Goal: Task Accomplishment & Management: Manage account settings

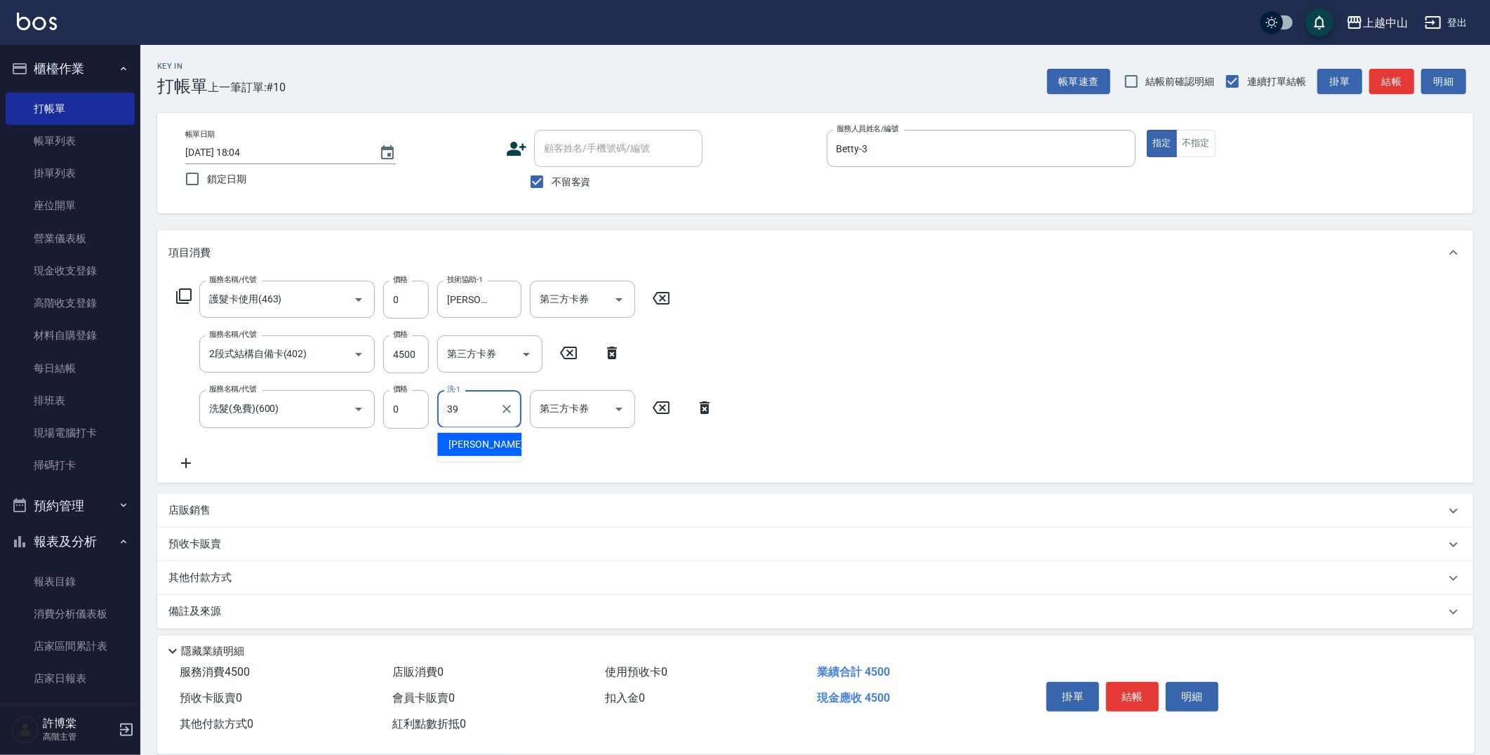
type input "俊彥-39"
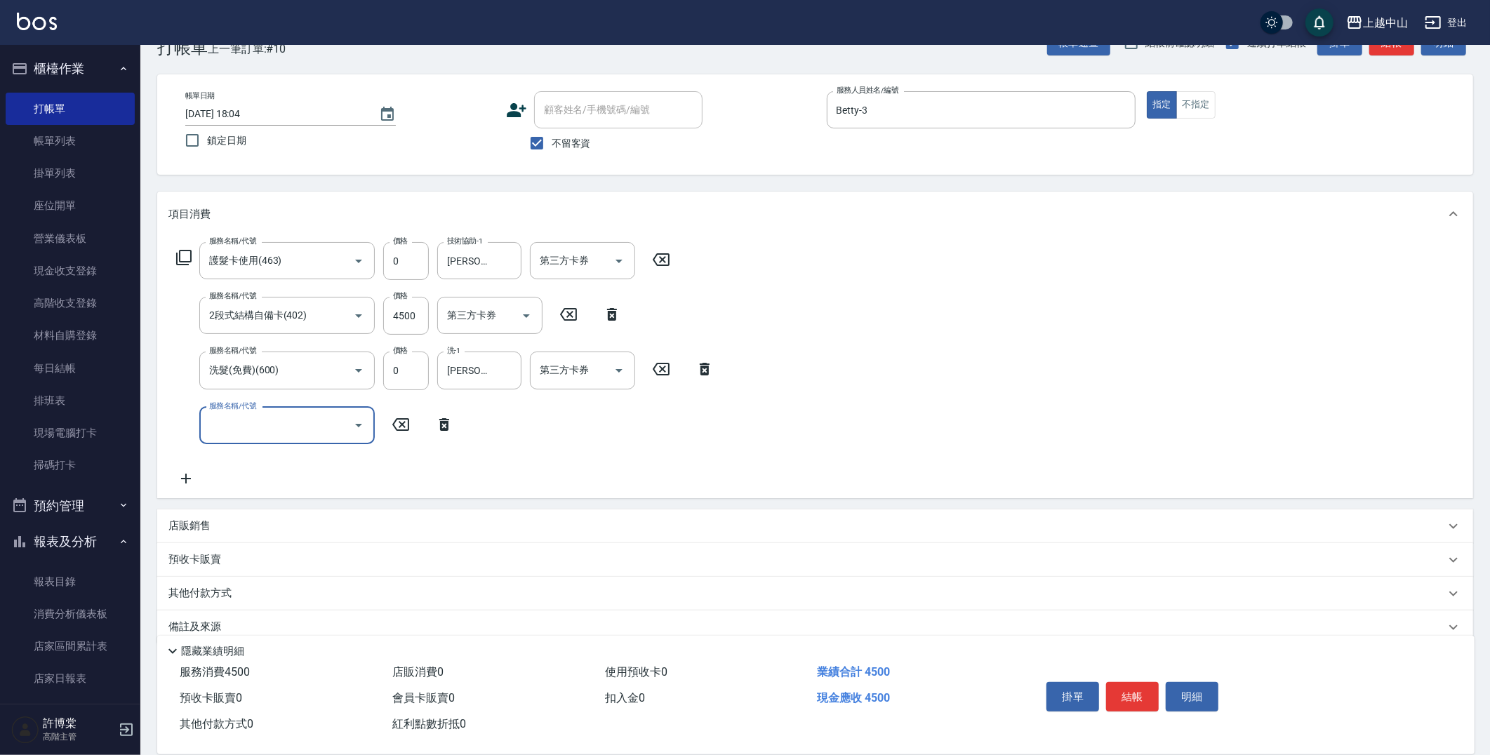
scroll to position [60, 0]
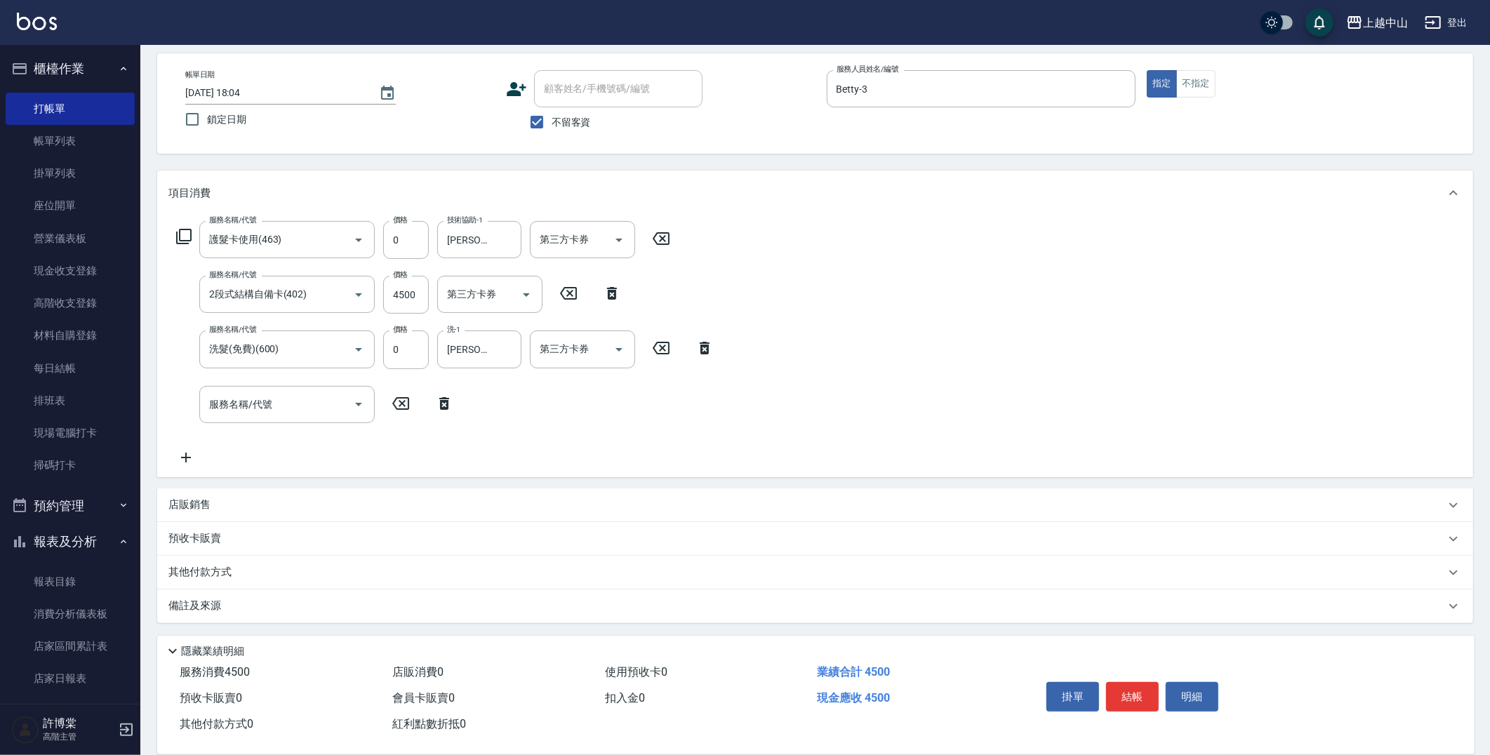
click at [261, 580] on div "其他付款方式" at bounding box center [815, 573] width 1316 height 34
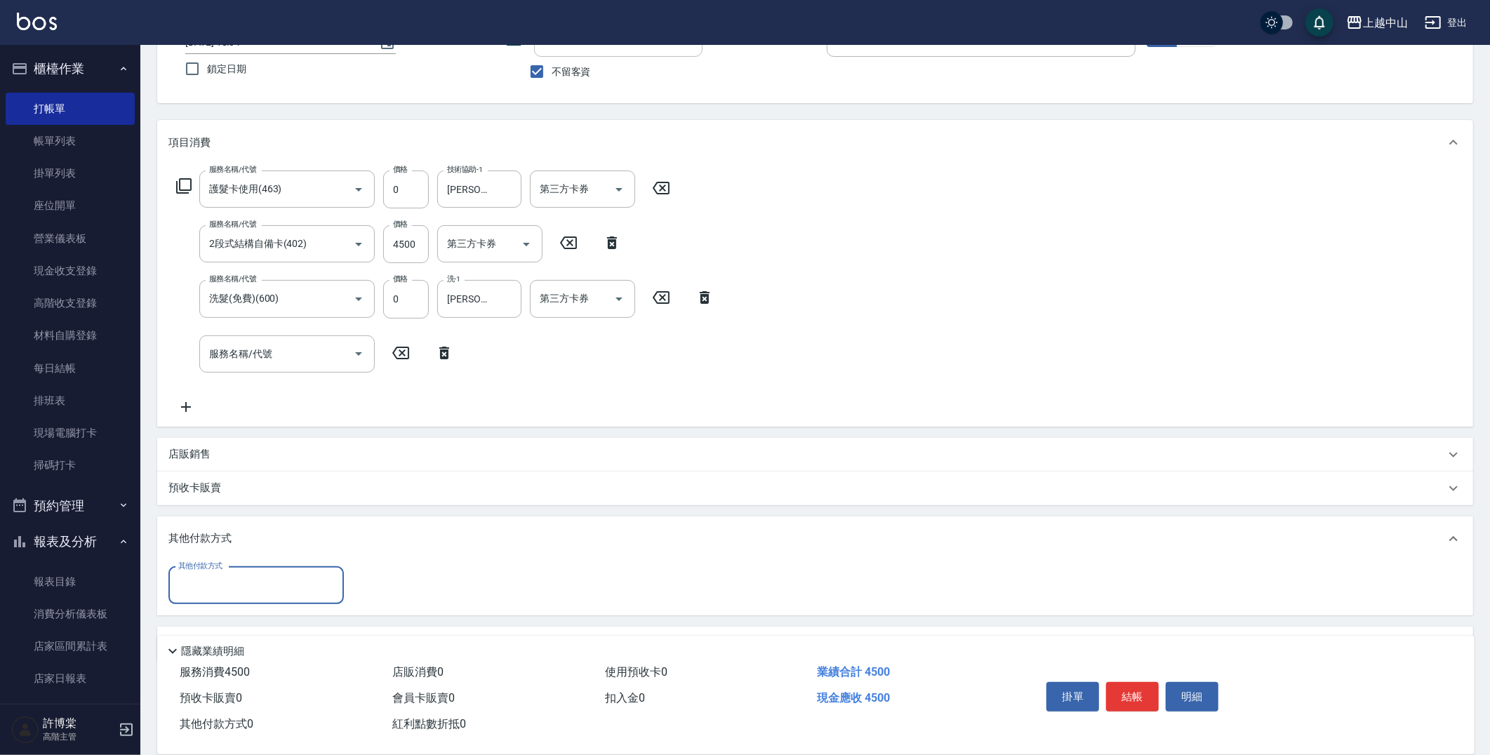
scroll to position [138, 0]
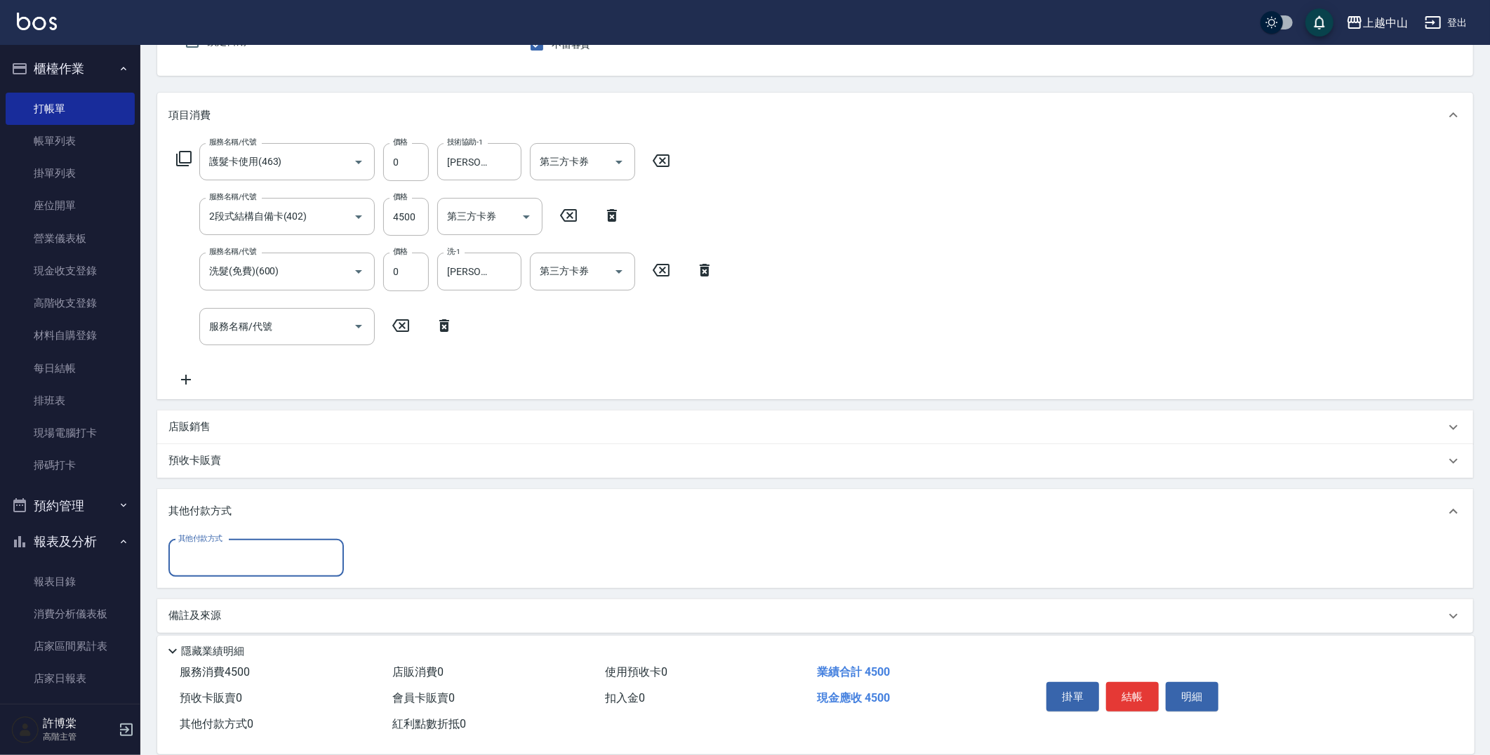
click at [255, 568] on input "其他付款方式" at bounding box center [256, 558] width 163 height 25
click at [233, 660] on span "信用卡" at bounding box center [255, 663] width 175 height 23
type input "信用卡"
type input "4500"
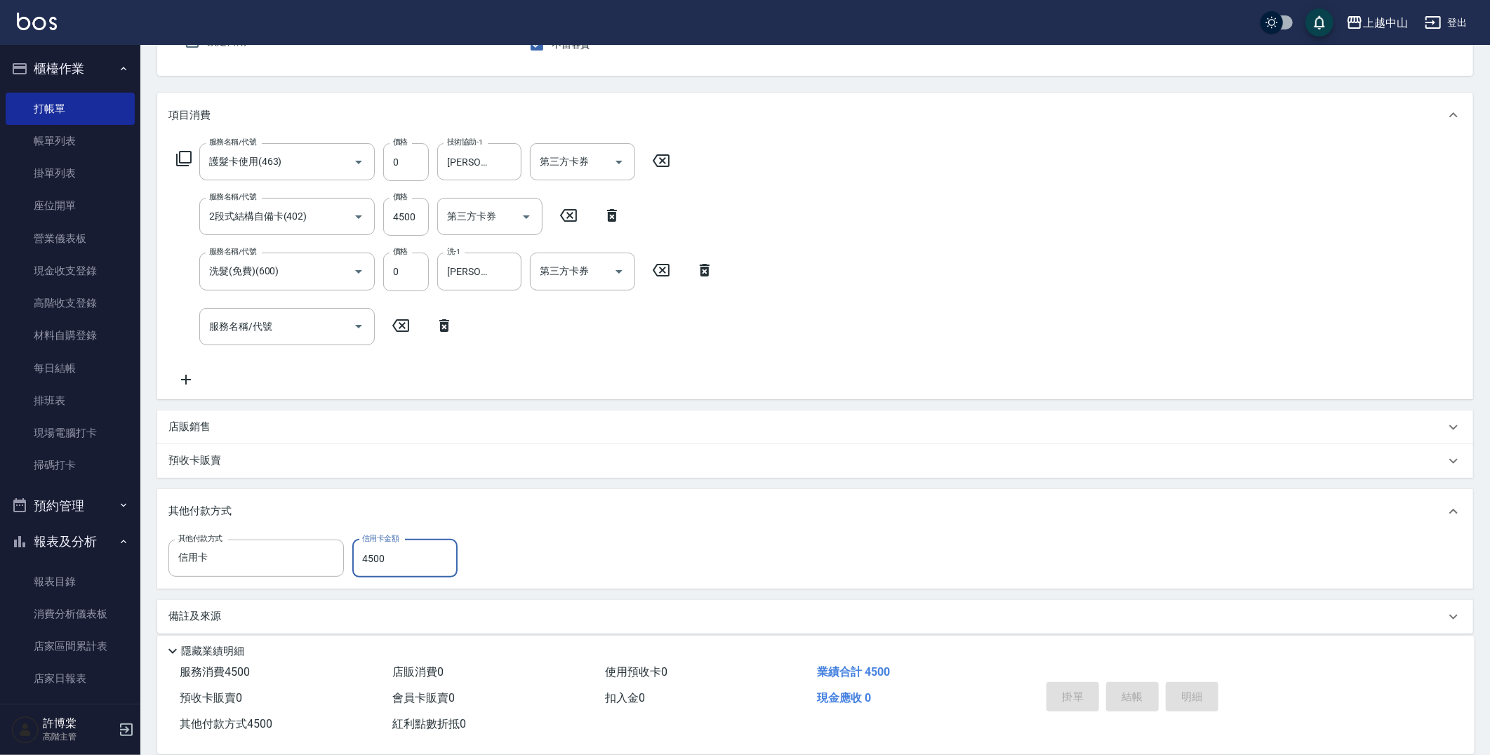
type input "2025/10/12 18:59"
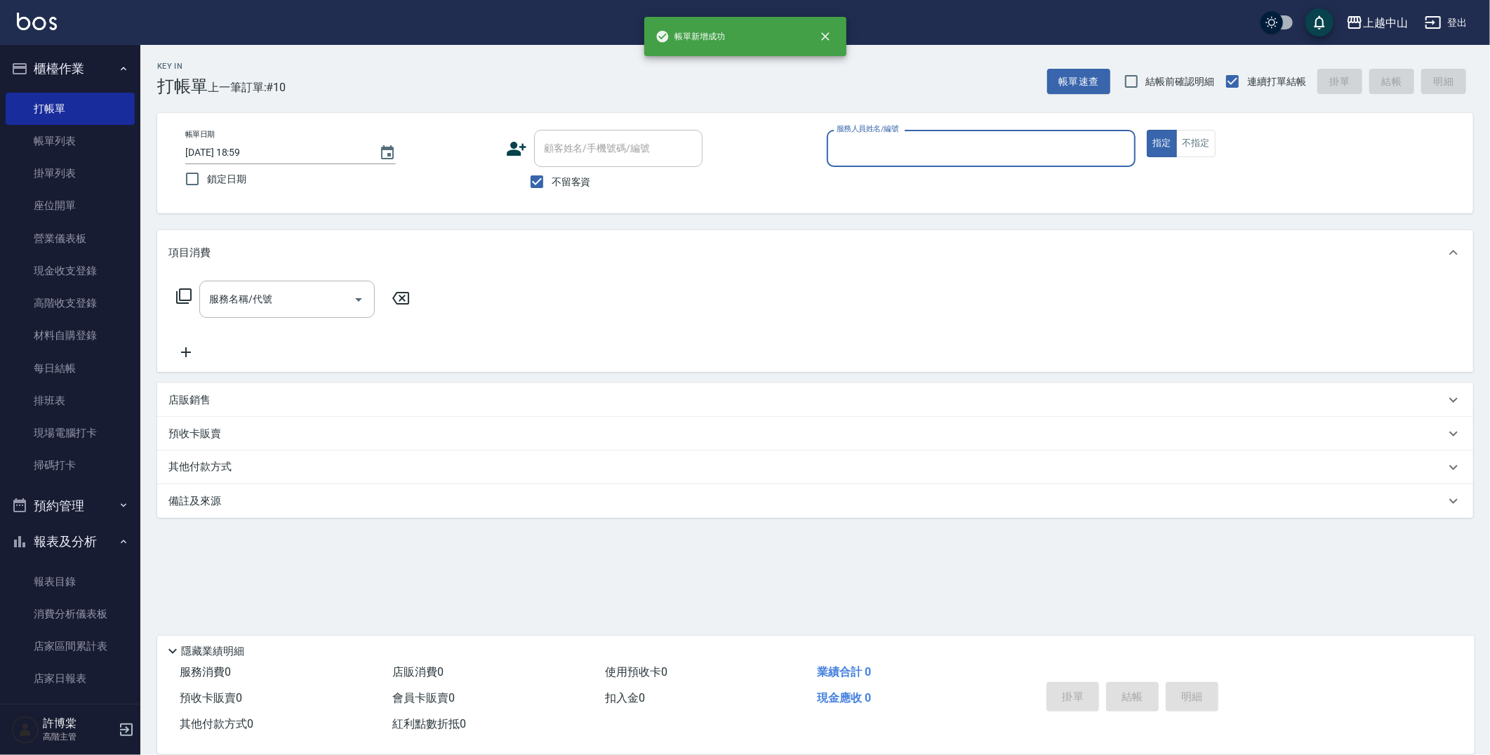
scroll to position [0, 0]
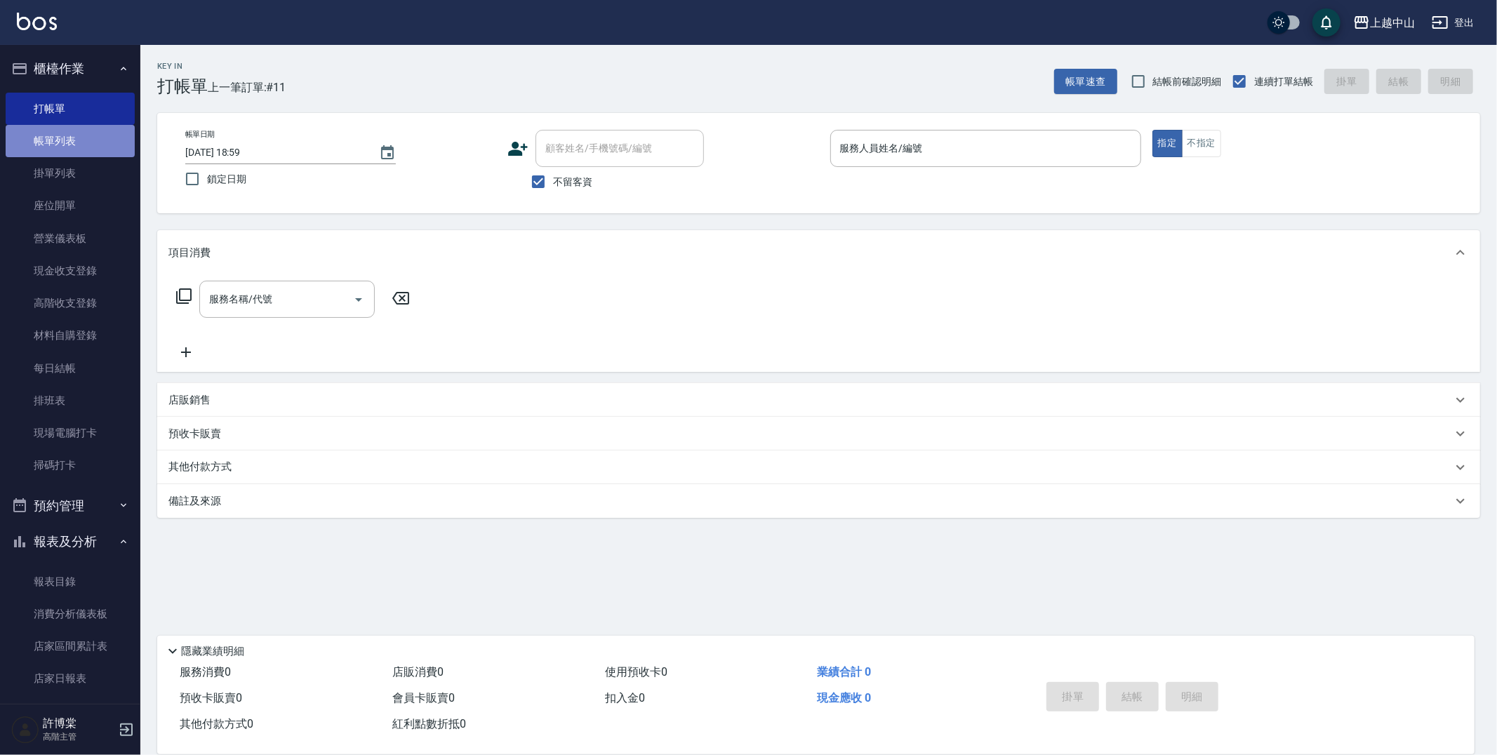
click at [70, 143] on link "帳單列表" at bounding box center [70, 141] width 129 height 32
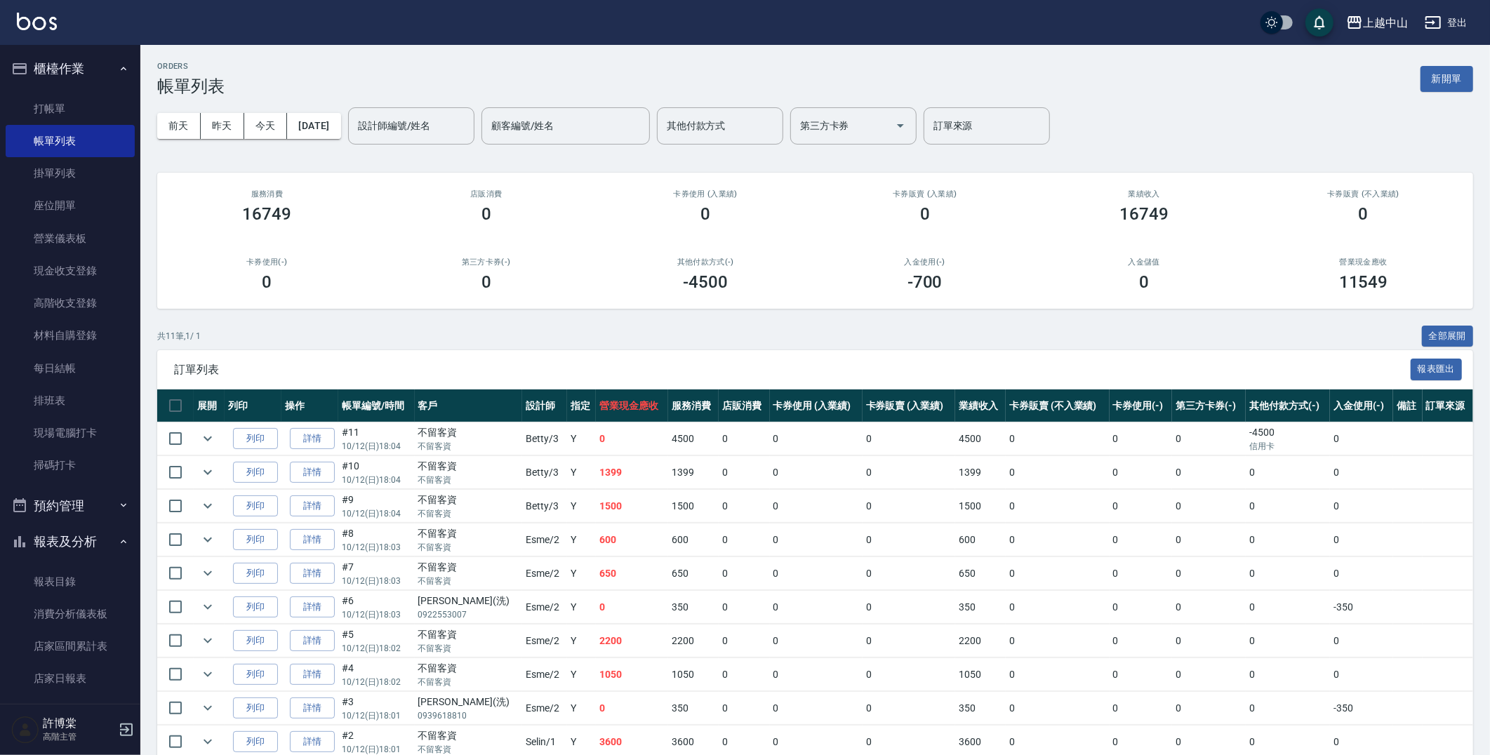
click at [328, 421] on th "操作" at bounding box center [309, 405] width 57 height 33
click at [328, 437] on link "詳情" at bounding box center [312, 439] width 45 height 22
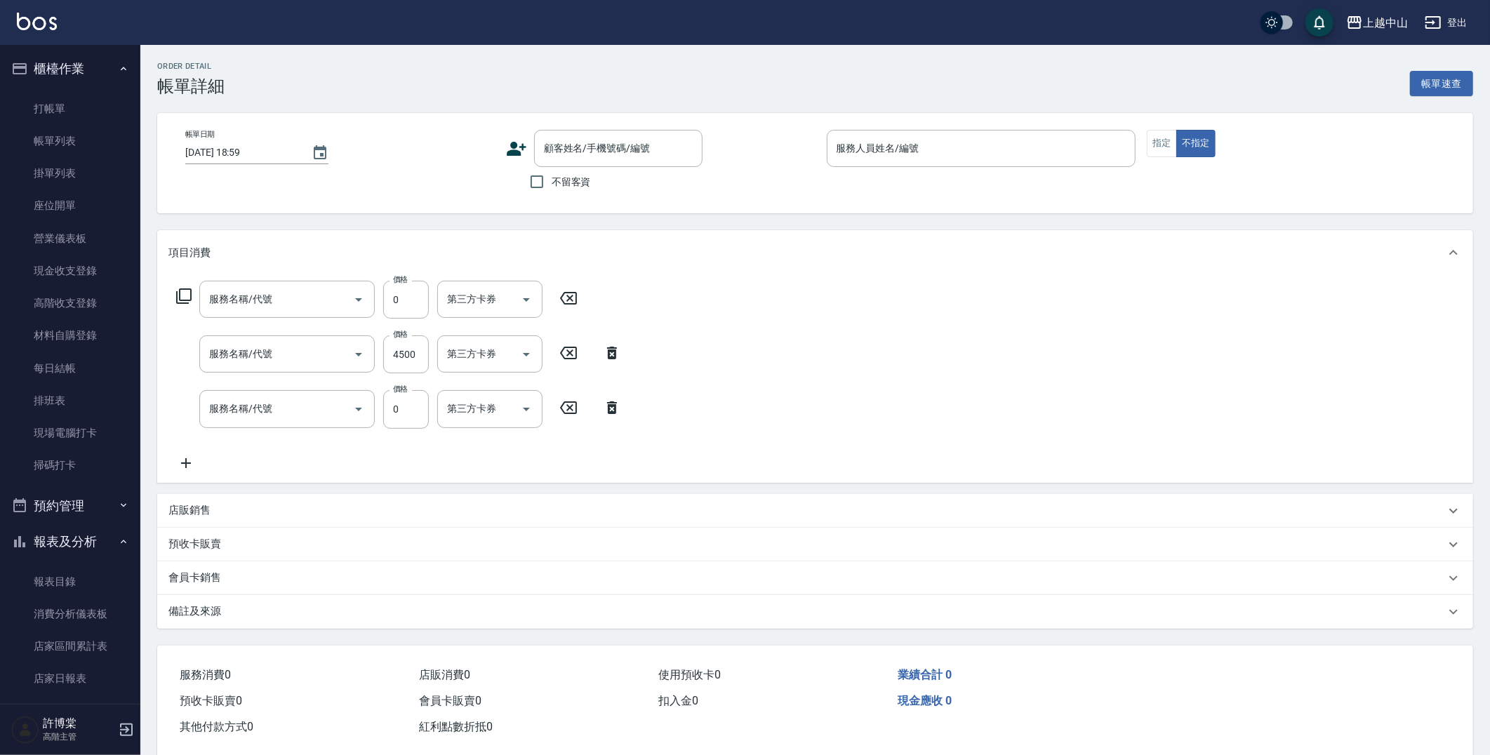
type input "2025/10/12 18:04"
checkbox input "true"
type input "Betty-3"
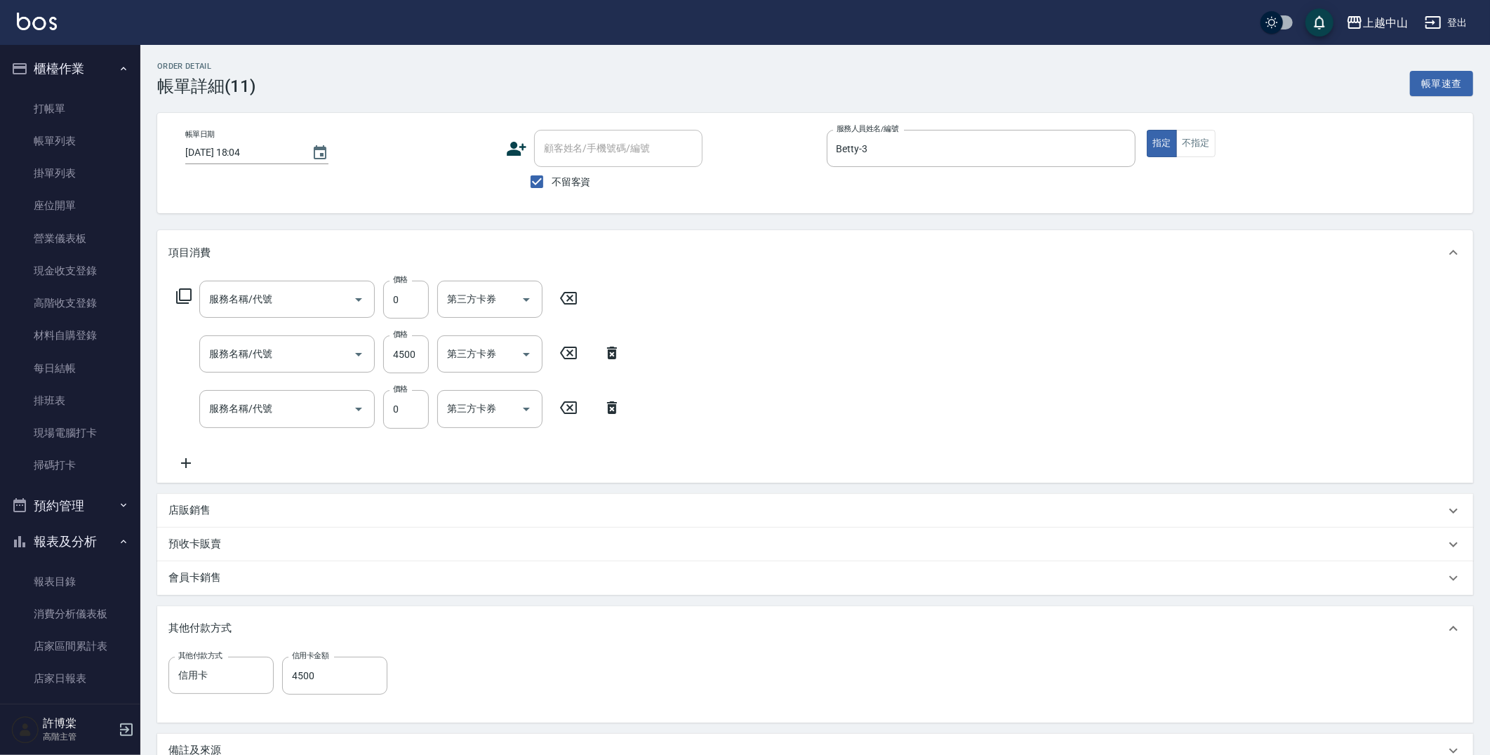
type input "洗髮(免費)(600)"
type input "2段式結構自備卡(402)"
type input "護髮卡使用(463)"
click at [173, 466] on icon at bounding box center [185, 463] width 35 height 17
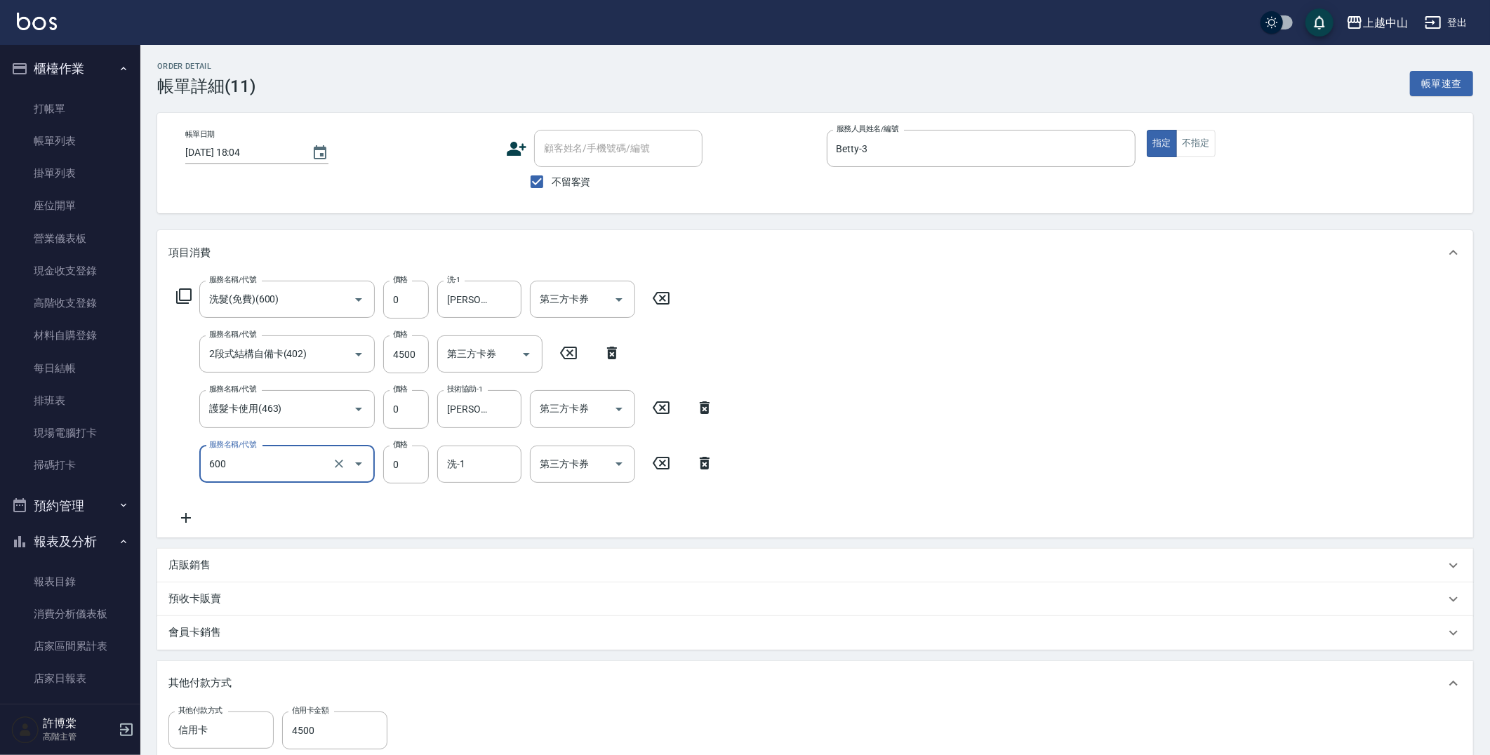
type input "洗髮(免費)(600)"
type input "俊彥-39"
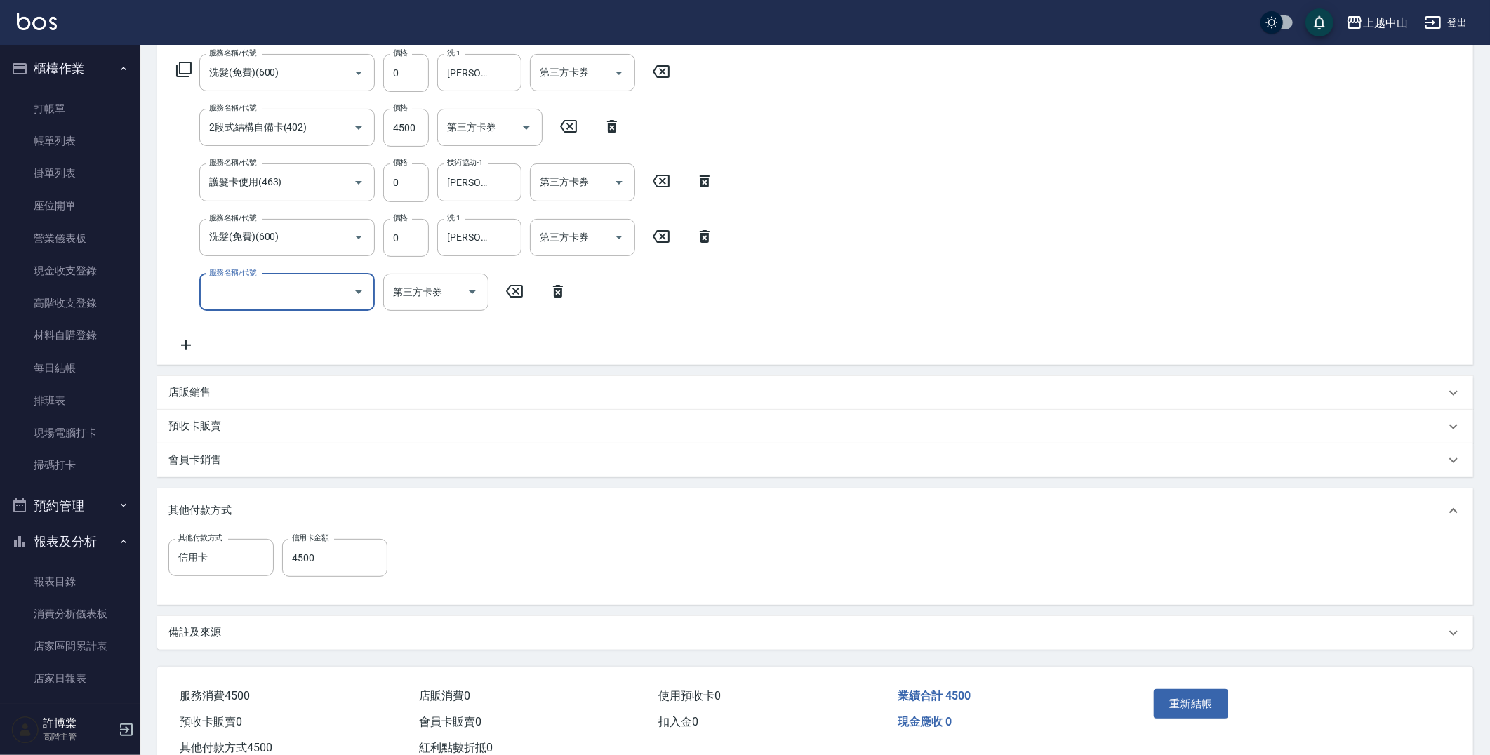
scroll to position [234, 0]
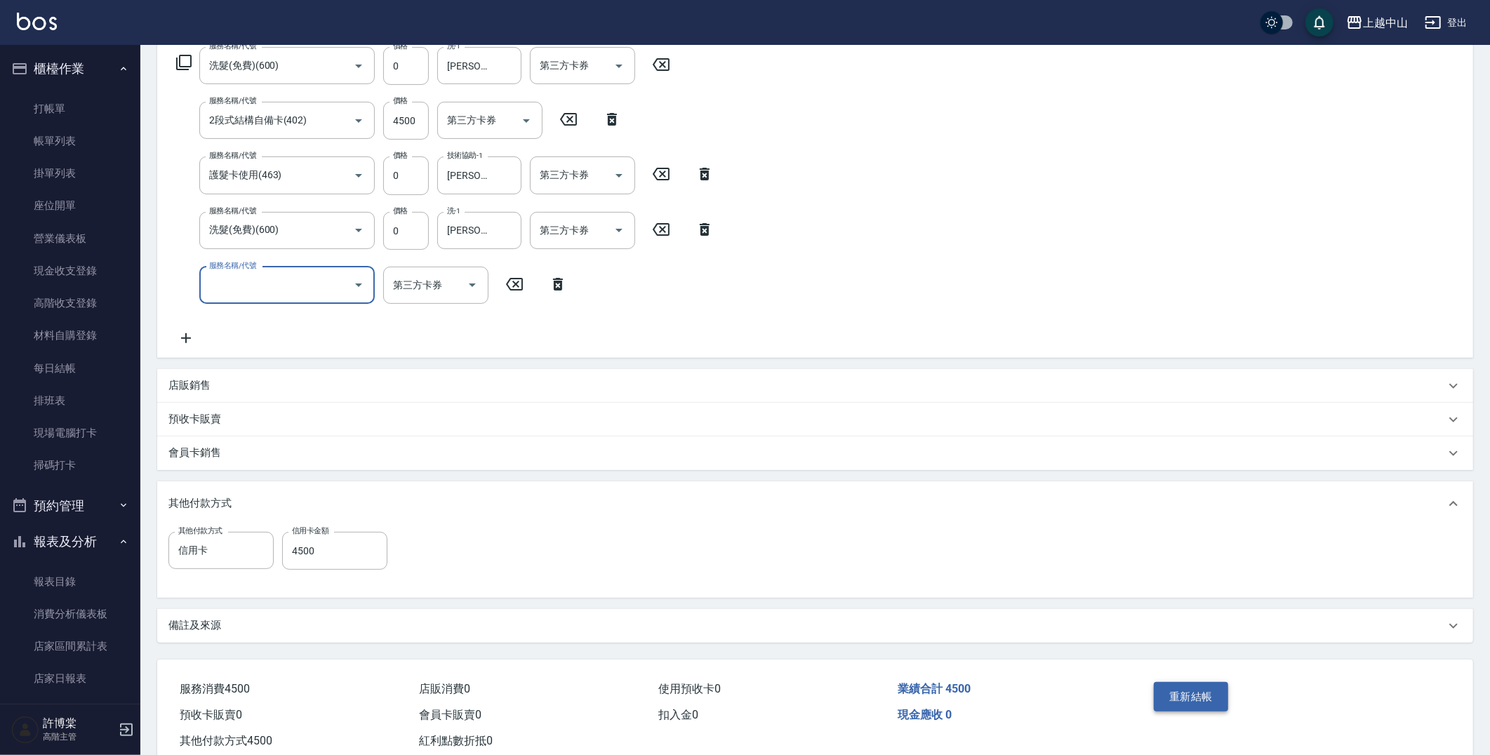
click at [1194, 695] on button "重新結帳" at bounding box center [1191, 696] width 74 height 29
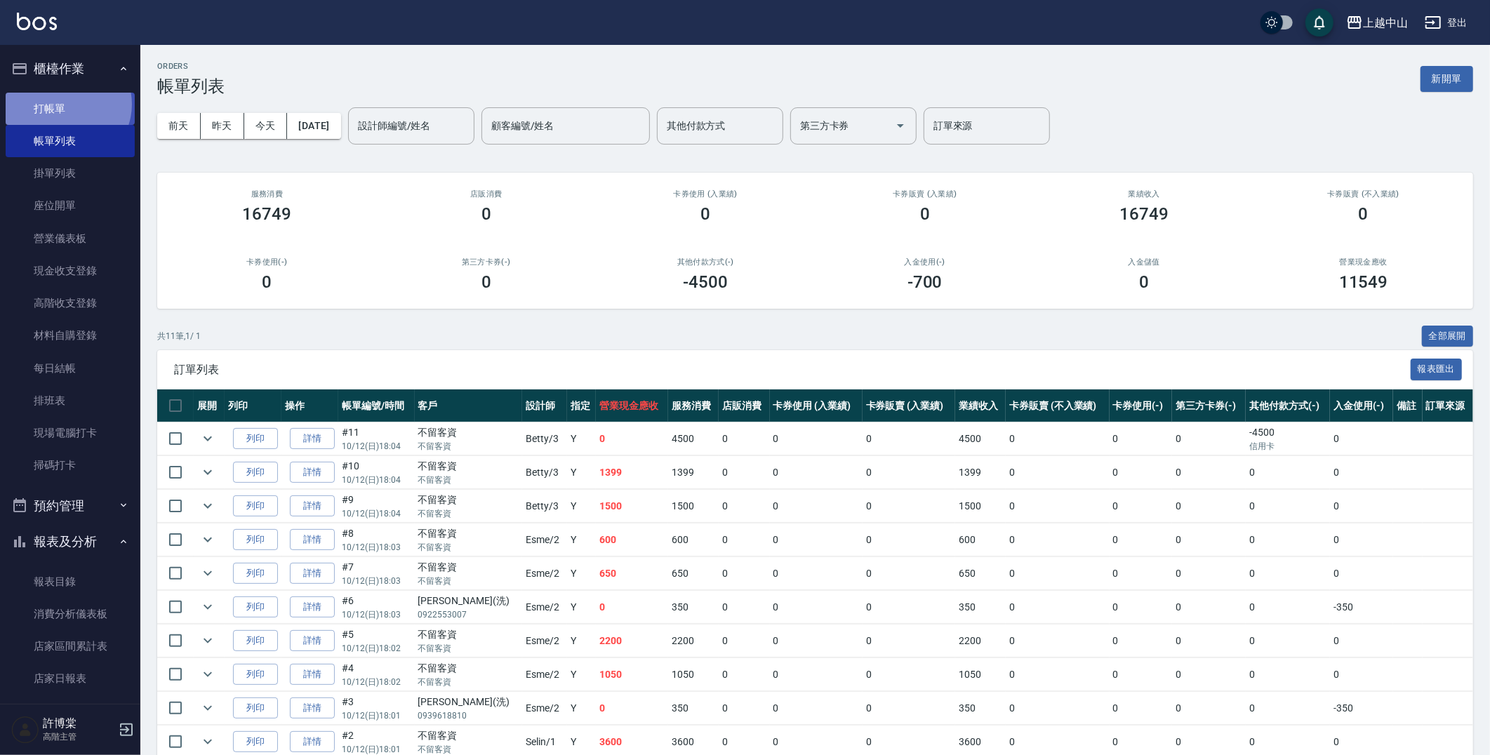
click at [65, 104] on link "打帳單" at bounding box center [70, 109] width 129 height 32
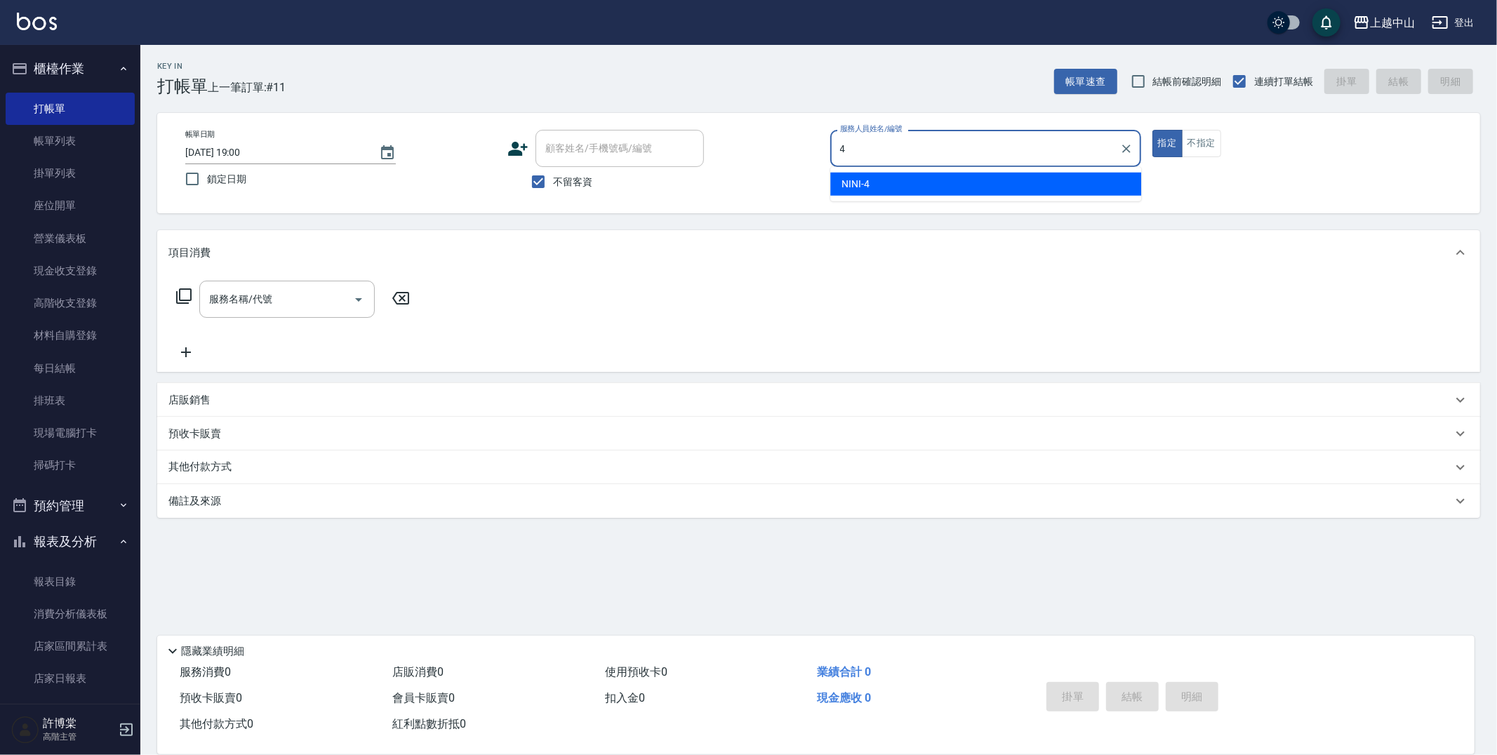
type input "NINI-4"
type button "true"
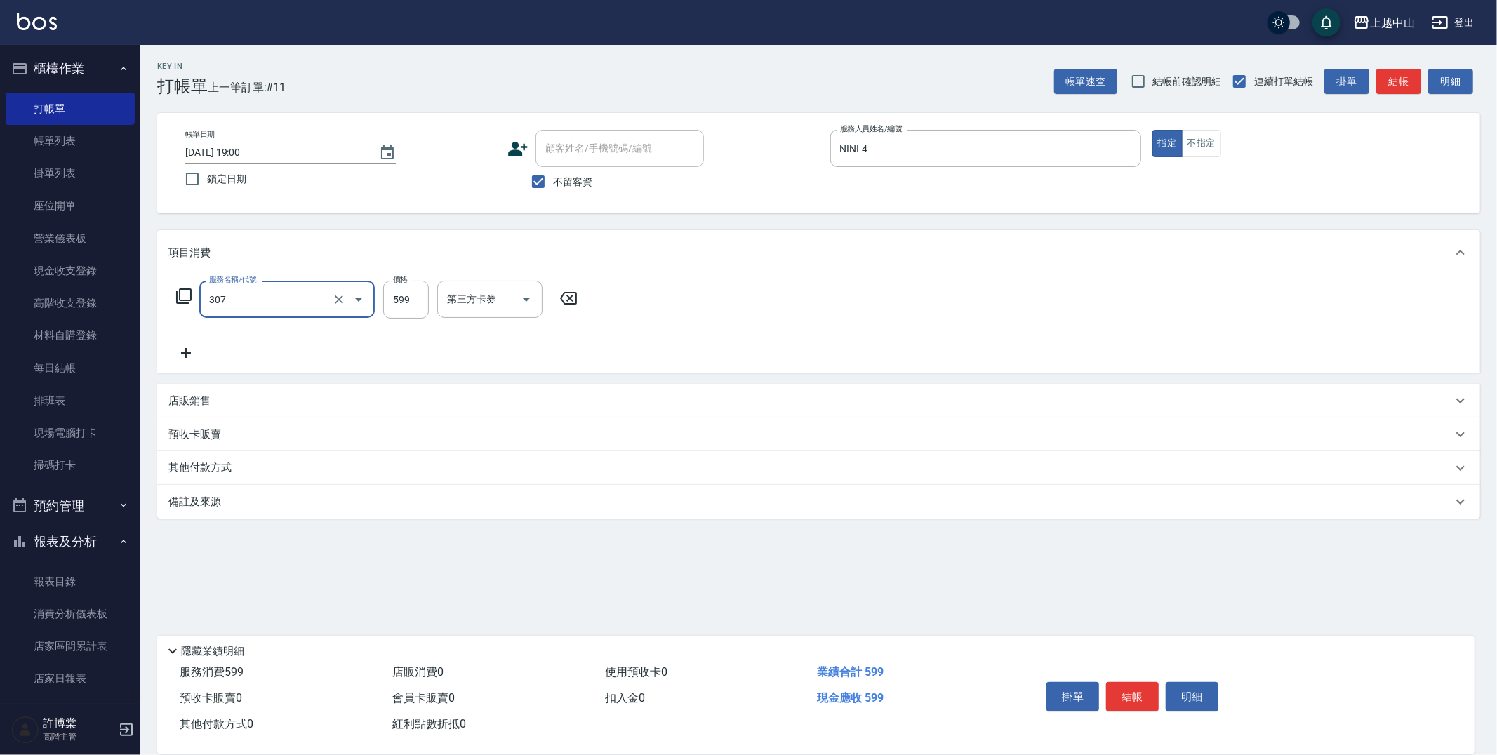
type input "森精萃角質調理髮浴(307)"
type input "600"
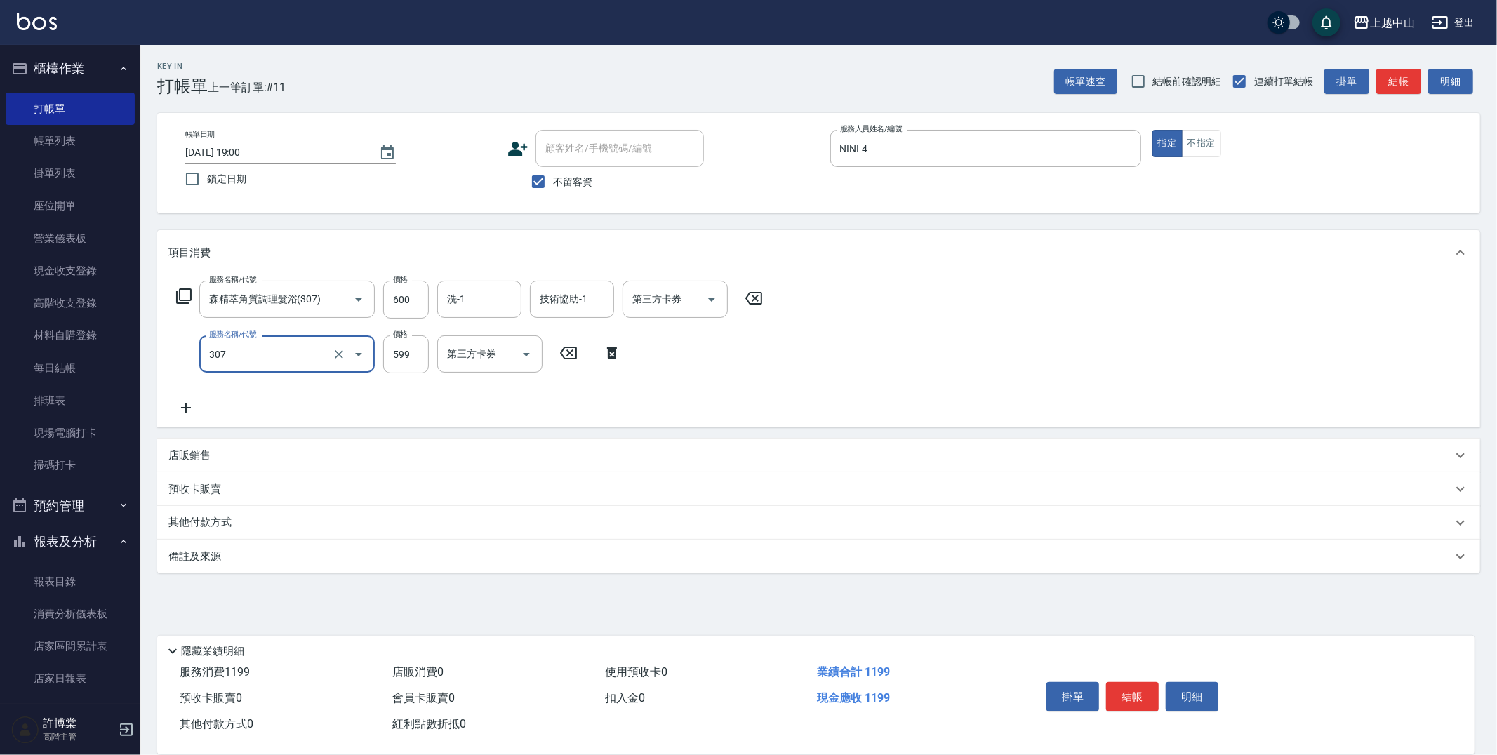
type input "森精萃角質調理髮浴(307)"
type input "600"
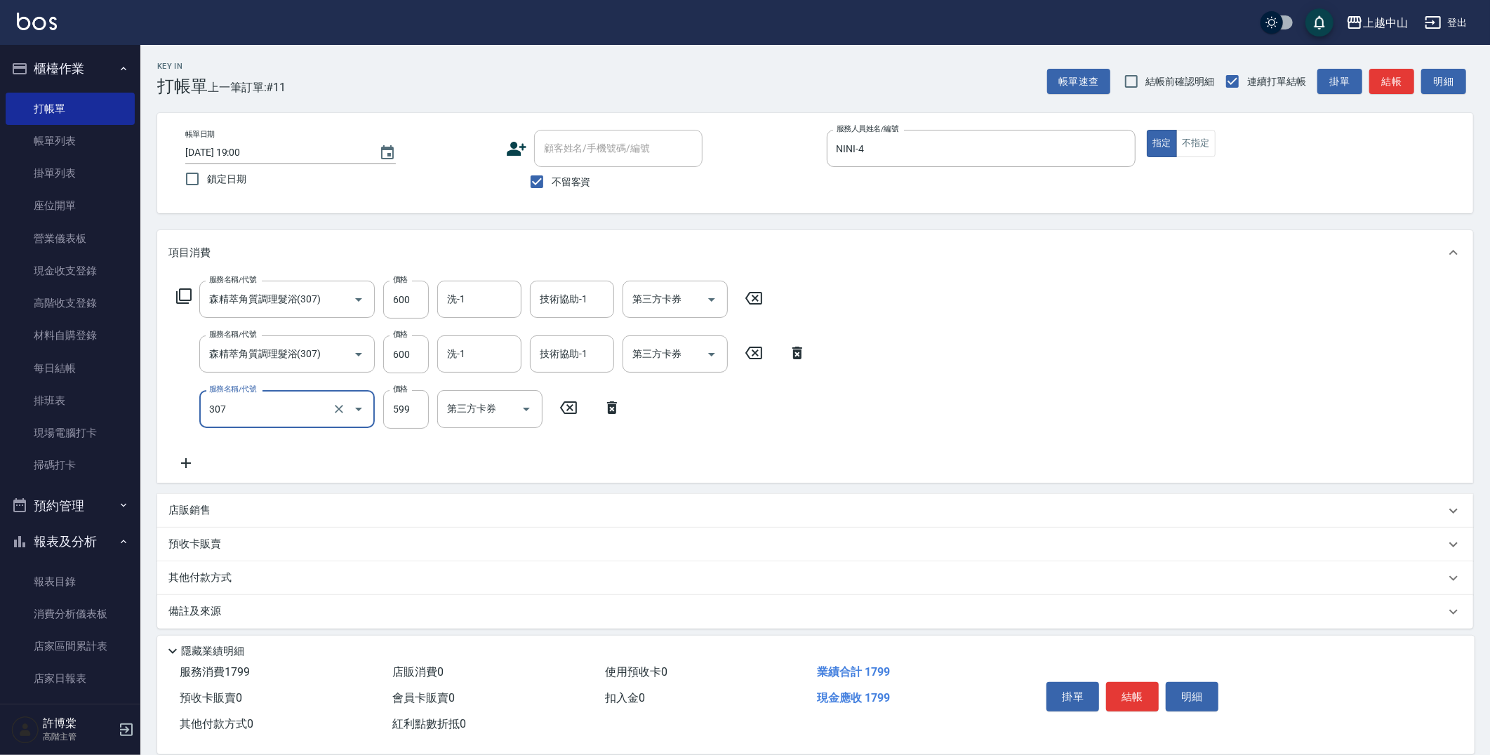
type input "森精萃角質調理髮浴(307)"
type input "600"
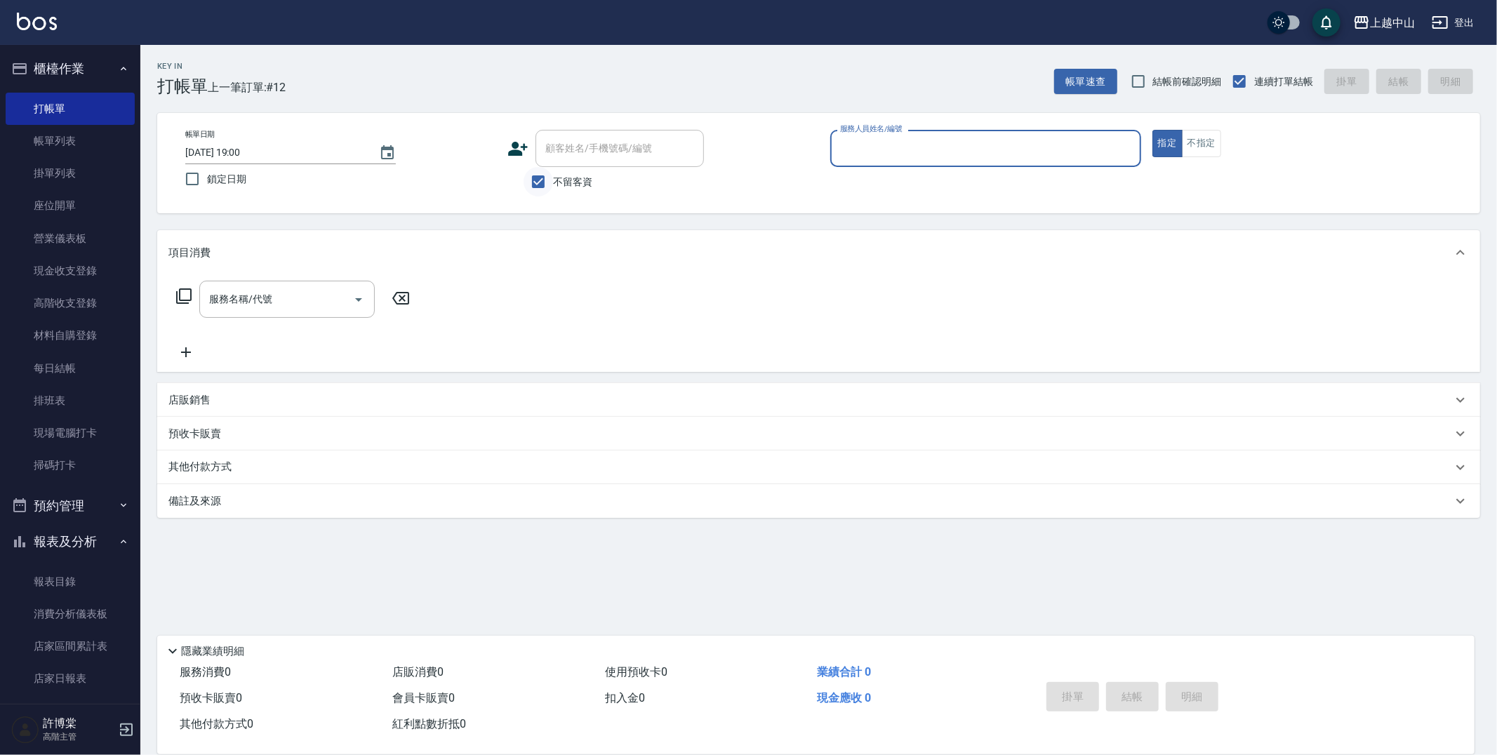
click at [542, 180] on input "不留客資" at bounding box center [537, 181] width 29 height 29
checkbox input "false"
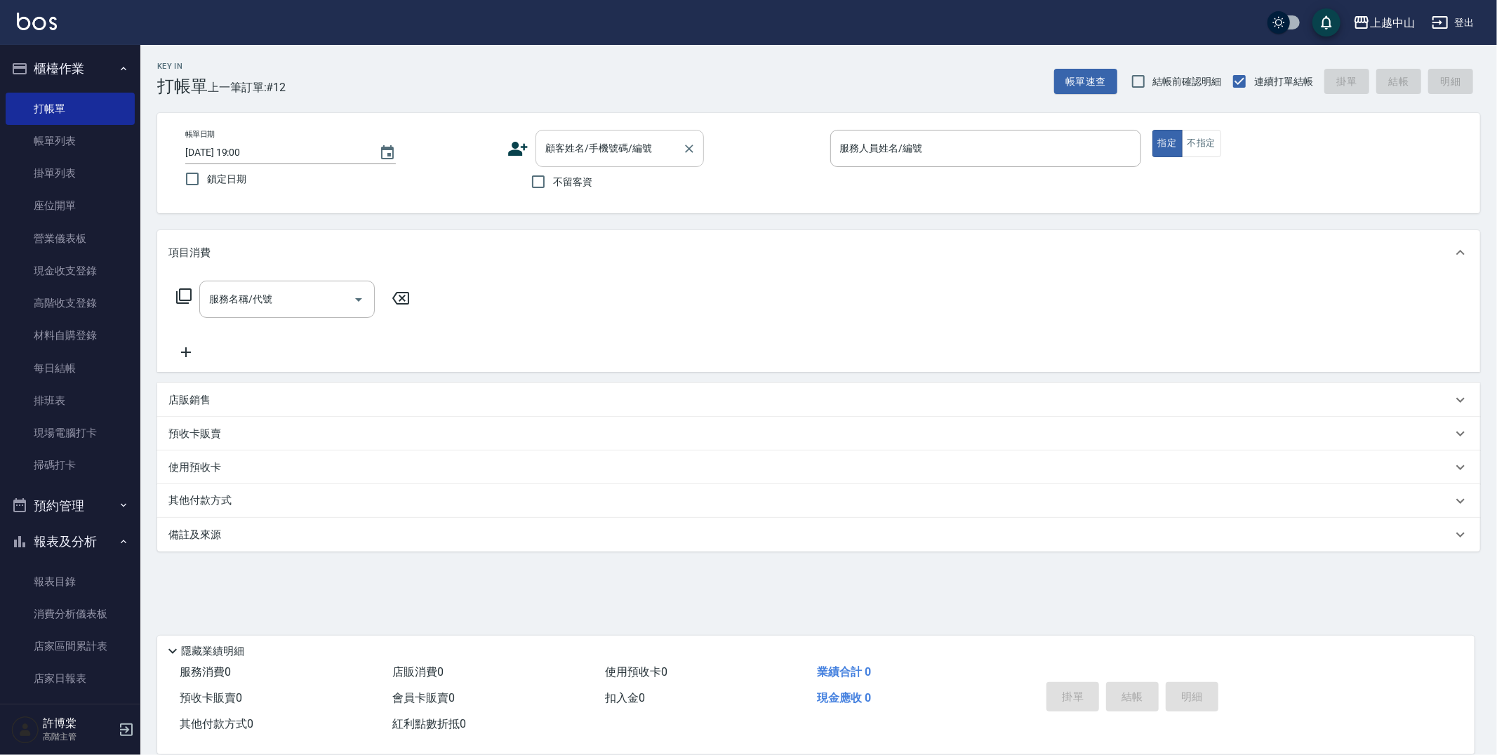
click at [576, 144] on div "顧客姓名/手機號碼/編號 顧客姓名/手機號碼/編號" at bounding box center [619, 148] width 168 height 37
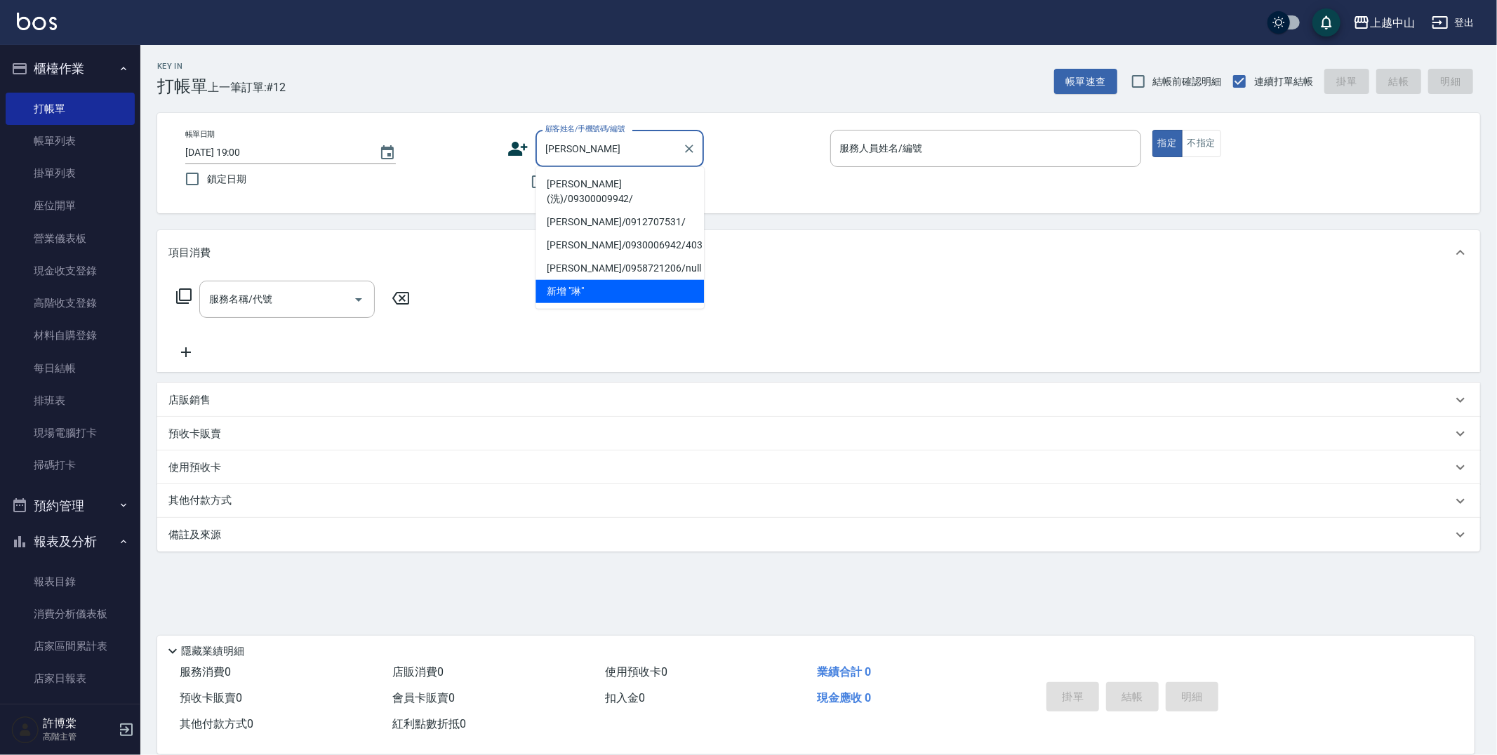
click at [593, 180] on li "陳玉琳 琳琳(洗)/09300009942/" at bounding box center [619, 192] width 168 height 38
type input "陳玉琳 琳琳(洗)/09300009942/"
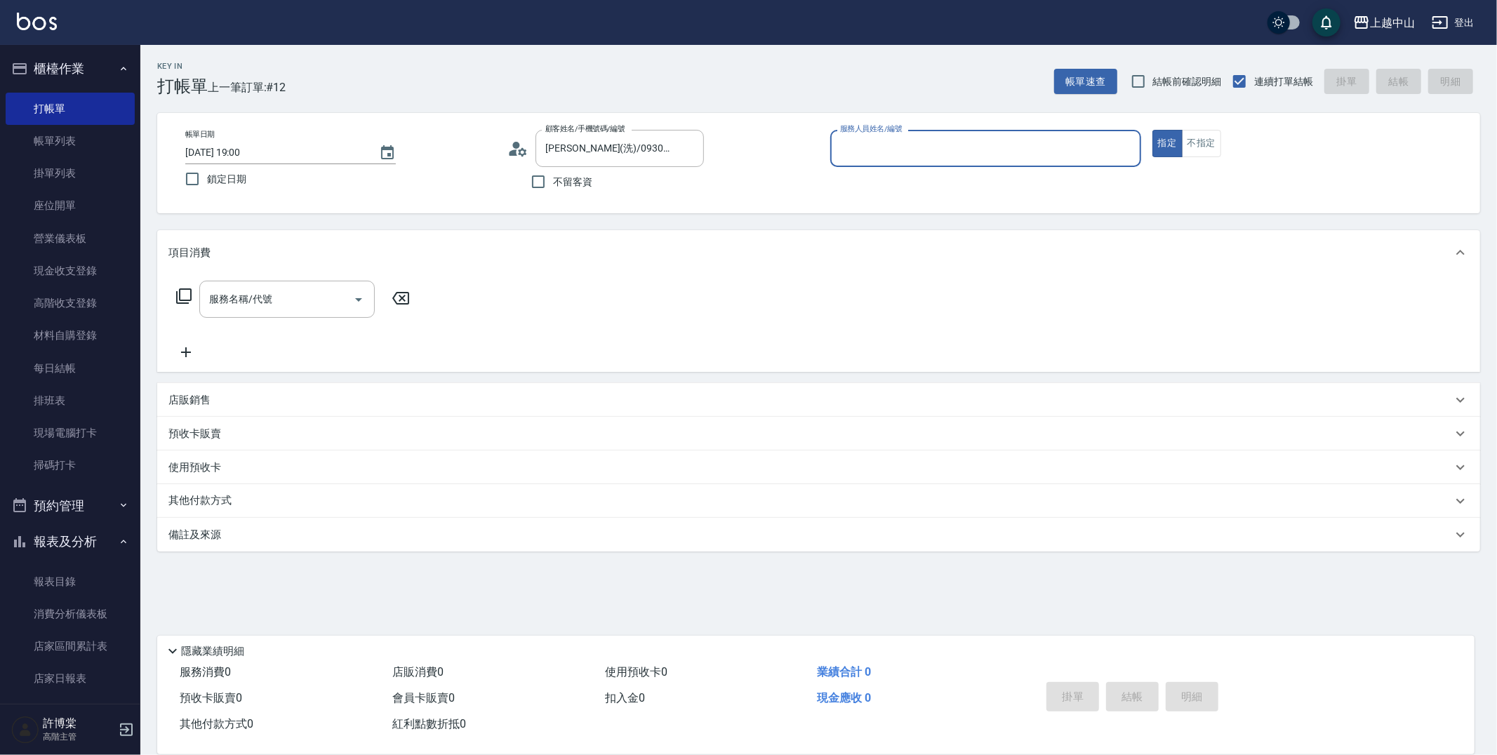
type input "NINI-4"
click at [1152, 130] on button "指定" at bounding box center [1167, 143] width 30 height 27
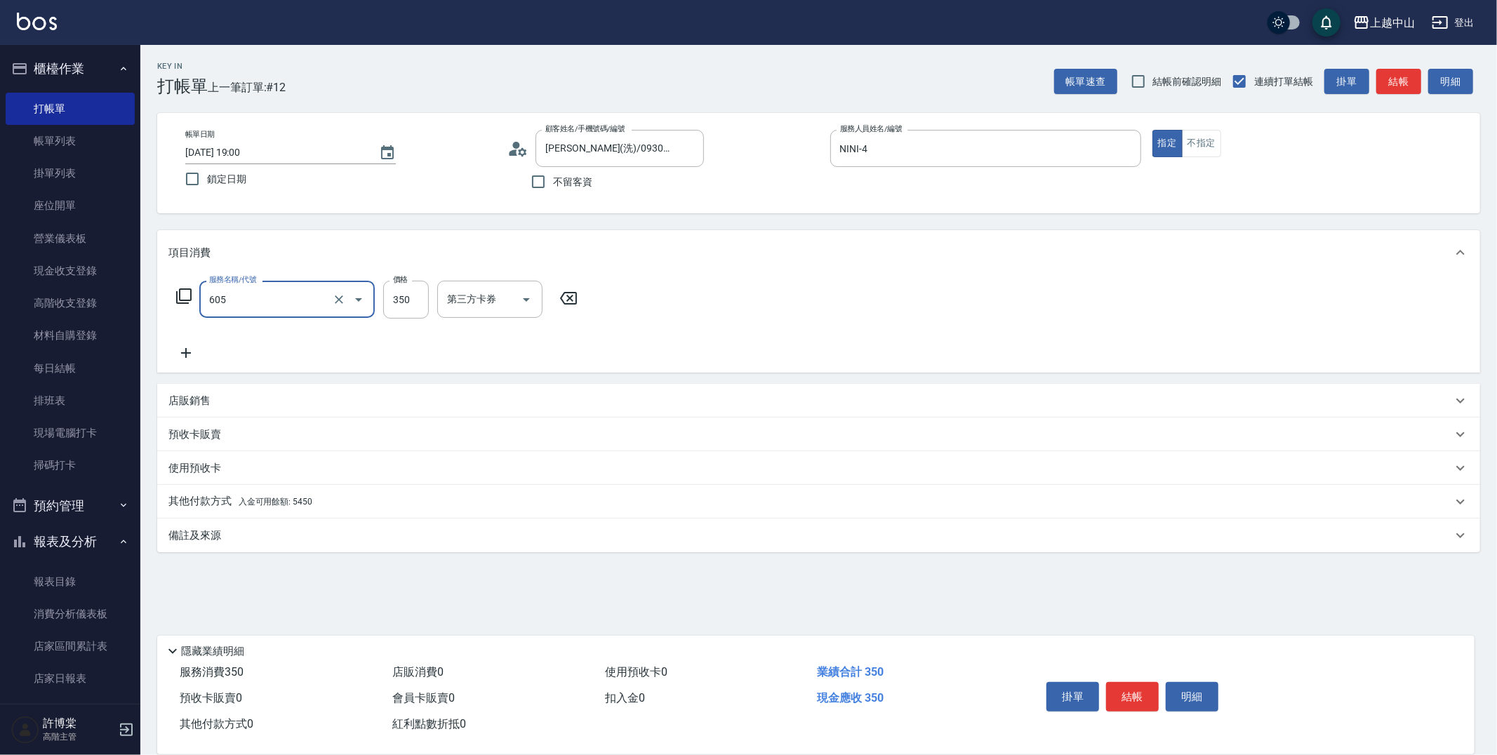
type input "洗髮 (女)(605)"
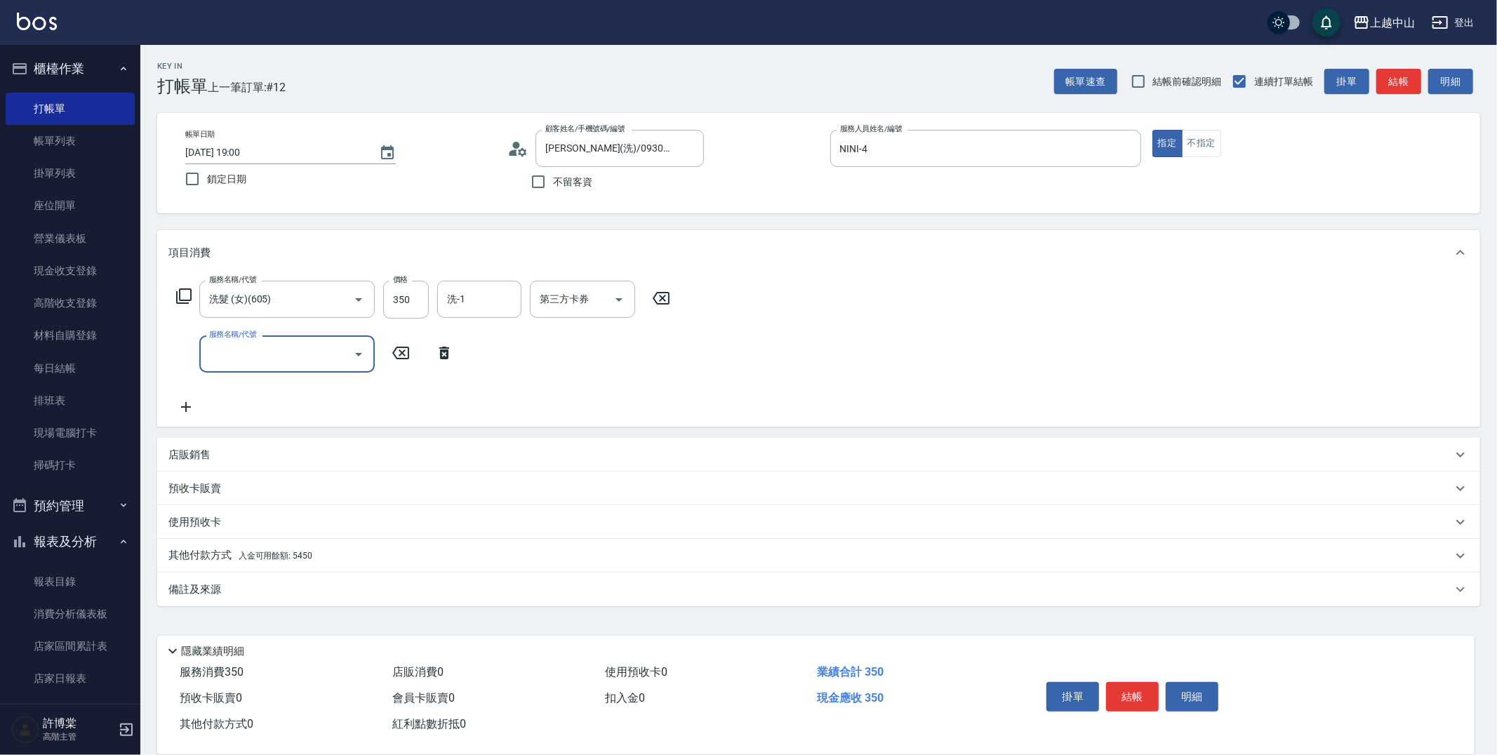
click at [293, 558] on span "入金可用餘額: 5450" at bounding box center [276, 556] width 74 height 10
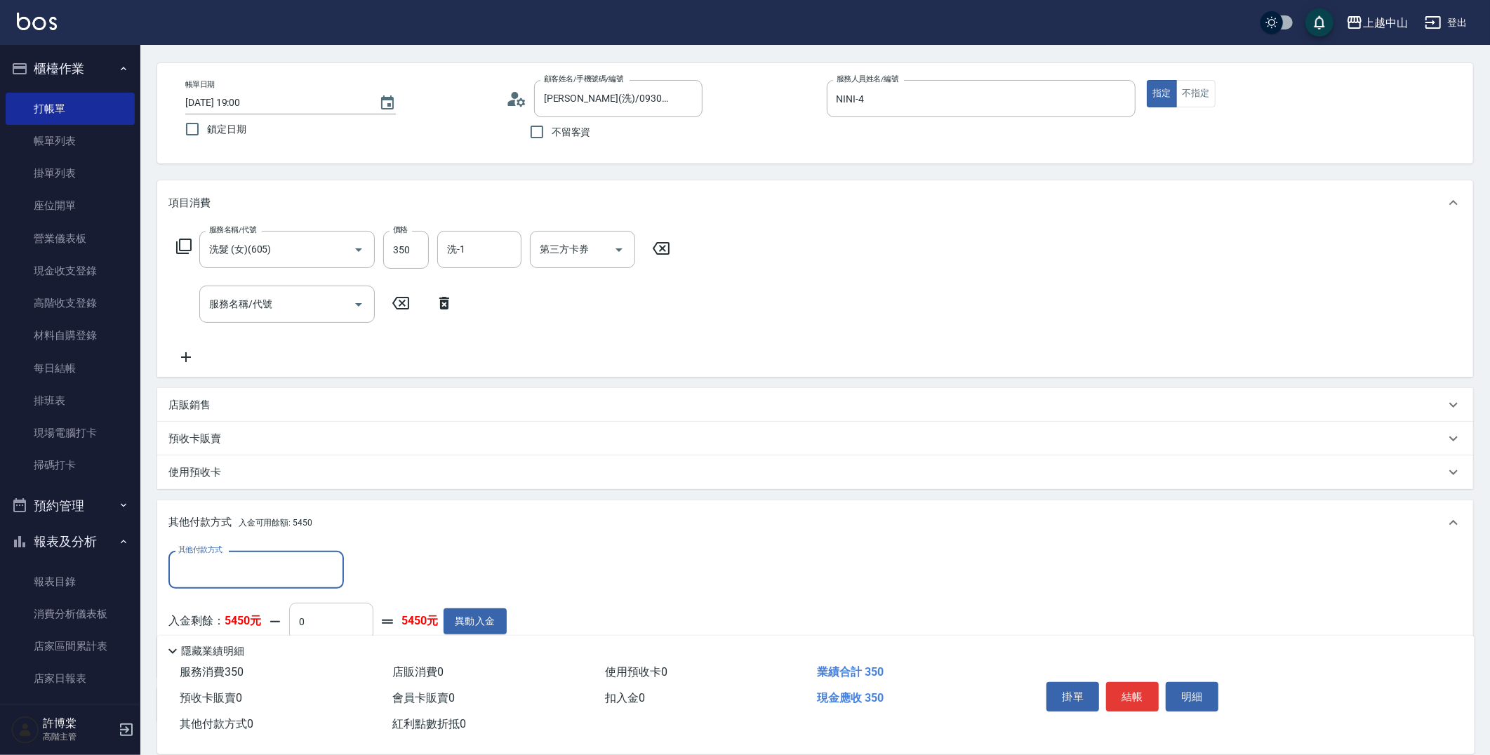
scroll to position [78, 0]
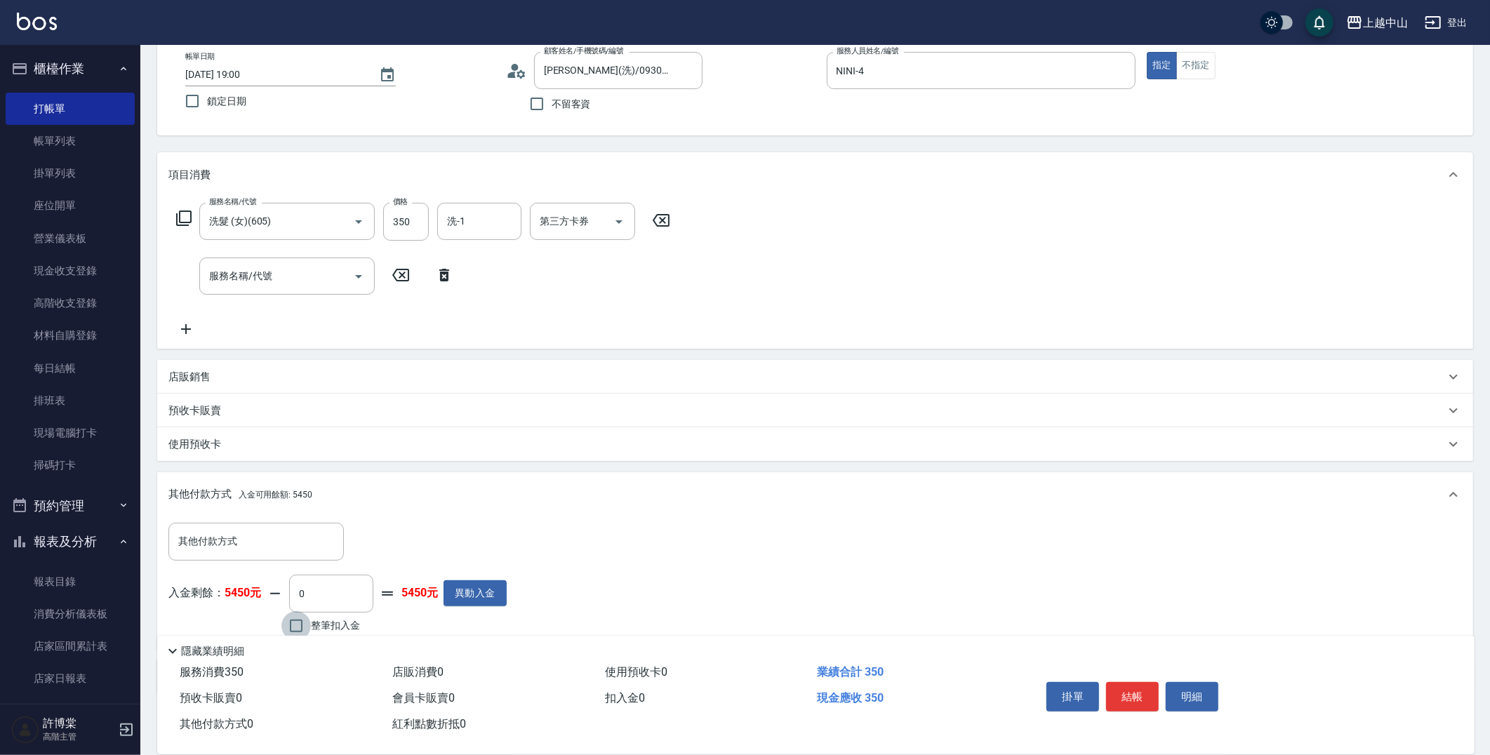
click at [296, 627] on input "整筆扣入金" at bounding box center [295, 625] width 29 height 29
checkbox input "true"
type input "350"
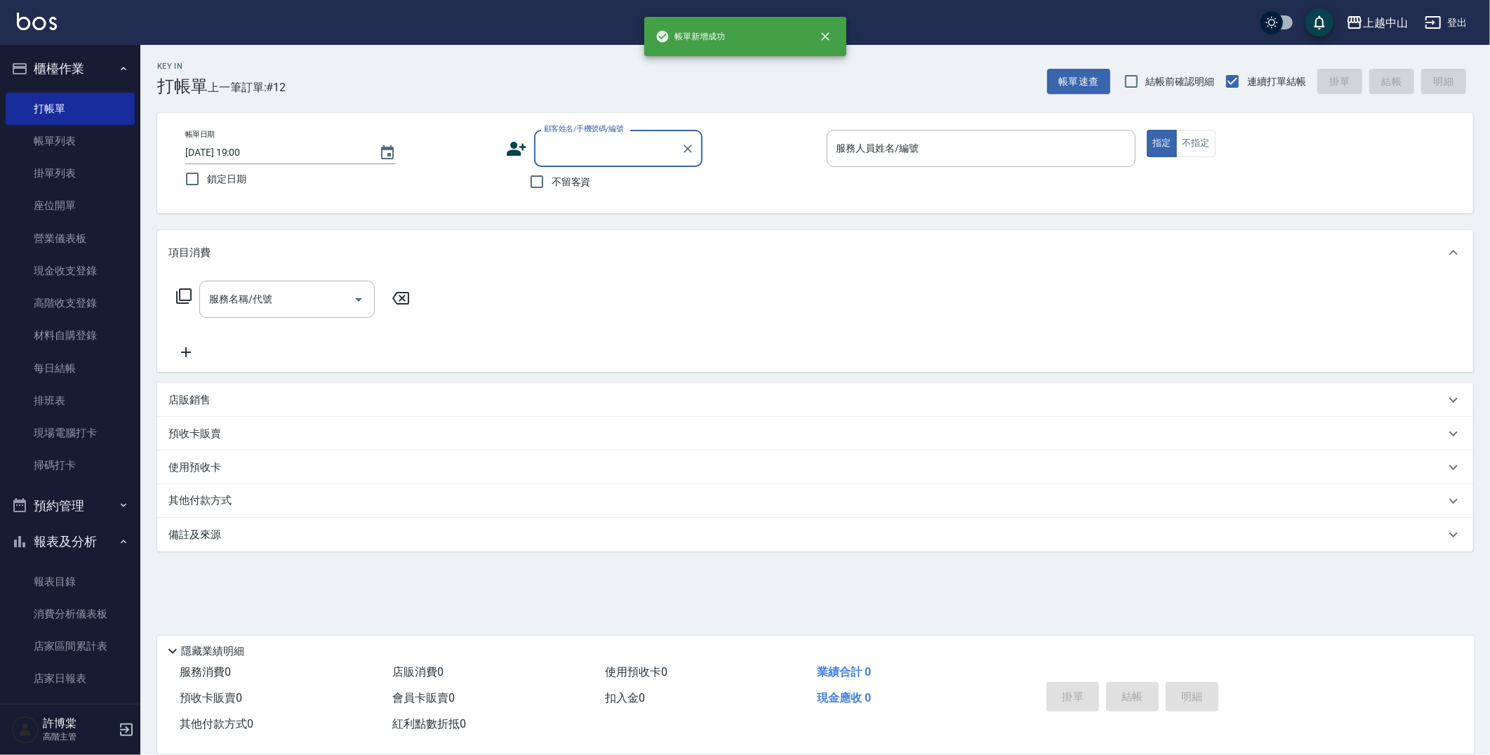
scroll to position [0, 0]
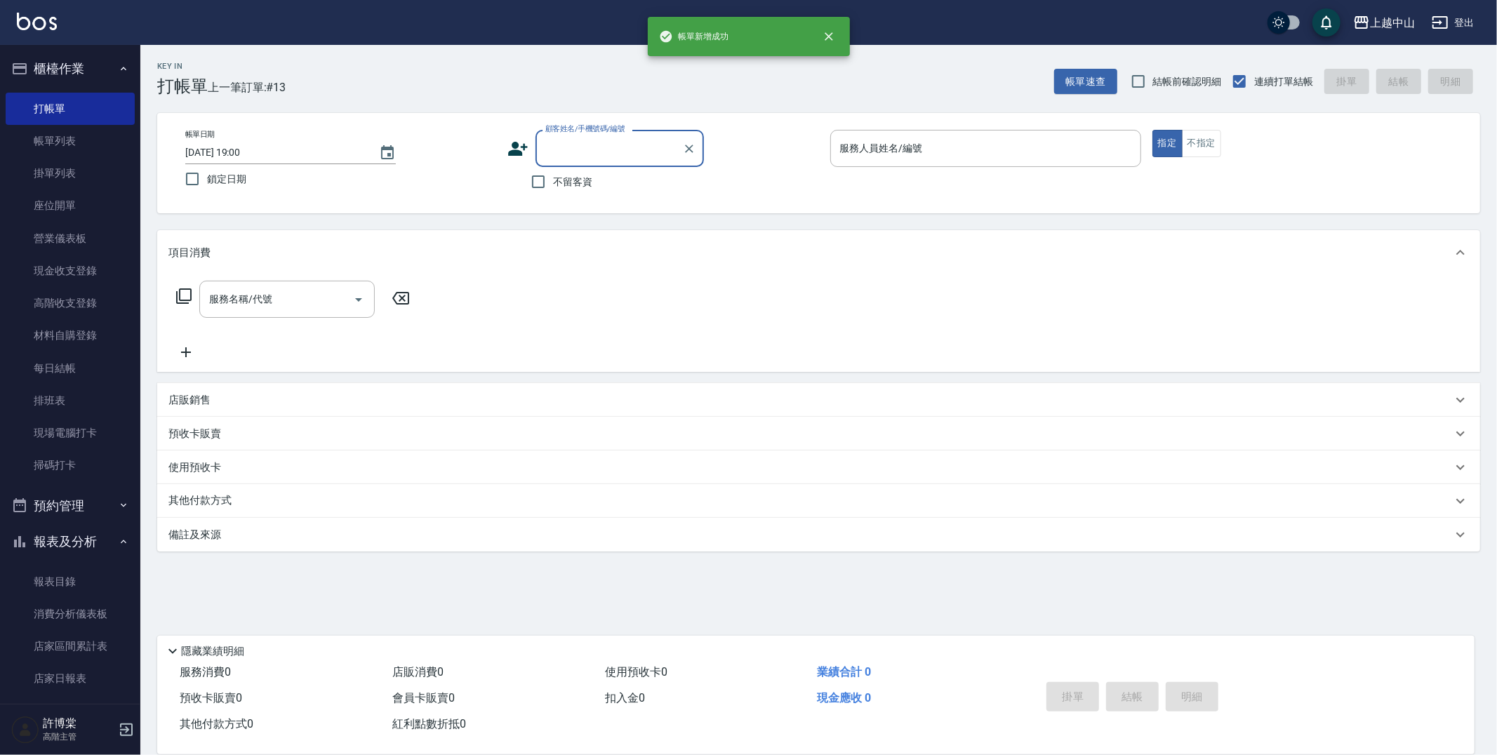
type input "4"
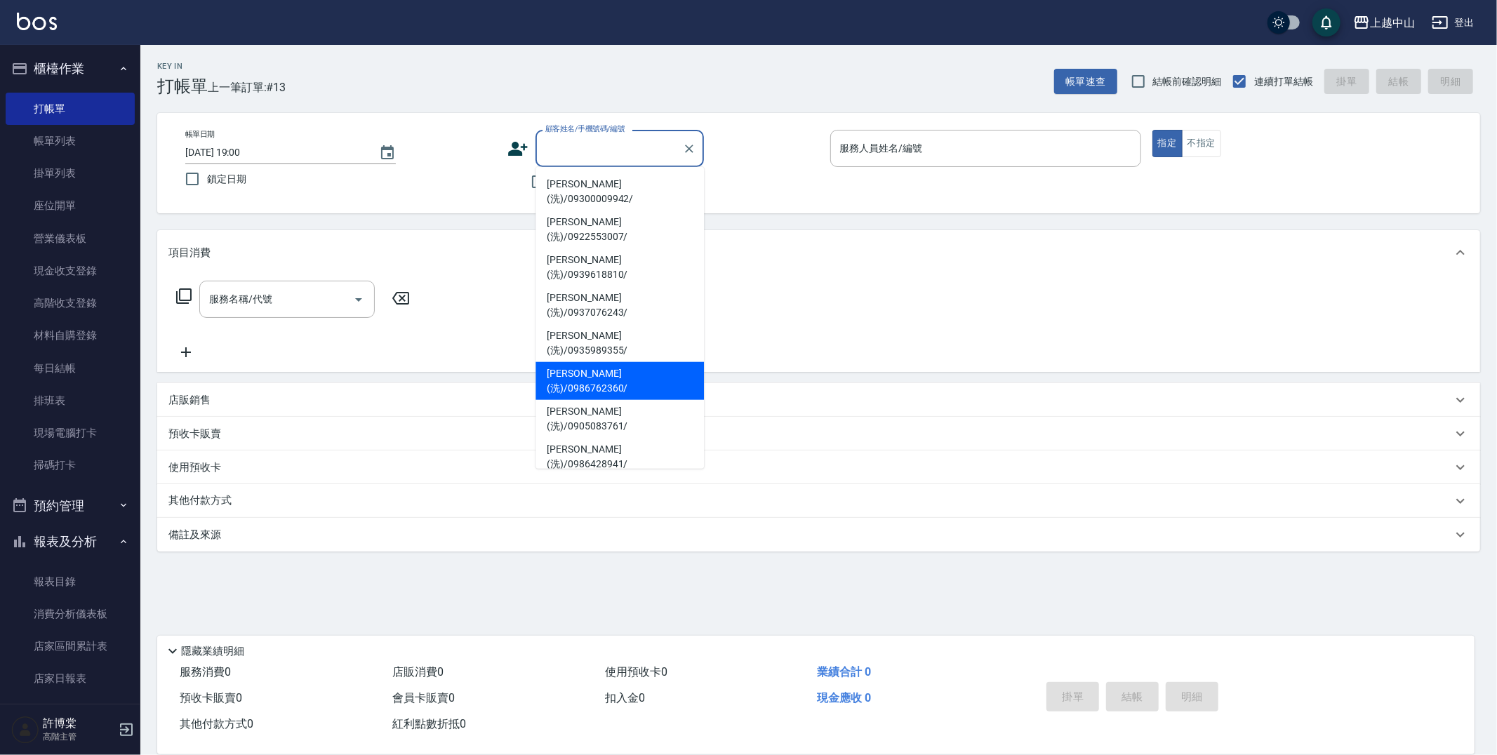
click at [441, 192] on label "鎖定日期" at bounding box center [331, 178] width 307 height 29
click at [207, 192] on input "鎖定日期" at bounding box center [192, 178] width 29 height 29
checkbox input "true"
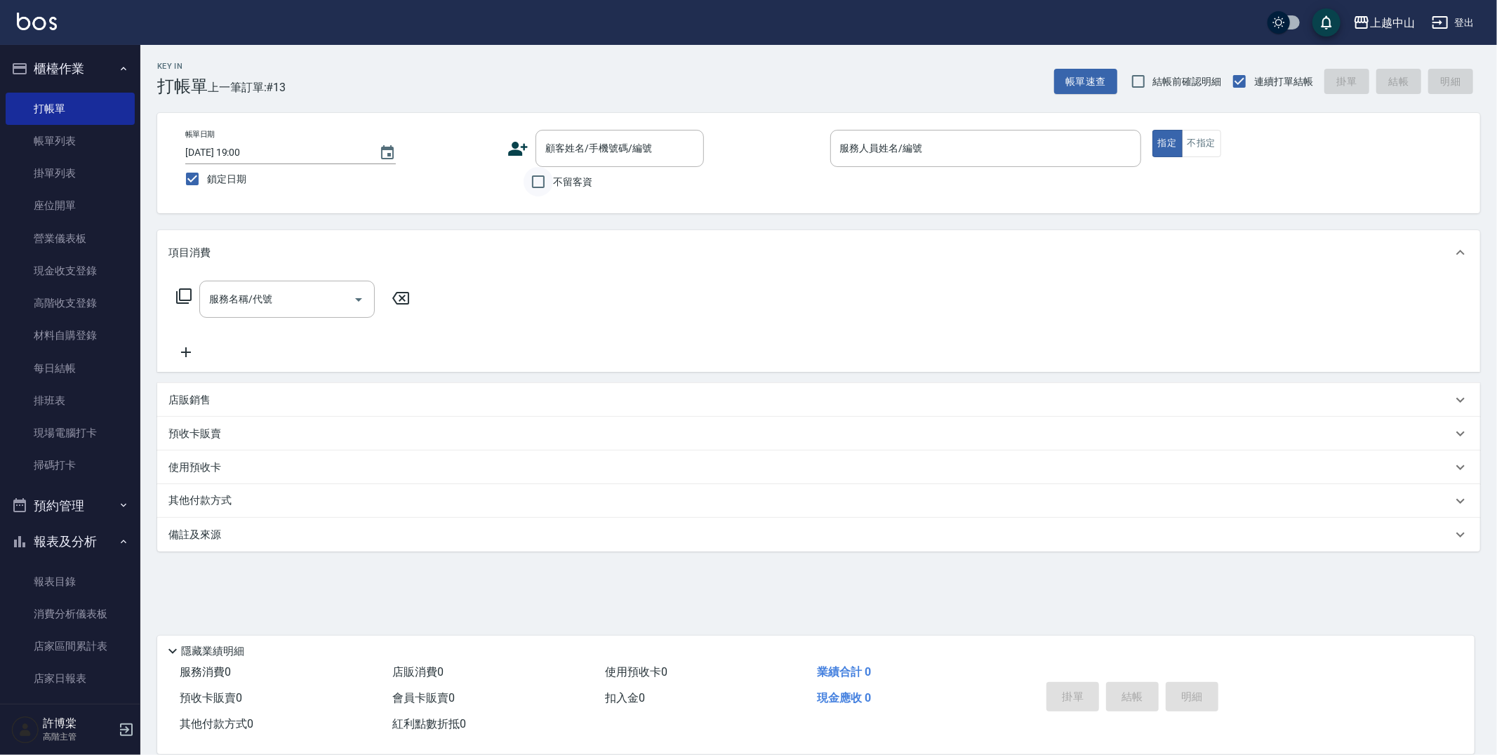
click at [539, 178] on input "不留客資" at bounding box center [537, 181] width 29 height 29
checkbox input "true"
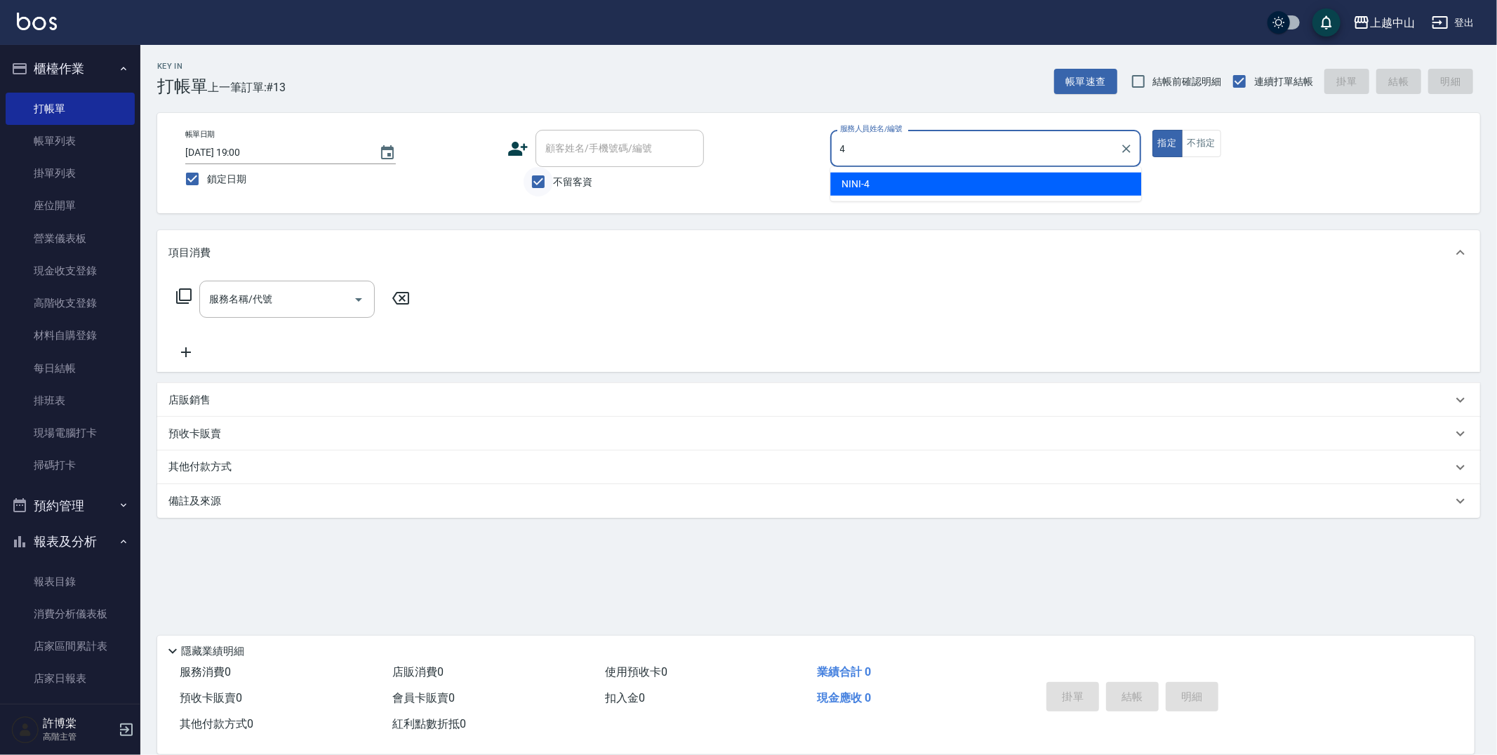
type input "NINI-4"
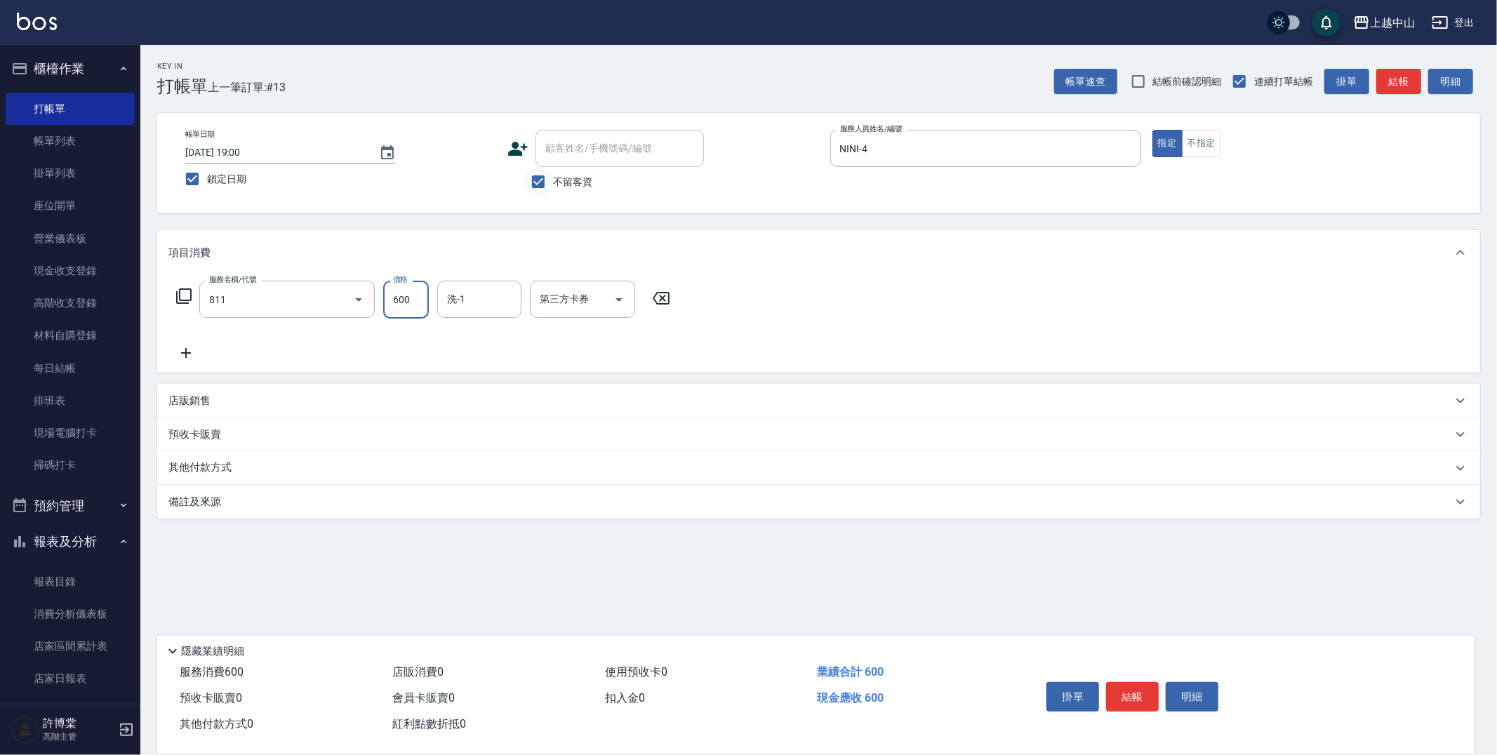
type input "洗+剪(811)"
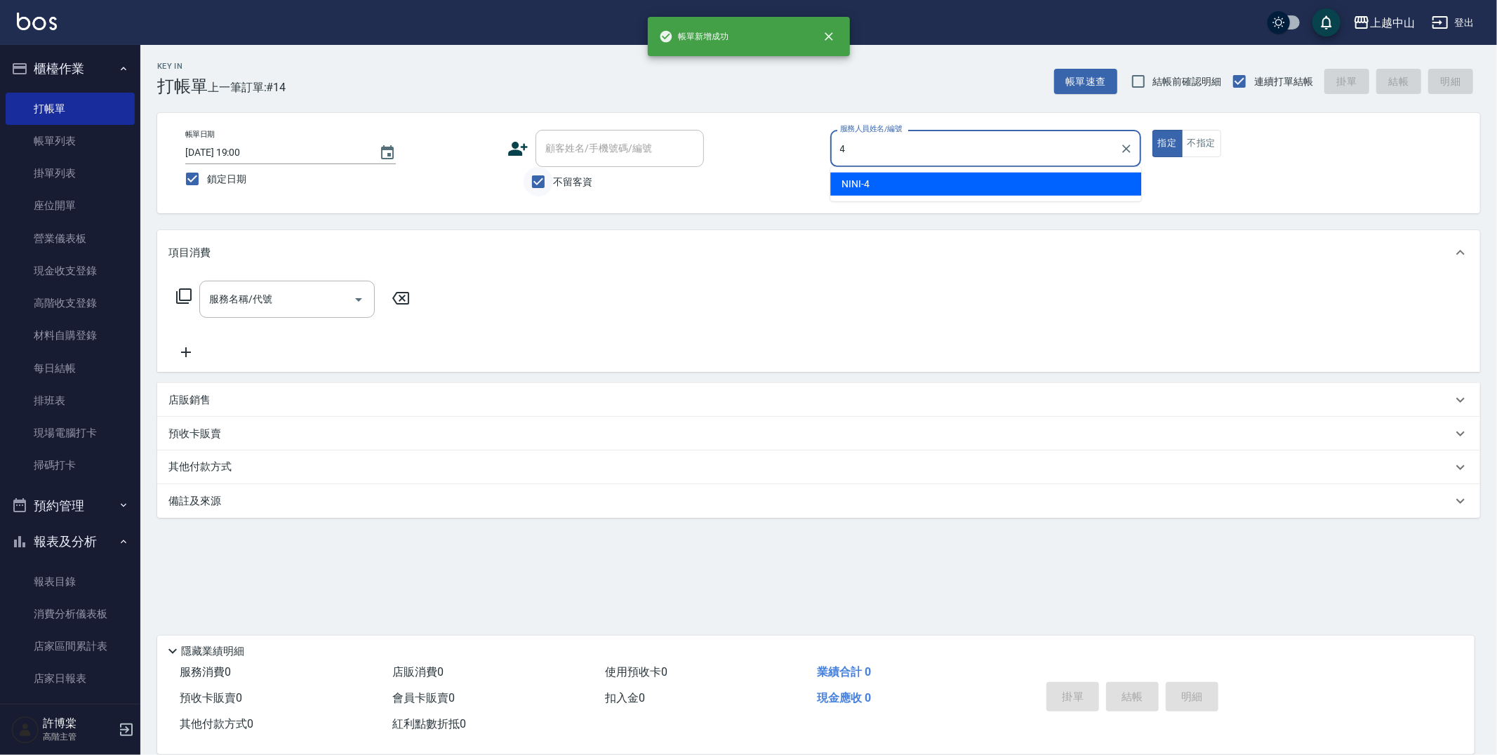
type input "NINI-4"
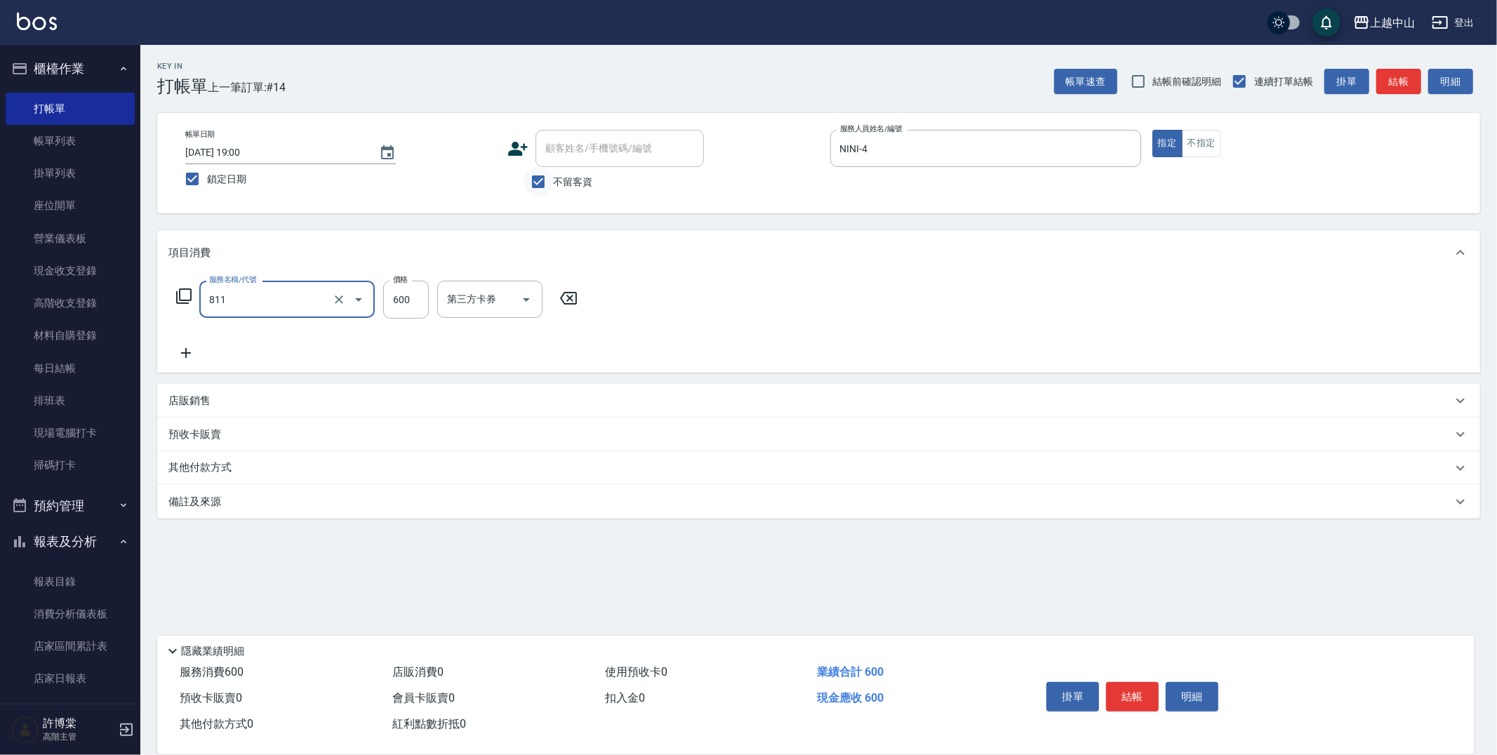
type input "洗+剪(811)"
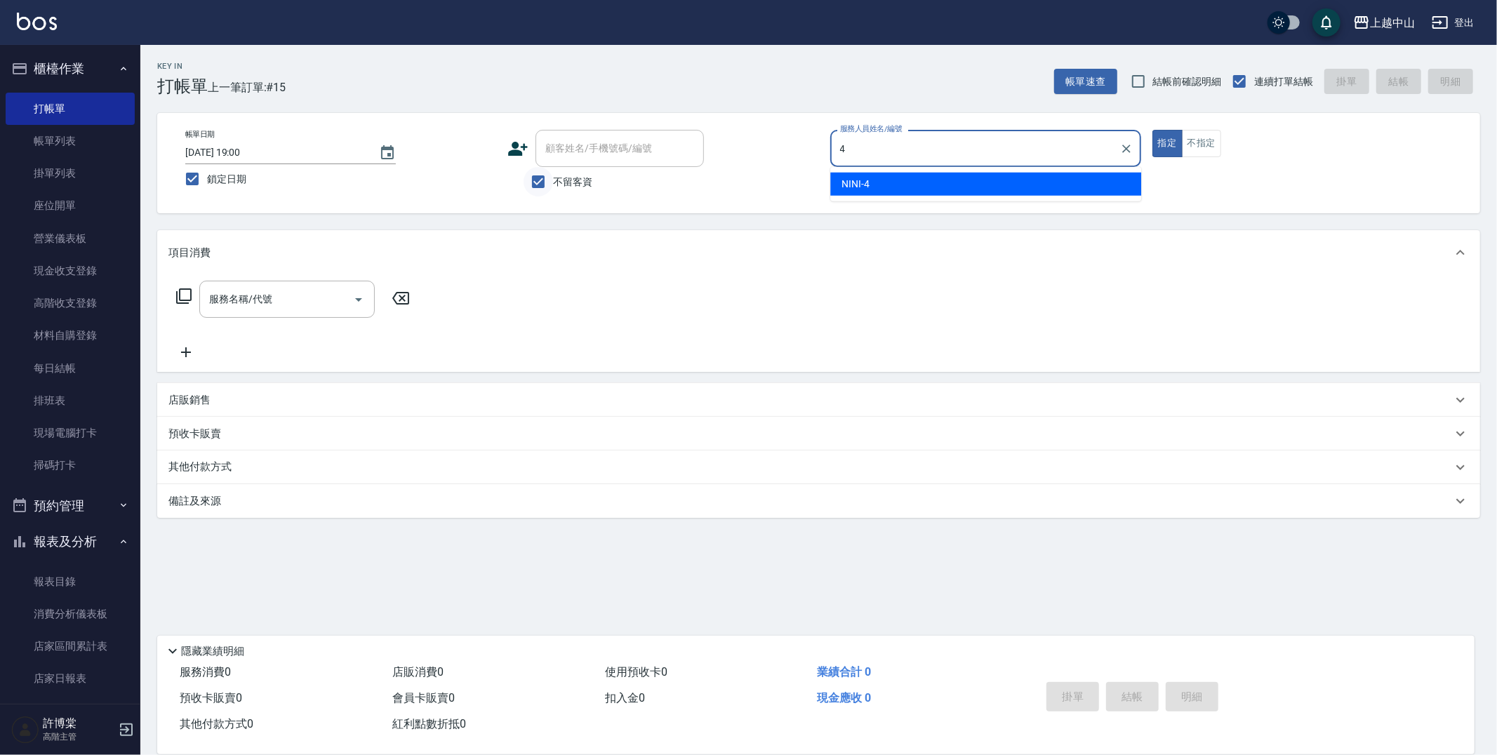
type input "NINI-4"
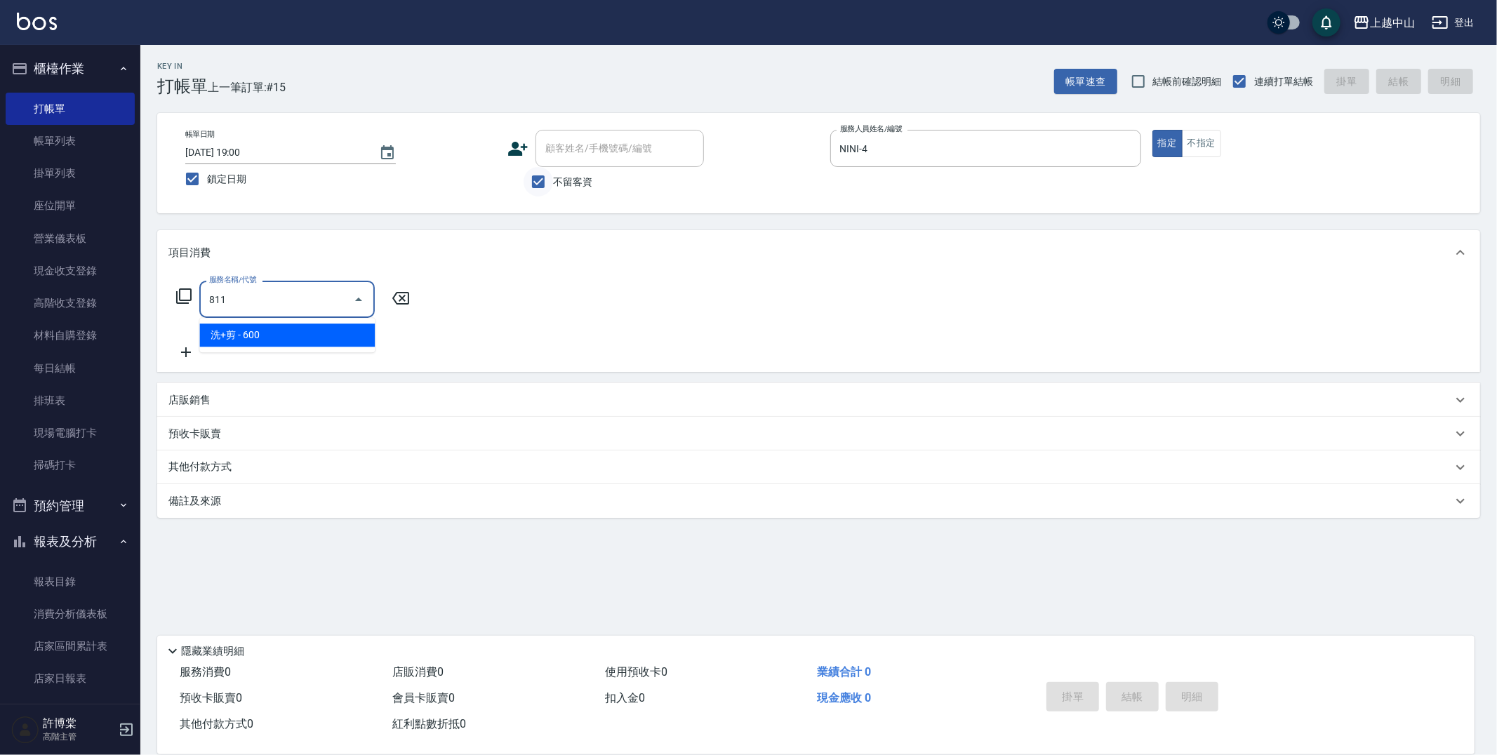
type input "洗+剪(811)"
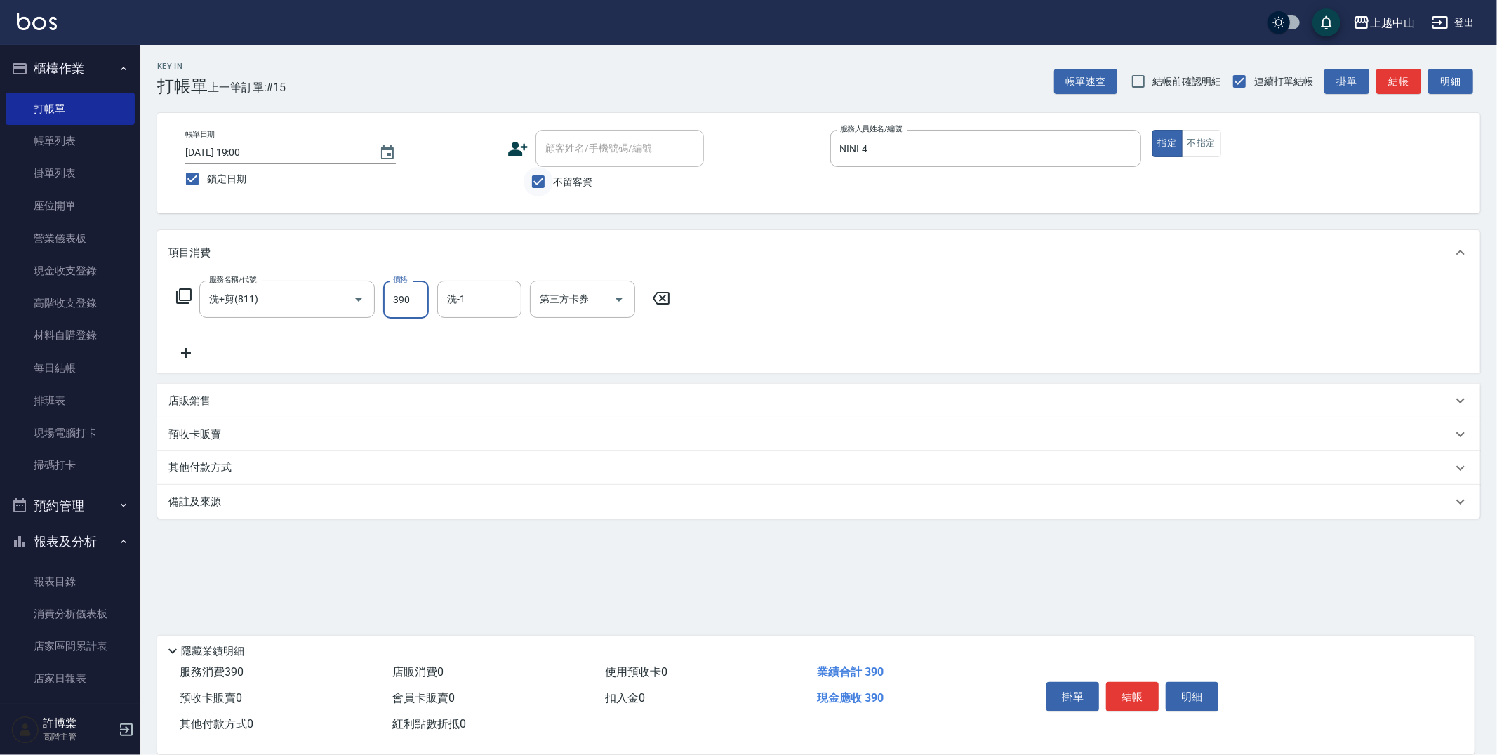
type input "390"
type input "FUNNOW"
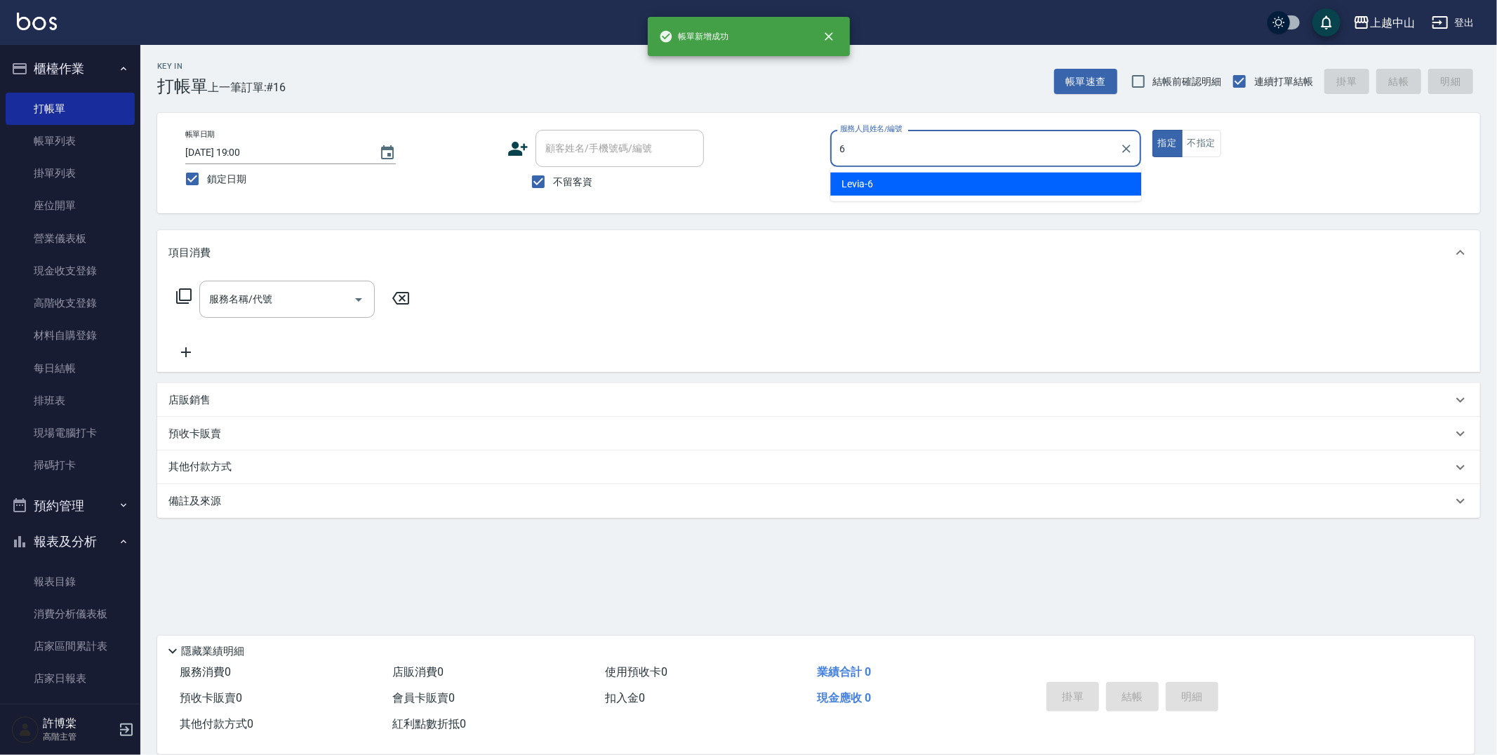
type input "Levia-6"
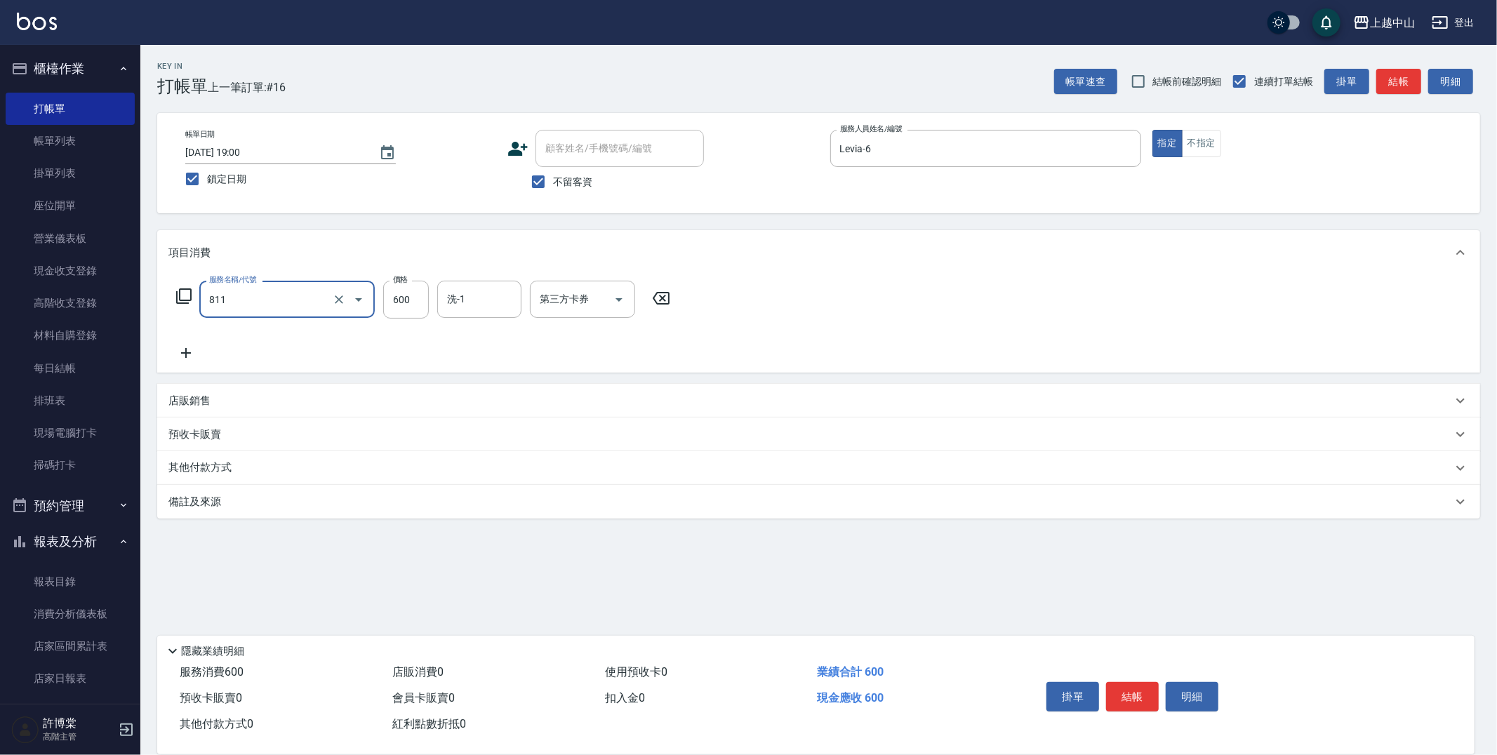
type input "洗+剪(811)"
type input "390"
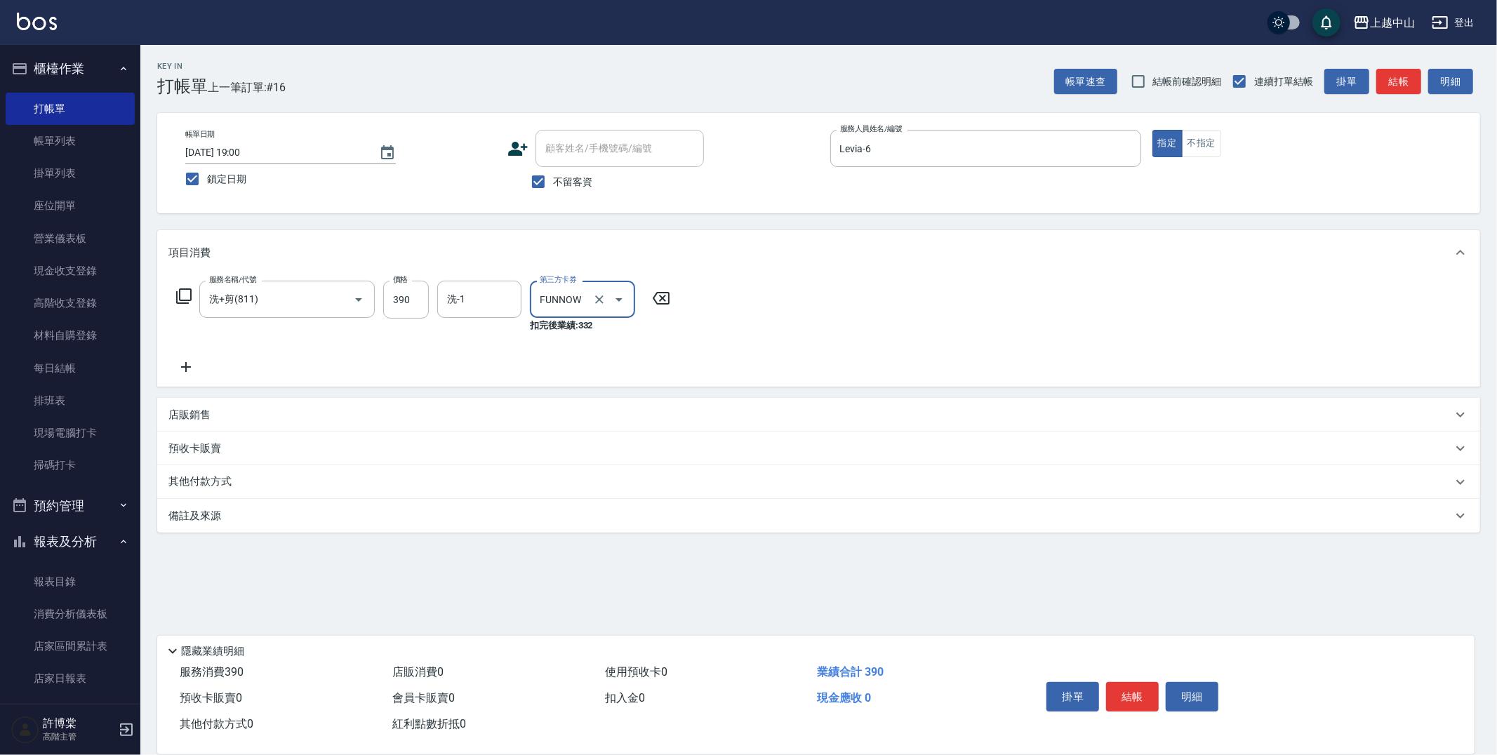
type input "FUNNOW"
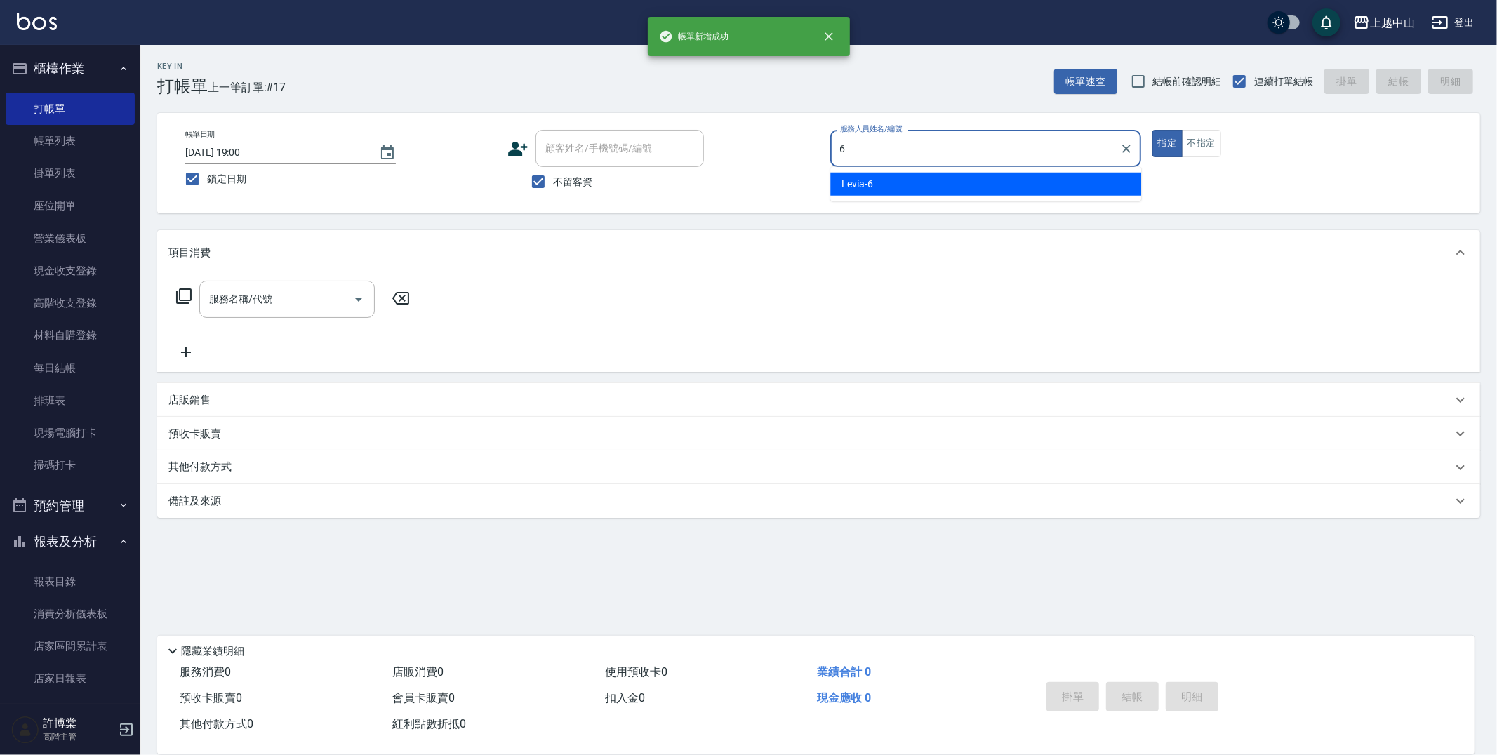
type input "Levia-6"
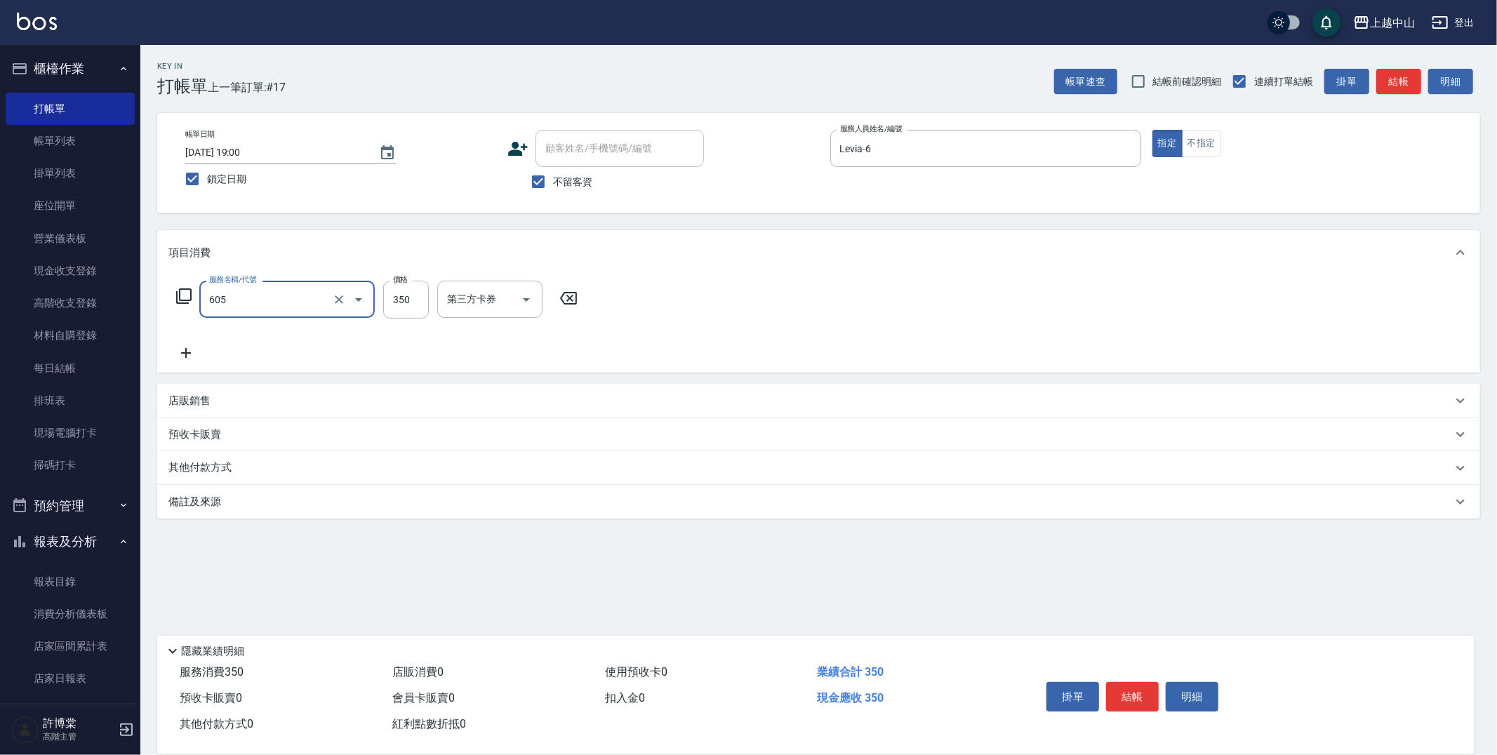
type input "洗髮 (女)(605)"
type input "400"
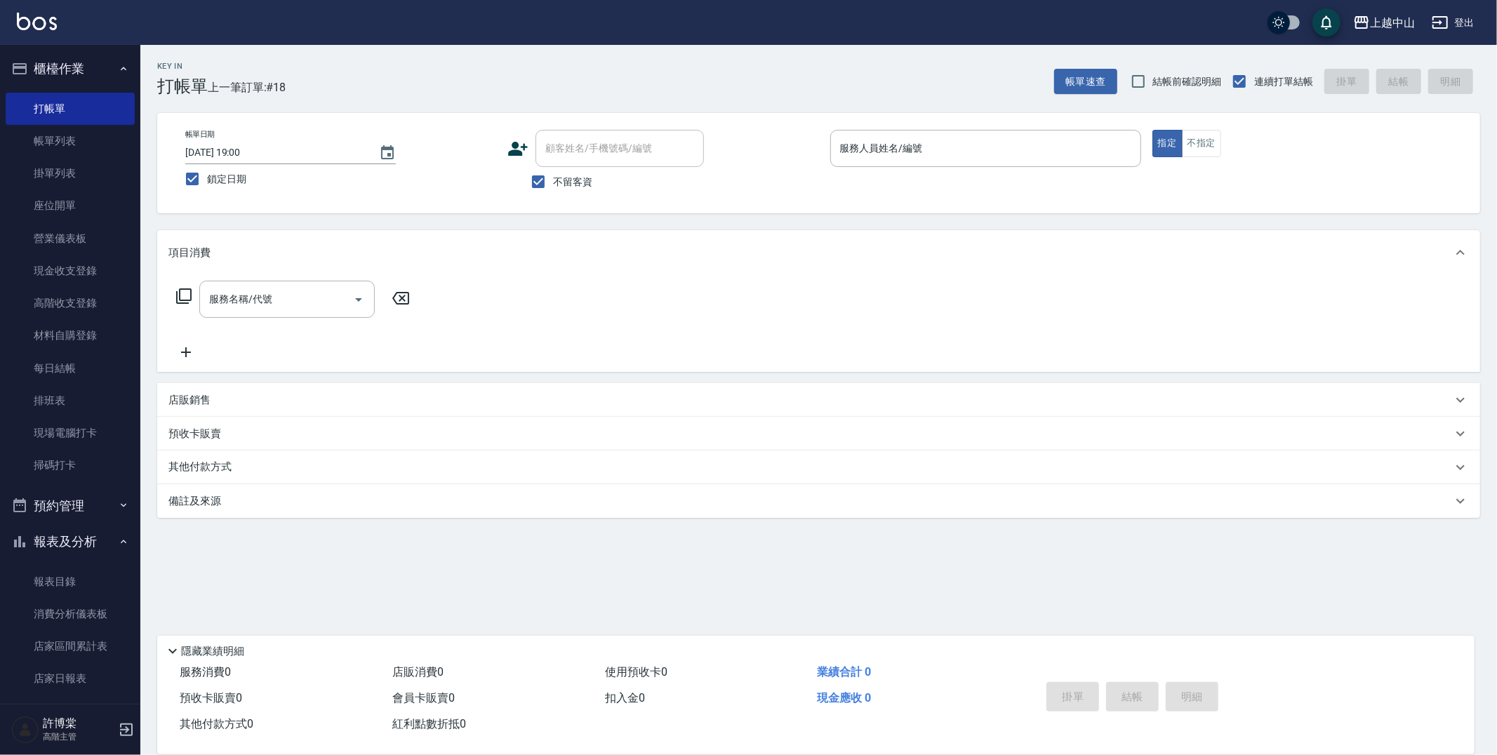
click at [1156, 599] on div "Key In 打帳單 上一筆訂單:#18 帳單速查 結帳前確認明細 連續打單結帳 掛單 結帳 明細 帳單日期 2025/10/12 19:00 鎖定日期 顧客…" at bounding box center [818, 348] width 1356 height 606
drag, startPoint x: 67, startPoint y: 135, endPoint x: 77, endPoint y: 134, distance: 9.8
click at [68, 135] on link "帳單列表" at bounding box center [70, 141] width 129 height 32
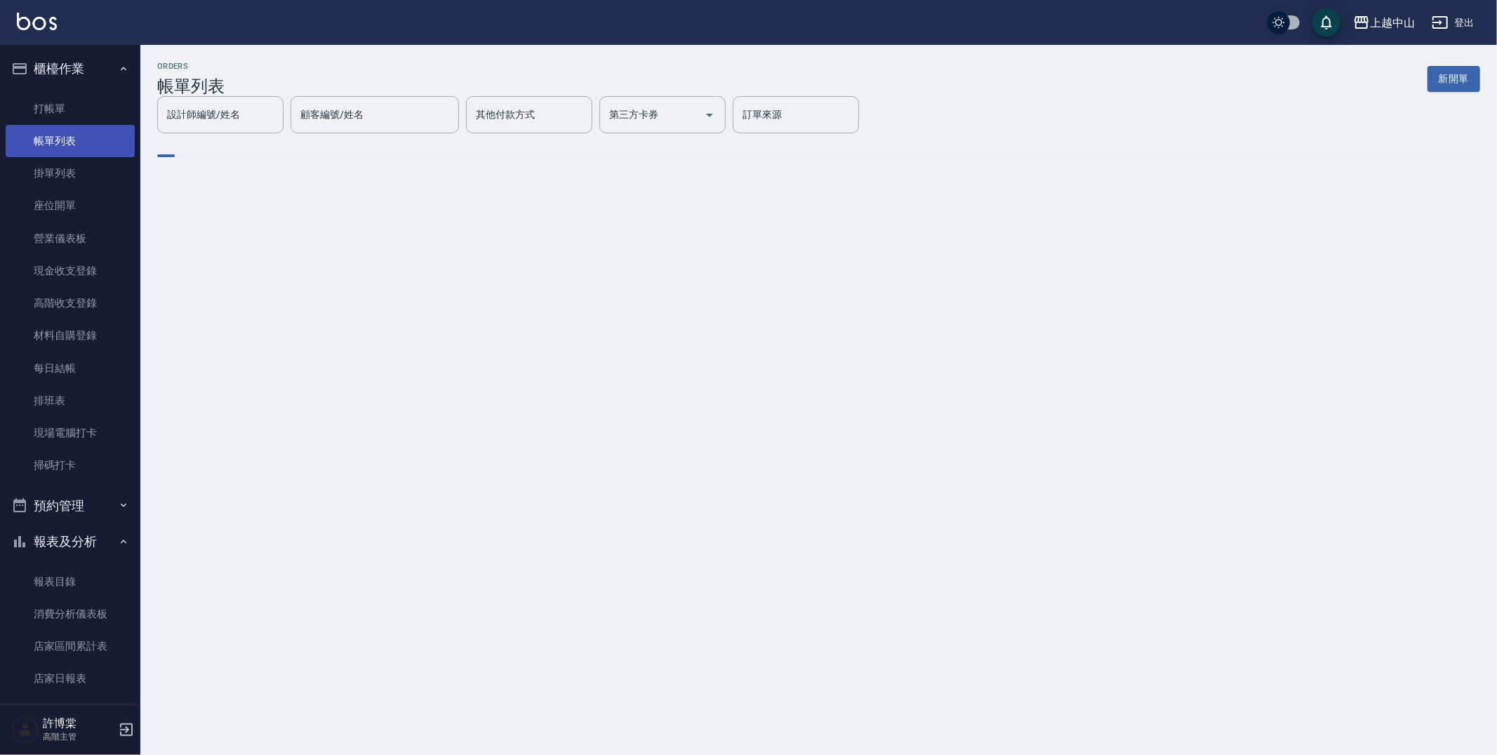
click at [77, 134] on link "帳單列表" at bounding box center [70, 141] width 129 height 32
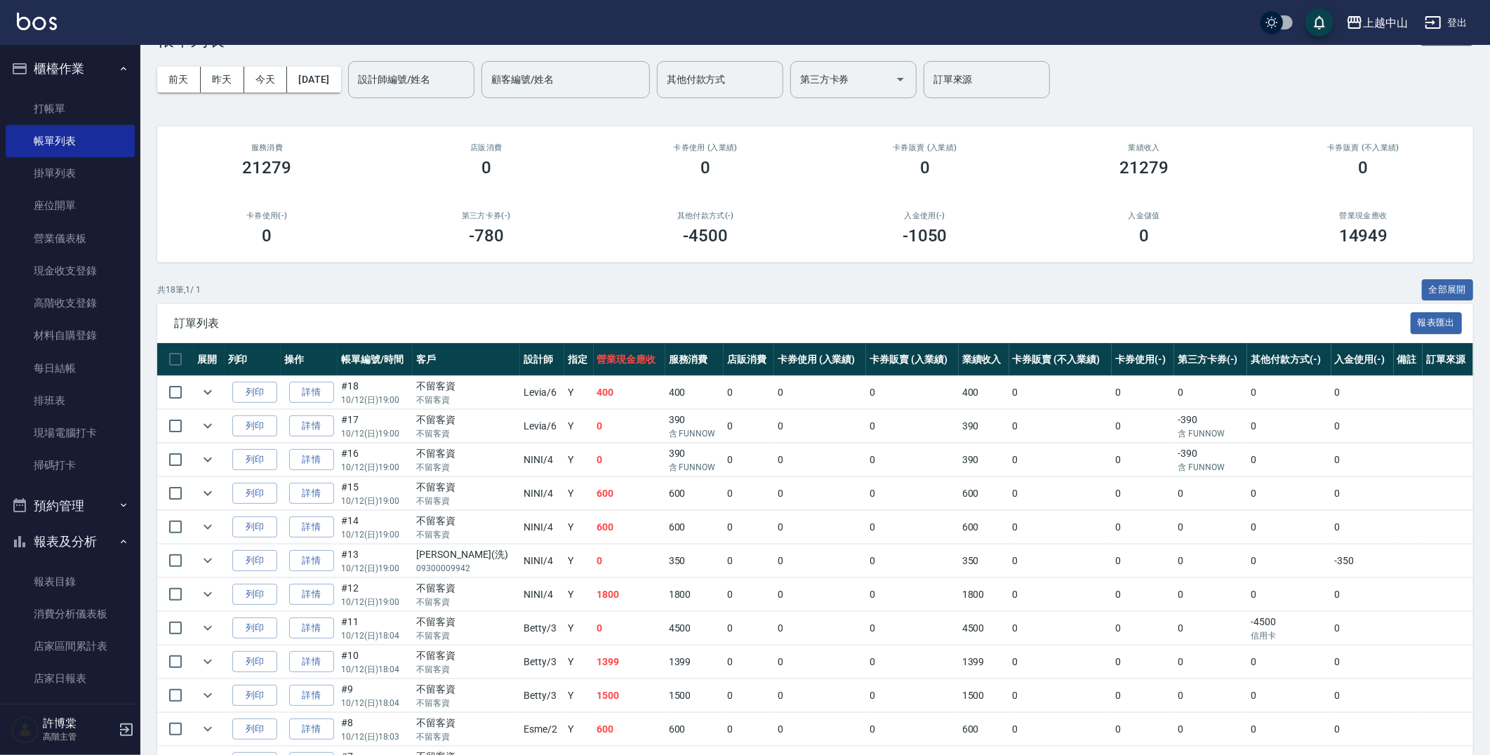
scroll to position [78, 0]
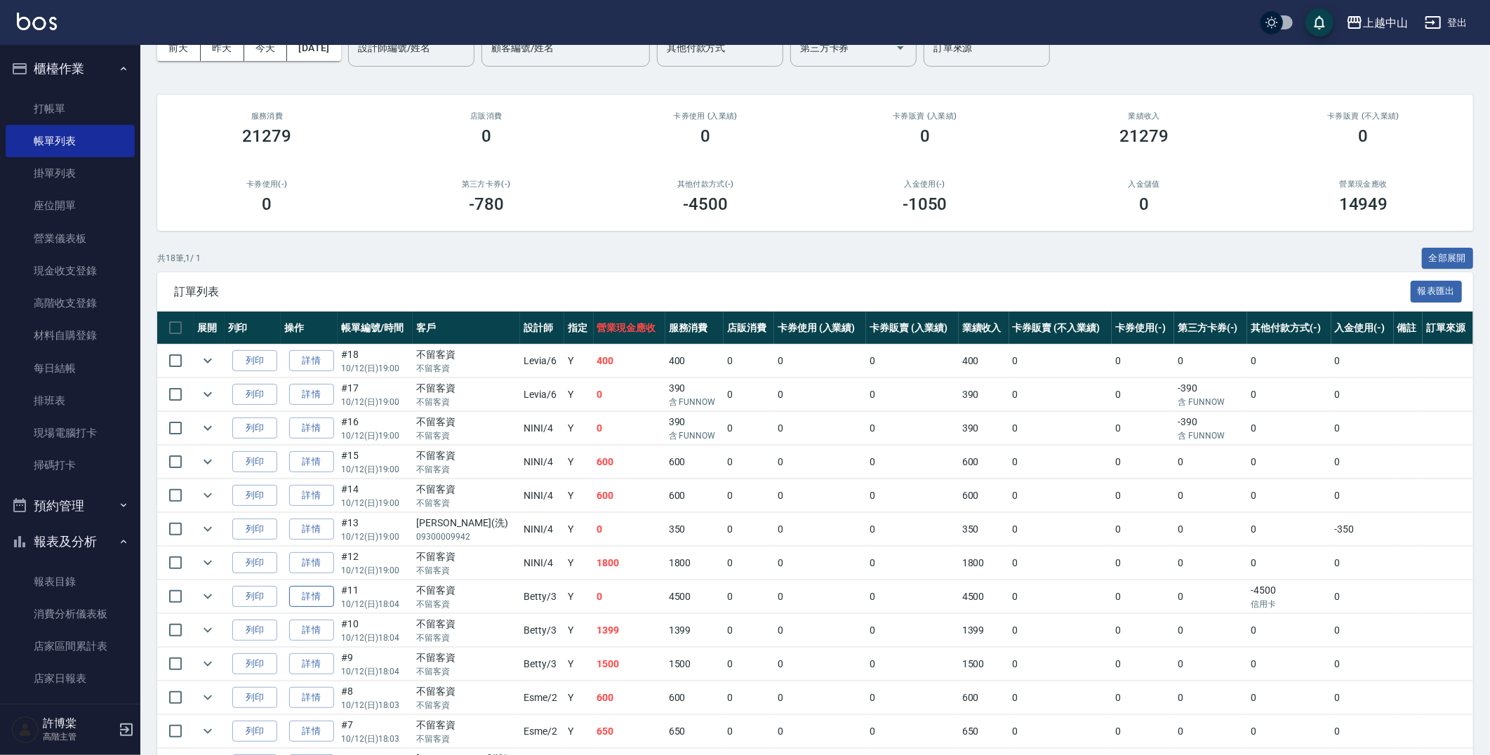
click at [326, 596] on link "詳情" at bounding box center [311, 597] width 45 height 22
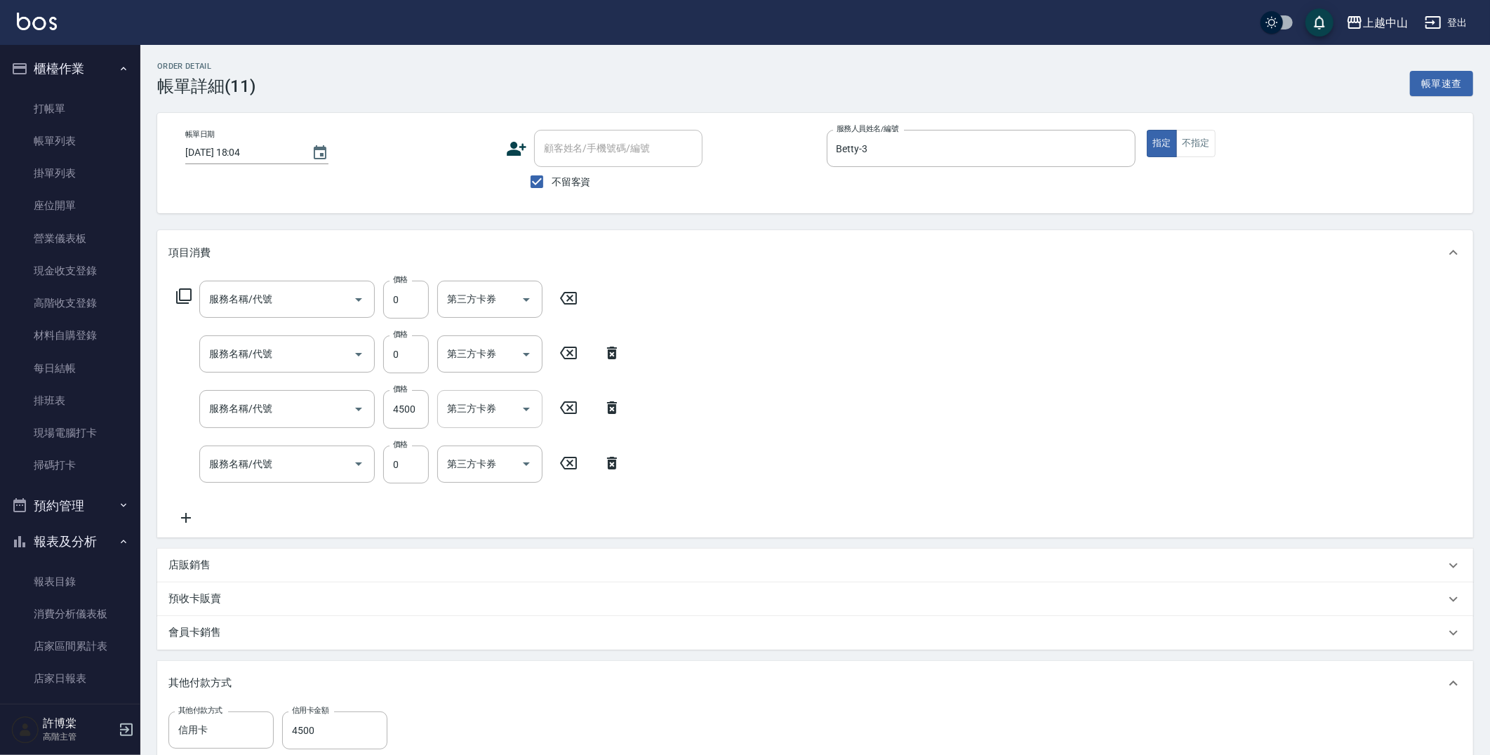
type input "2025/10/12 18:04"
checkbox input "true"
type input "Betty-3"
type input "洗髮(免費)(600)"
type input "護髮卡使用(463)"
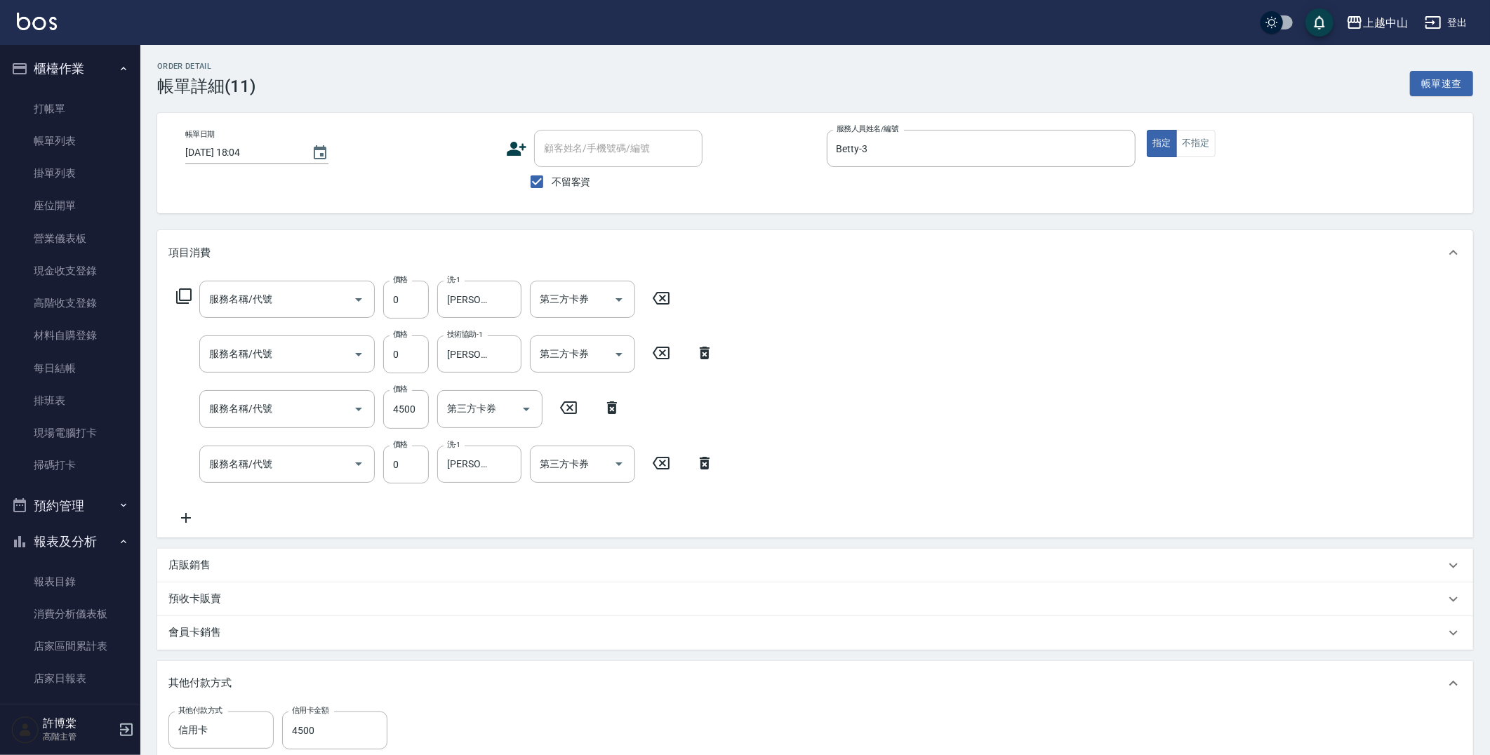
type input "2段式結構自備卡(402)"
type input "洗髮(免費)(600)"
click at [700, 464] on icon at bounding box center [705, 463] width 10 height 13
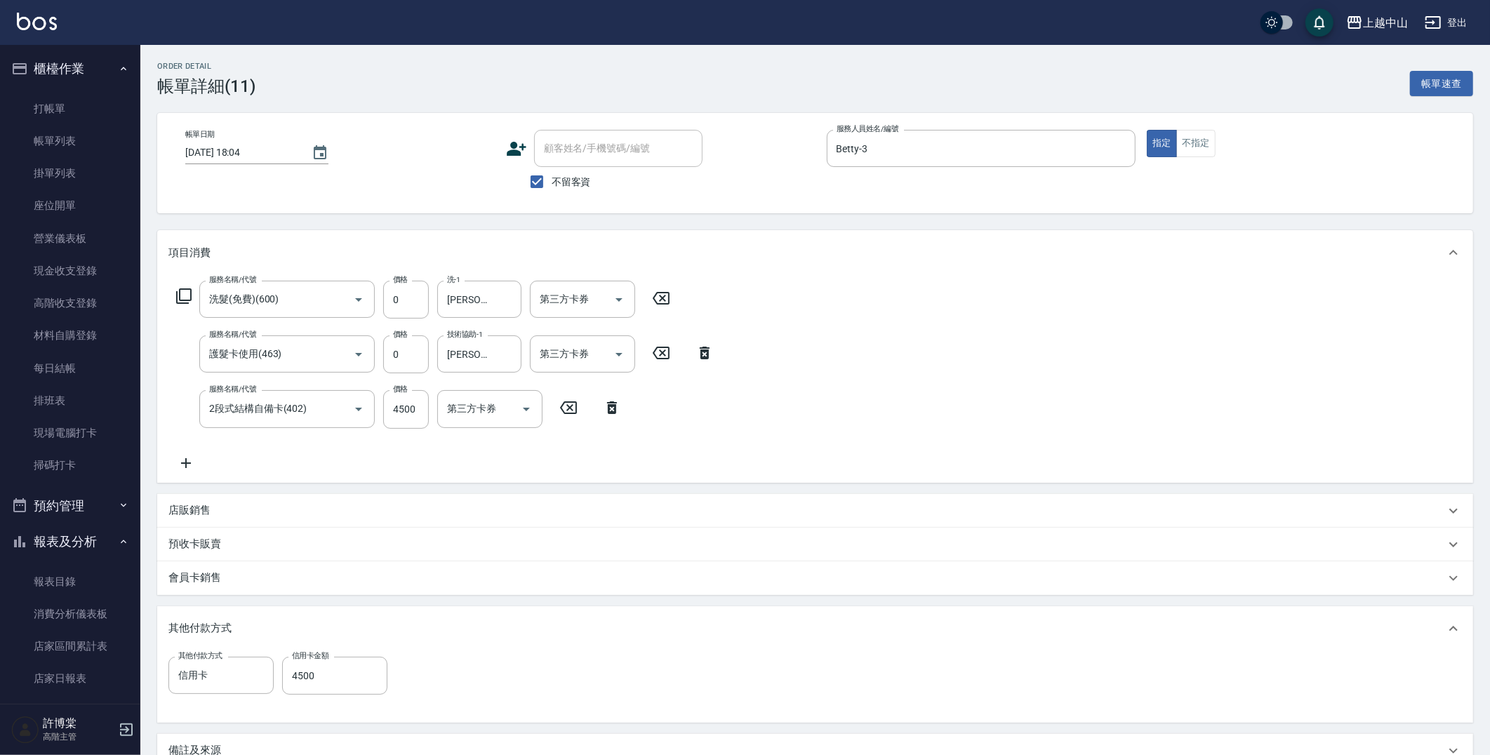
click at [604, 412] on icon at bounding box center [611, 407] width 35 height 17
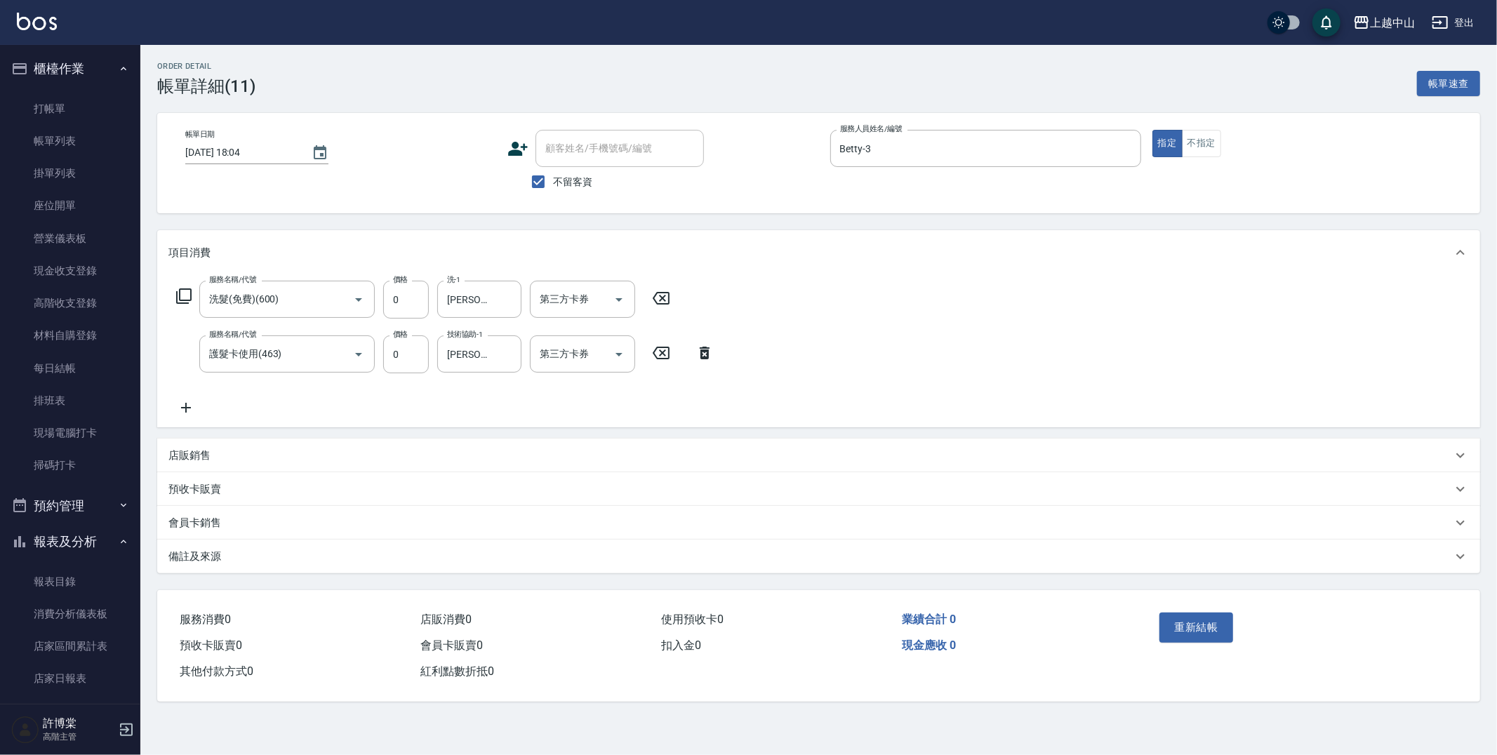
click at [702, 351] on icon at bounding box center [705, 353] width 10 height 13
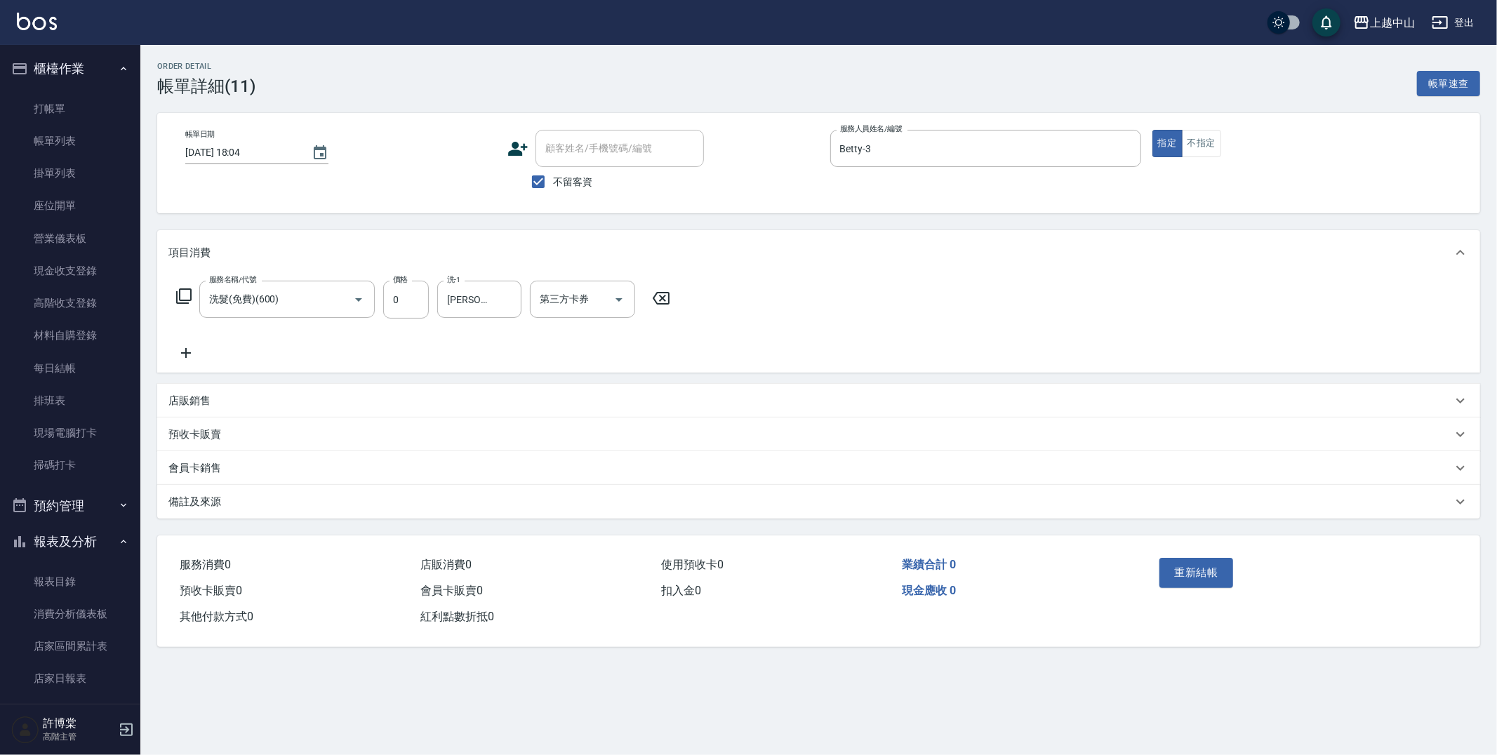
click at [662, 296] on icon at bounding box center [660, 298] width 35 height 17
click at [285, 311] on input "服務名稱/代號" at bounding box center [277, 299] width 142 height 25
type input "護髮卡使用(463)"
type input "俊彥-39"
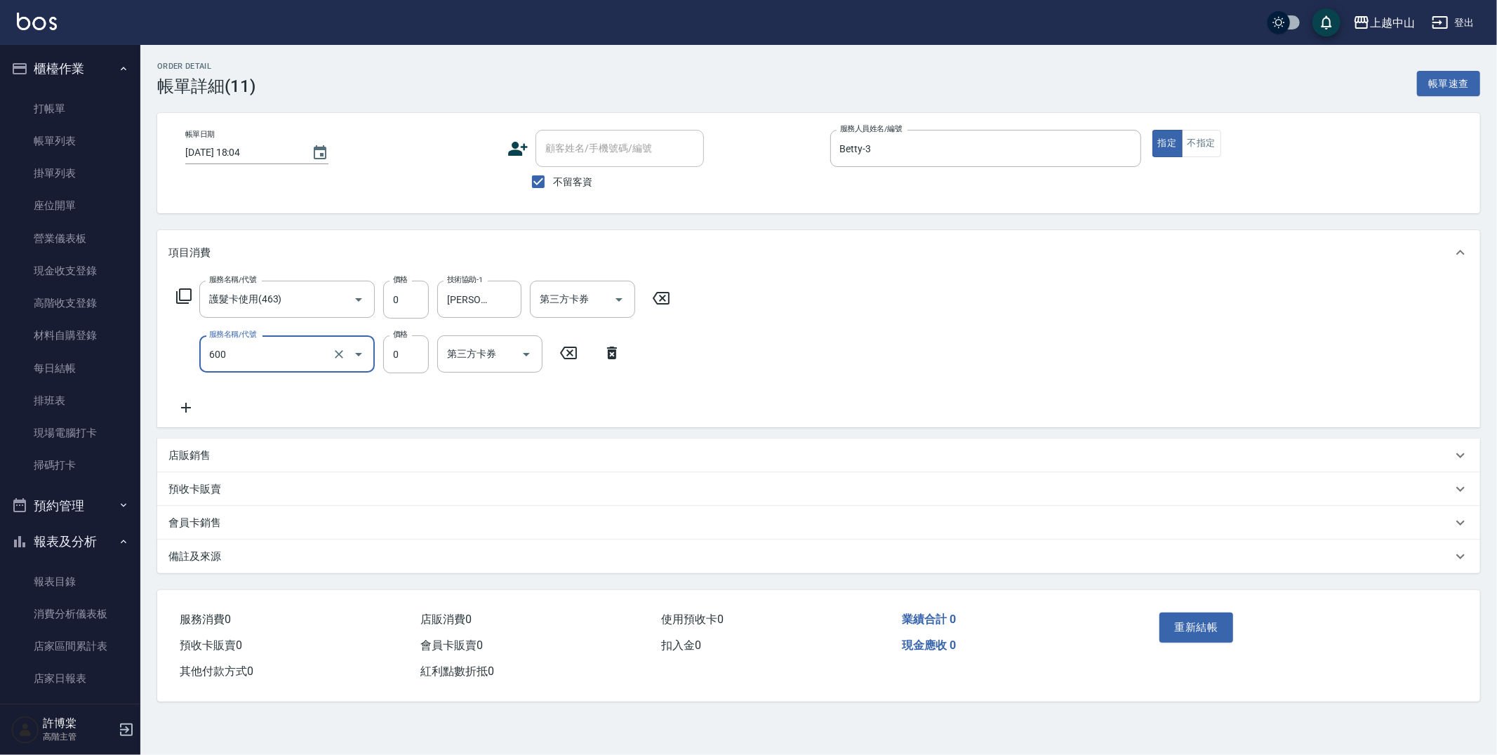
type input "洗髮(免費)(600)"
type input "俊彥-39"
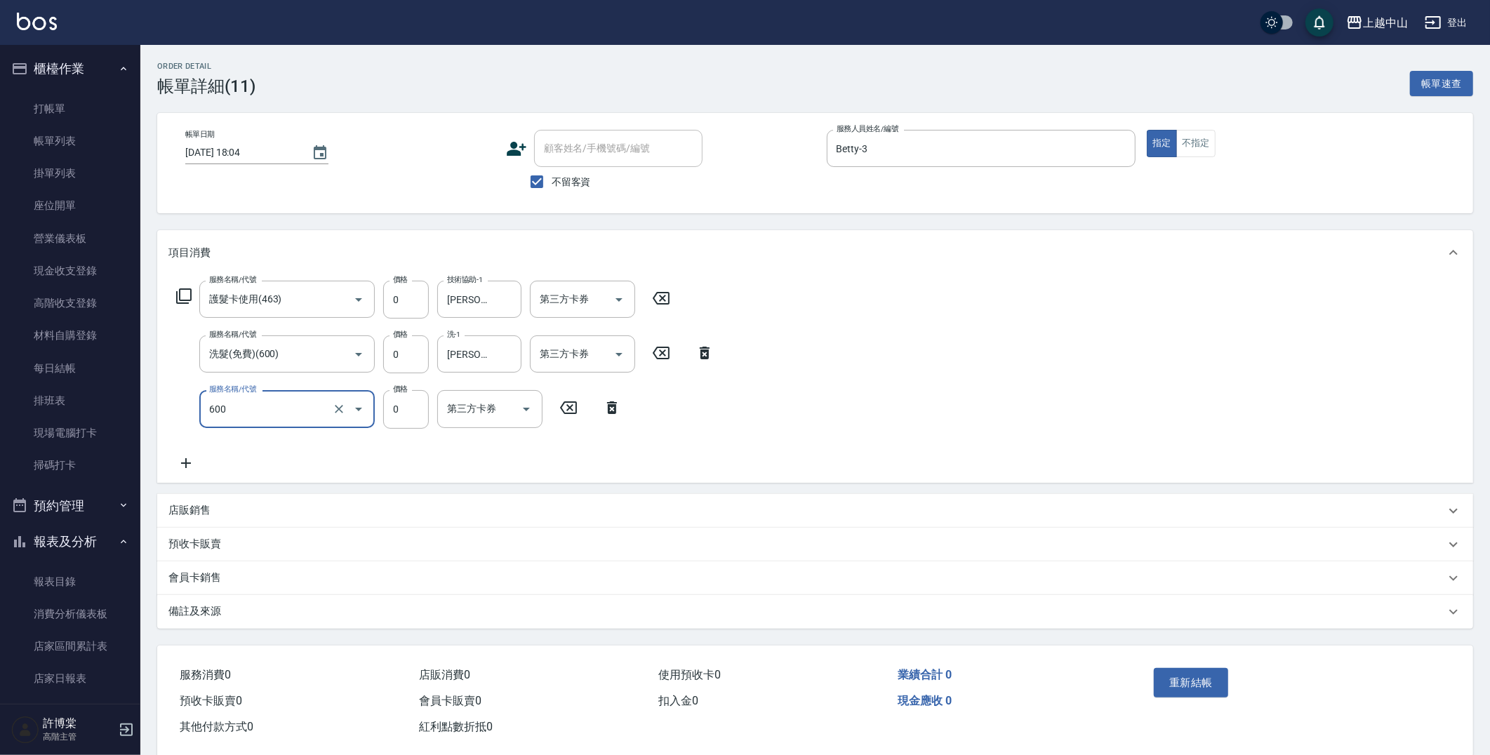
type input "洗髮(免費)(600)"
type input "俊彥-39"
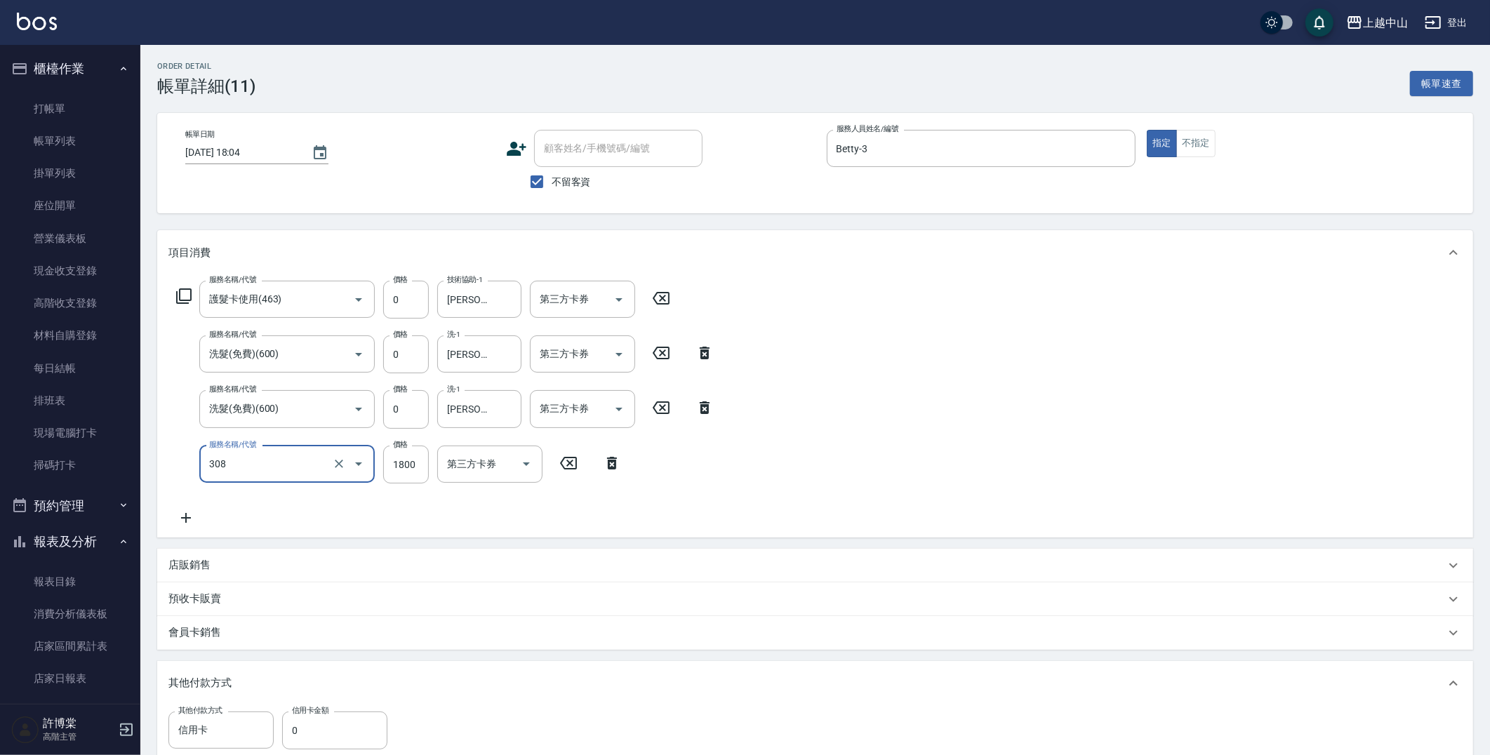
type input "森精萃深度頭皮養護(308)"
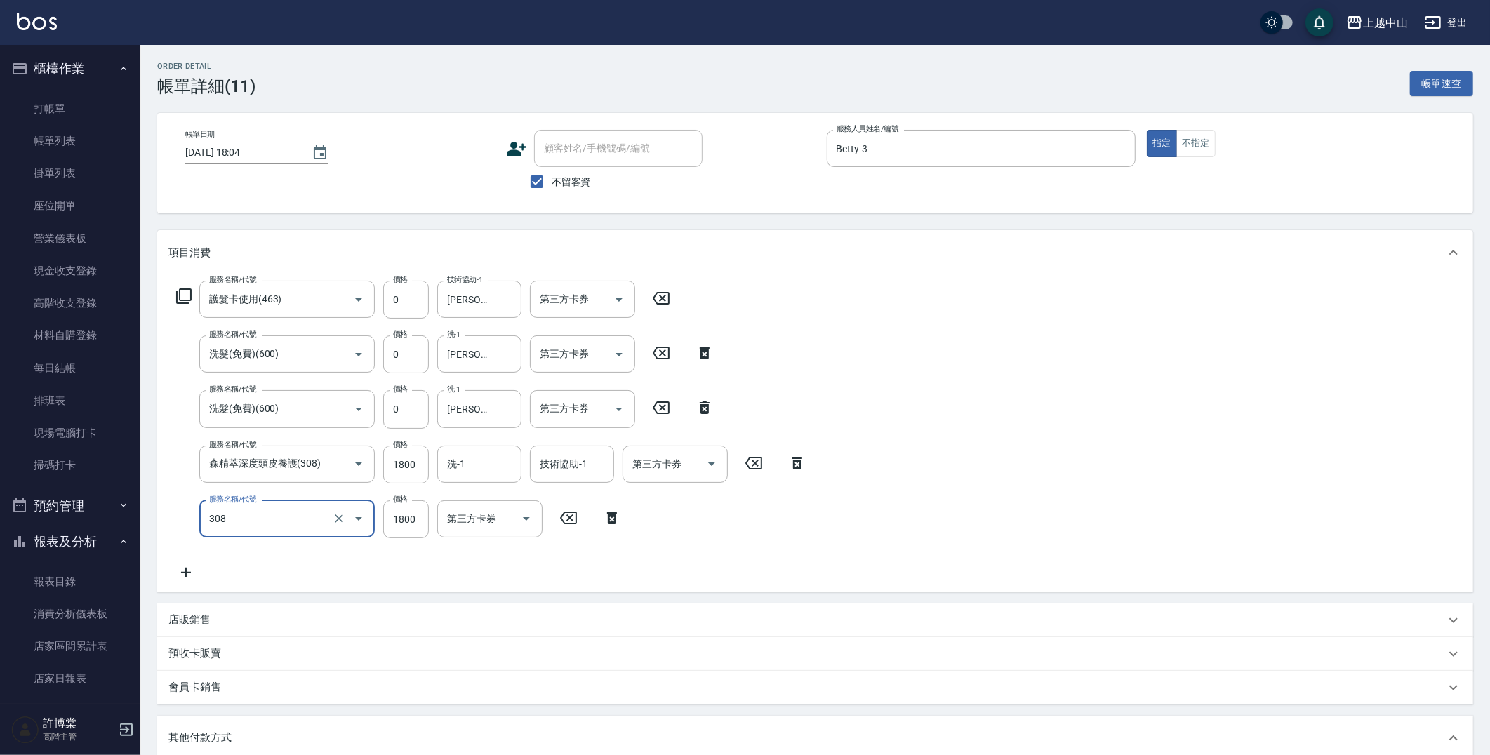
type input "森精萃深度頭皮養護(308)"
click at [413, 463] on input "1800" at bounding box center [406, 465] width 46 height 38
type input "1500"
click at [410, 521] on input "1800" at bounding box center [406, 519] width 46 height 38
type input "1500"
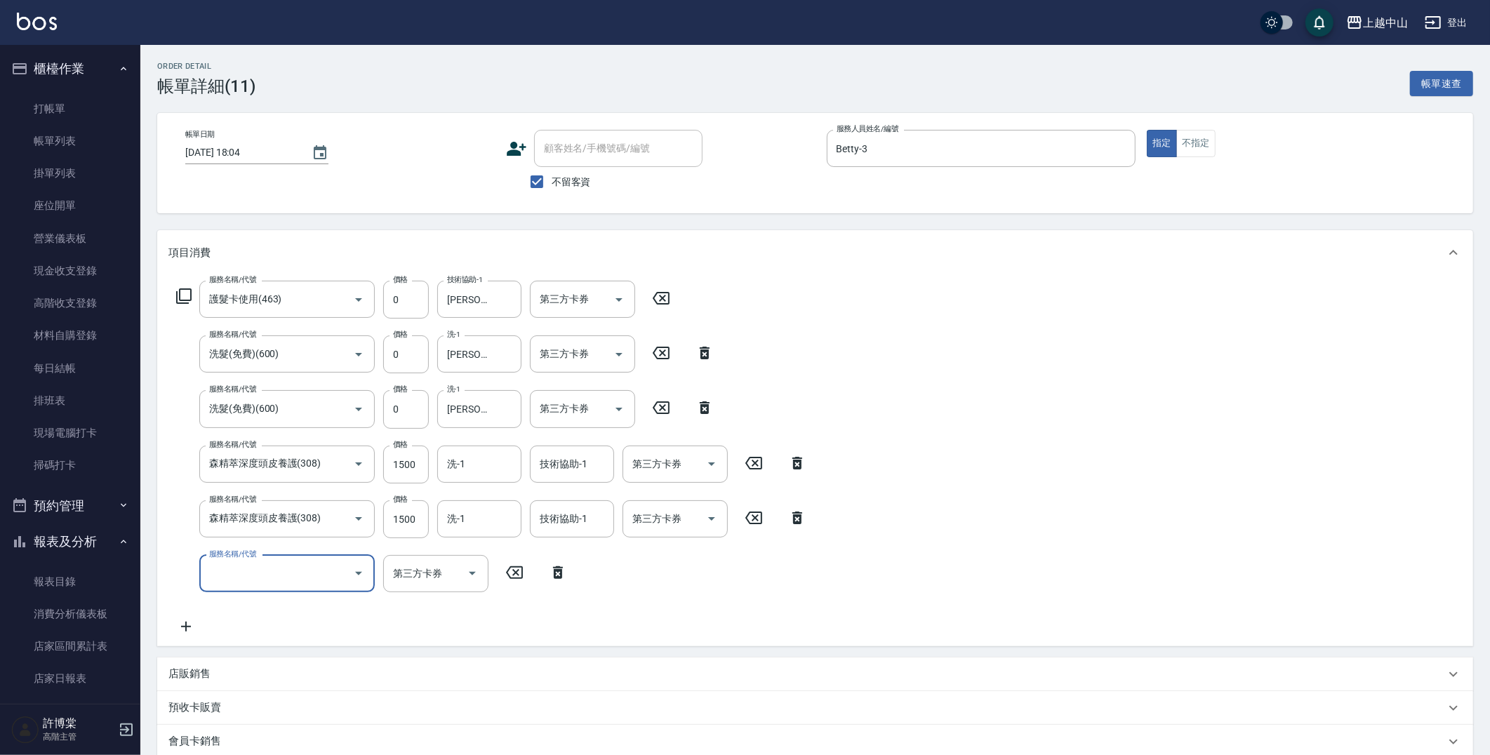
click at [703, 408] on icon at bounding box center [704, 407] width 35 height 17
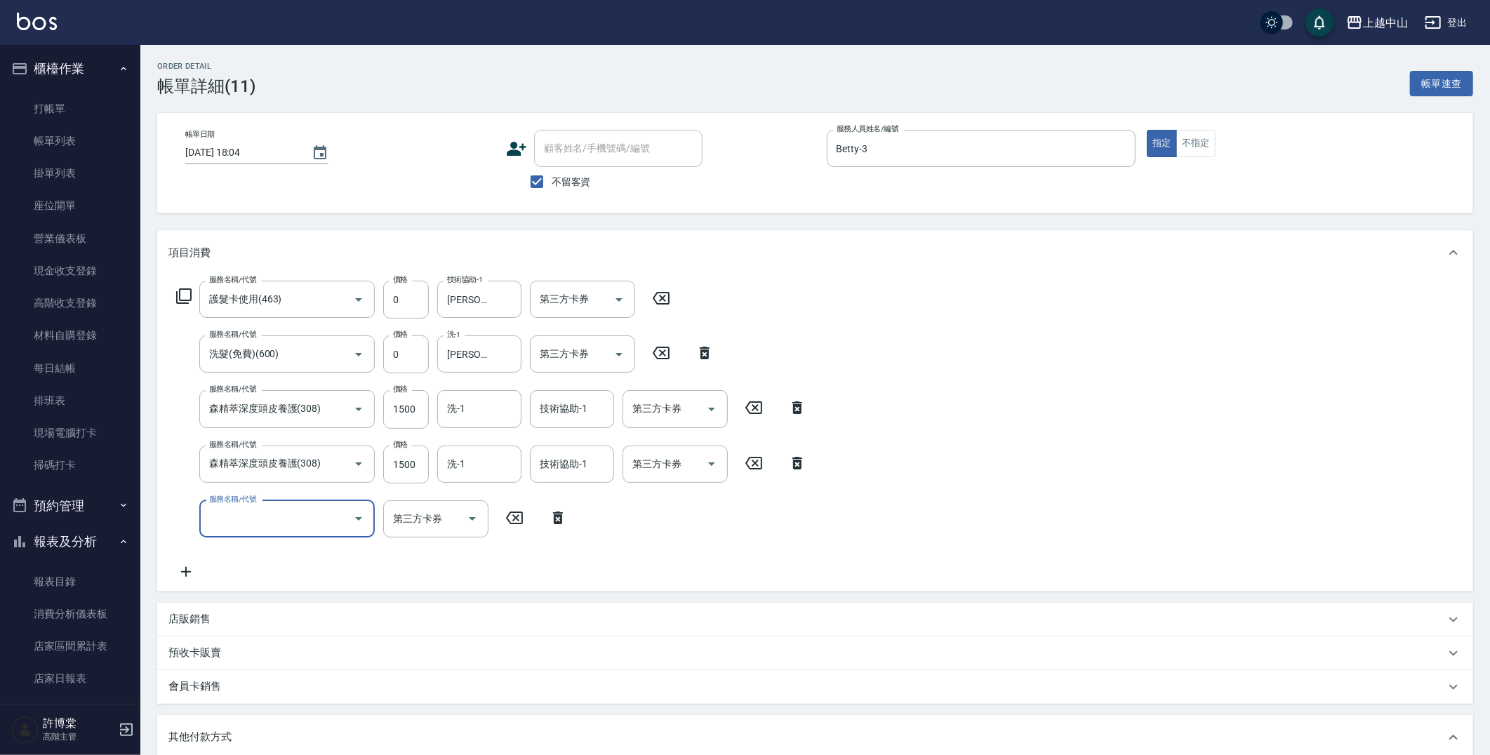
click at [697, 348] on icon at bounding box center [704, 353] width 35 height 17
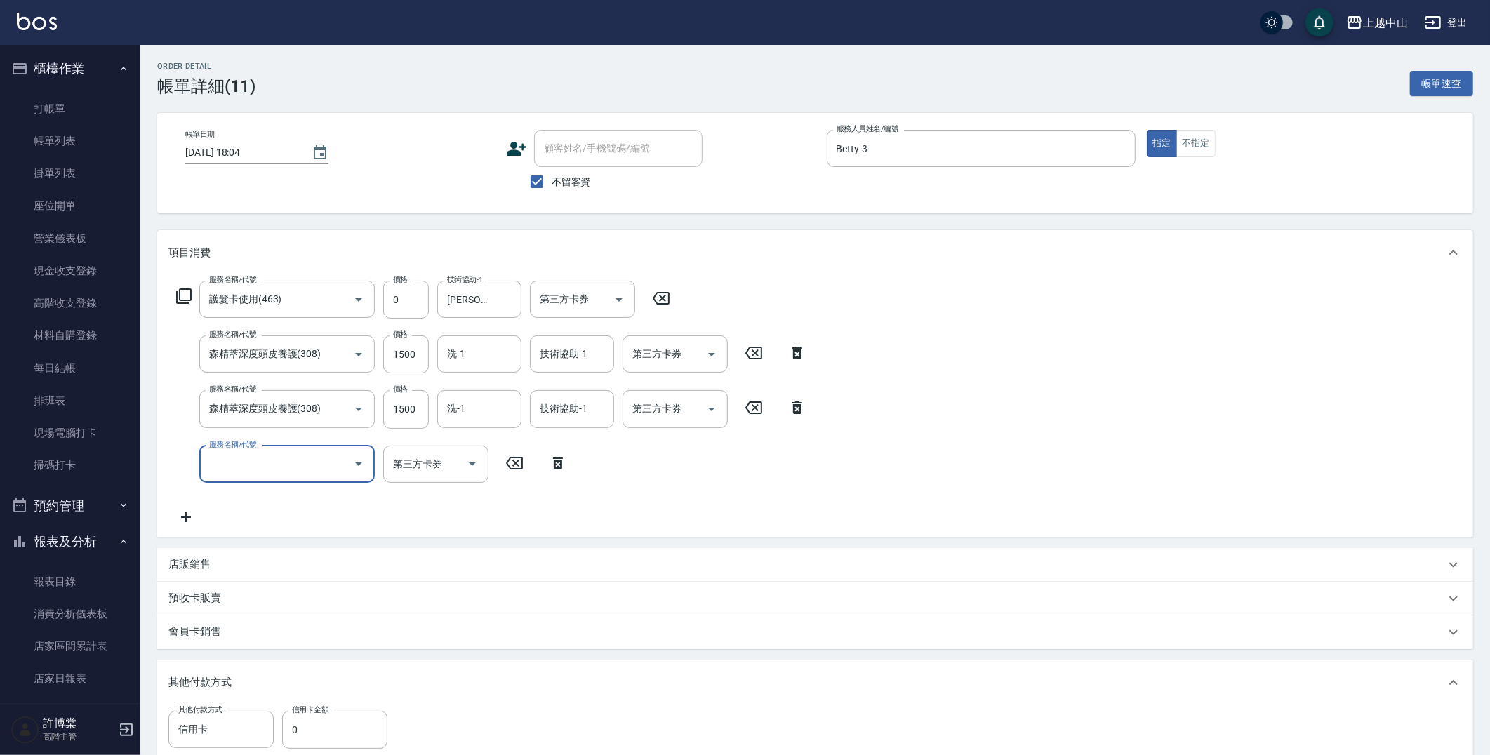
click at [656, 293] on icon at bounding box center [661, 298] width 17 height 13
click at [561, 455] on icon at bounding box center [557, 462] width 35 height 17
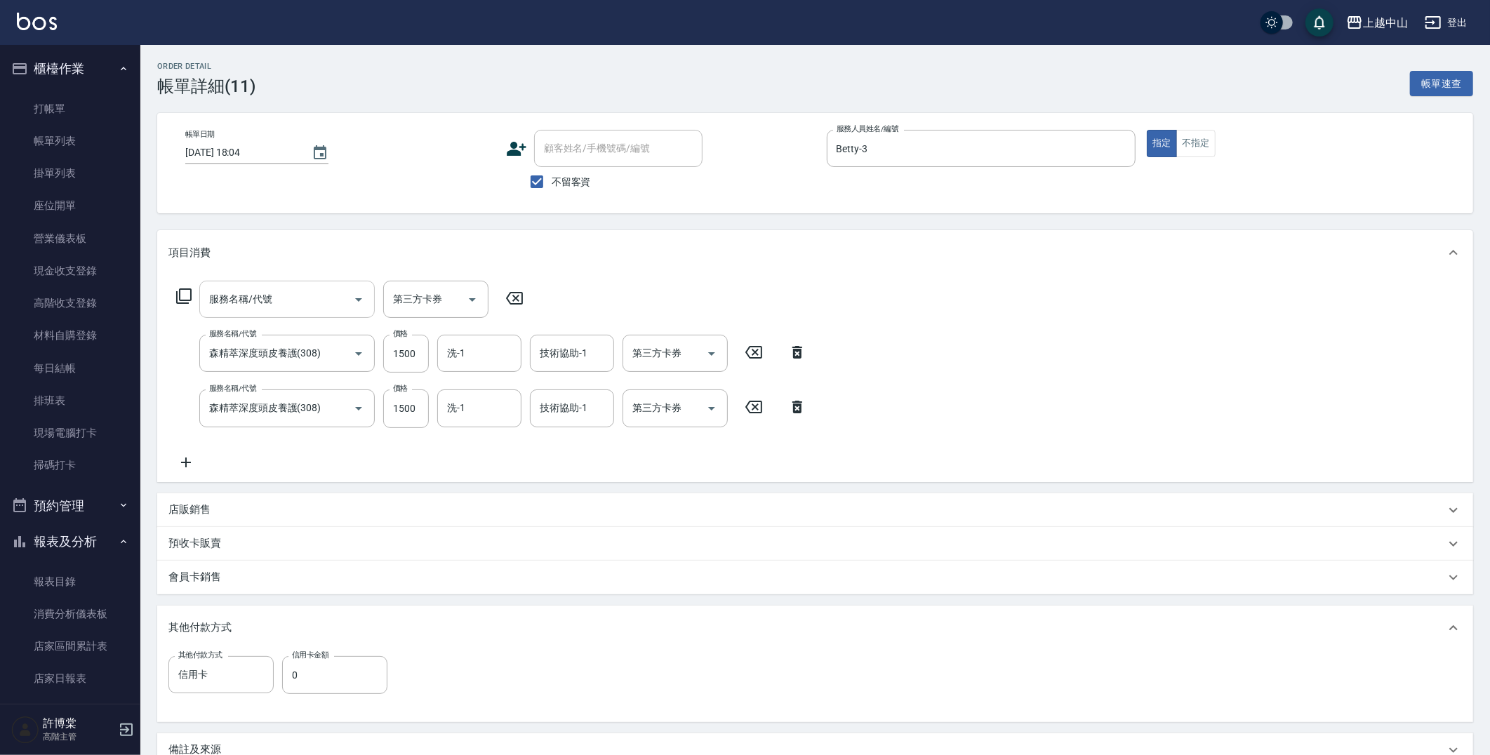
click at [302, 298] on input "服務名稱/代號" at bounding box center [277, 299] width 142 height 25
type input "森精萃深度頭皮養護(308)"
click at [413, 296] on input "1800" at bounding box center [406, 300] width 46 height 38
type input "1500"
click at [468, 302] on input "洗-1" at bounding box center [479, 299] width 72 height 25
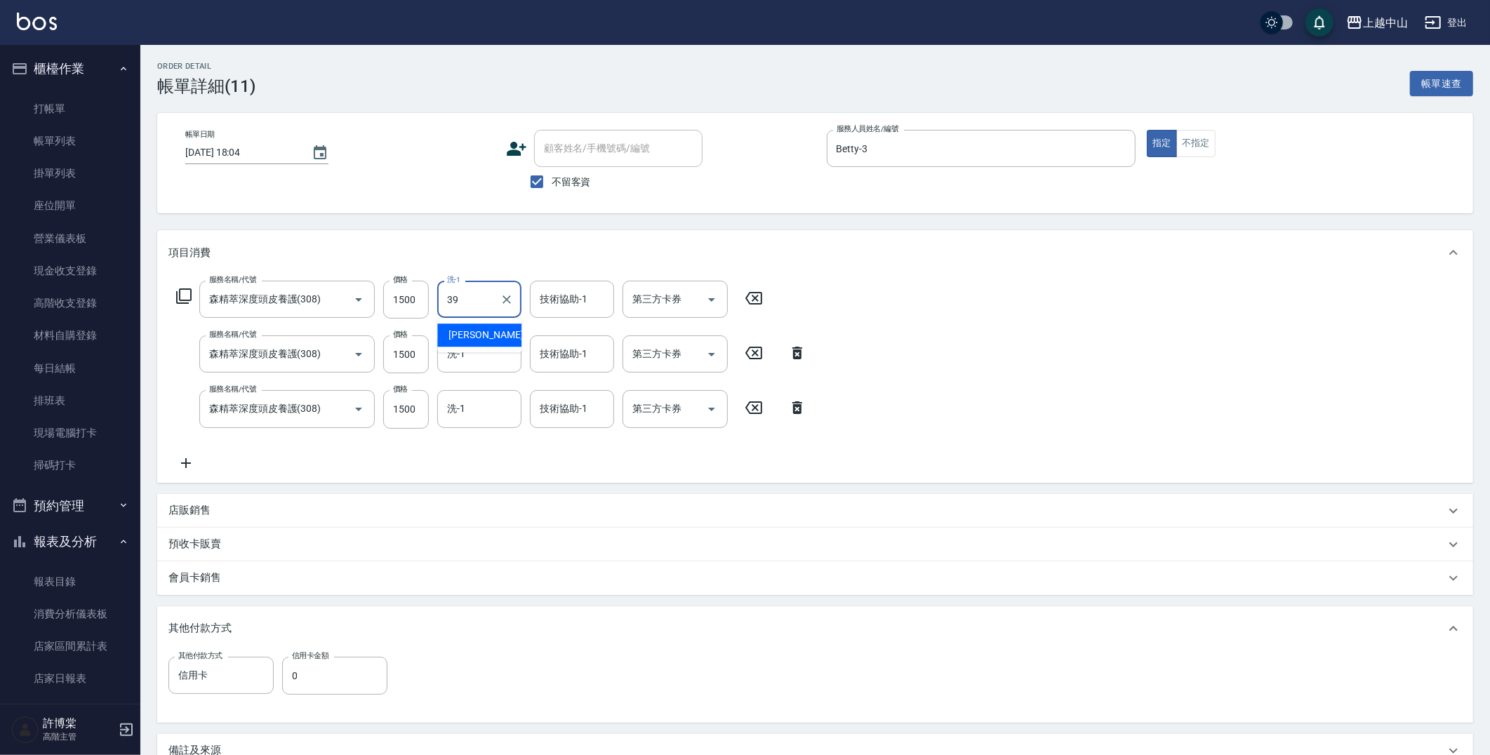
type input "俊彥-39"
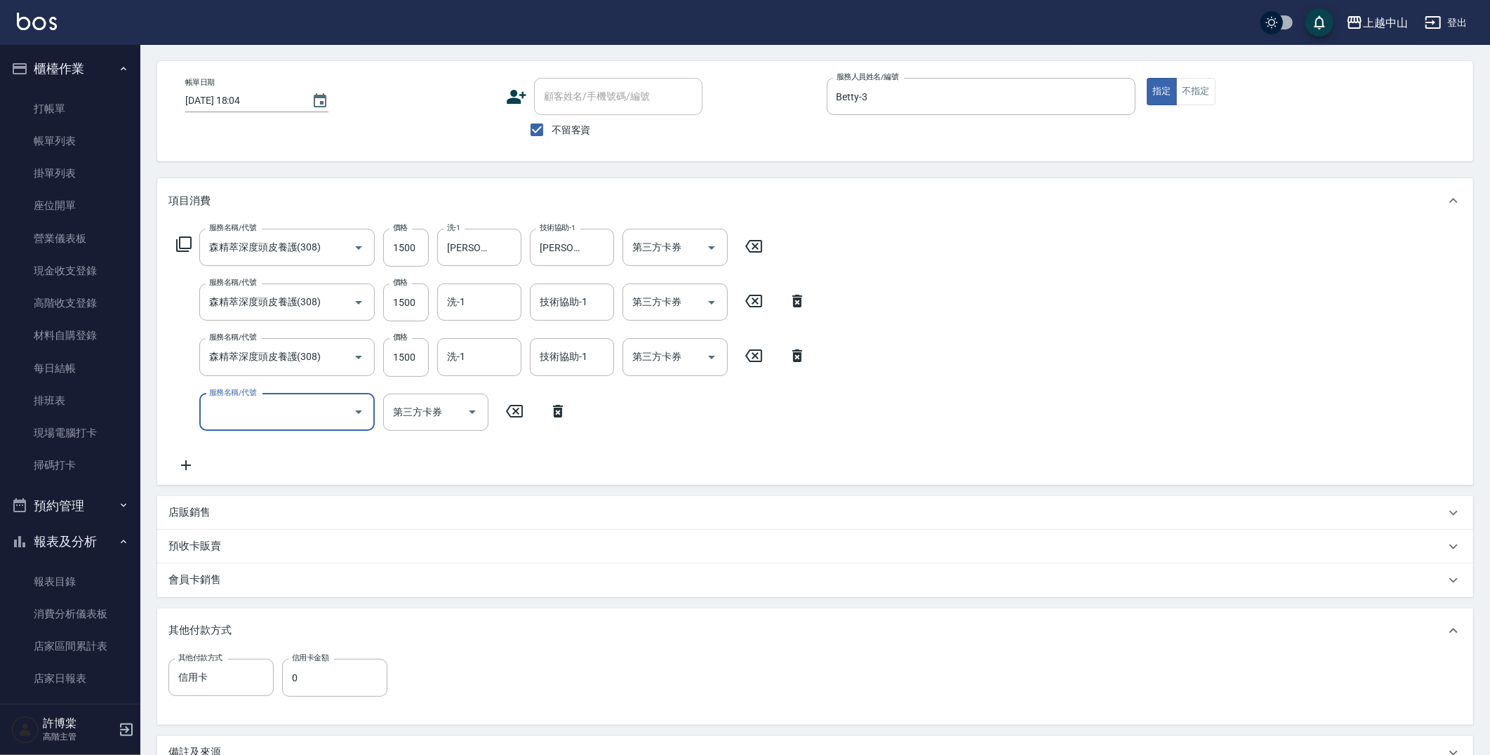
scroll to position [156, 0]
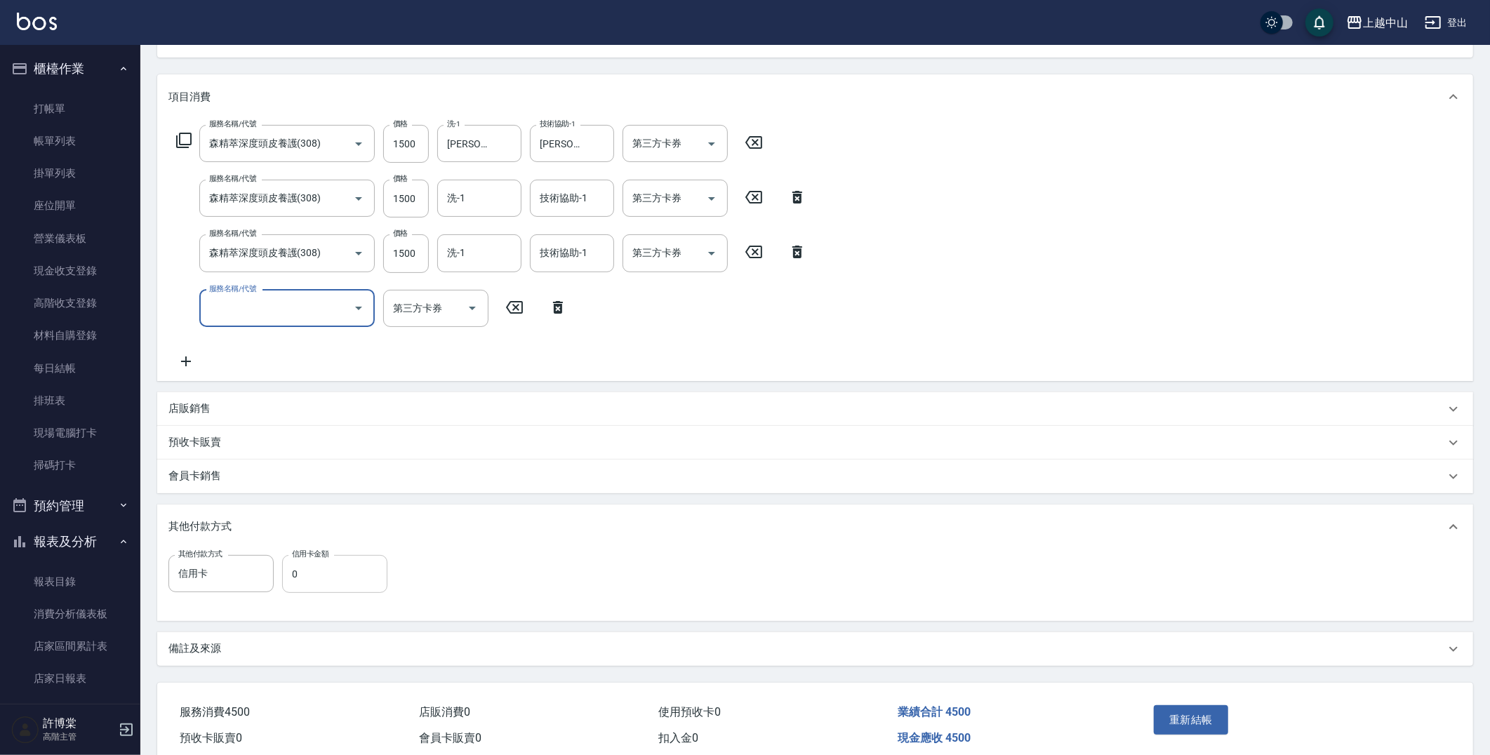
click at [367, 565] on input "0" at bounding box center [334, 574] width 105 height 38
type input "4500"
click at [1208, 712] on button "重新結帳" at bounding box center [1191, 719] width 74 height 29
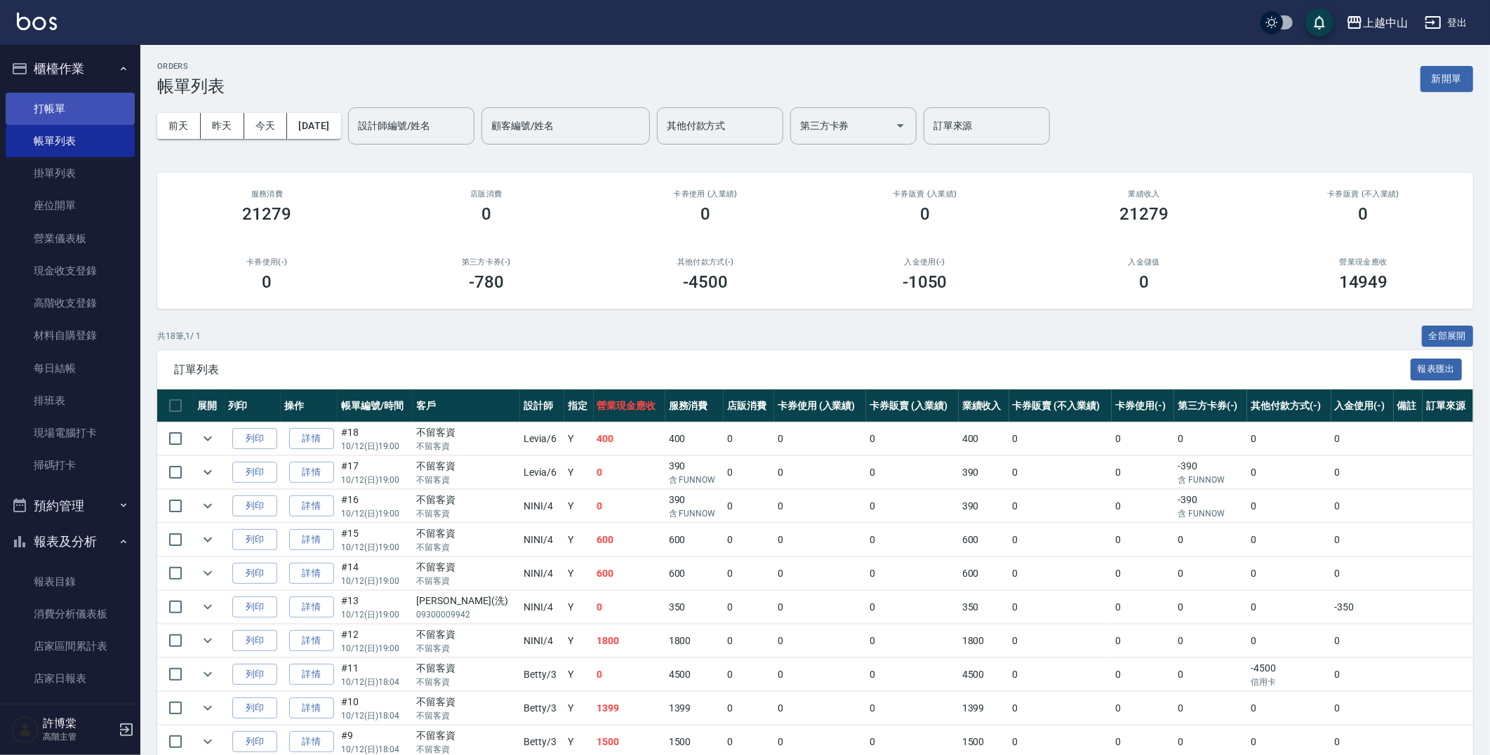
click at [99, 115] on link "打帳單" at bounding box center [70, 109] width 129 height 32
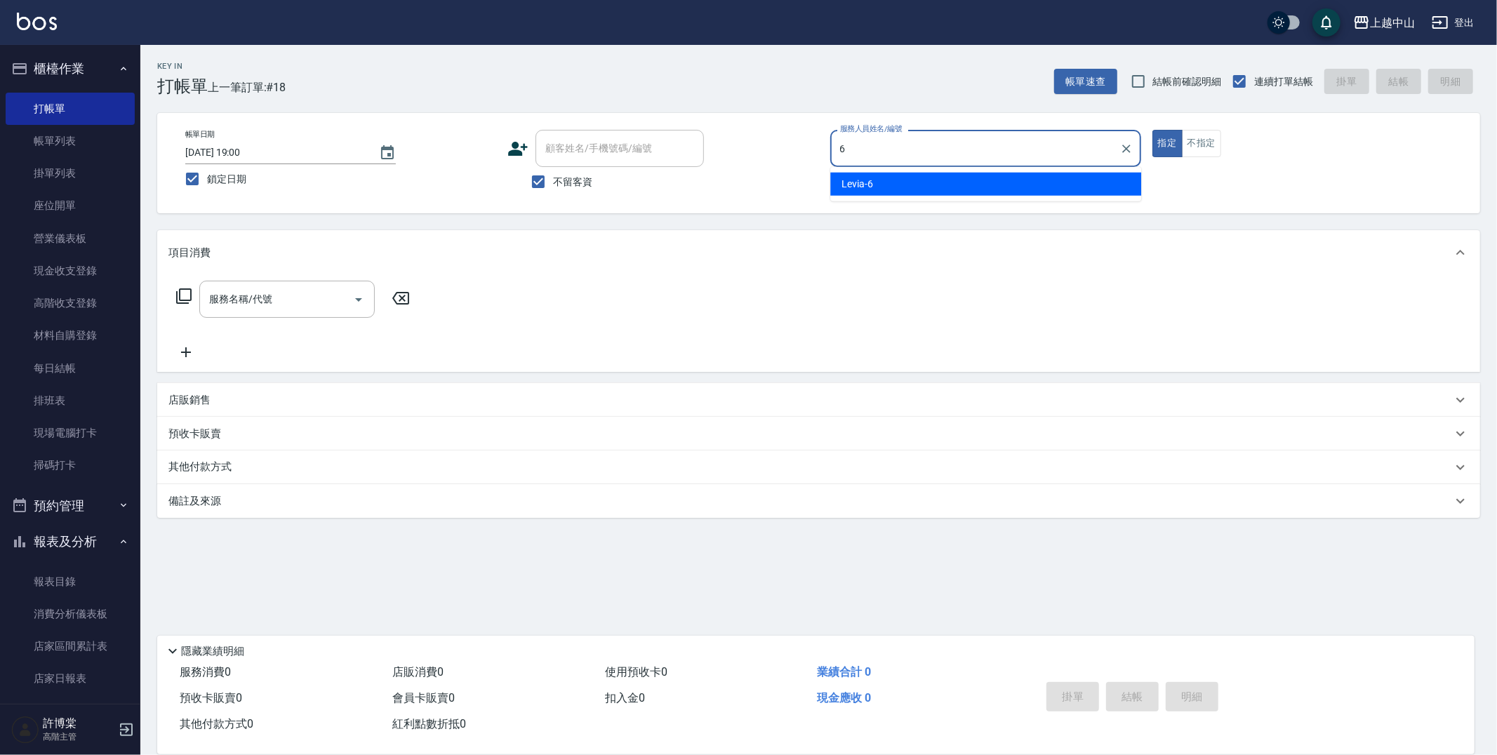
type input "Levia-6"
type button "true"
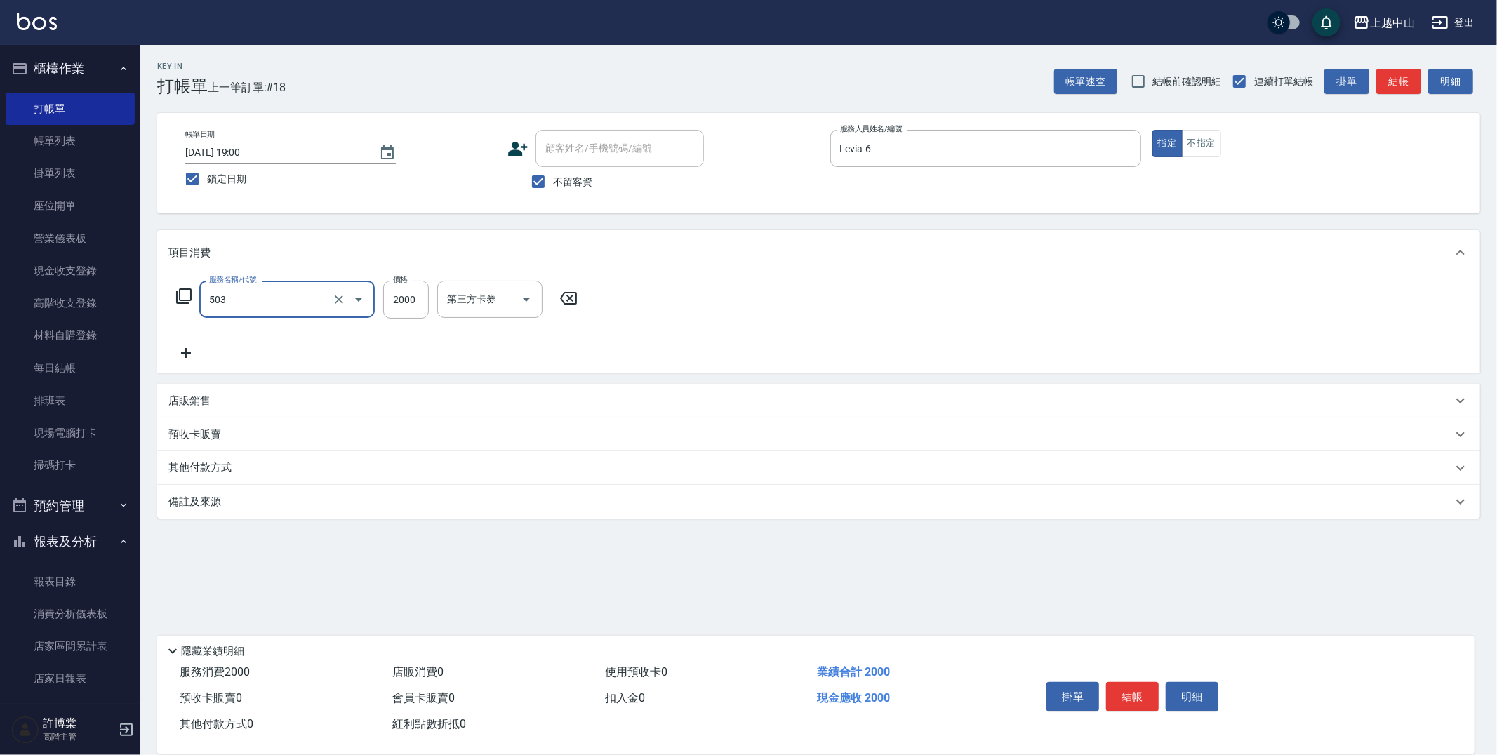
type input "染髮2000以下(503)"
type input "1100"
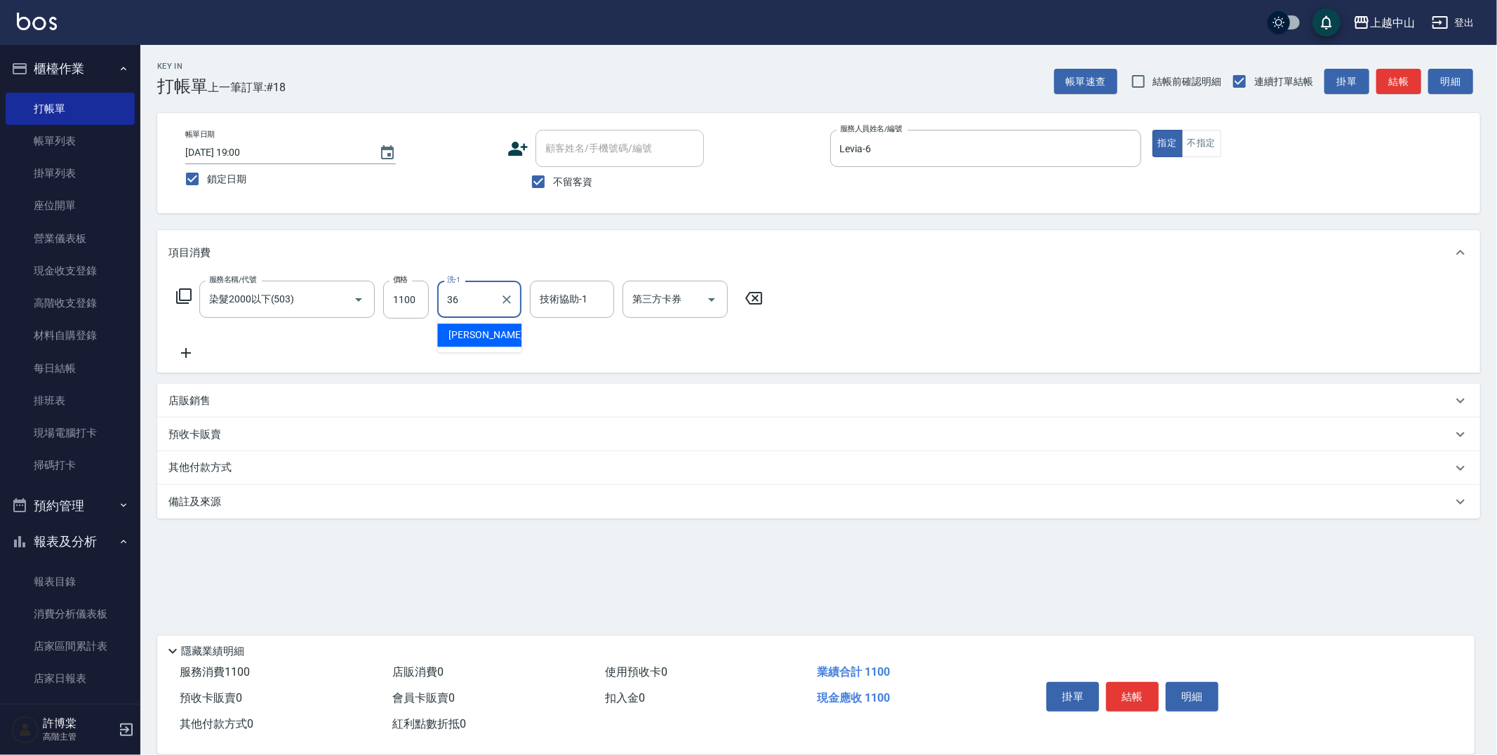
type input "薇慈-36"
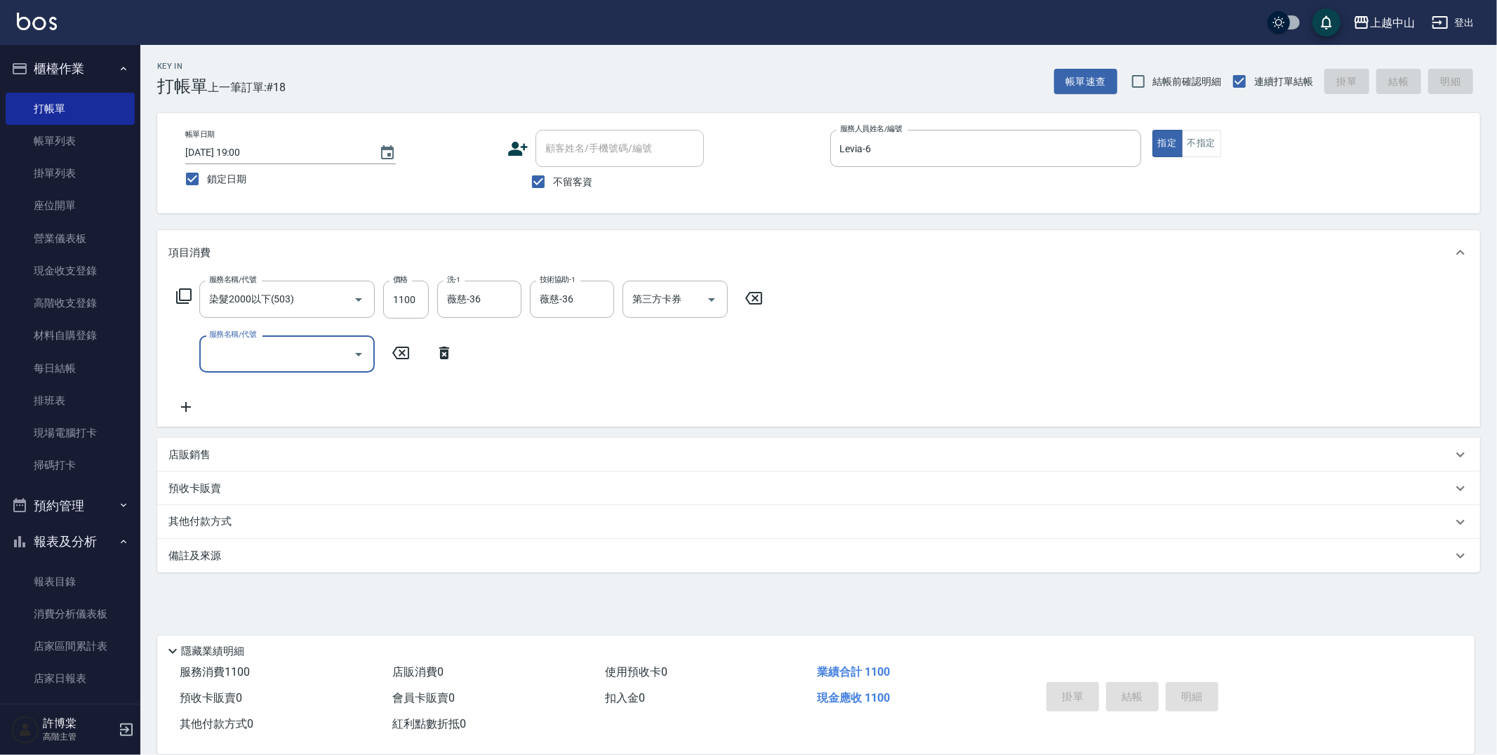
click at [65, 68] on button "櫃檯作業" at bounding box center [70, 69] width 129 height 36
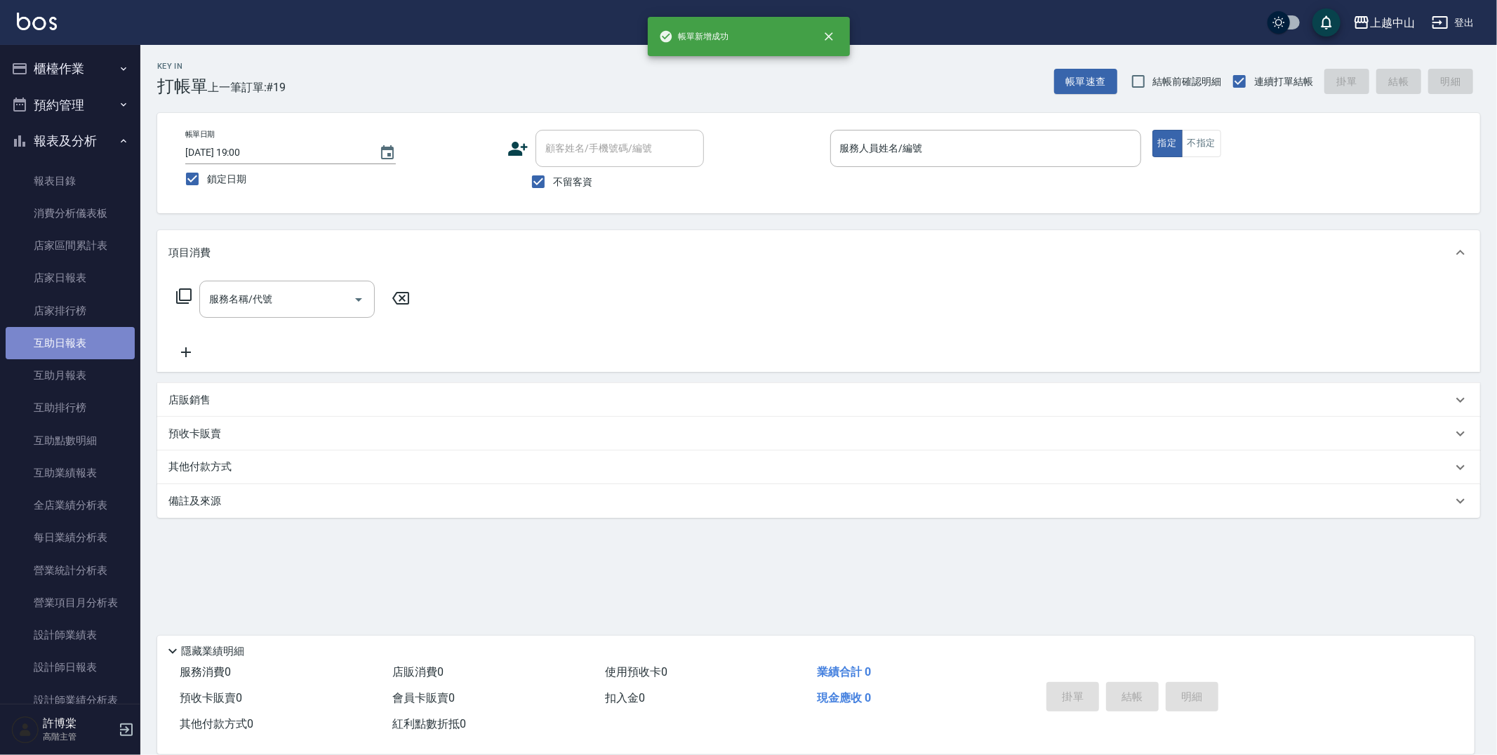
click at [74, 342] on link "互助日報表" at bounding box center [70, 343] width 129 height 32
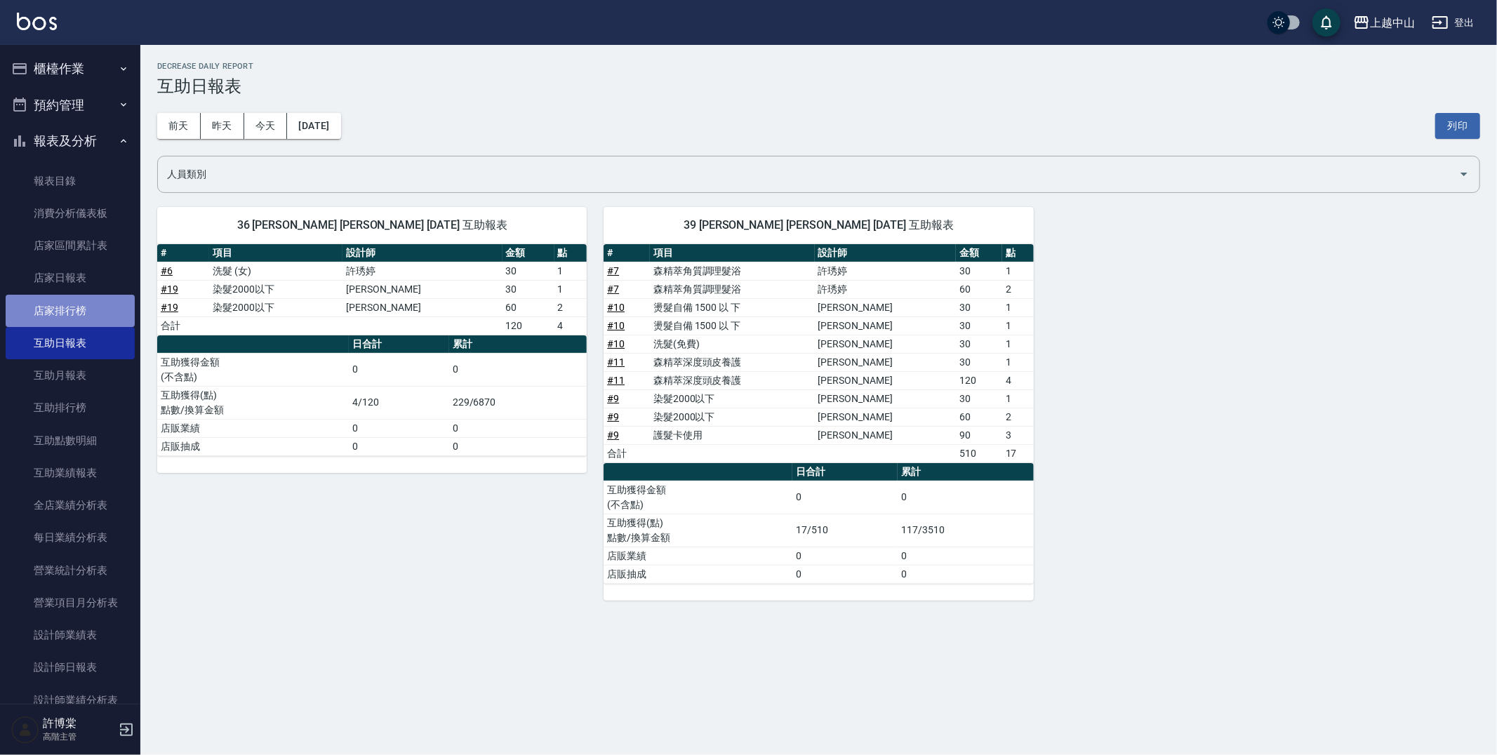
click at [70, 309] on link "店家排行榜" at bounding box center [70, 311] width 129 height 32
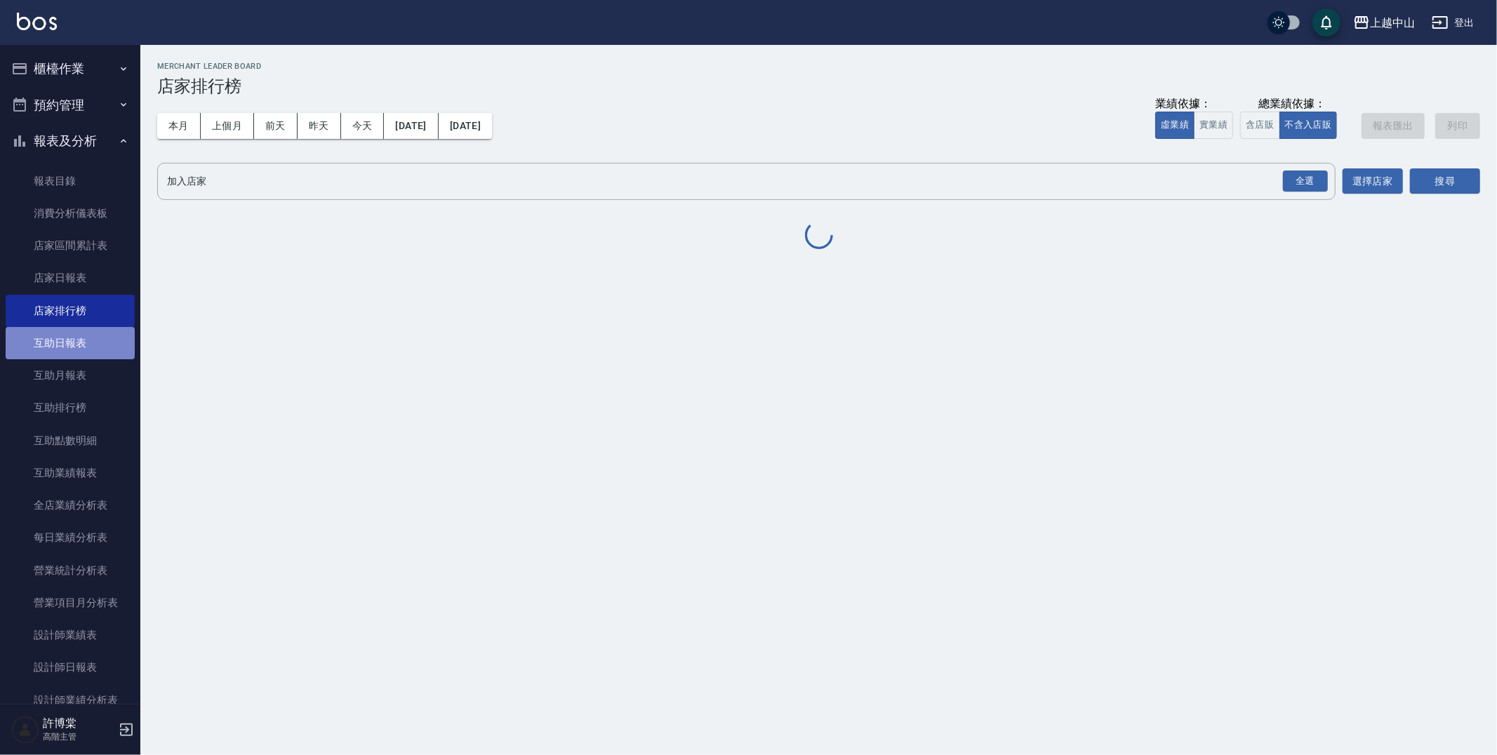
click at [78, 335] on link "互助日報表" at bounding box center [70, 343] width 129 height 32
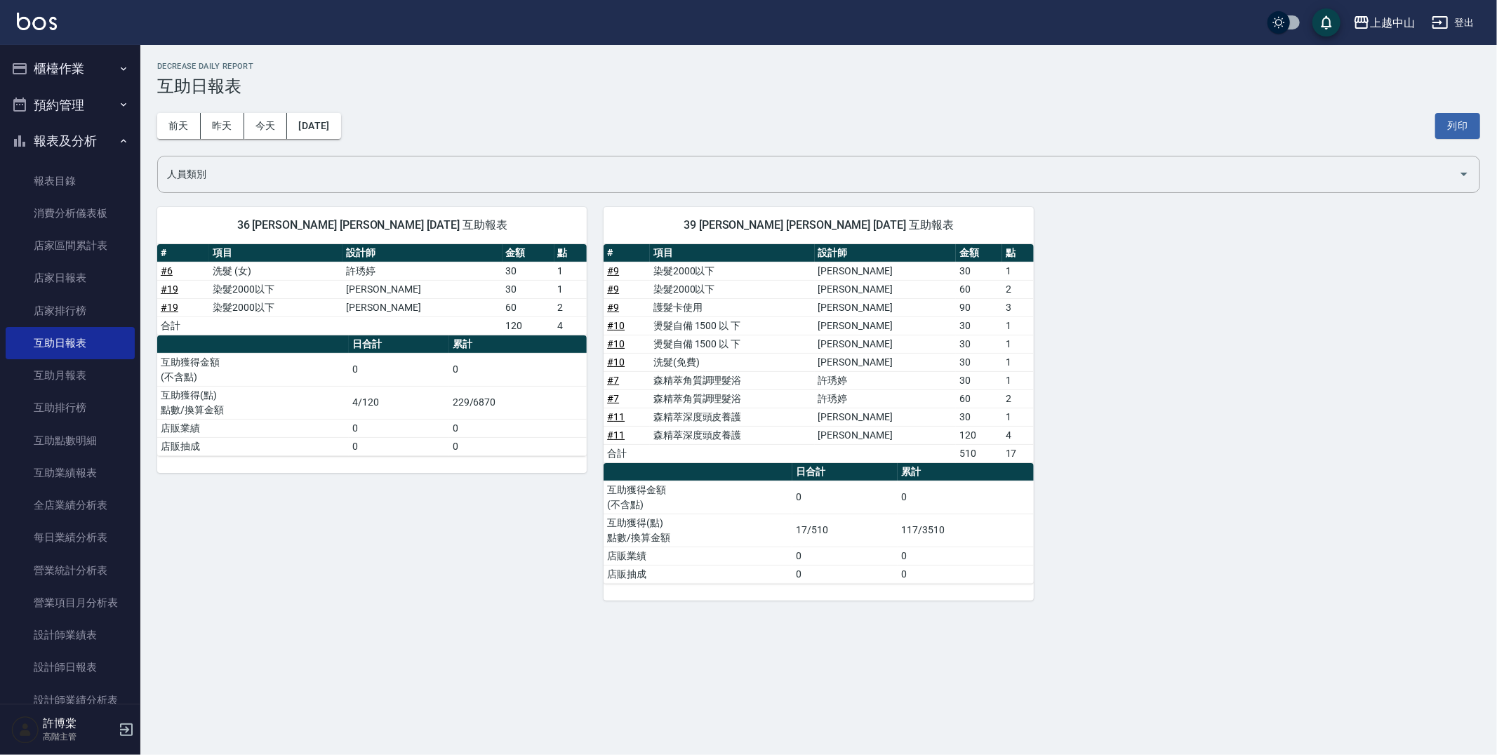
click at [85, 135] on button "報表及分析" at bounding box center [70, 141] width 129 height 36
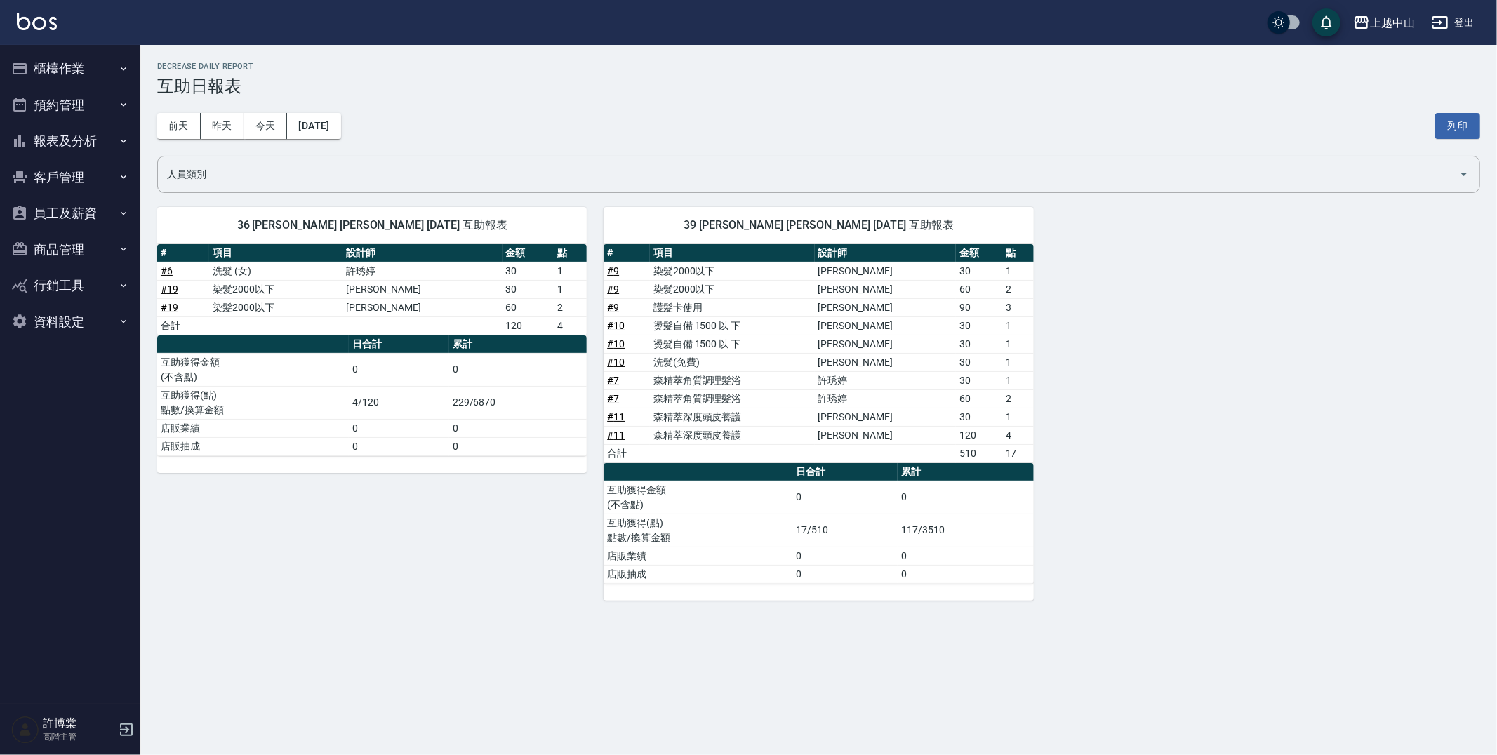
click at [93, 56] on button "櫃檯作業" at bounding box center [70, 69] width 129 height 36
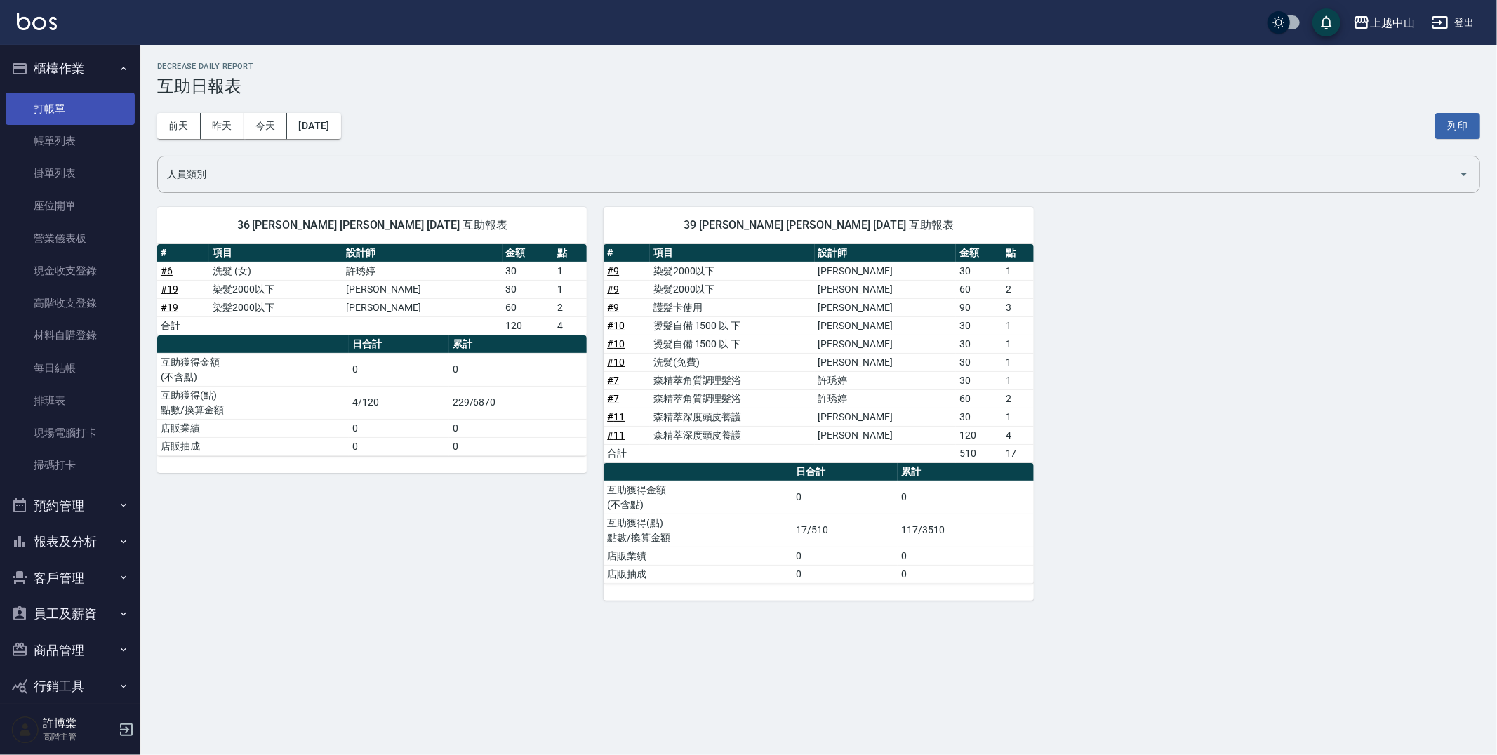
click at [87, 107] on link "打帳單" at bounding box center [70, 109] width 129 height 32
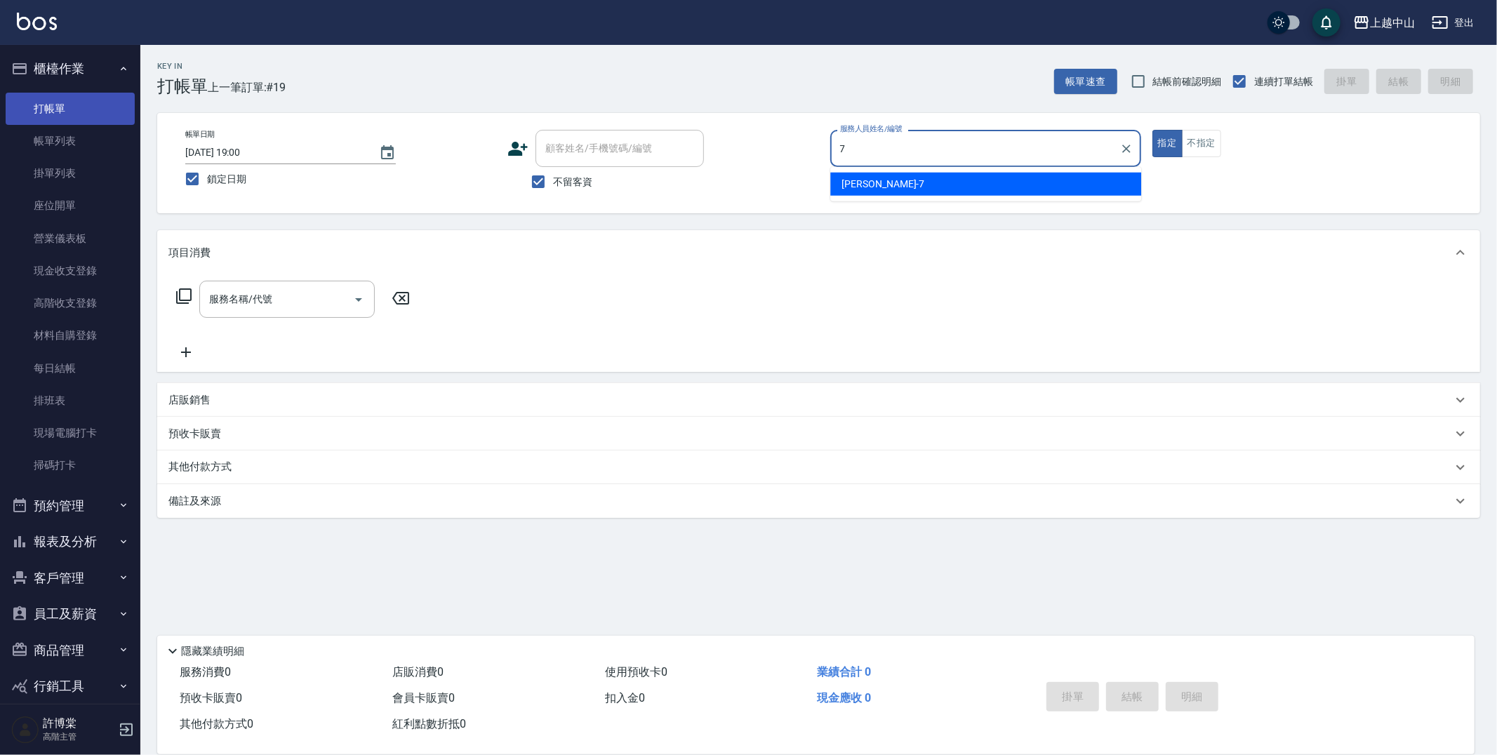
type input "Maggie-7"
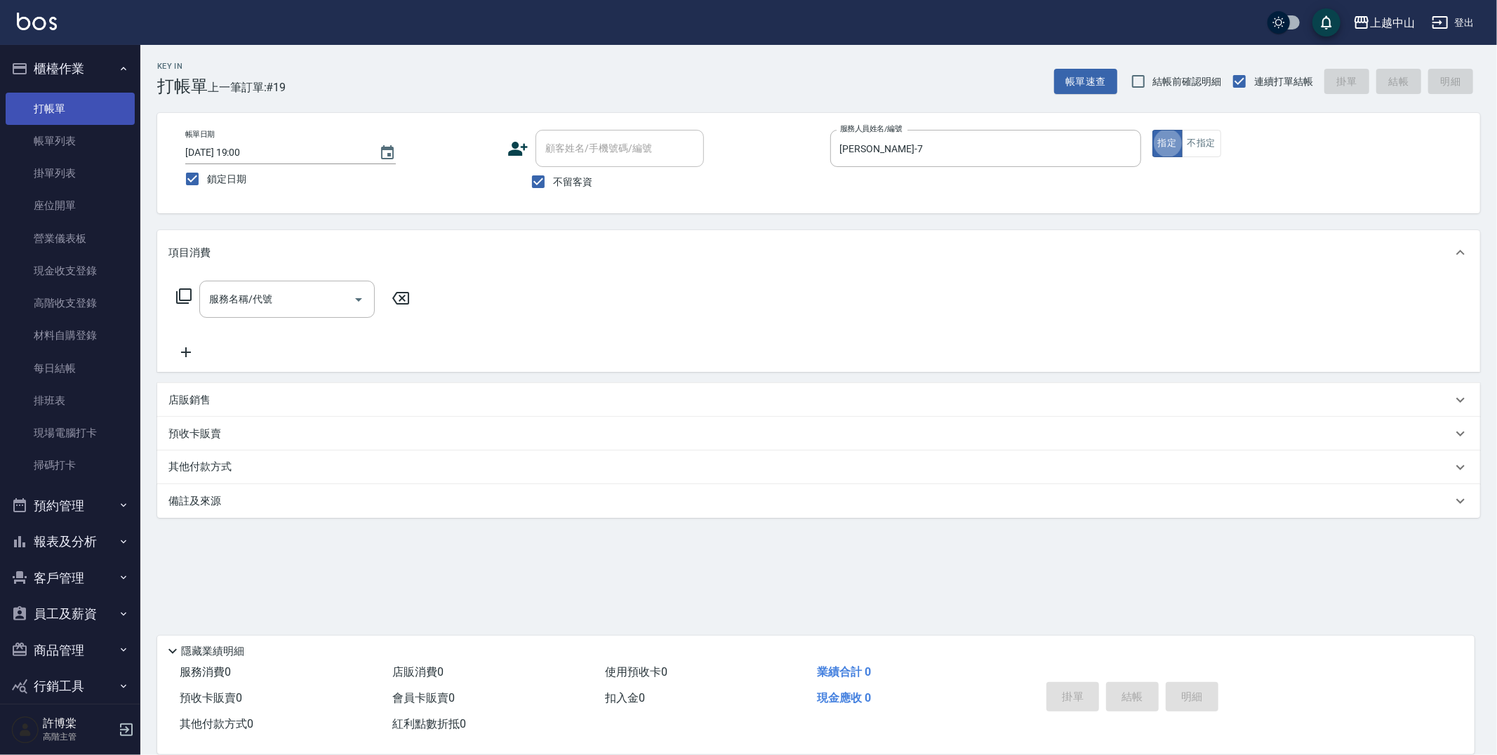
type button "true"
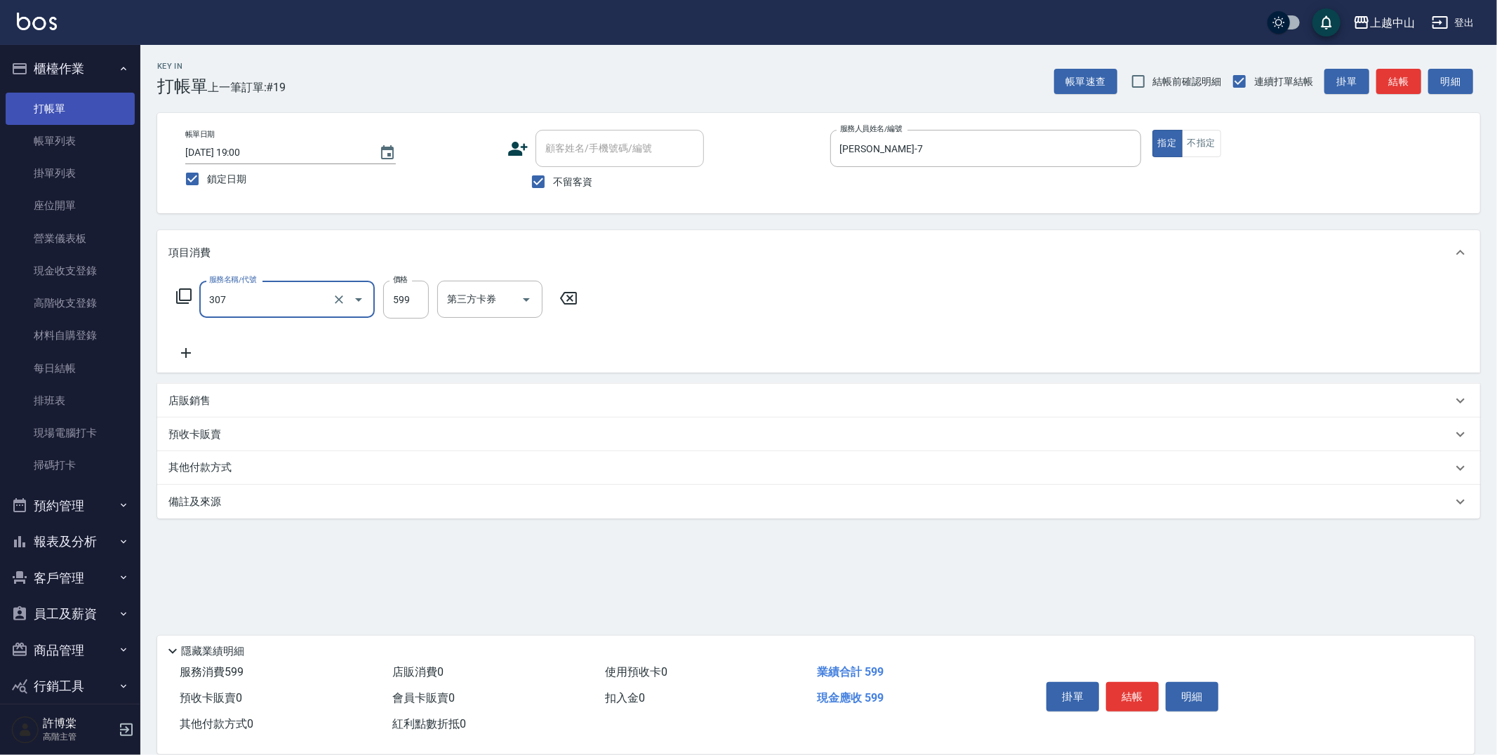
type input "森精萃角質調理髮浴(307)"
type input "650"
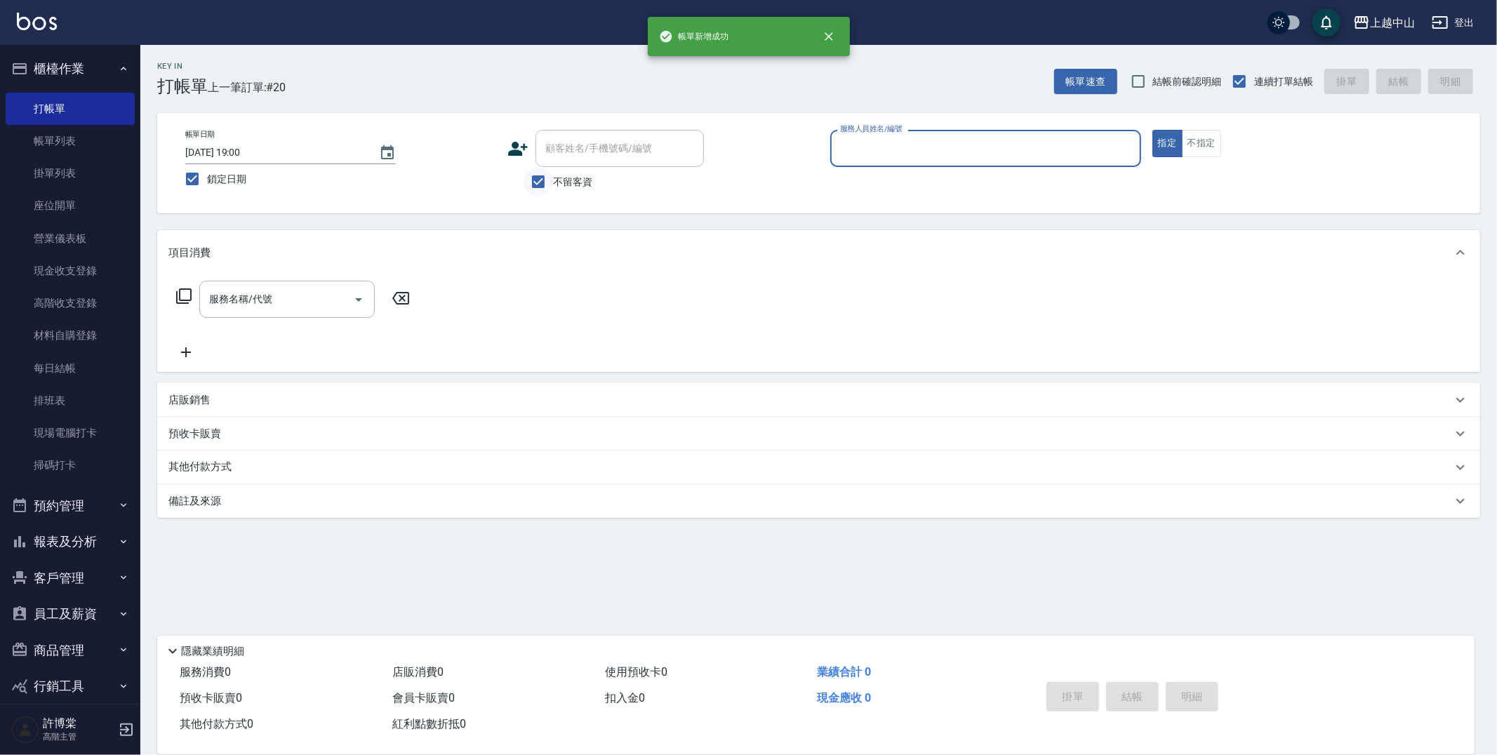
click at [550, 183] on input "不留客資" at bounding box center [537, 181] width 29 height 29
checkbox input "false"
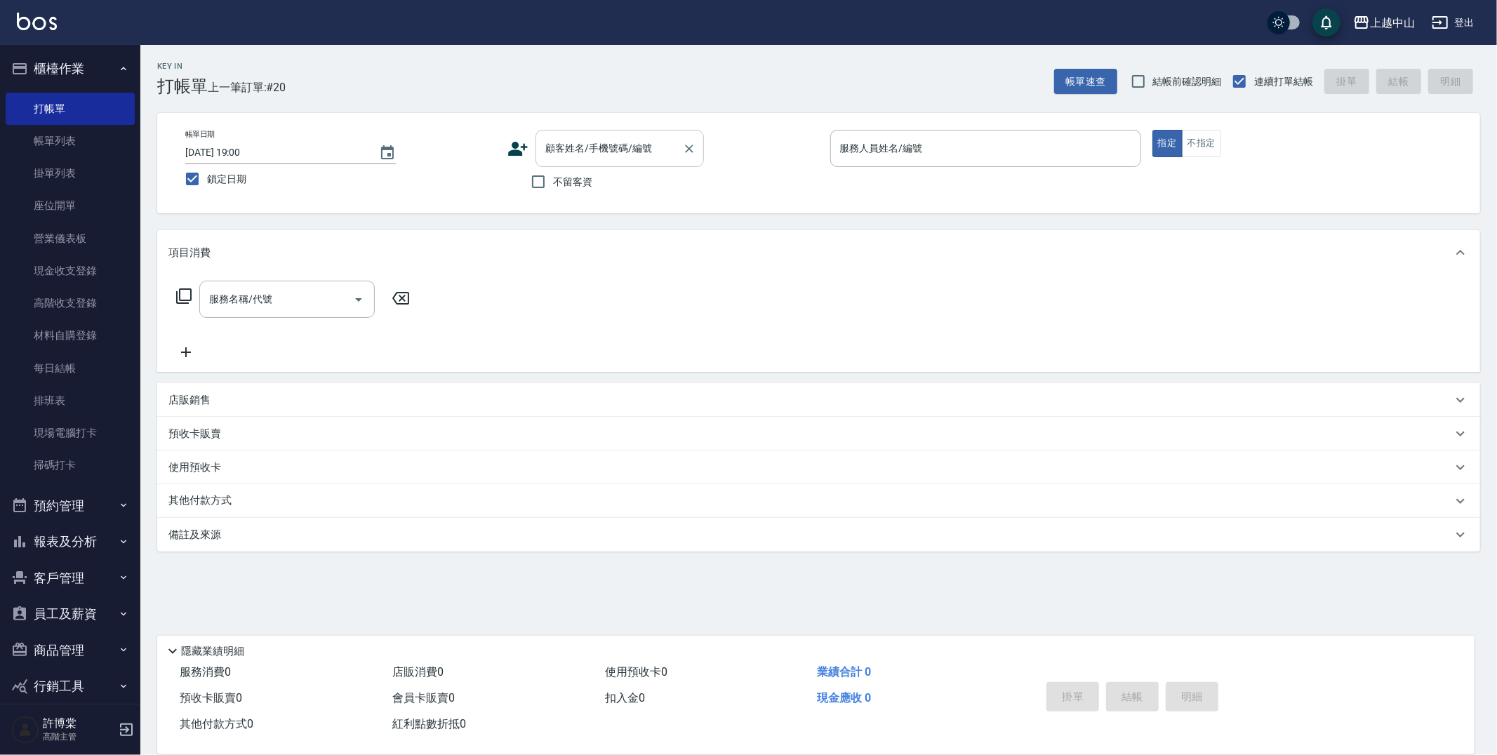
click at [559, 163] on div "顧客姓名/手機號碼/編號" at bounding box center [619, 148] width 168 height 37
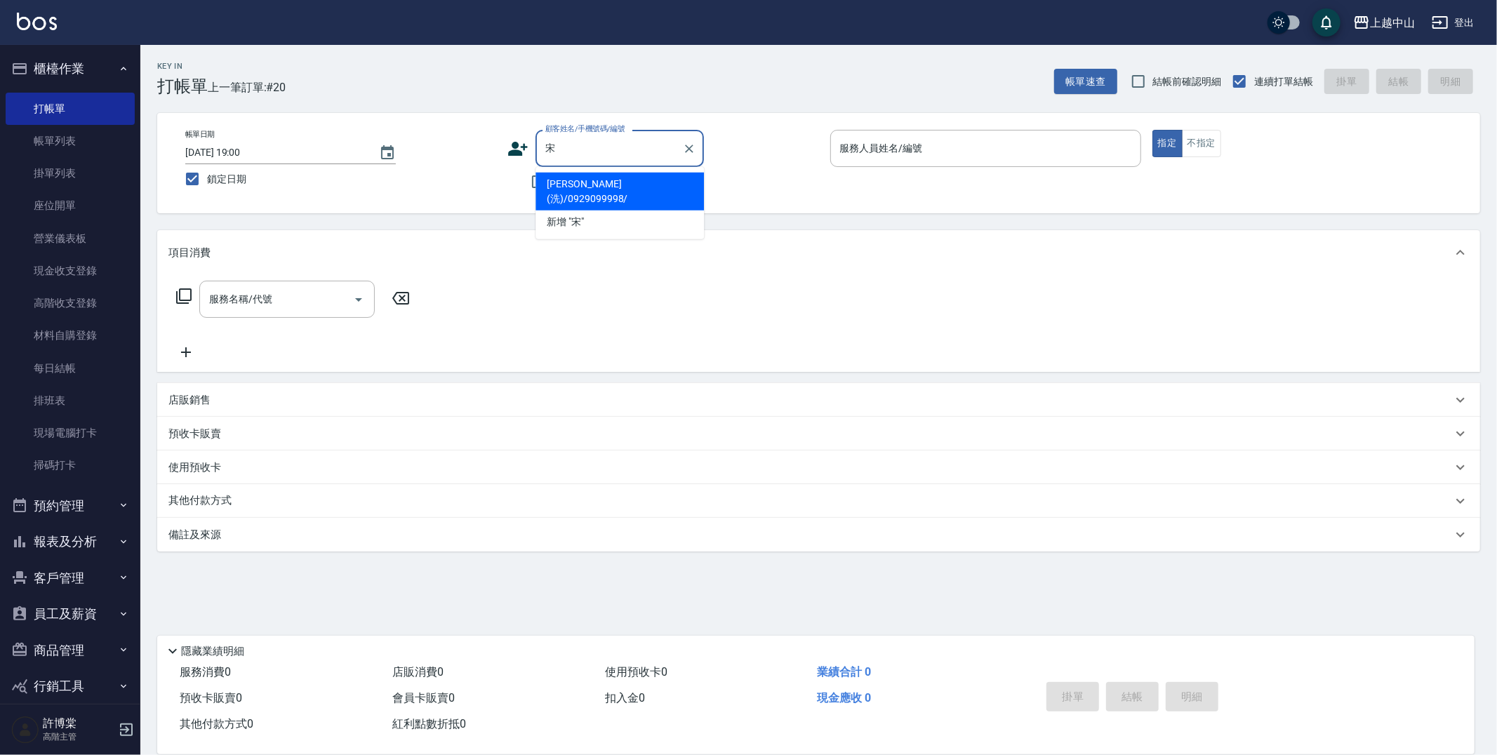
click at [633, 187] on li "宋潔汝(洗)/0929099998/" at bounding box center [619, 192] width 168 height 38
type input "宋潔汝(洗)/0929099998/"
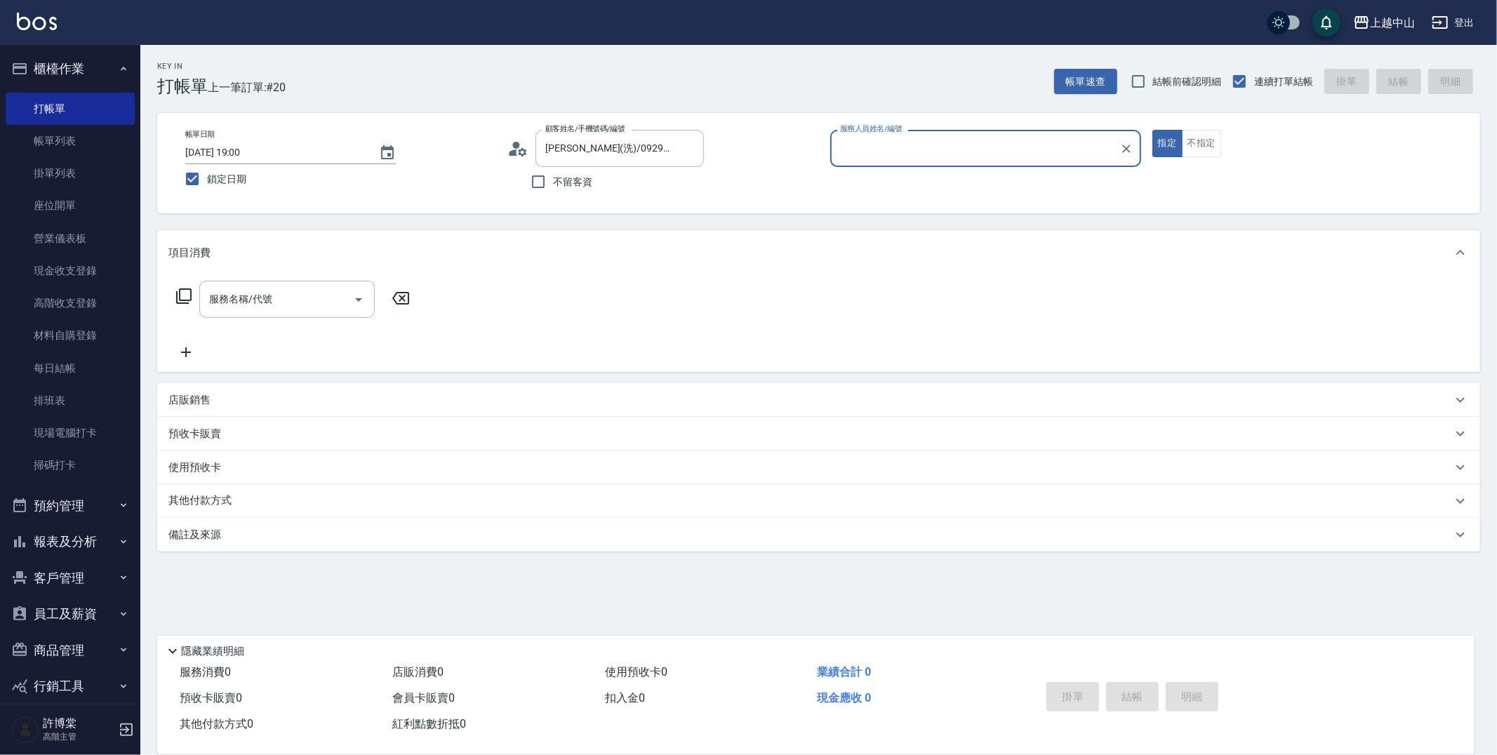
type input "Maggie-7"
click at [1152, 130] on button "指定" at bounding box center [1167, 143] width 30 height 27
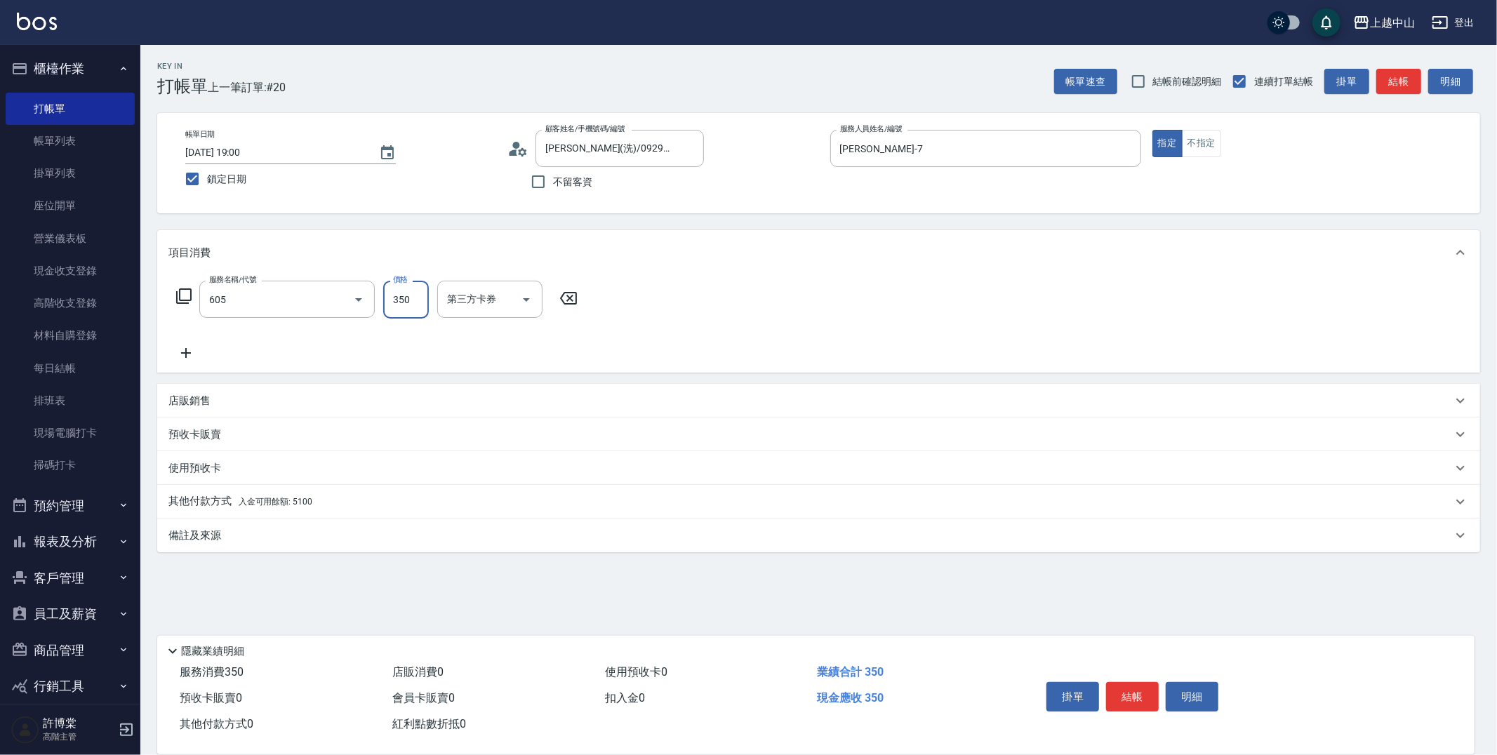
type input "洗髮 (女)(605)"
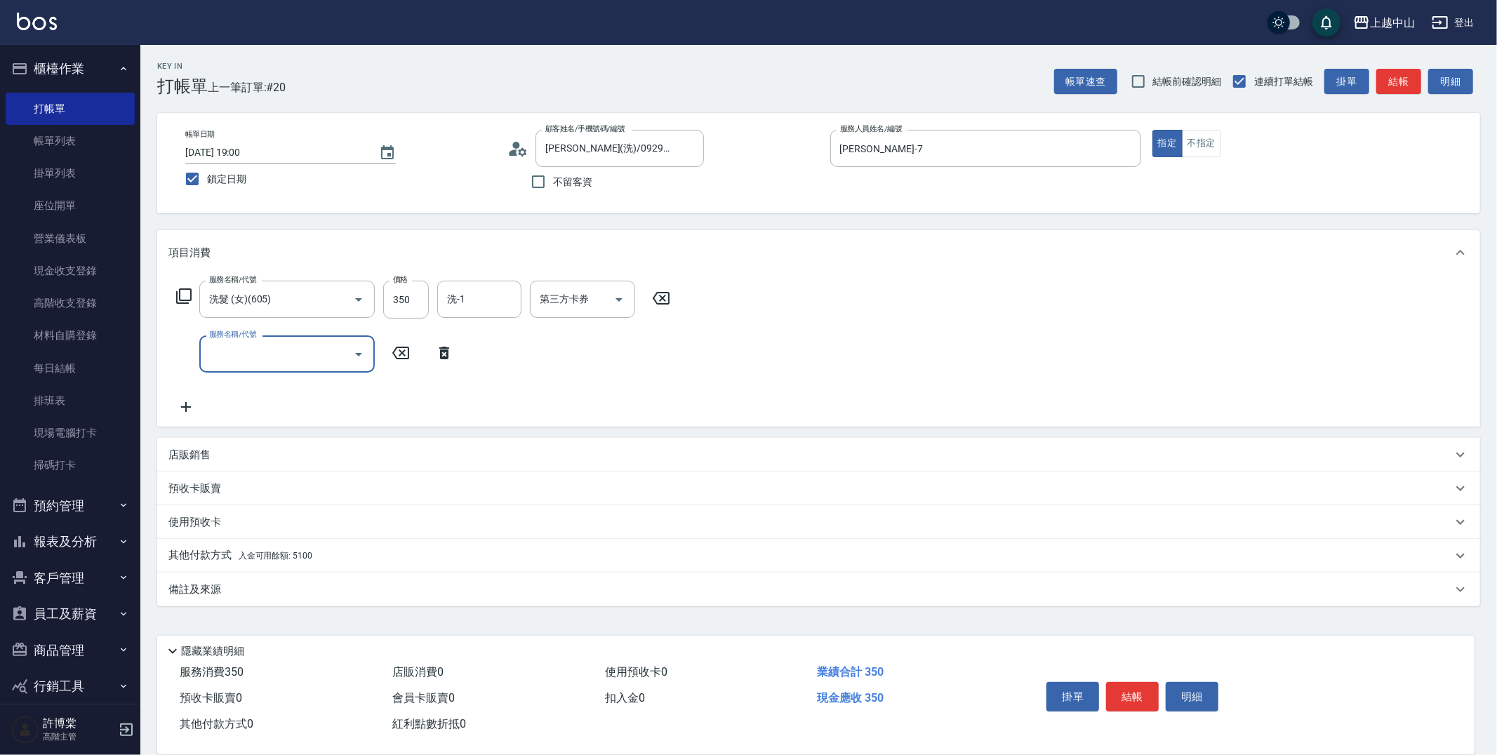
click at [316, 542] on div "其他付款方式 入金可用餘額: 5100" at bounding box center [818, 556] width 1323 height 34
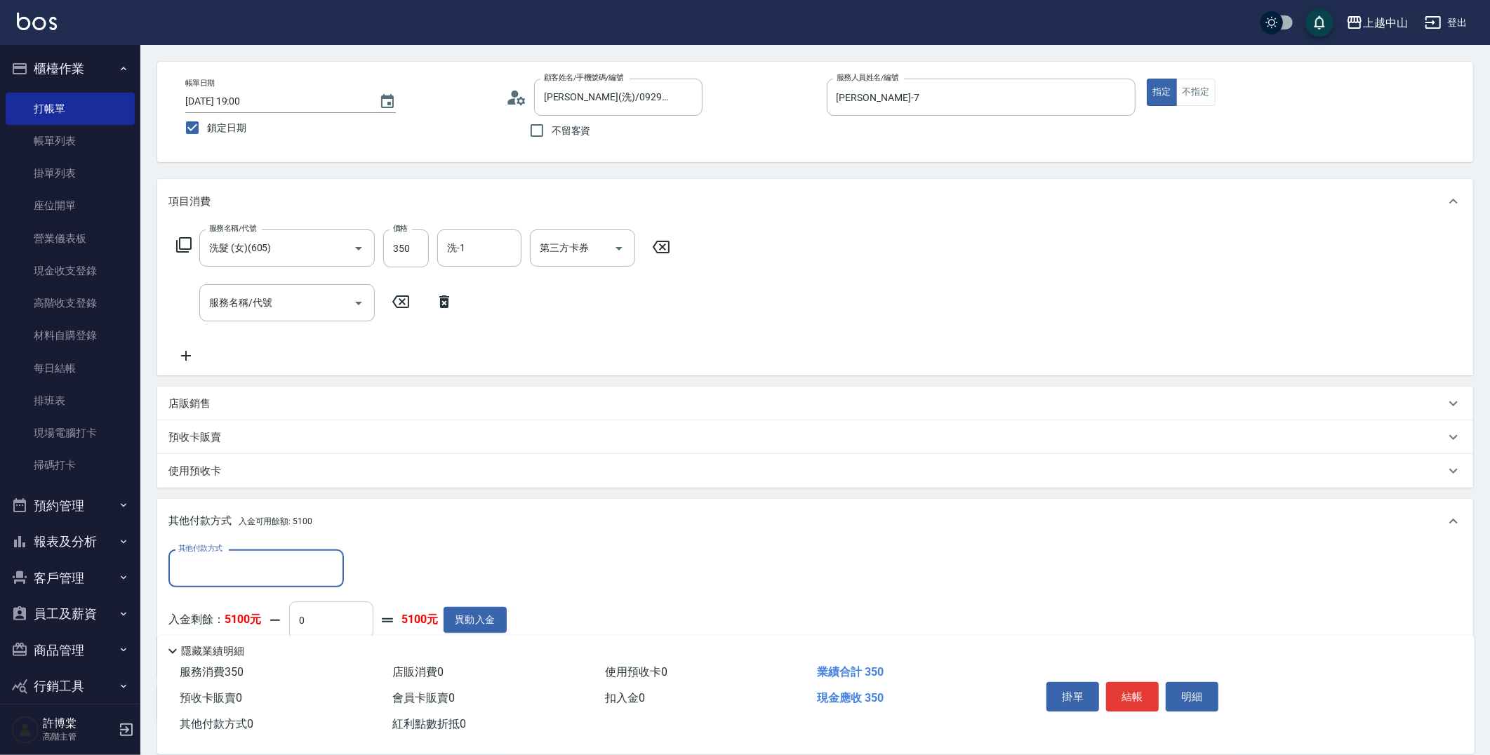
scroll to position [78, 0]
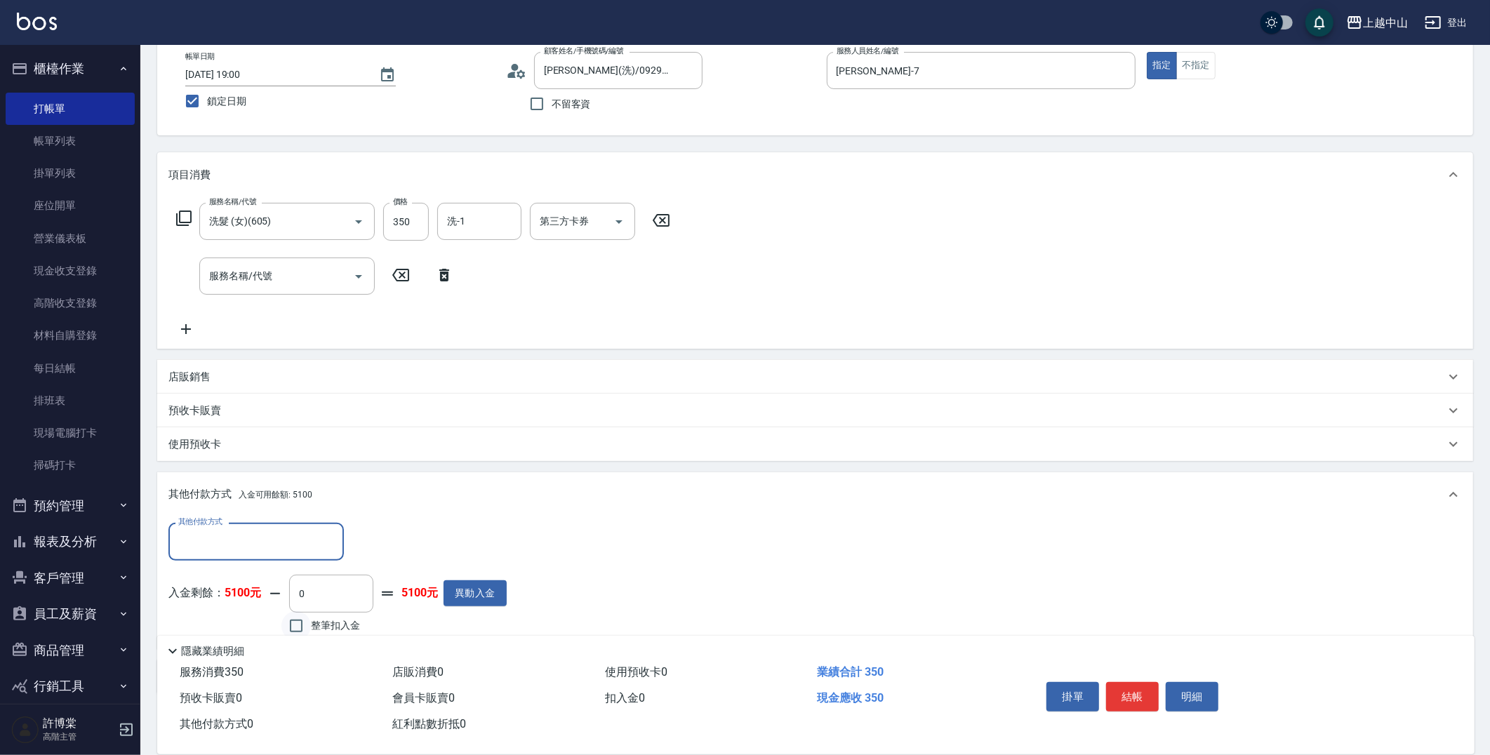
click at [297, 620] on input "整筆扣入金" at bounding box center [295, 625] width 29 height 29
checkbox input "true"
type input "350"
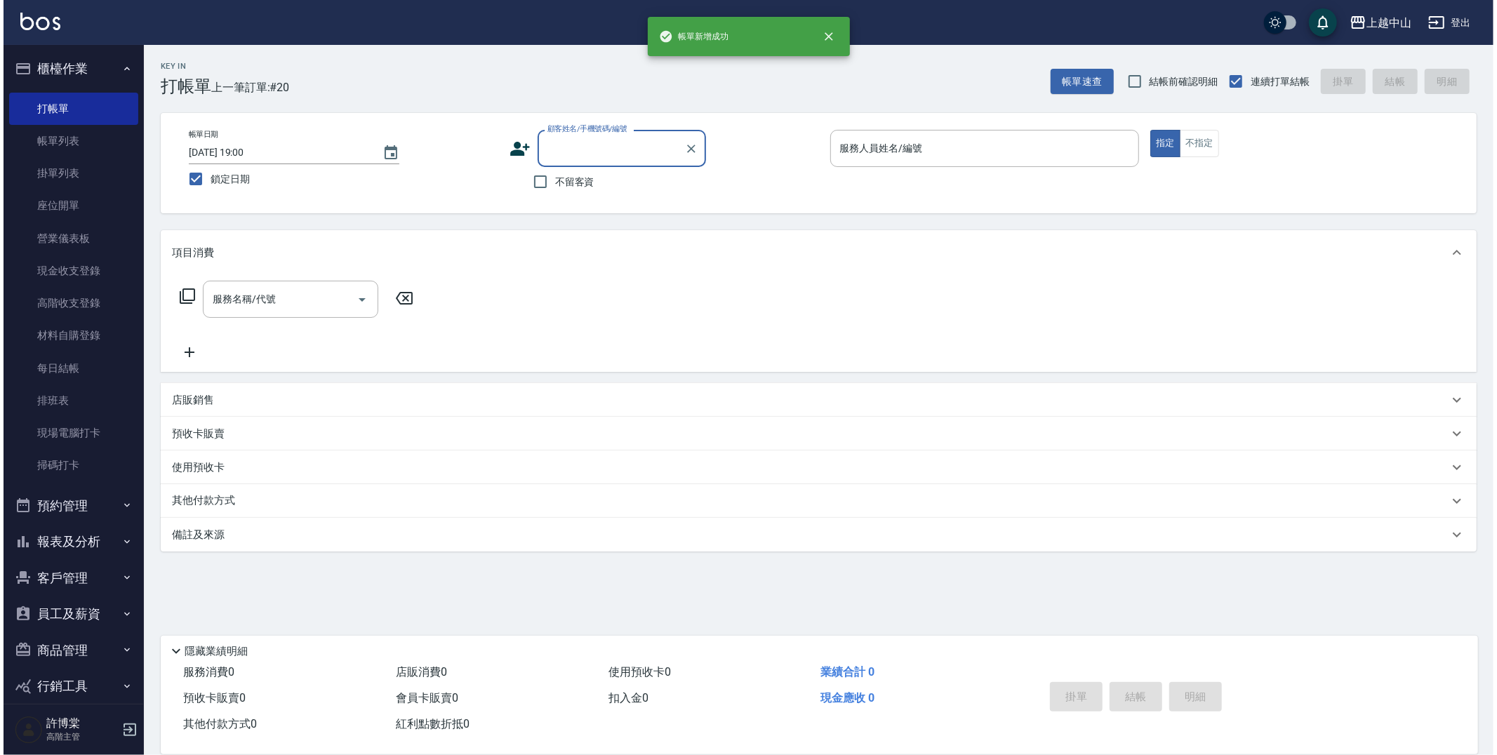
scroll to position [0, 0]
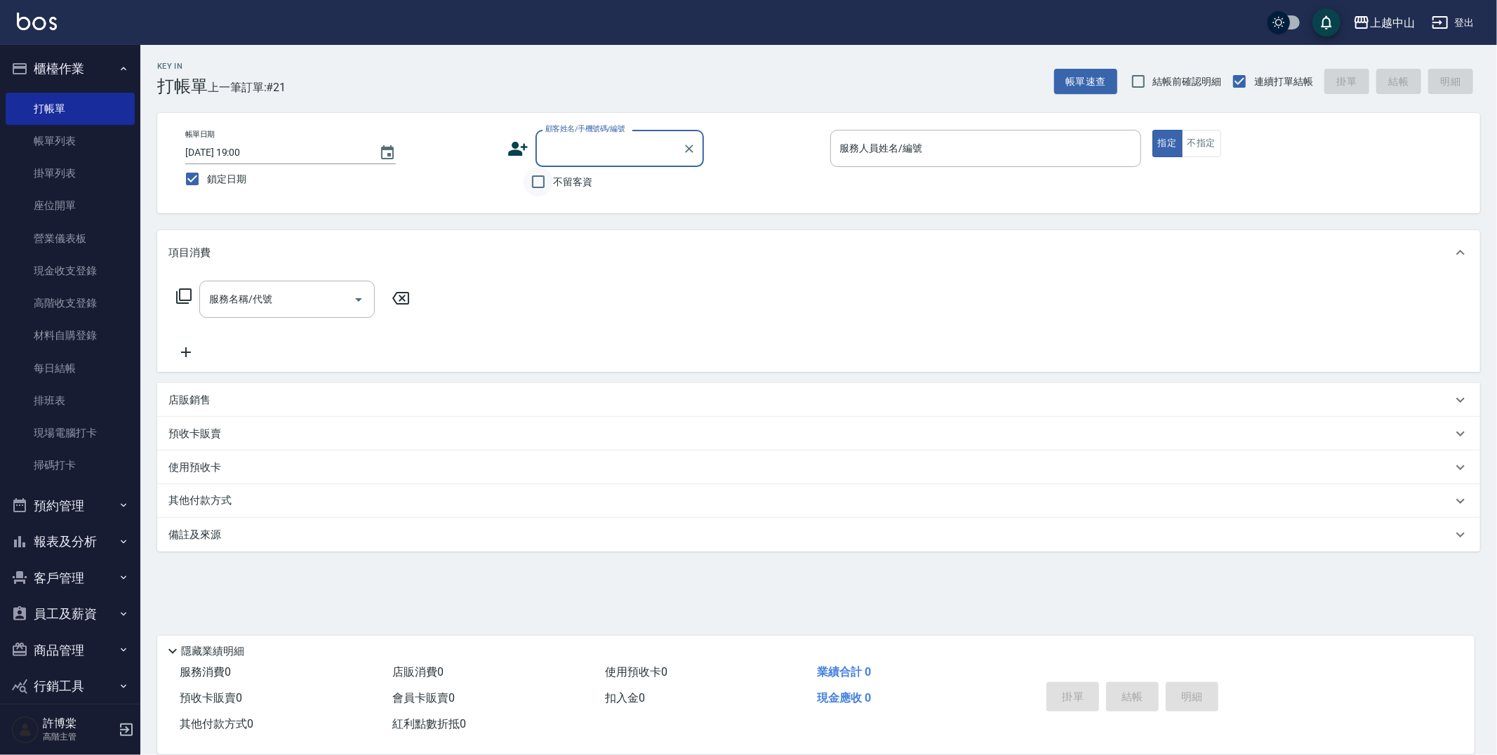
click at [529, 181] on input "不留客資" at bounding box center [537, 181] width 29 height 29
checkbox input "true"
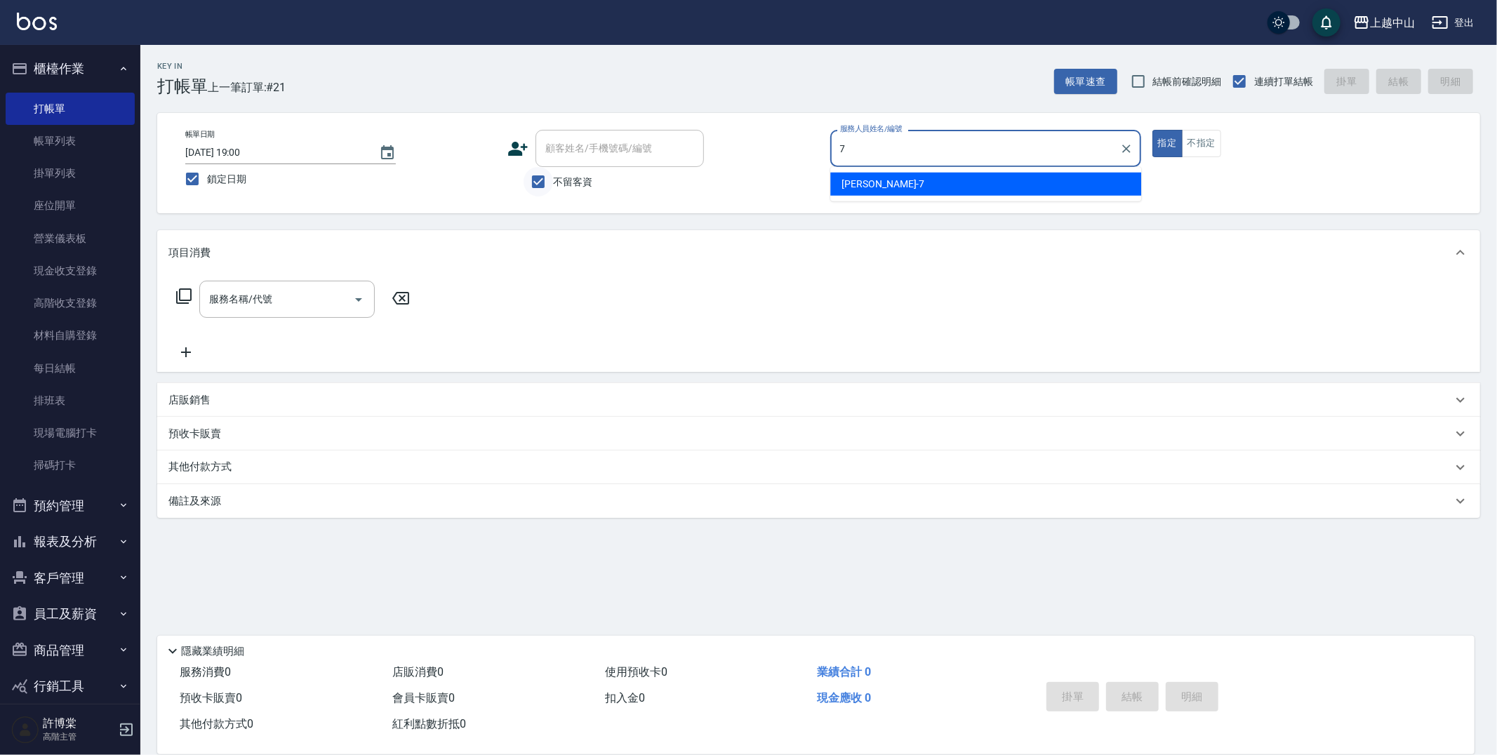
type input "Maggie-7"
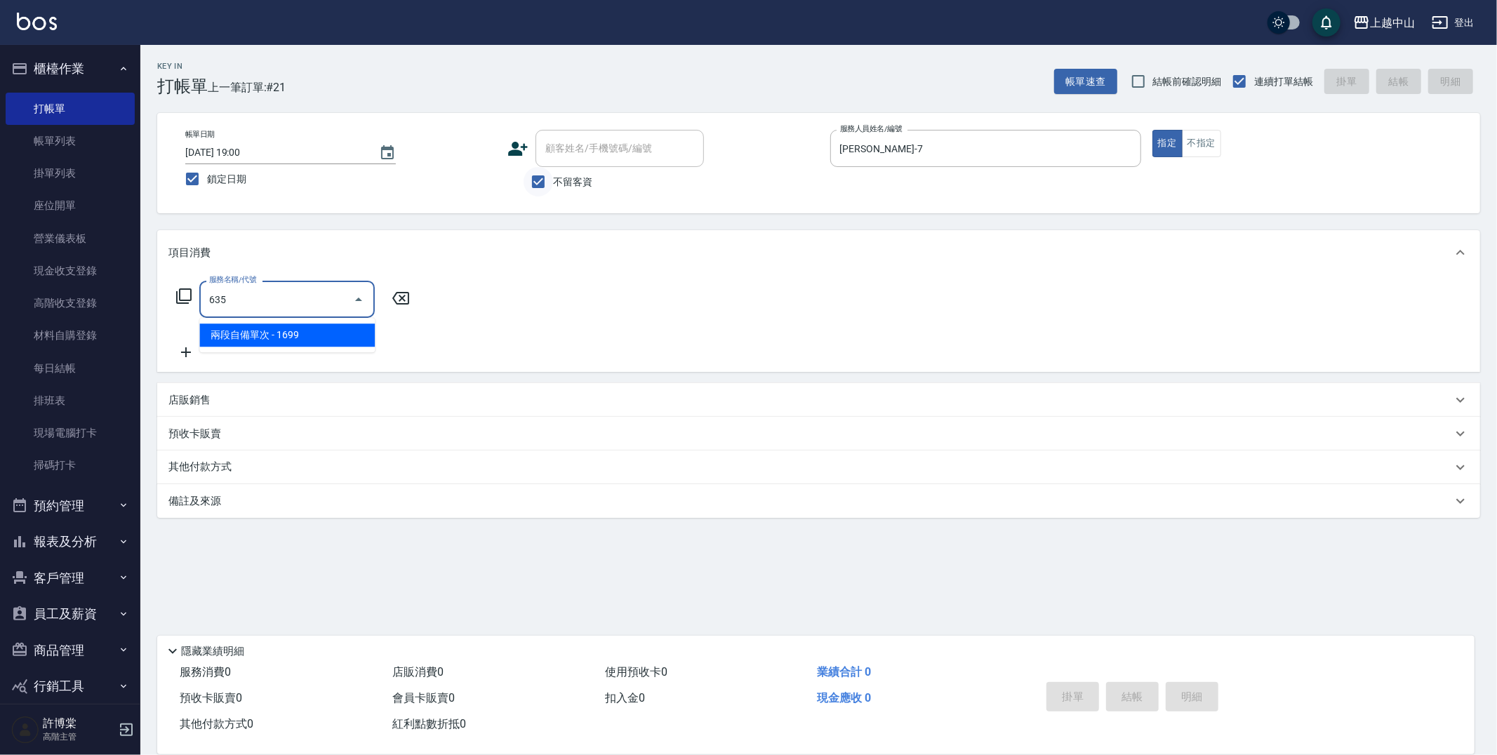
type input "兩段自備單次(635)"
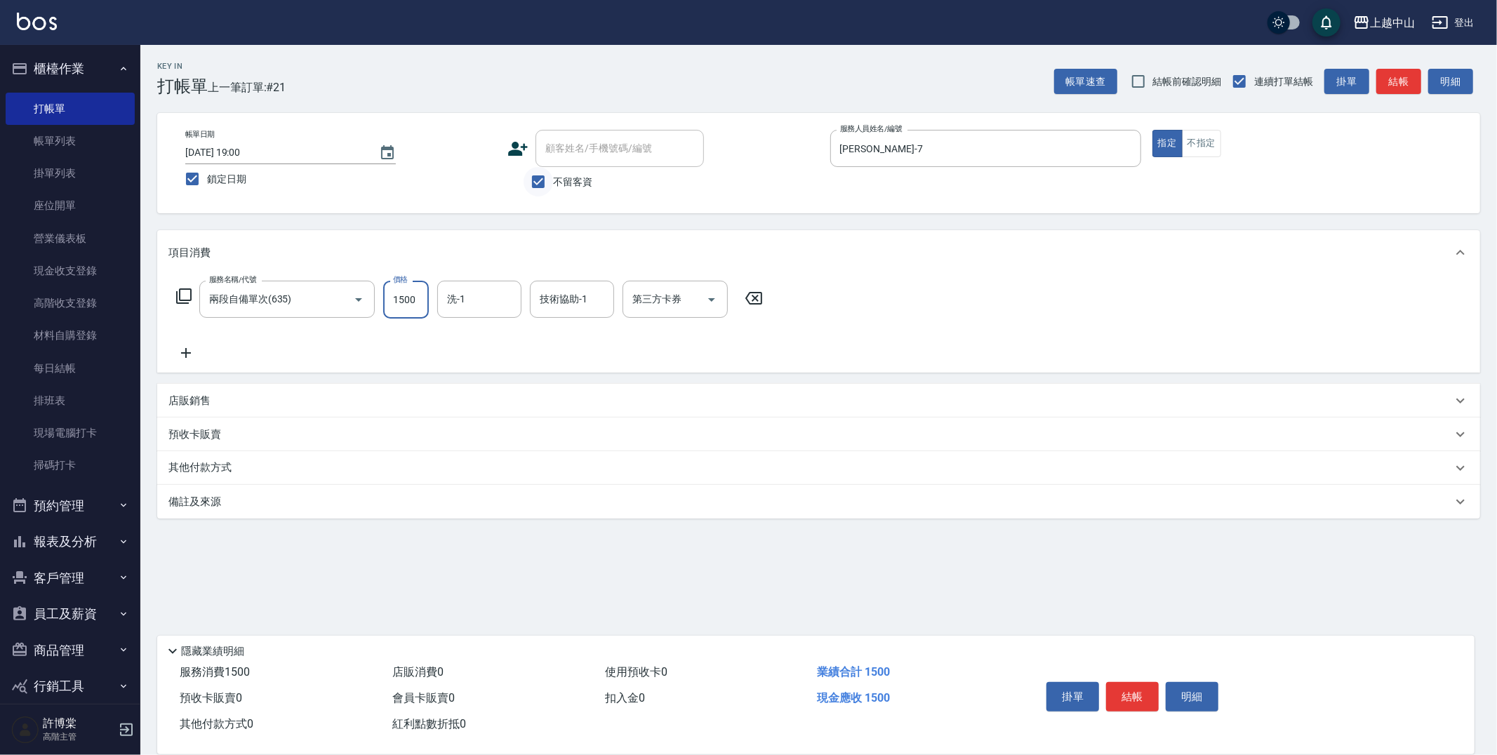
type input "1500"
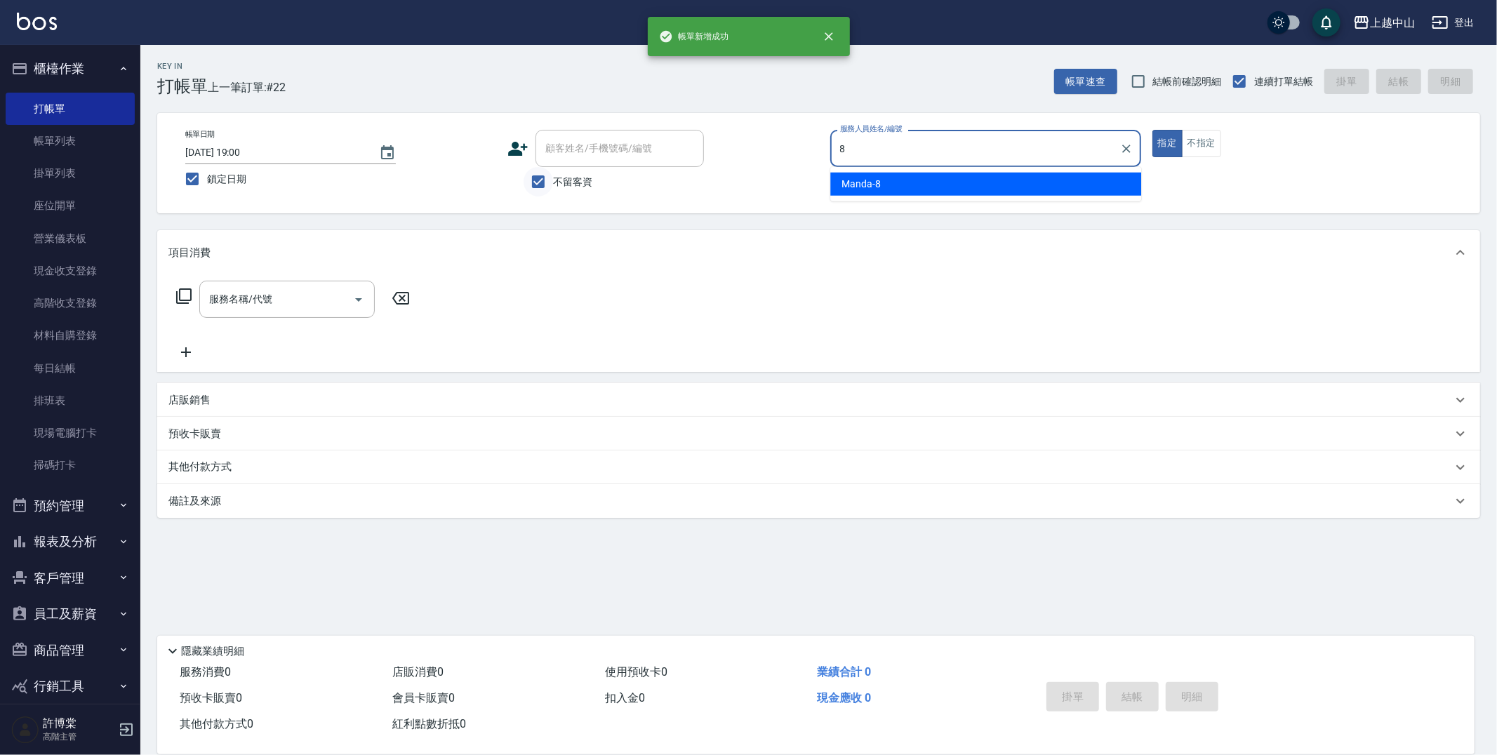
type input "Manda-8"
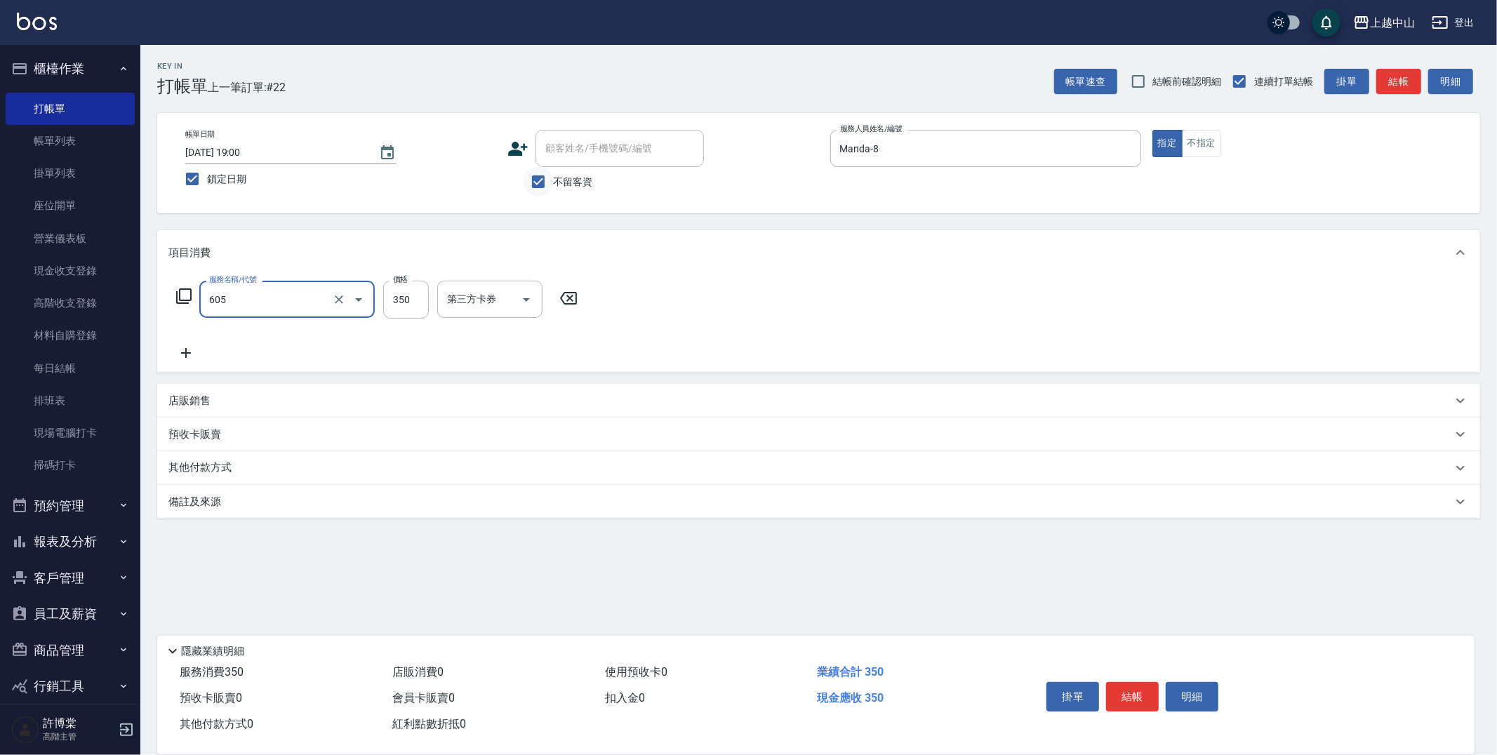
type input "洗髮 (女)(605)"
type input "400"
type input "Esme-2"
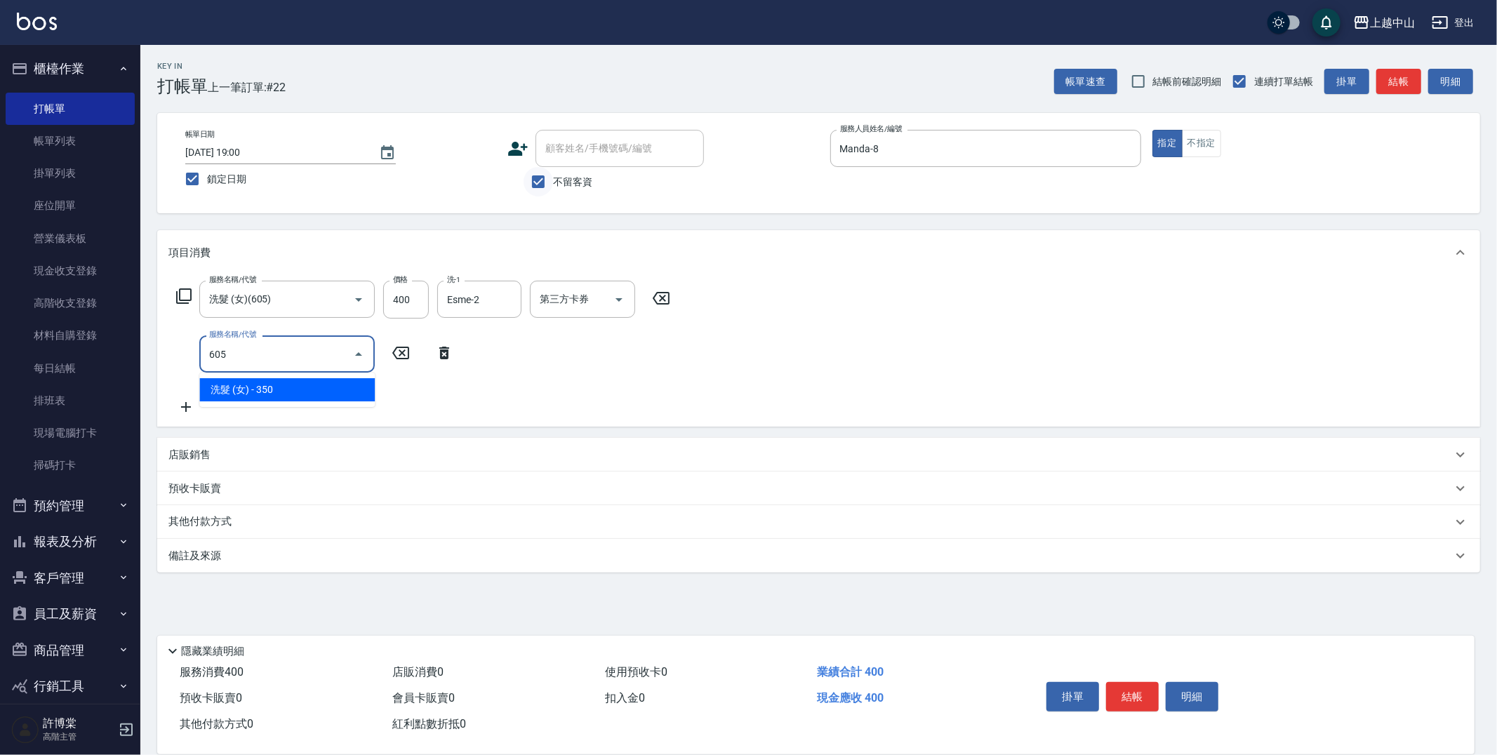
type input "洗髮 (女)(605)"
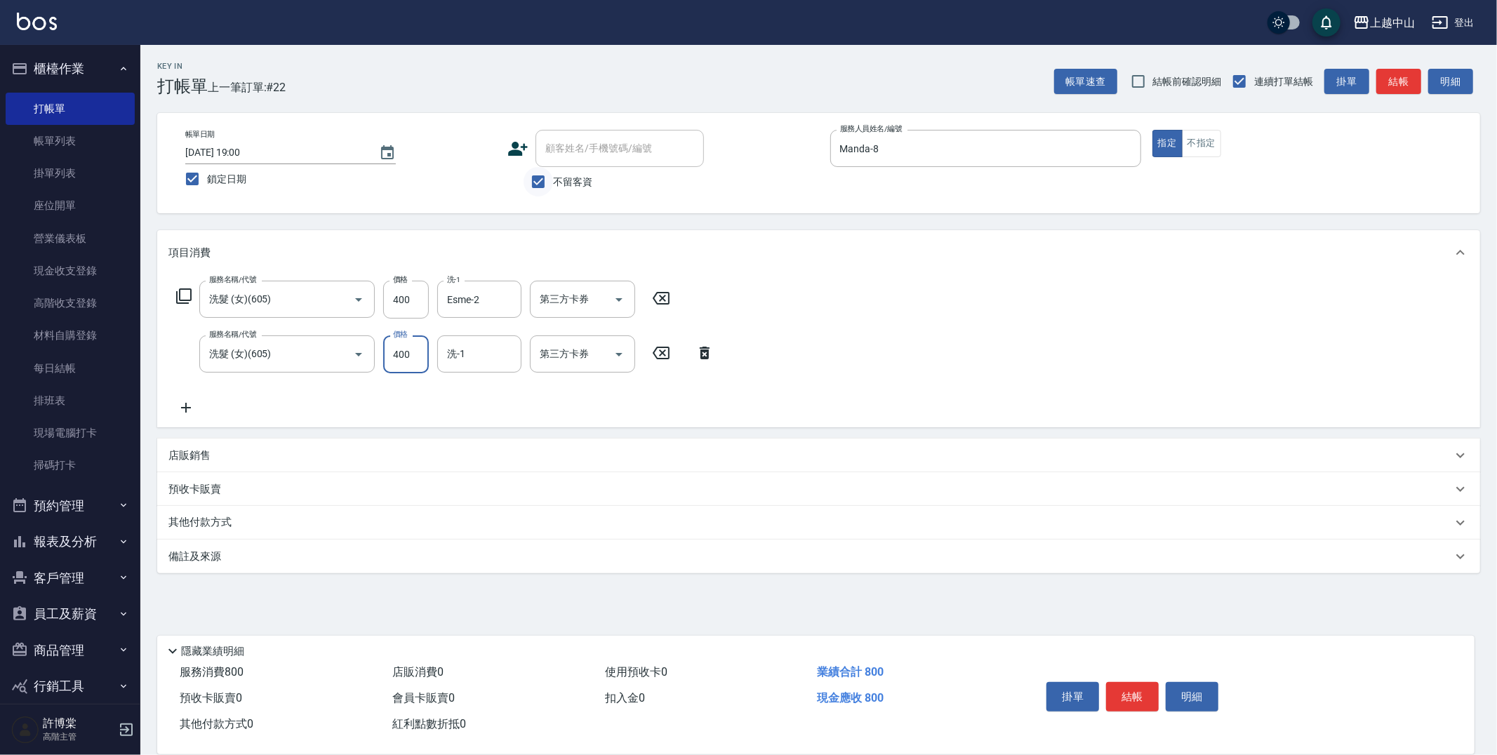
type input "400"
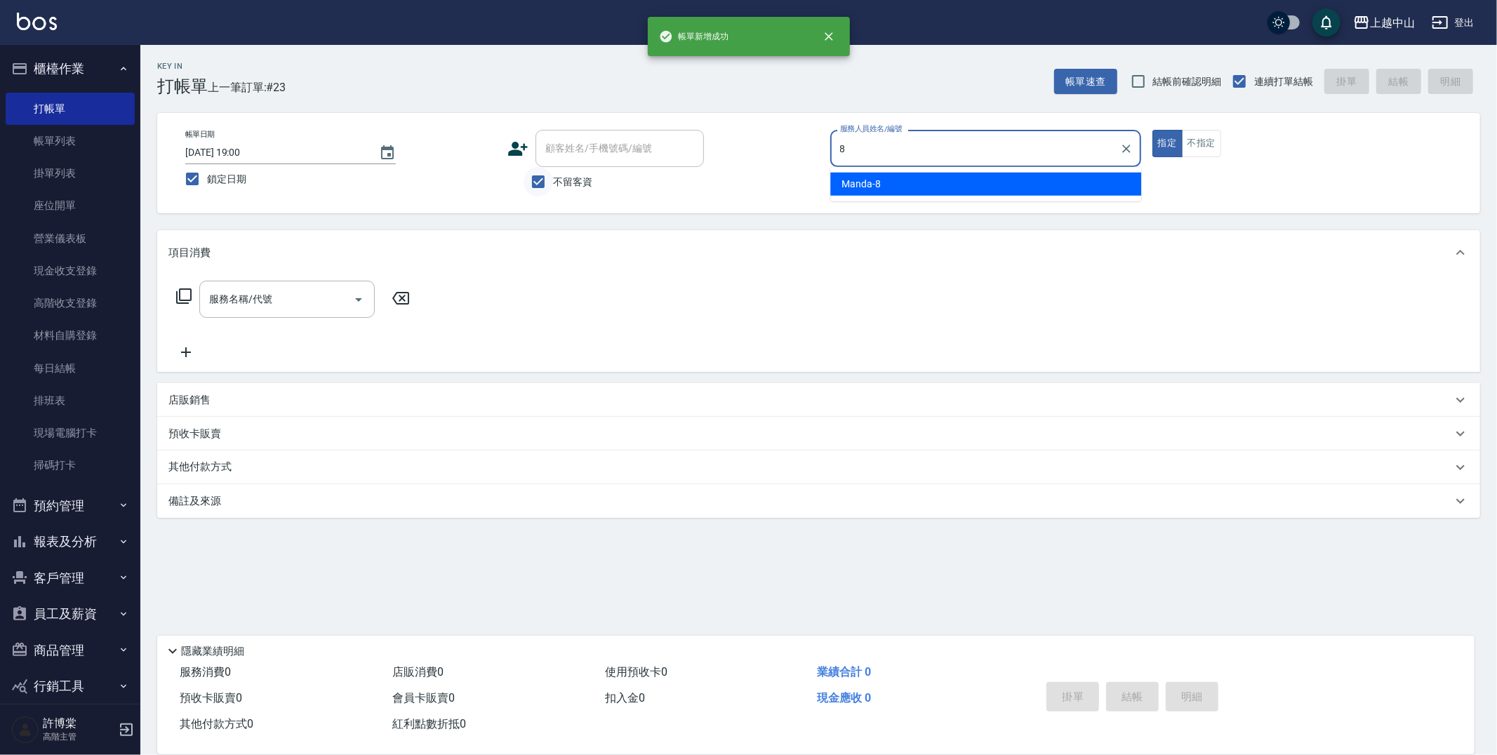
type input "Manda-8"
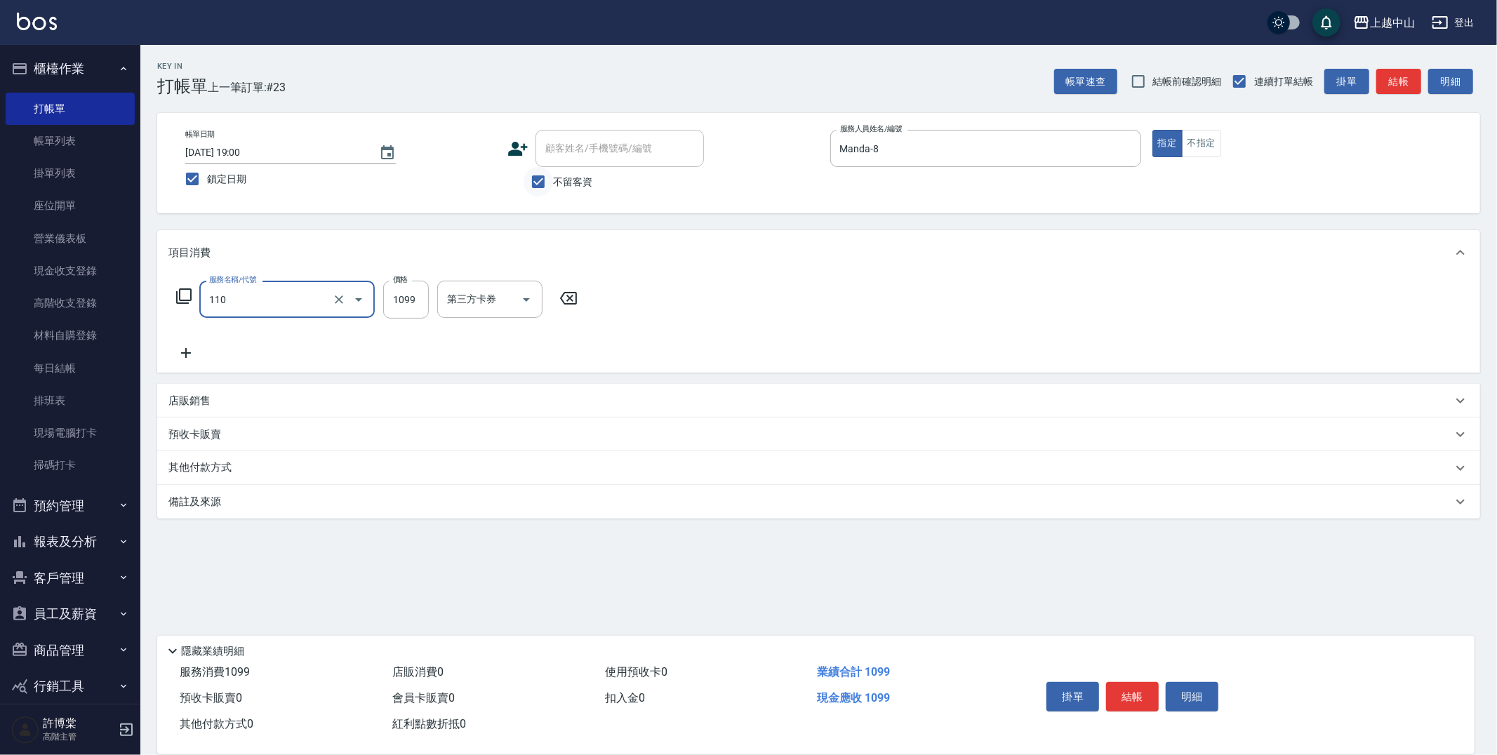
type input "洗+剪+頭皮999(110)"
type input "1750"
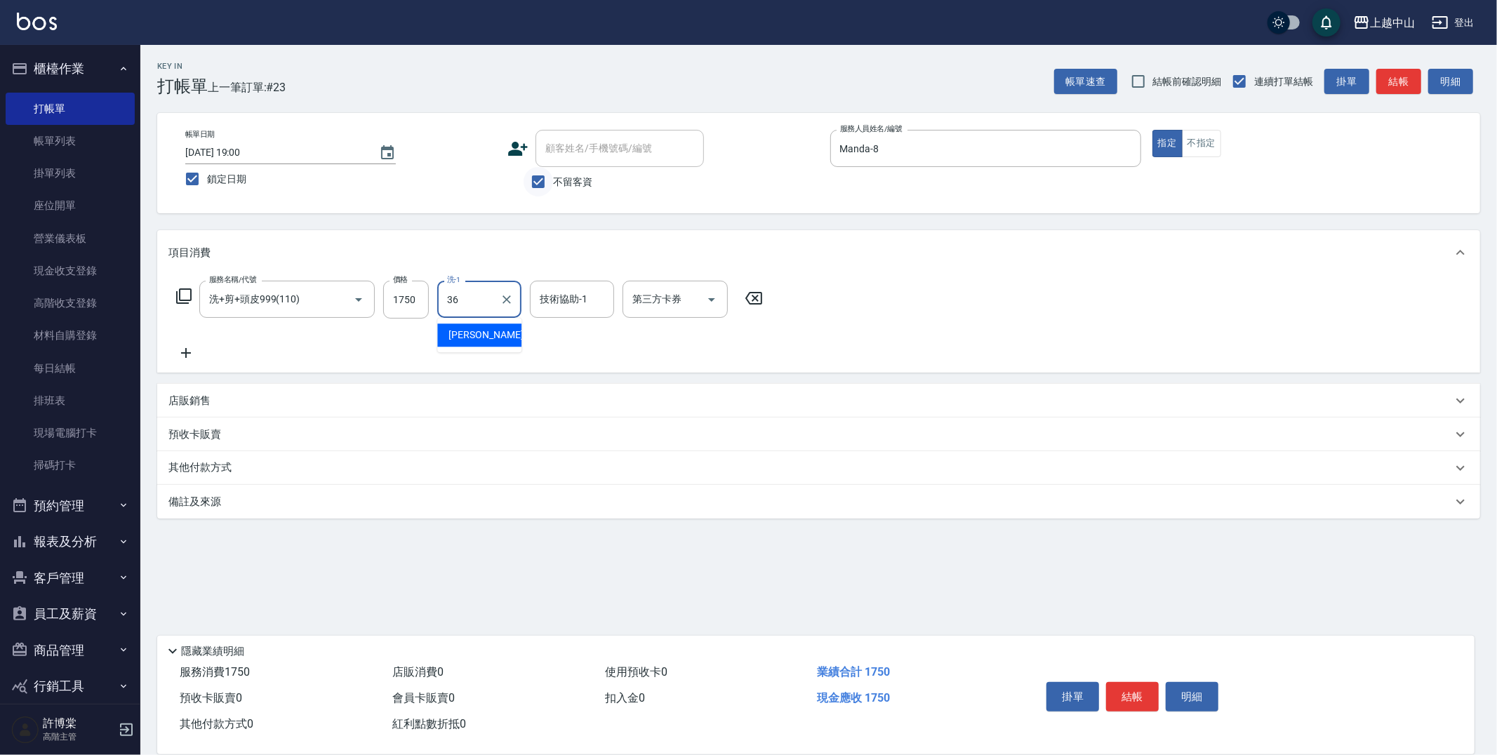
type input "薇慈-36"
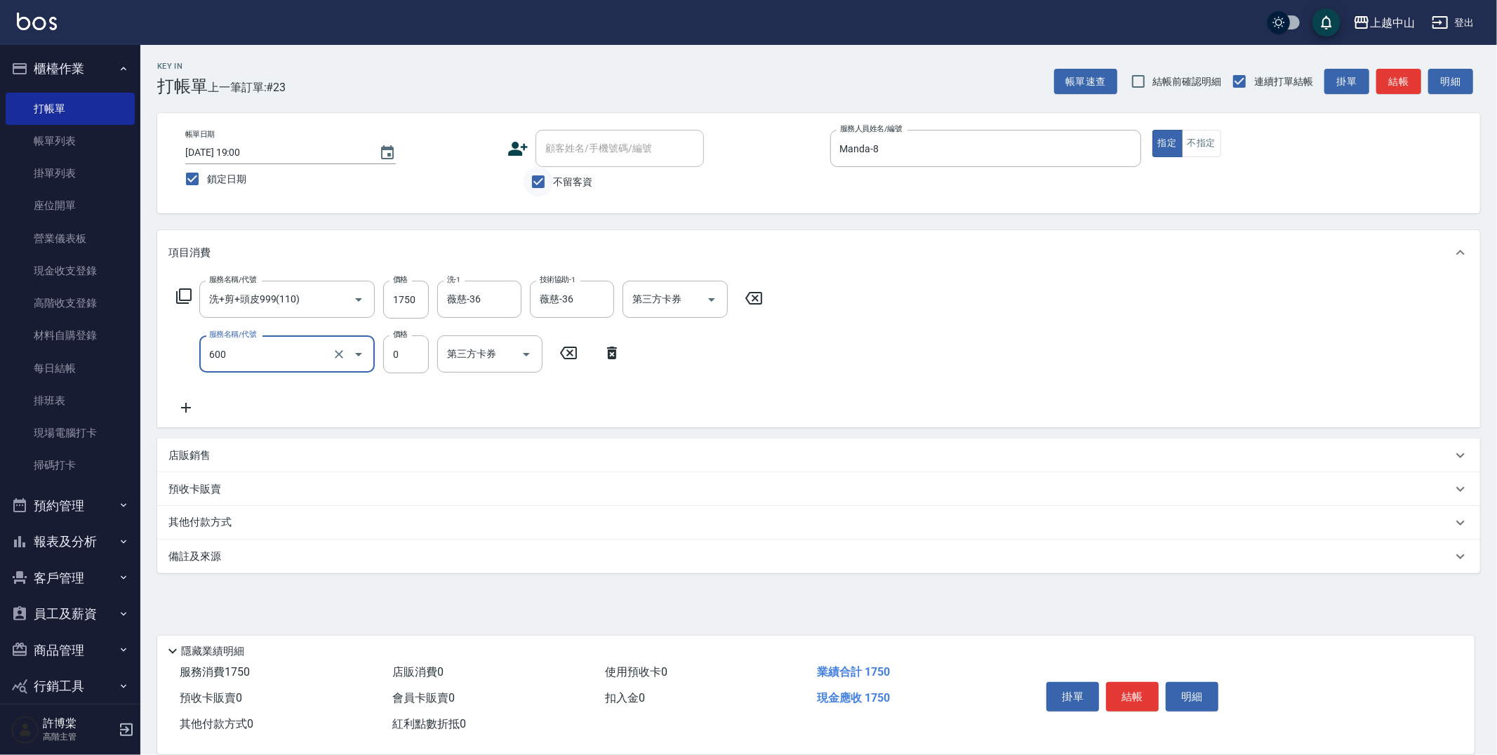
type input "洗髮(免費)(600)"
type input "薇慈-36"
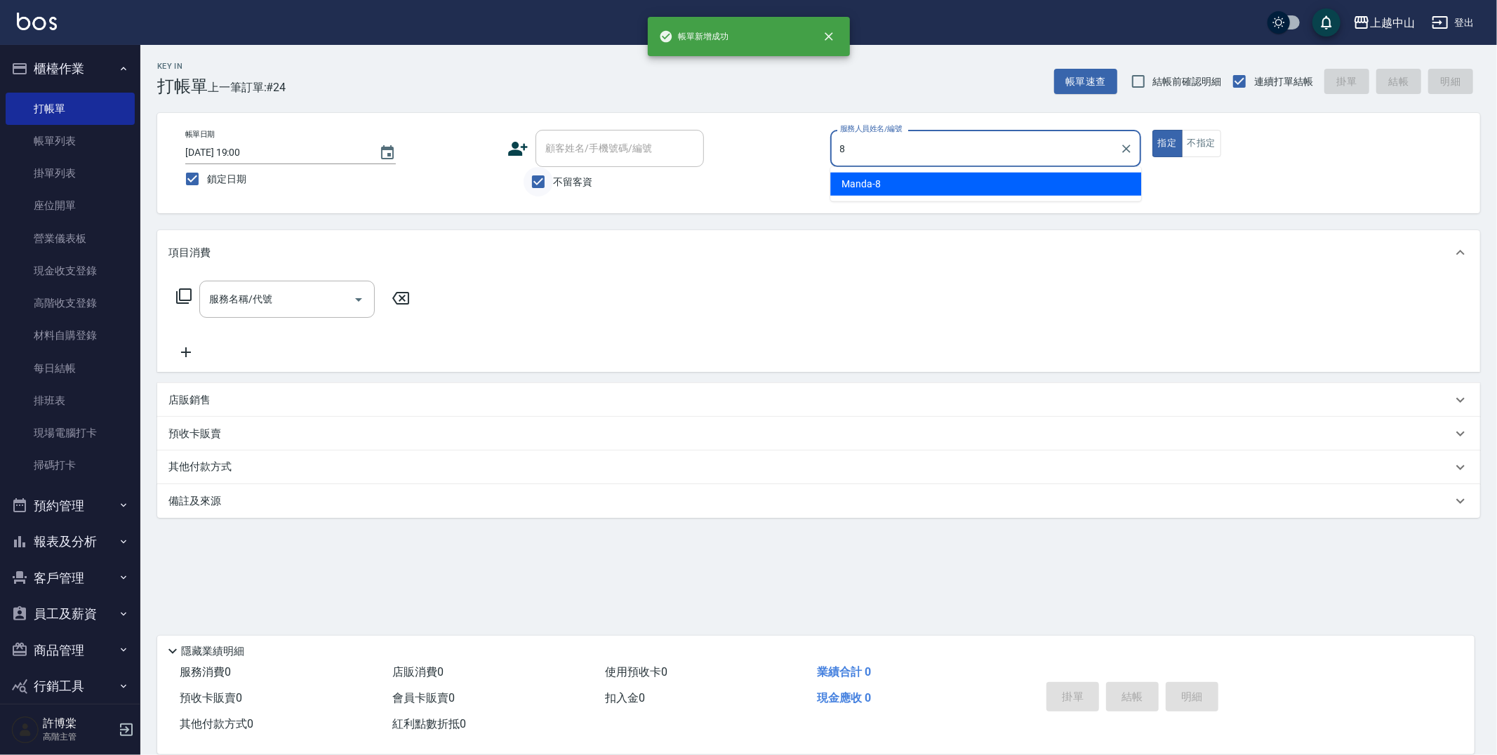
type input "Manda-8"
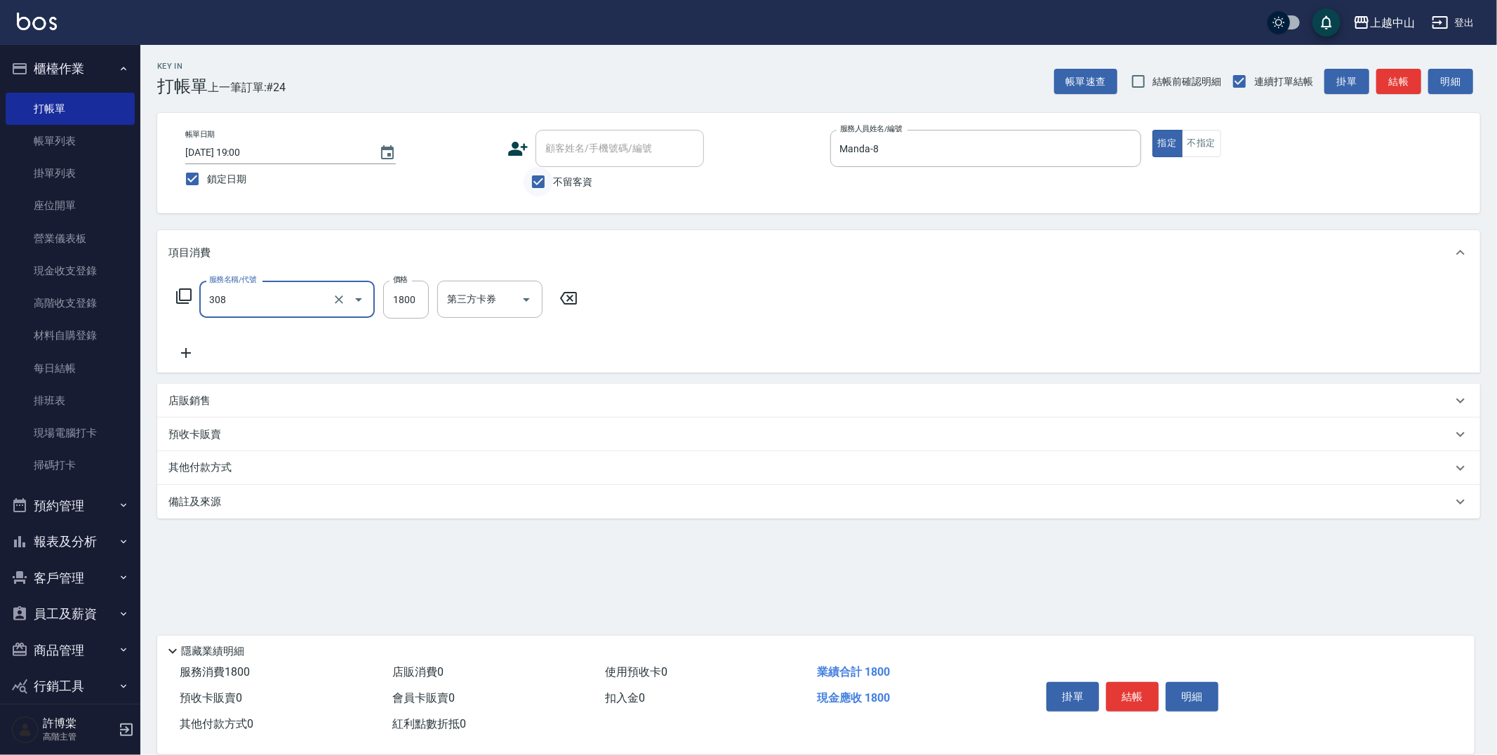
type input "森精萃深度頭皮養護(308)"
click at [345, 298] on icon "Clear" at bounding box center [339, 300] width 14 height 14
type input "森精萃舒壓調理髮浴(309)"
type input "1150"
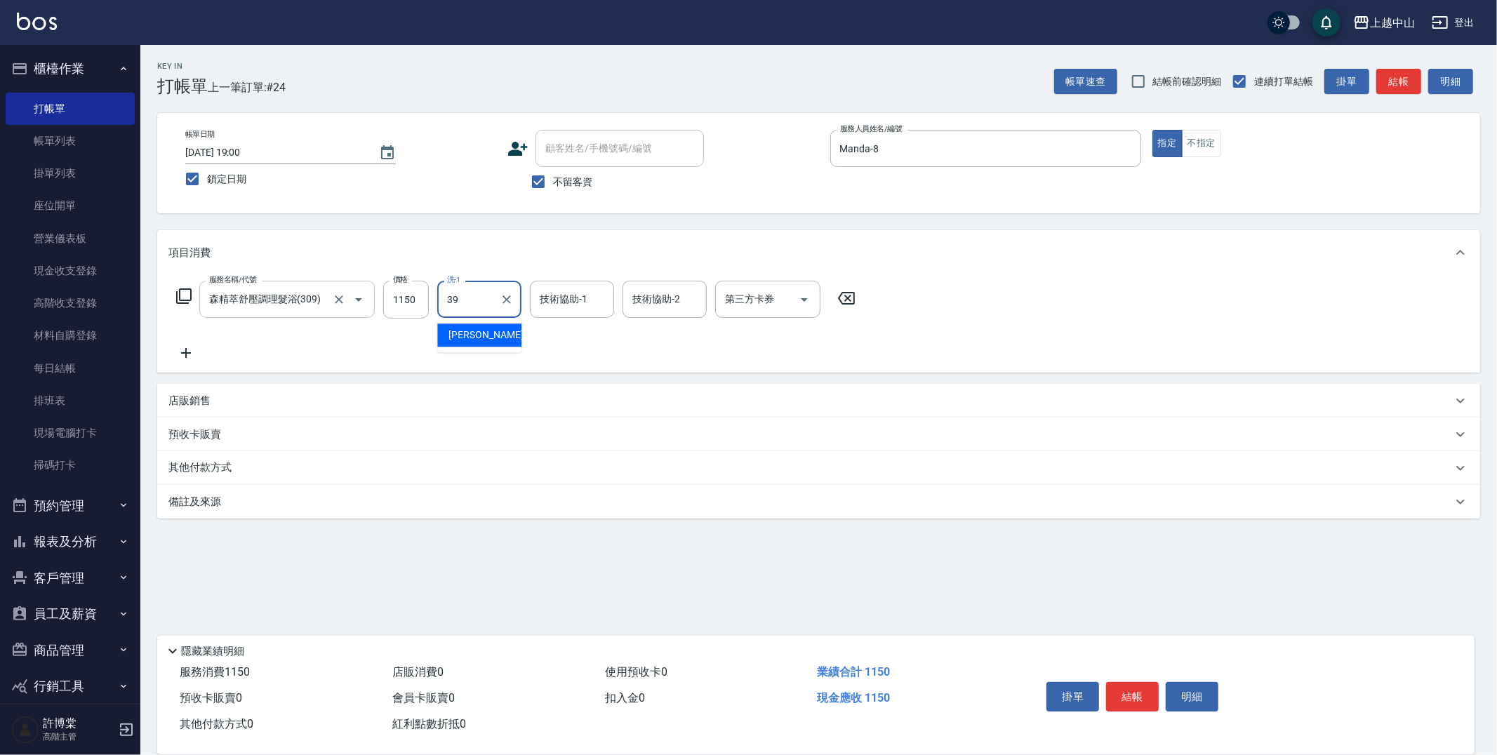
type input "俊彥-39"
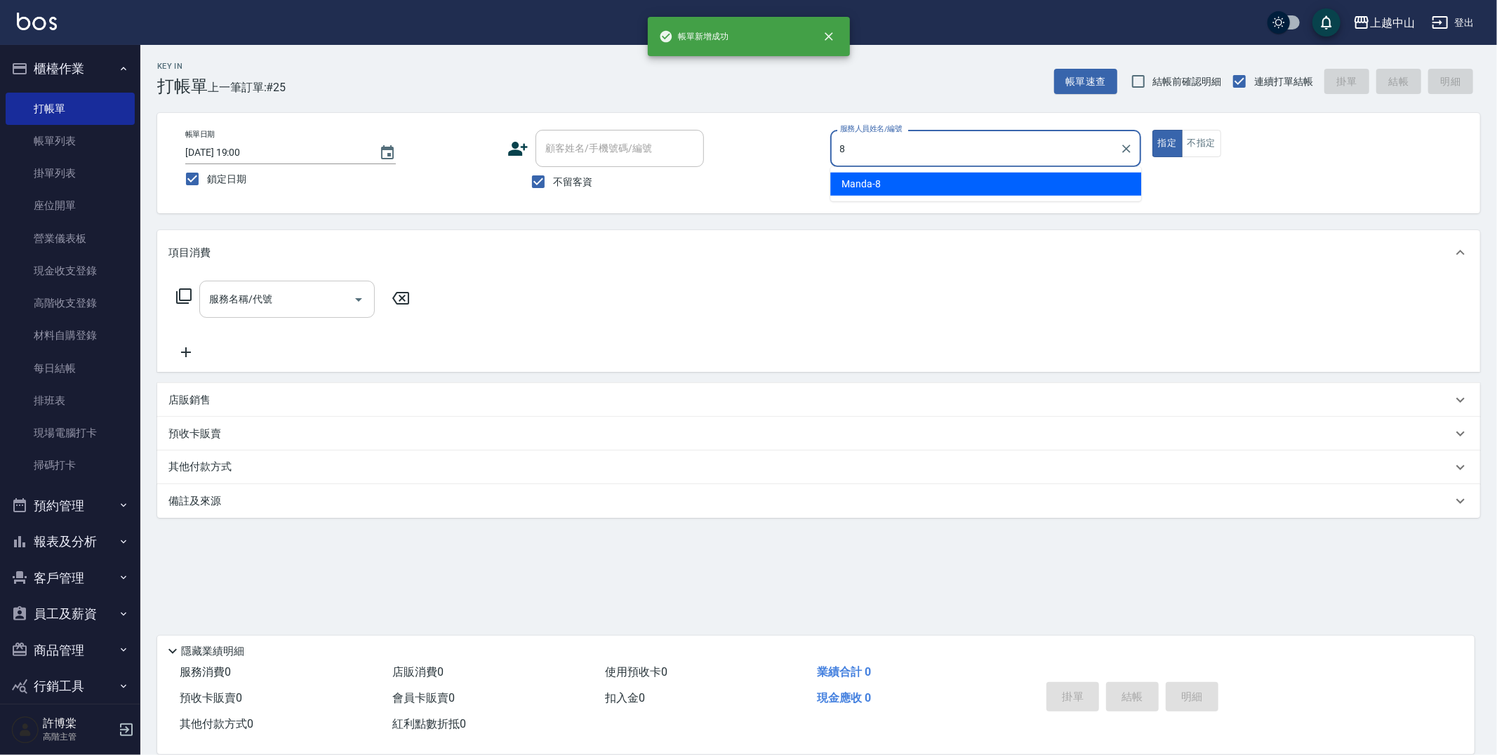
type input "Manda-8"
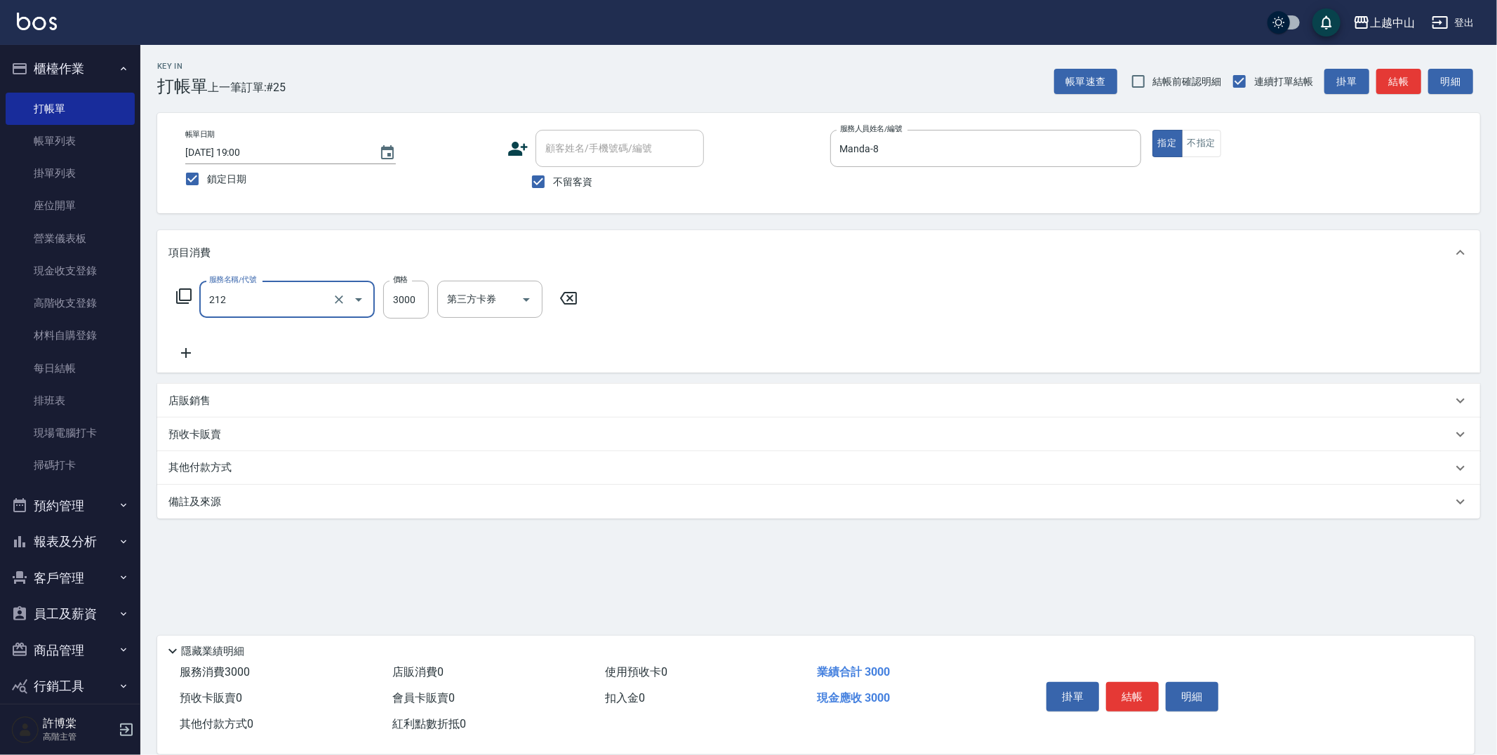
type input "溫朔燙髮3000(212)"
type input "5998"
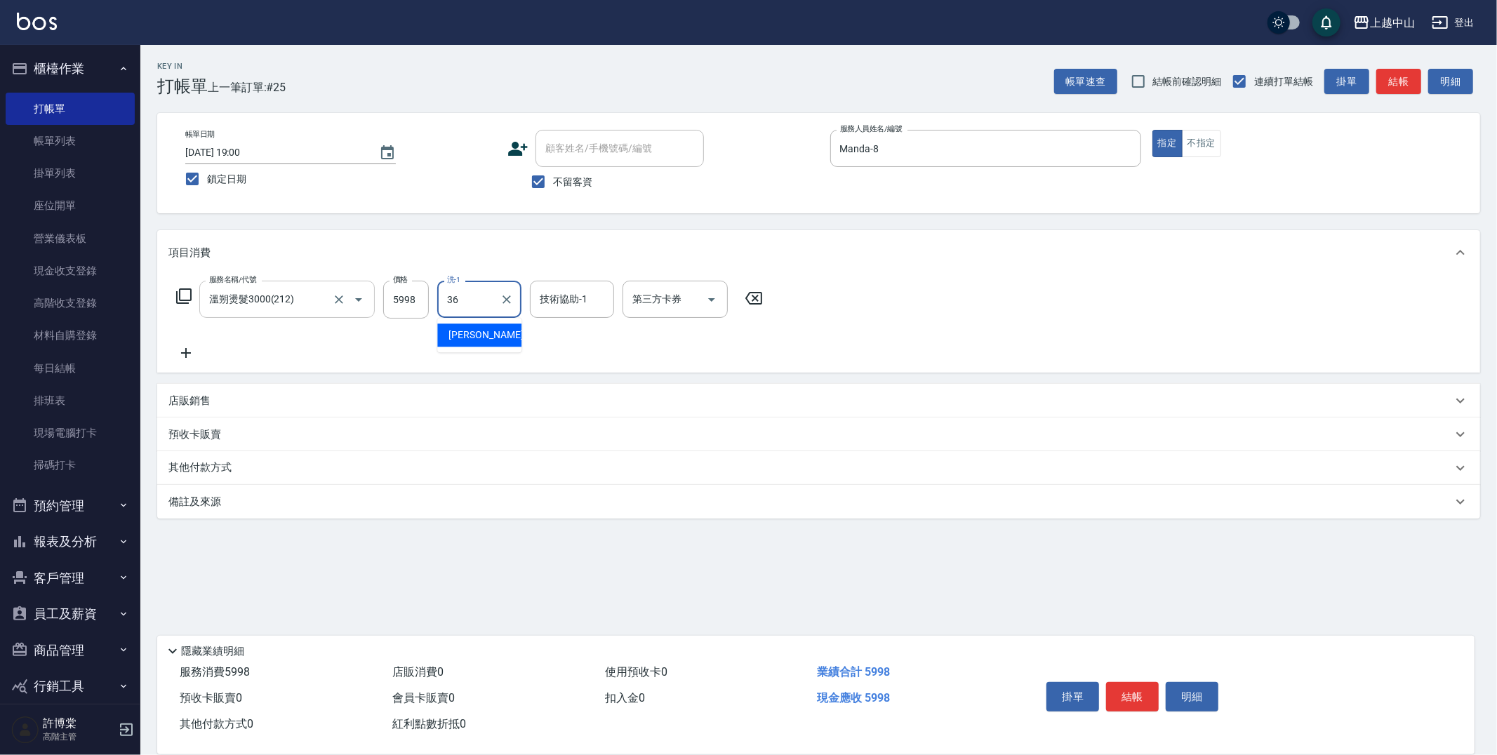
type input "薇慈-36"
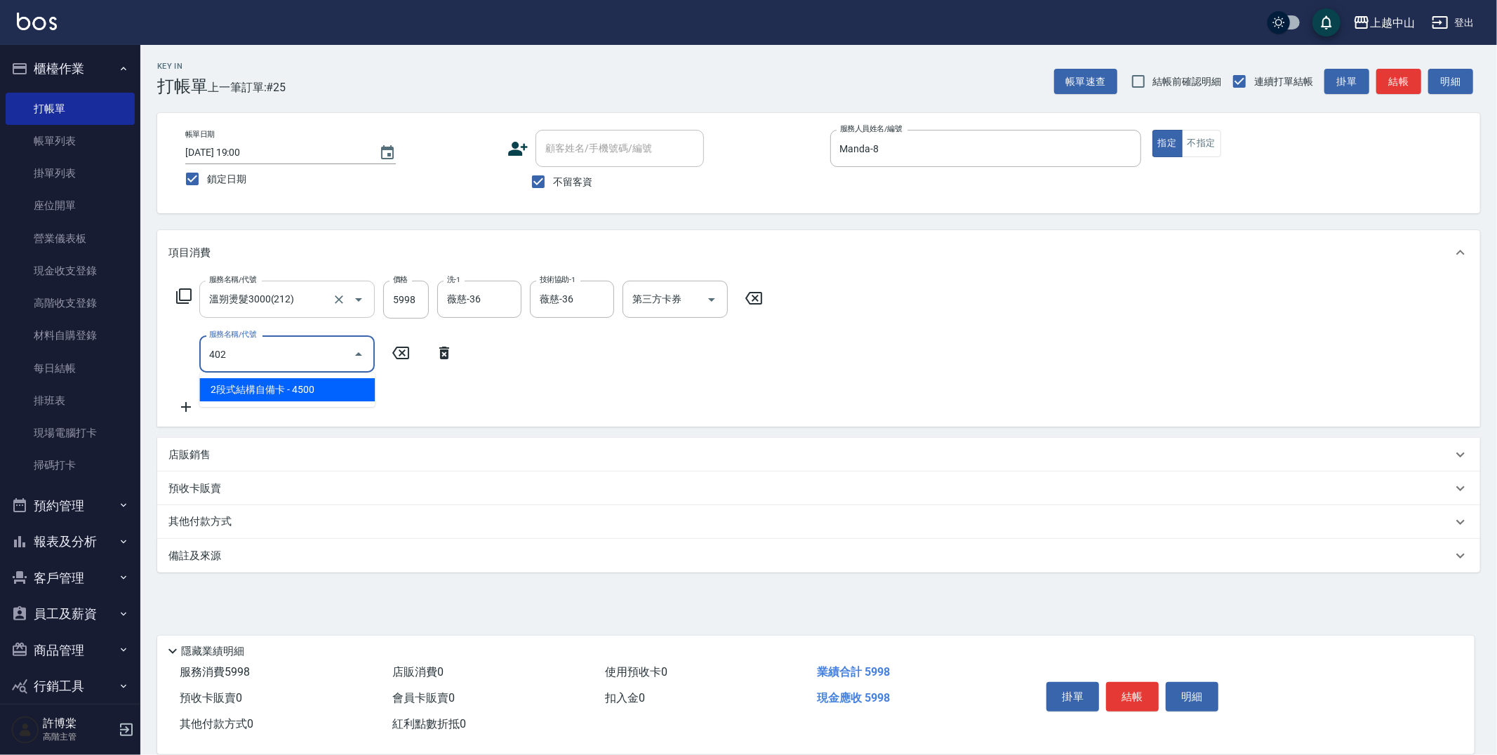
type input "2段式結構自備卡(402)"
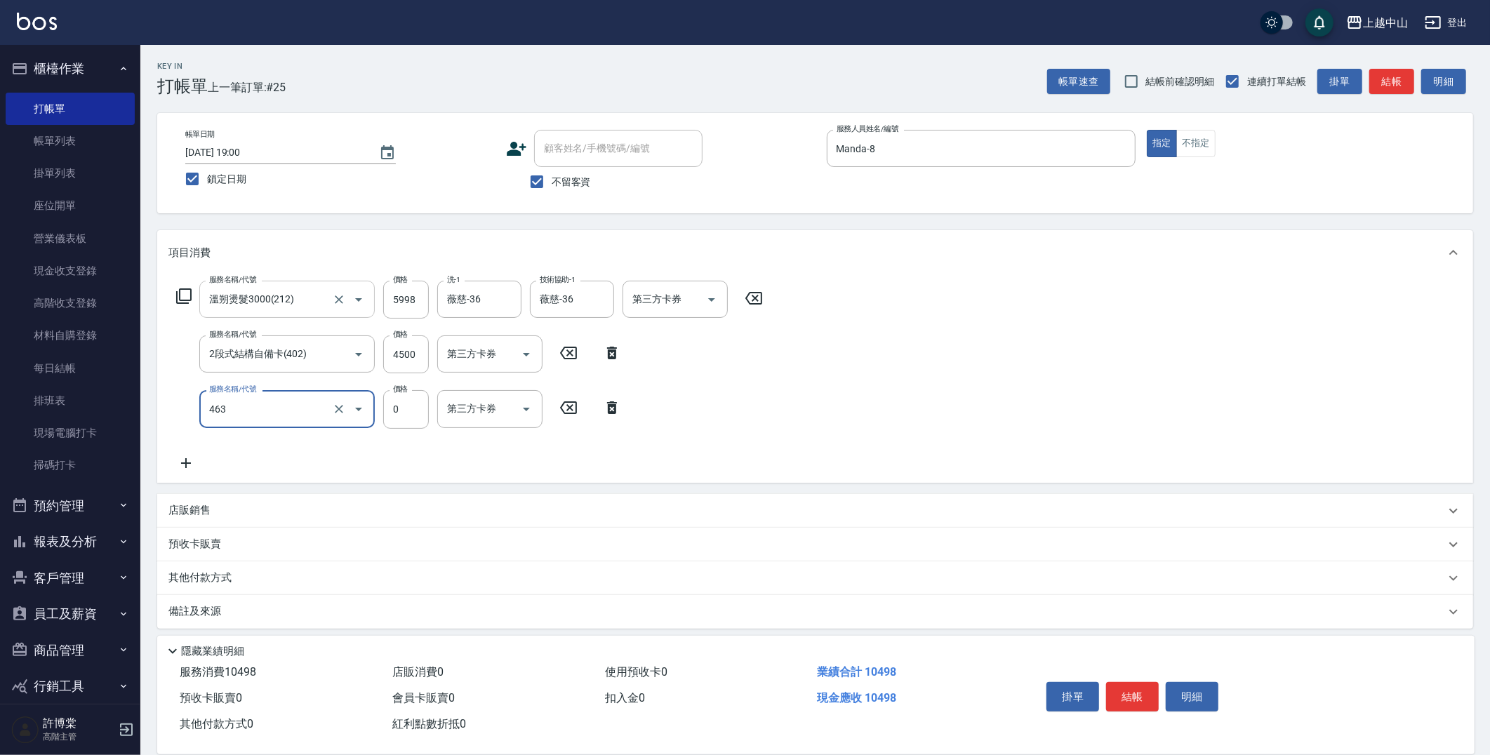
type input "護髮卡使用(463)"
type input "薇慈-36"
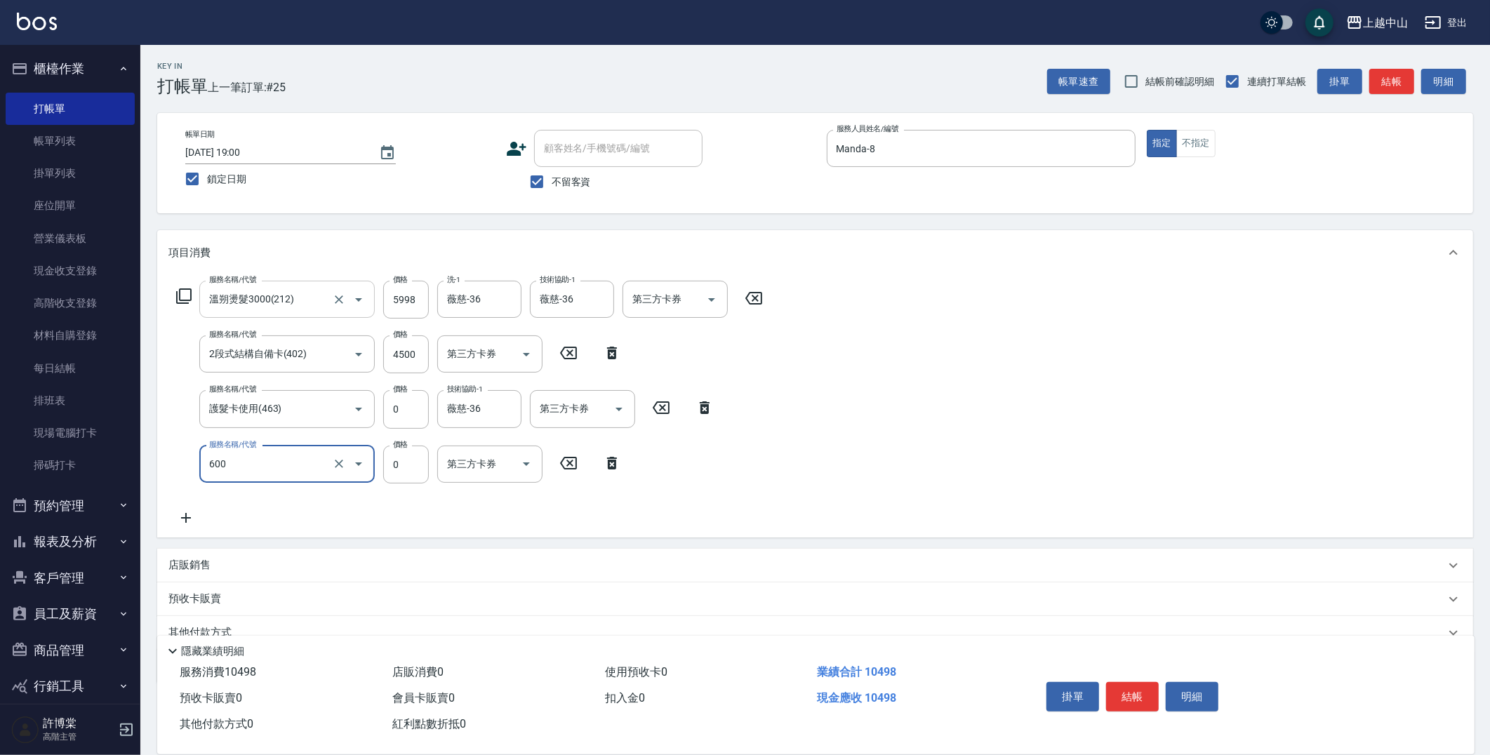
type input "洗髮(免費)(600)"
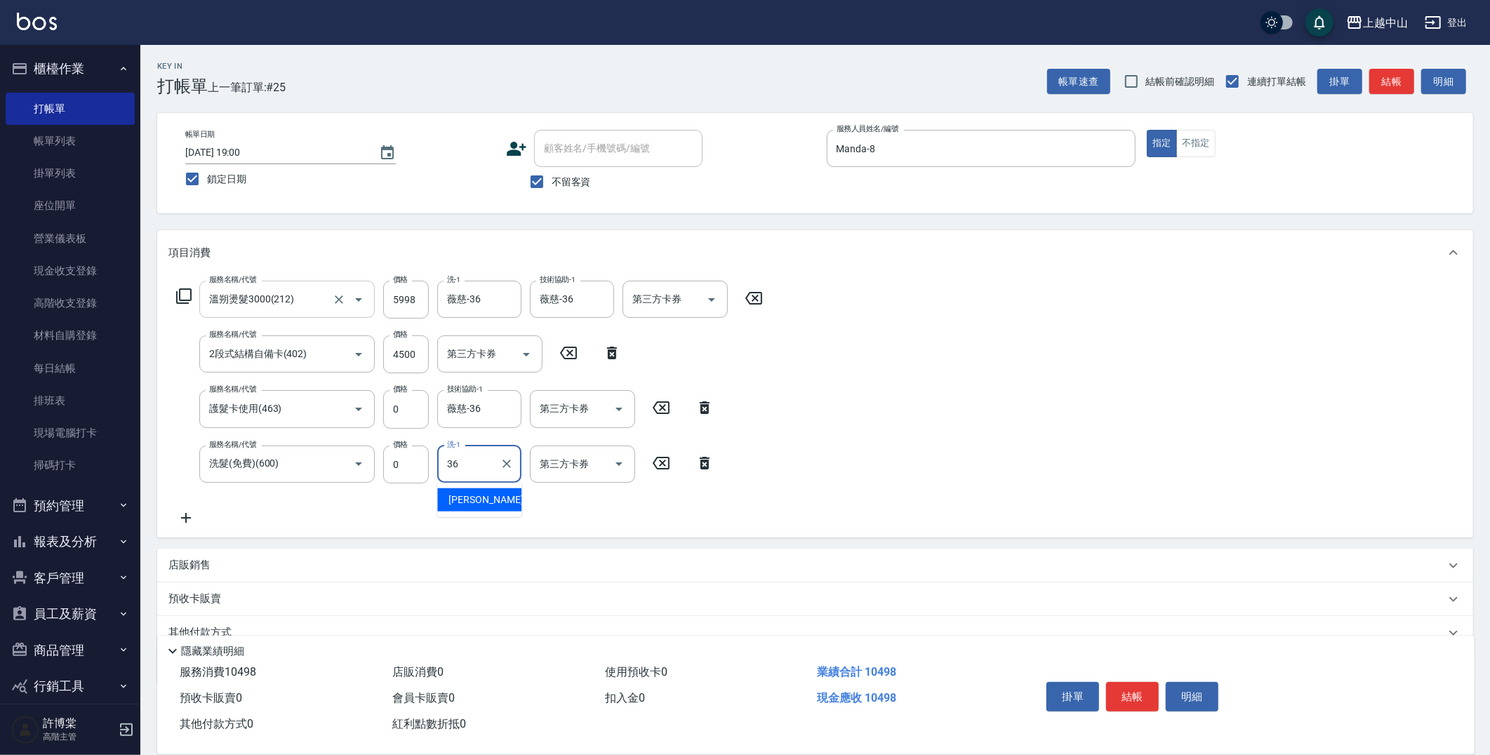
type input "薇慈-36"
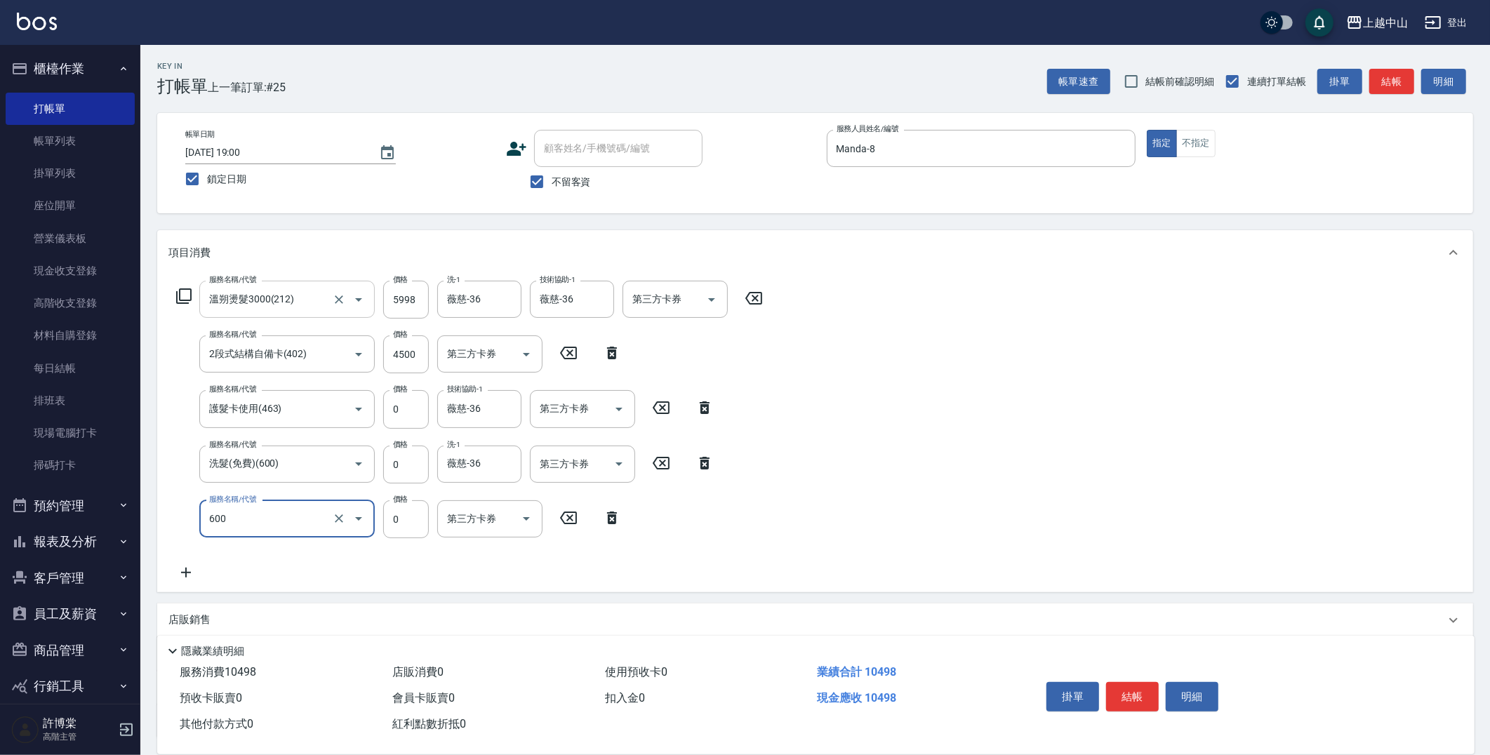
type input "洗髮(免費)(600)"
type input "薇慈-36"
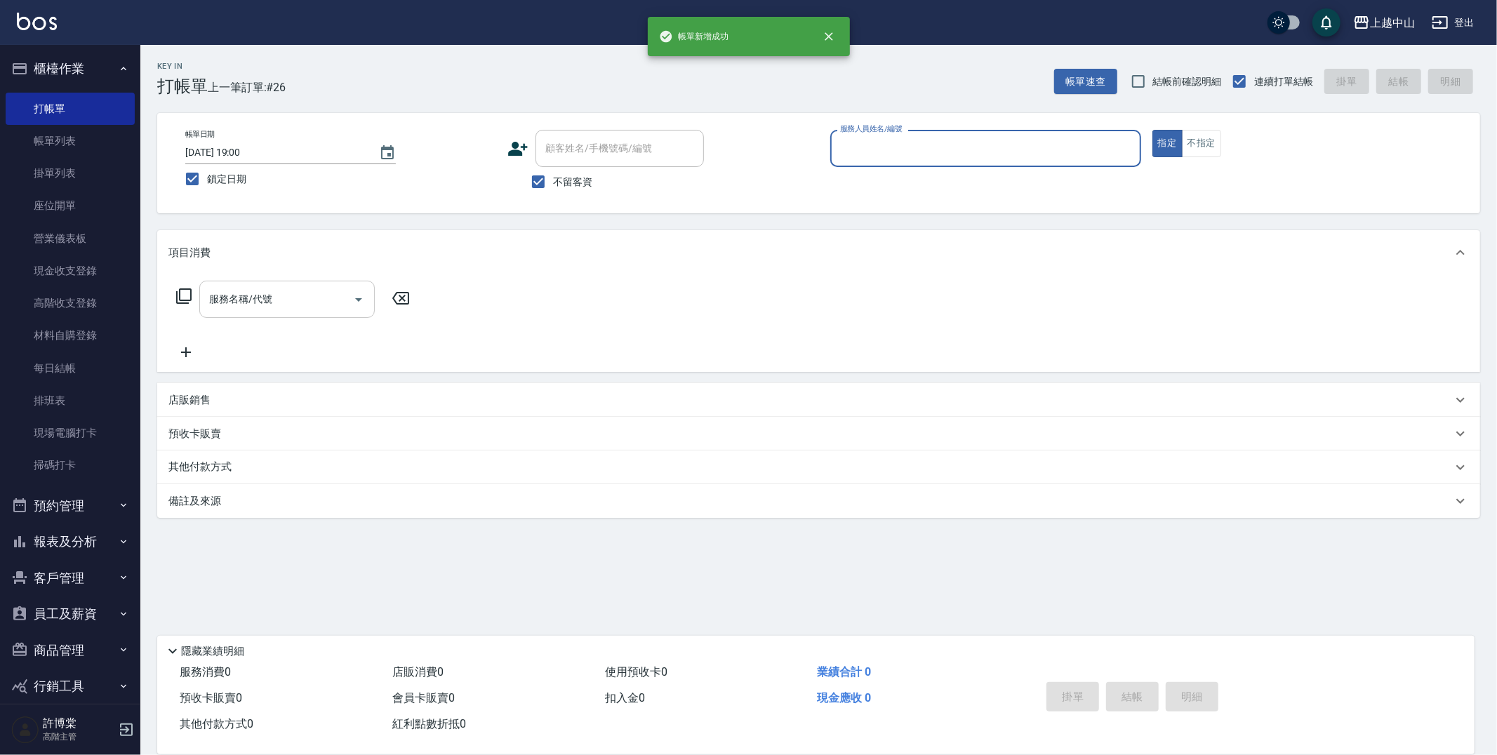
click at [63, 64] on button "櫃檯作業" at bounding box center [70, 69] width 129 height 36
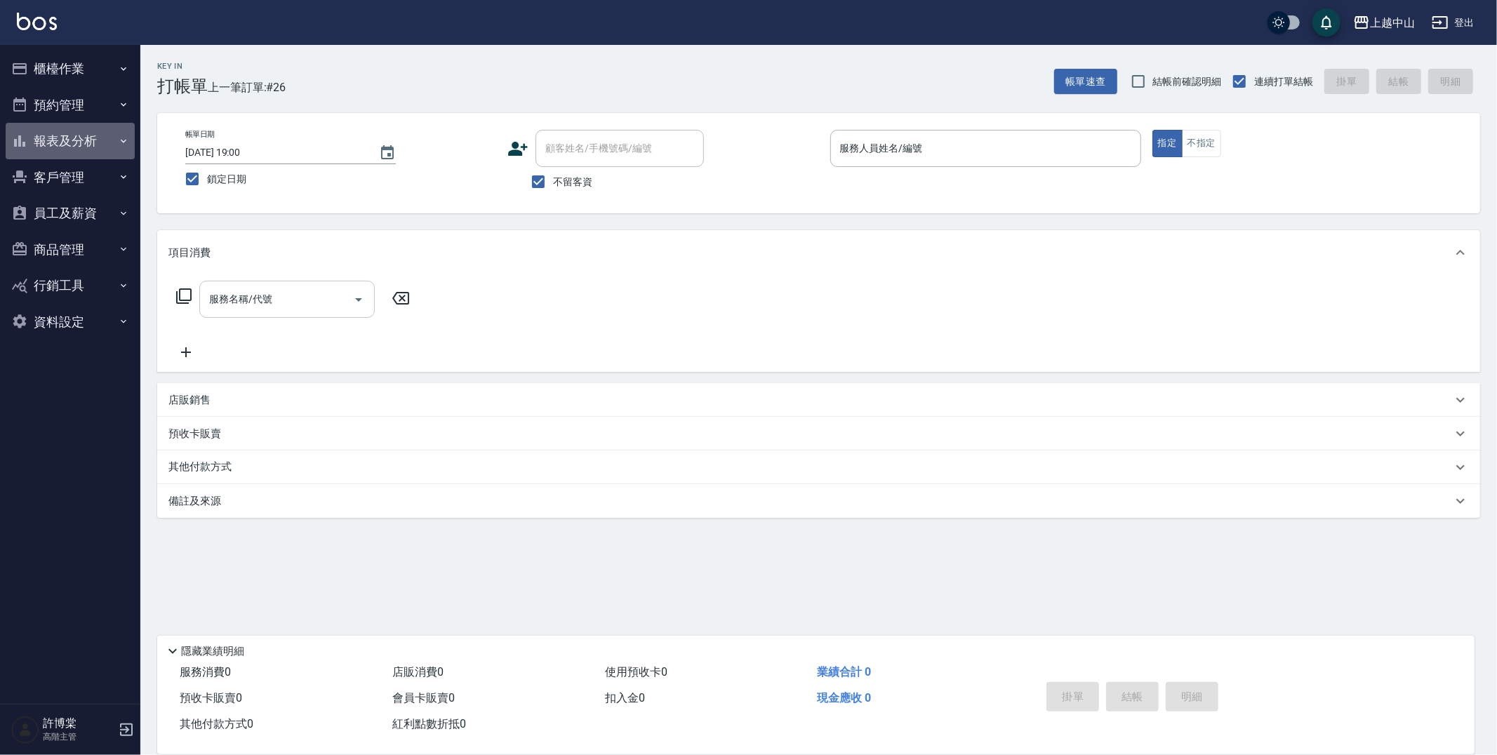
click at [73, 134] on button "報表及分析" at bounding box center [70, 141] width 129 height 36
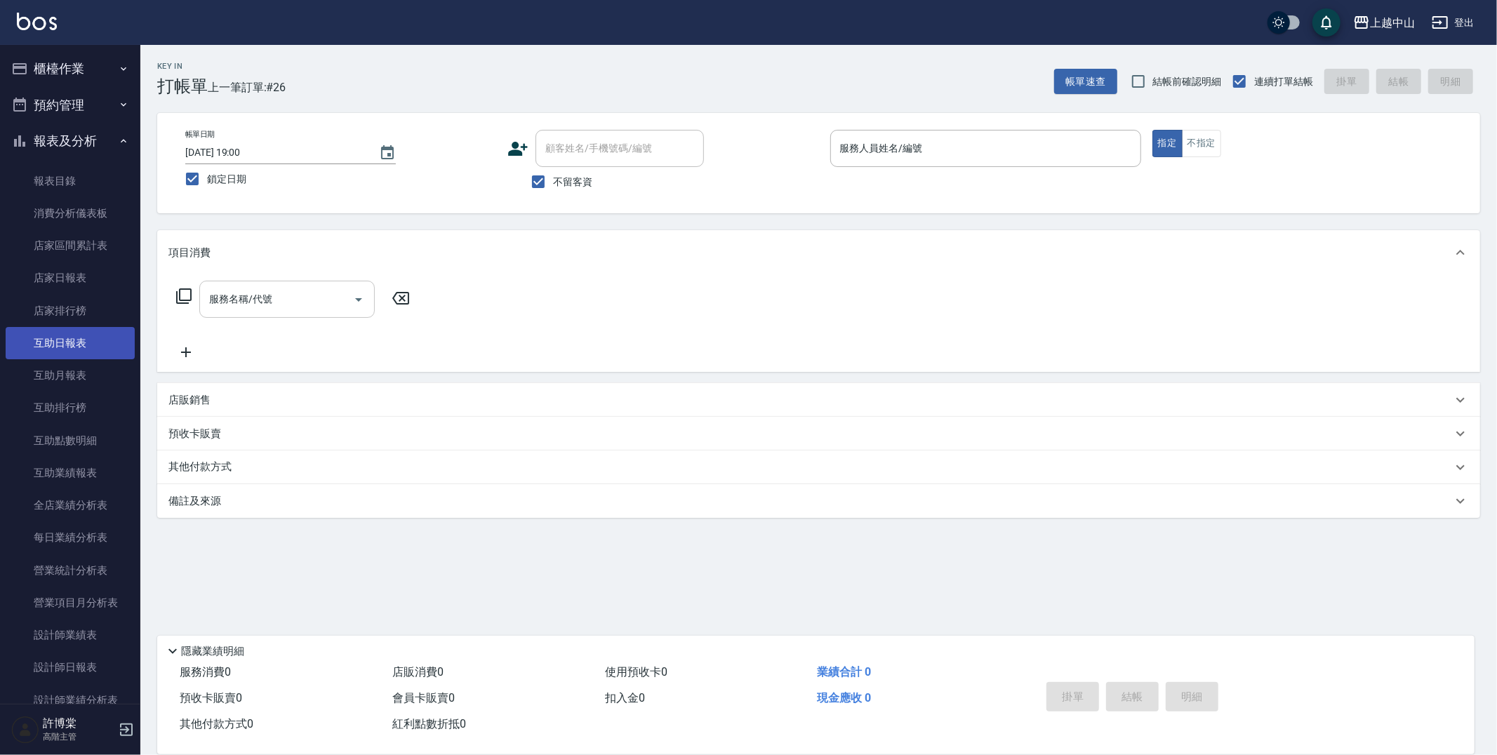
click at [74, 352] on link "互助日報表" at bounding box center [70, 343] width 129 height 32
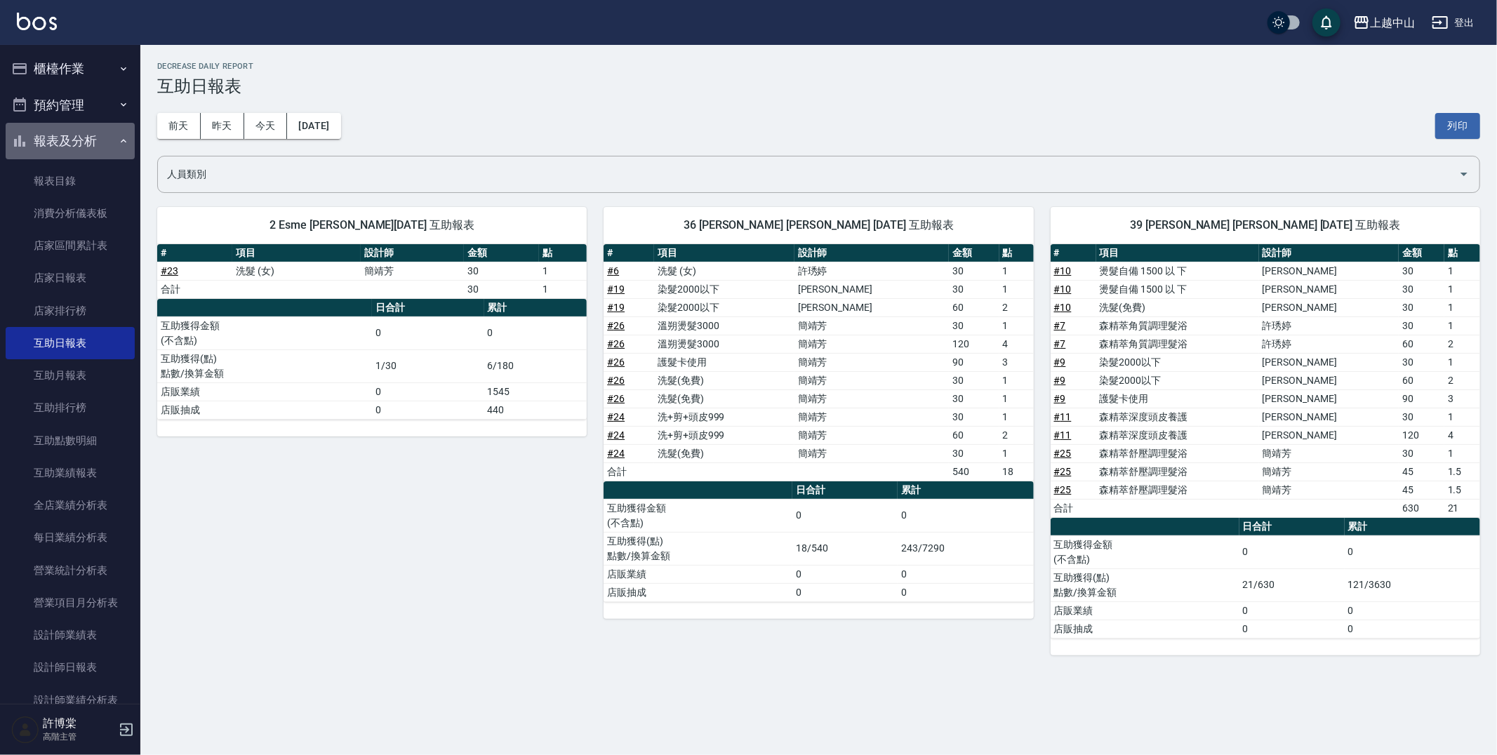
click at [92, 138] on button "報表及分析" at bounding box center [70, 141] width 129 height 36
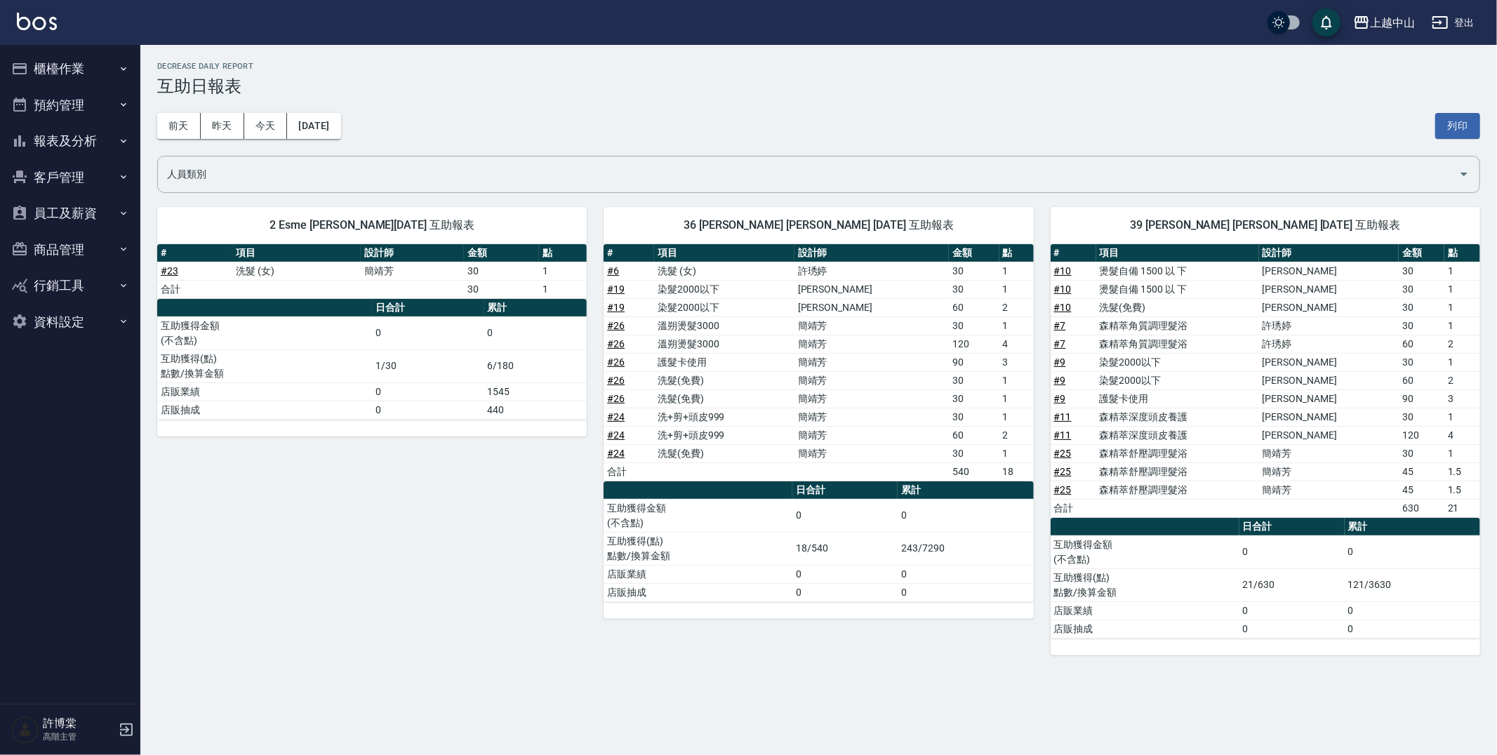
click at [77, 67] on button "櫃檯作業" at bounding box center [70, 69] width 129 height 36
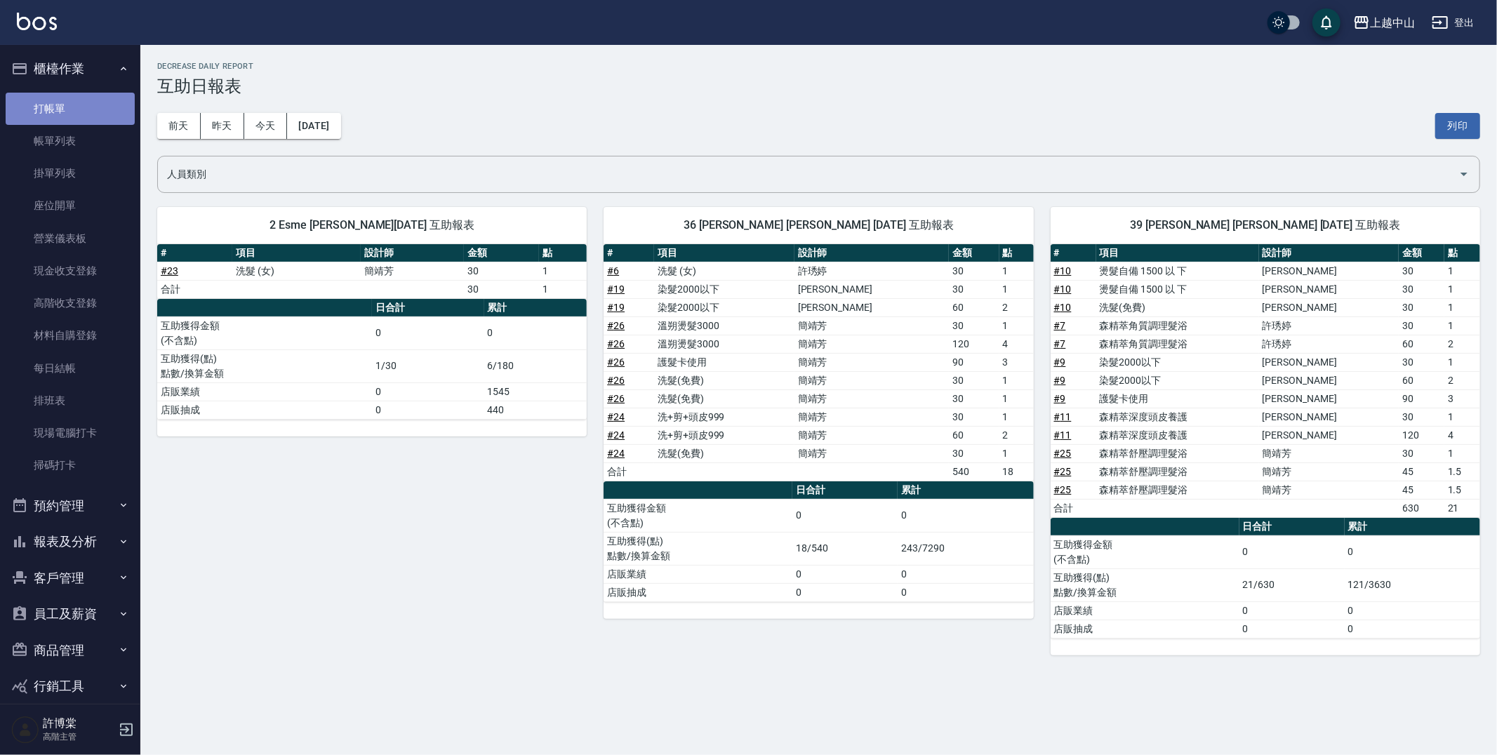
click at [79, 102] on link "打帳單" at bounding box center [70, 109] width 129 height 32
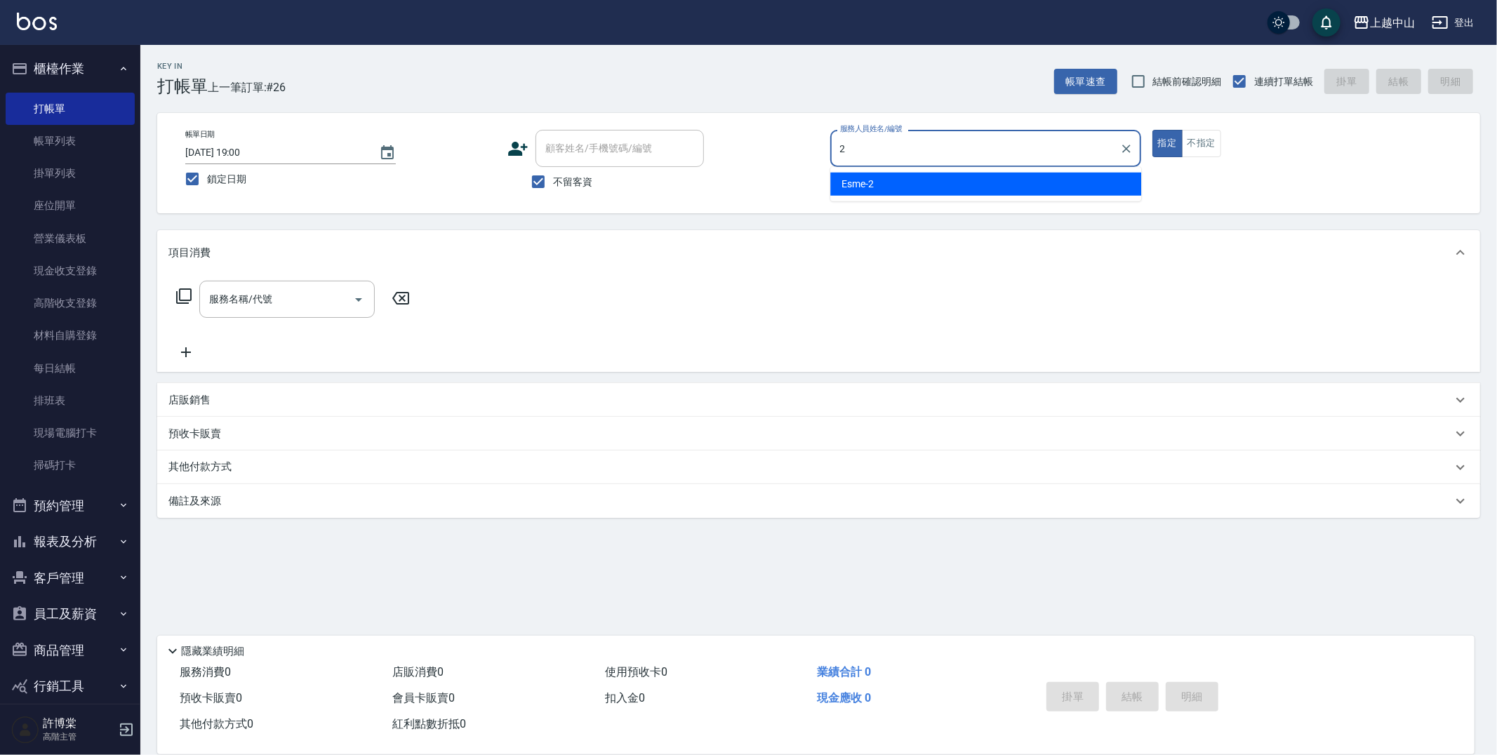
type input "Esme-2"
type button "true"
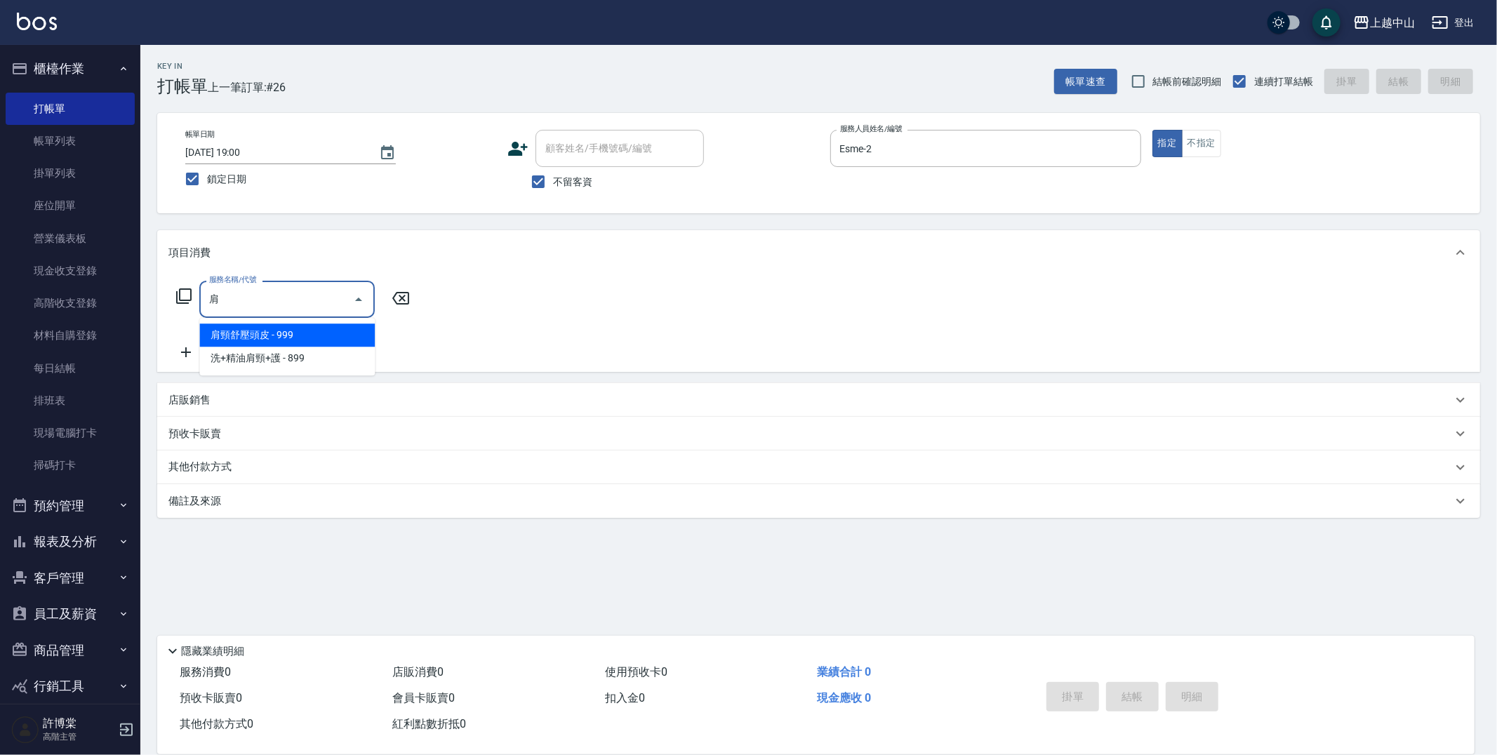
click at [358, 335] on span "肩頸舒壓頭皮 - 999" at bounding box center [286, 334] width 175 height 23
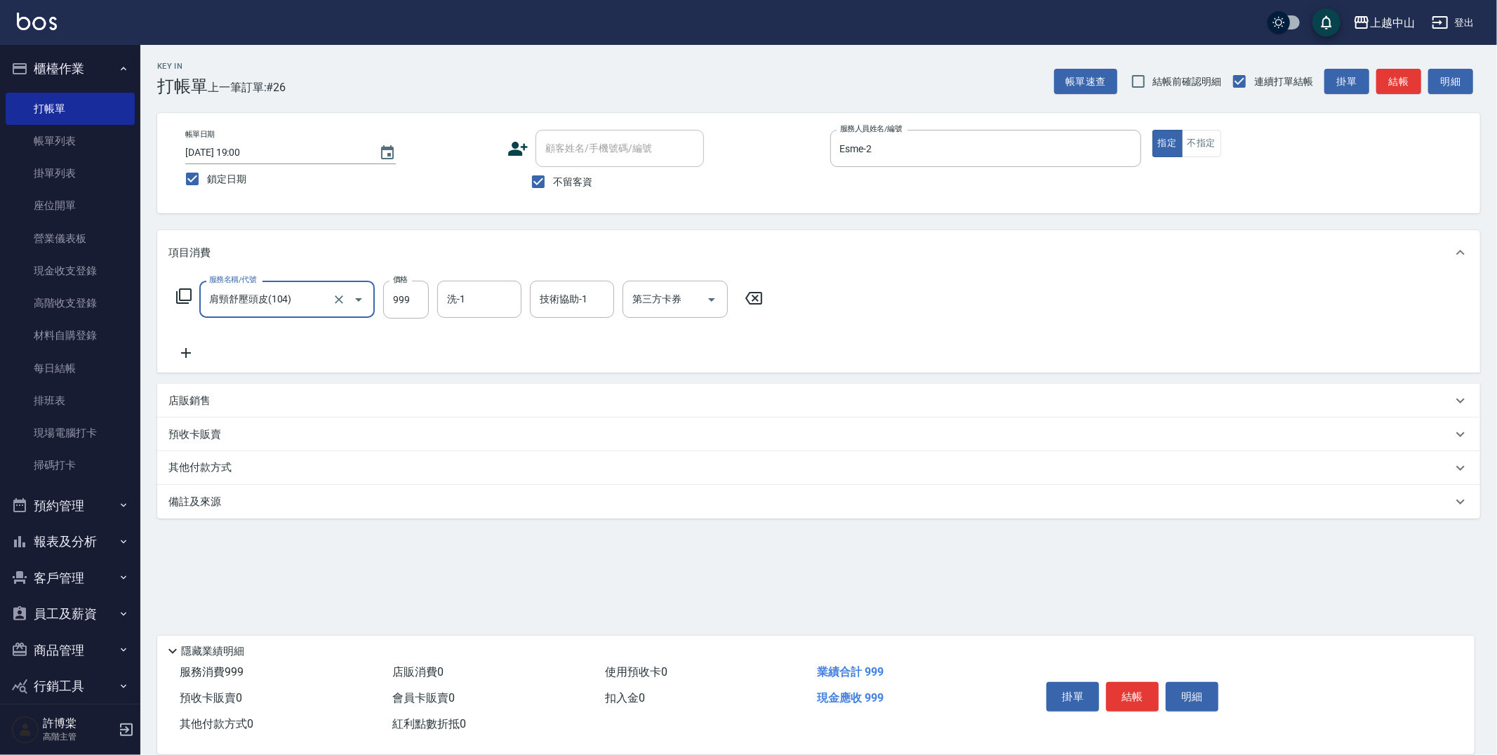
type input "肩頸舒壓頭皮(104)"
type input "700"
type input "俊彥-39"
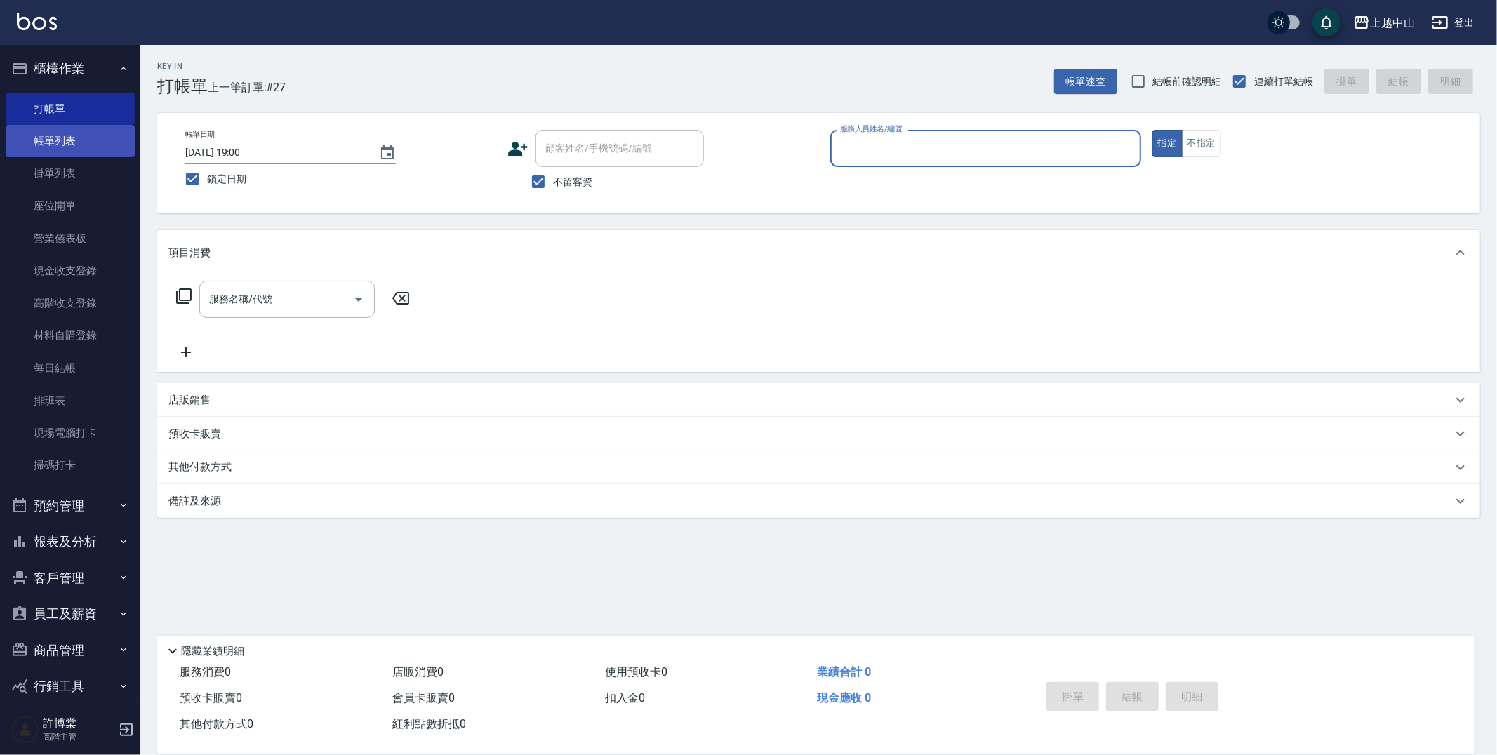
click at [56, 135] on link "帳單列表" at bounding box center [70, 141] width 129 height 32
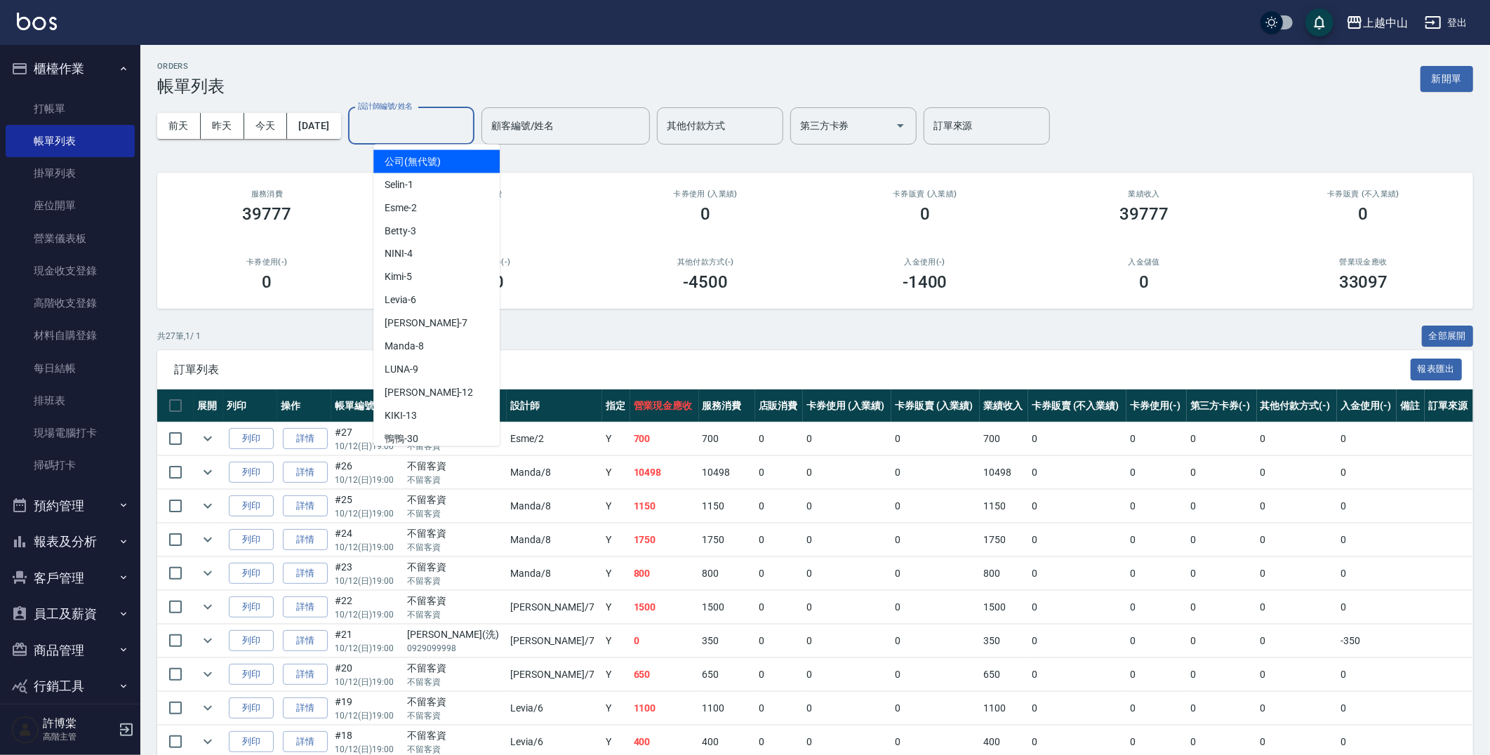
click at [416, 124] on input "設計師編號/姓名" at bounding box center [411, 126] width 114 height 25
click at [426, 345] on div "Manda -8" at bounding box center [436, 346] width 126 height 23
type input "Manda-8"
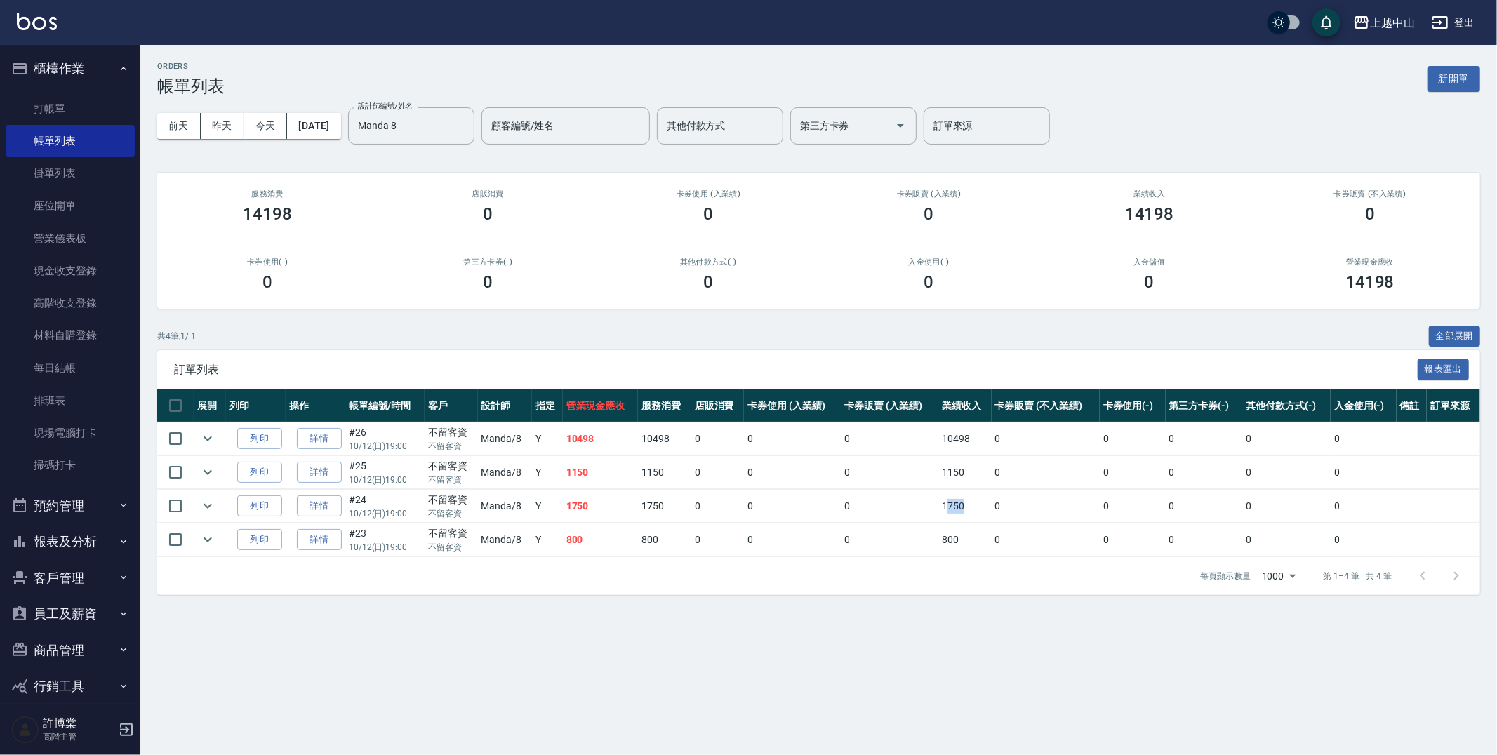
drag, startPoint x: 943, startPoint y: 501, endPoint x: 984, endPoint y: 513, distance: 43.1
click at [984, 513] on td "1750" at bounding box center [964, 506] width 53 height 33
click at [973, 574] on div "每頁顯示數量 1000 1000 第 1–4 筆 共 4 筆" at bounding box center [818, 576] width 1323 height 38
click at [68, 110] on link "打帳單" at bounding box center [70, 109] width 129 height 32
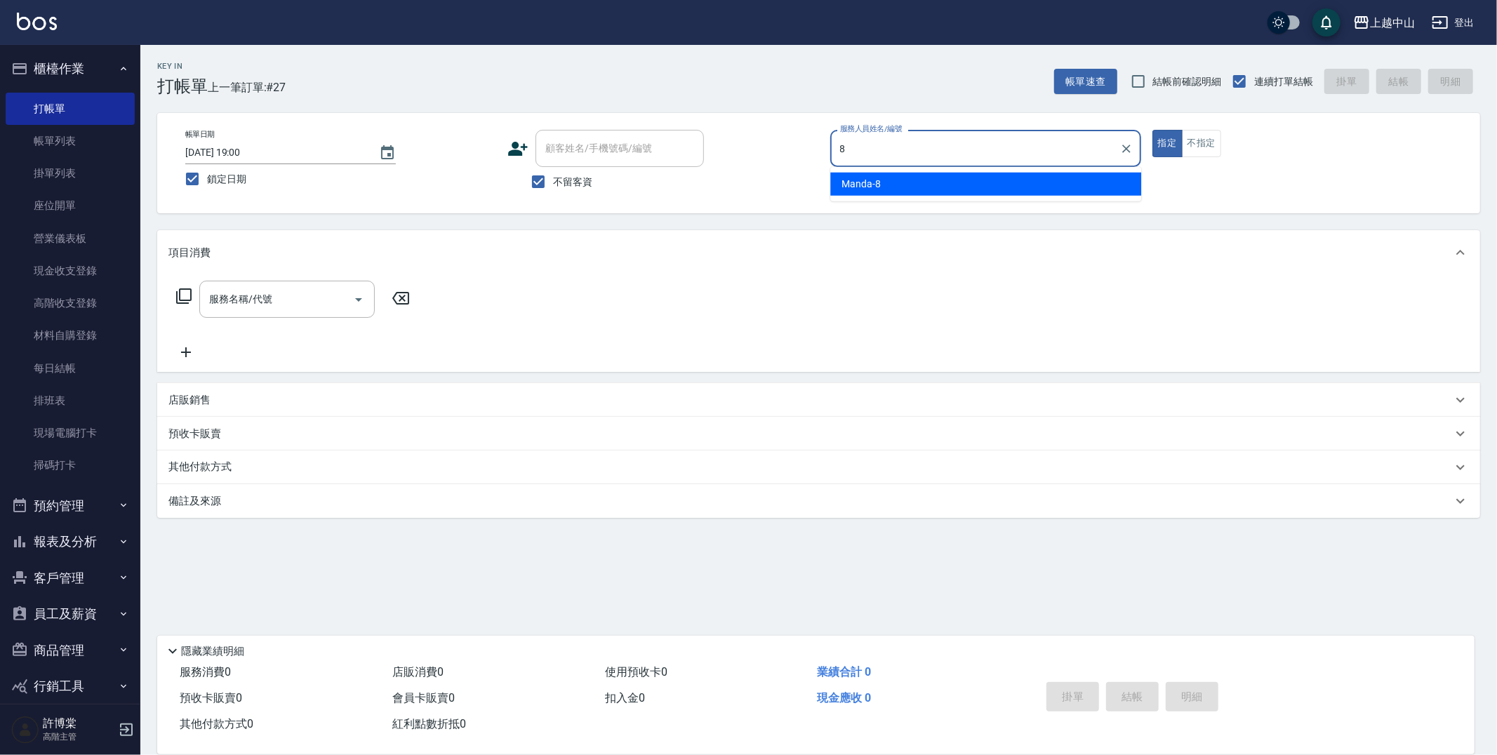
type input "Manda-8"
type button "true"
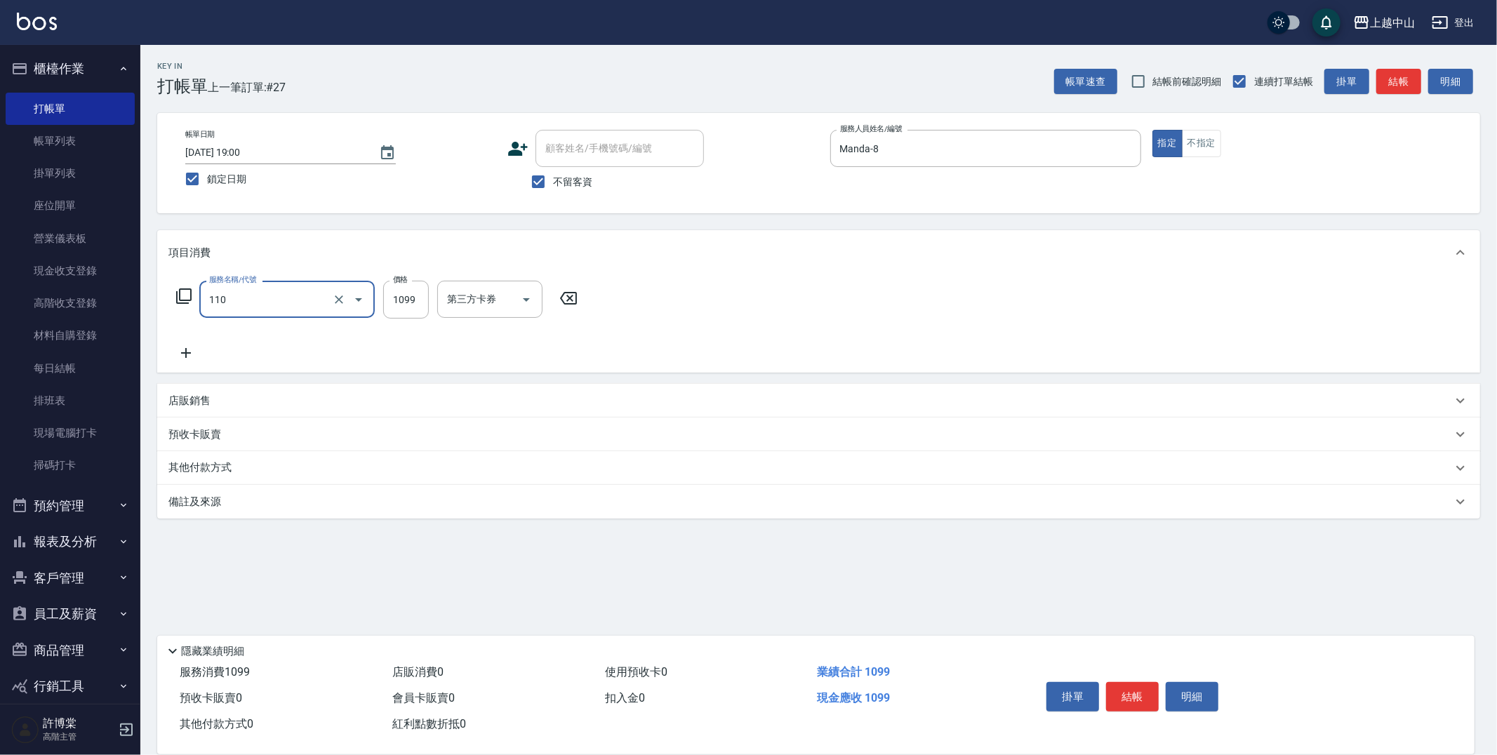
type input "洗+剪+頭皮999(110)"
type input "1750"
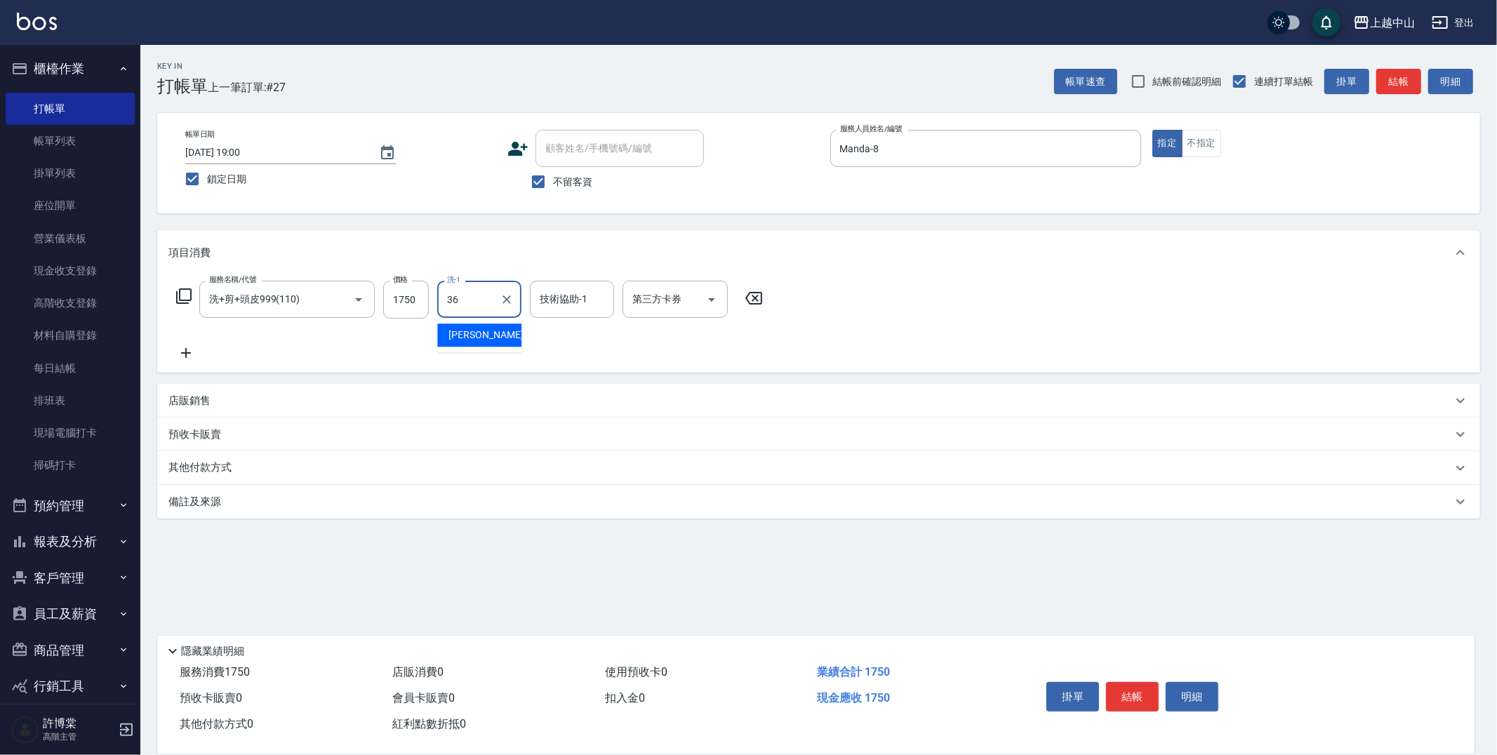
type input "薇慈-36"
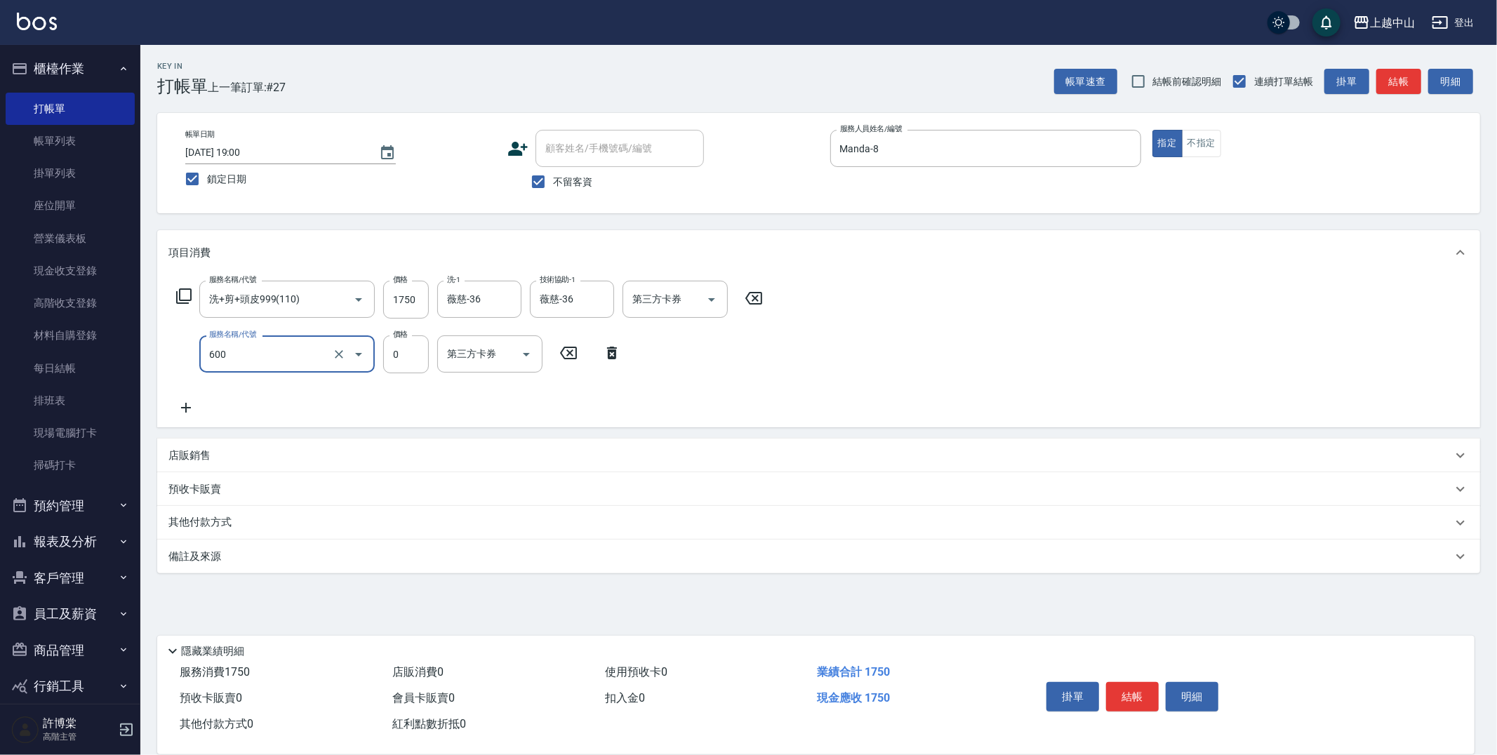
type input "洗髮(免費)(600)"
type input "薇慈-36"
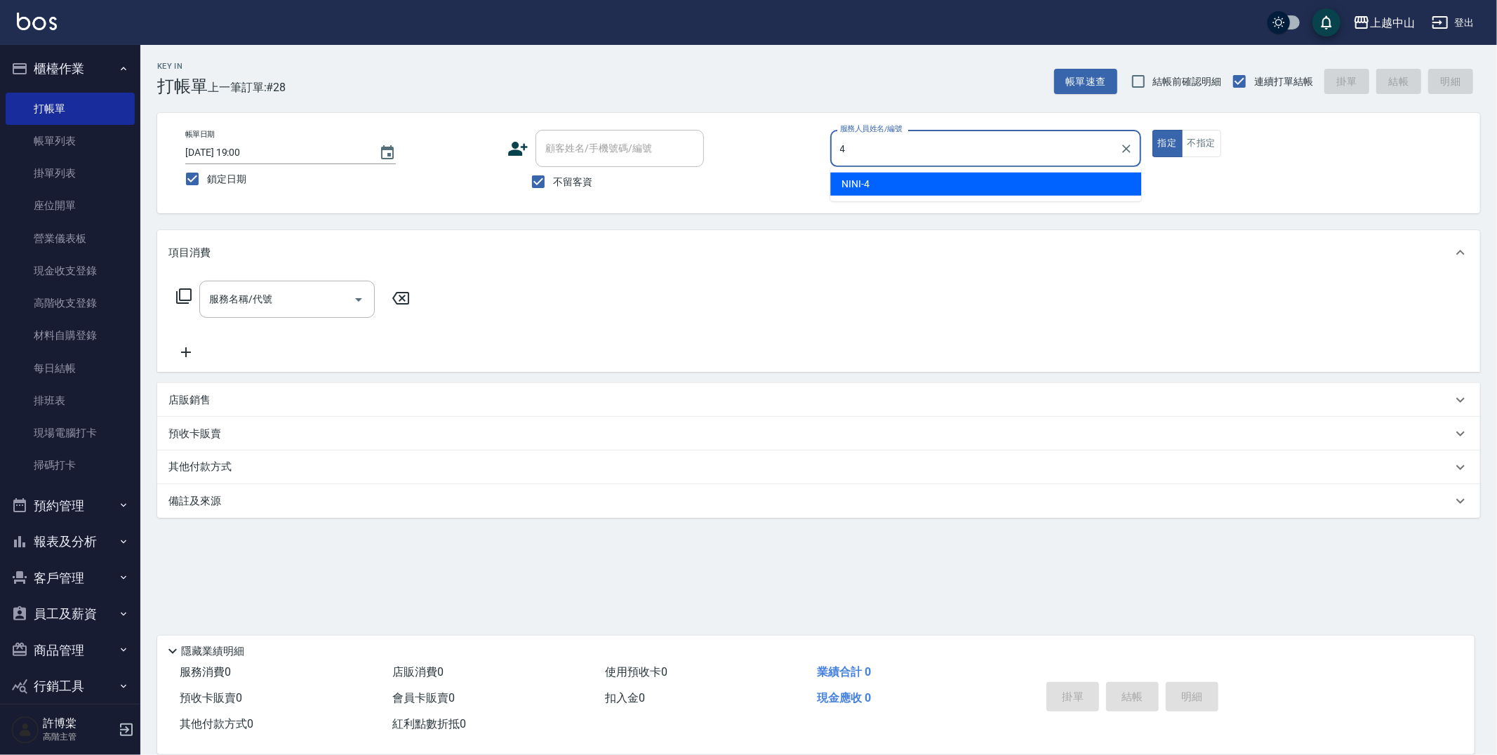
type input "NINI-4"
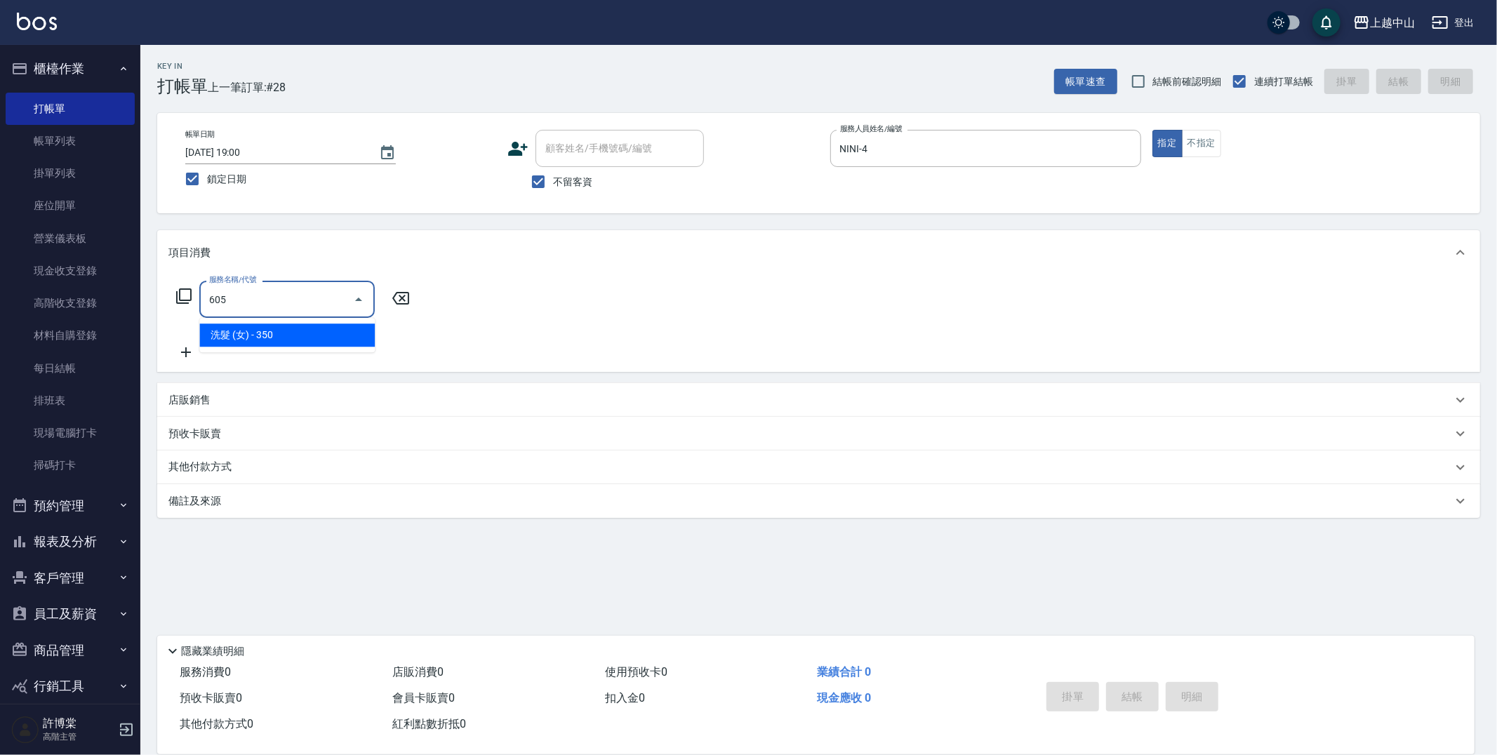
type input "洗髮 (女)(605)"
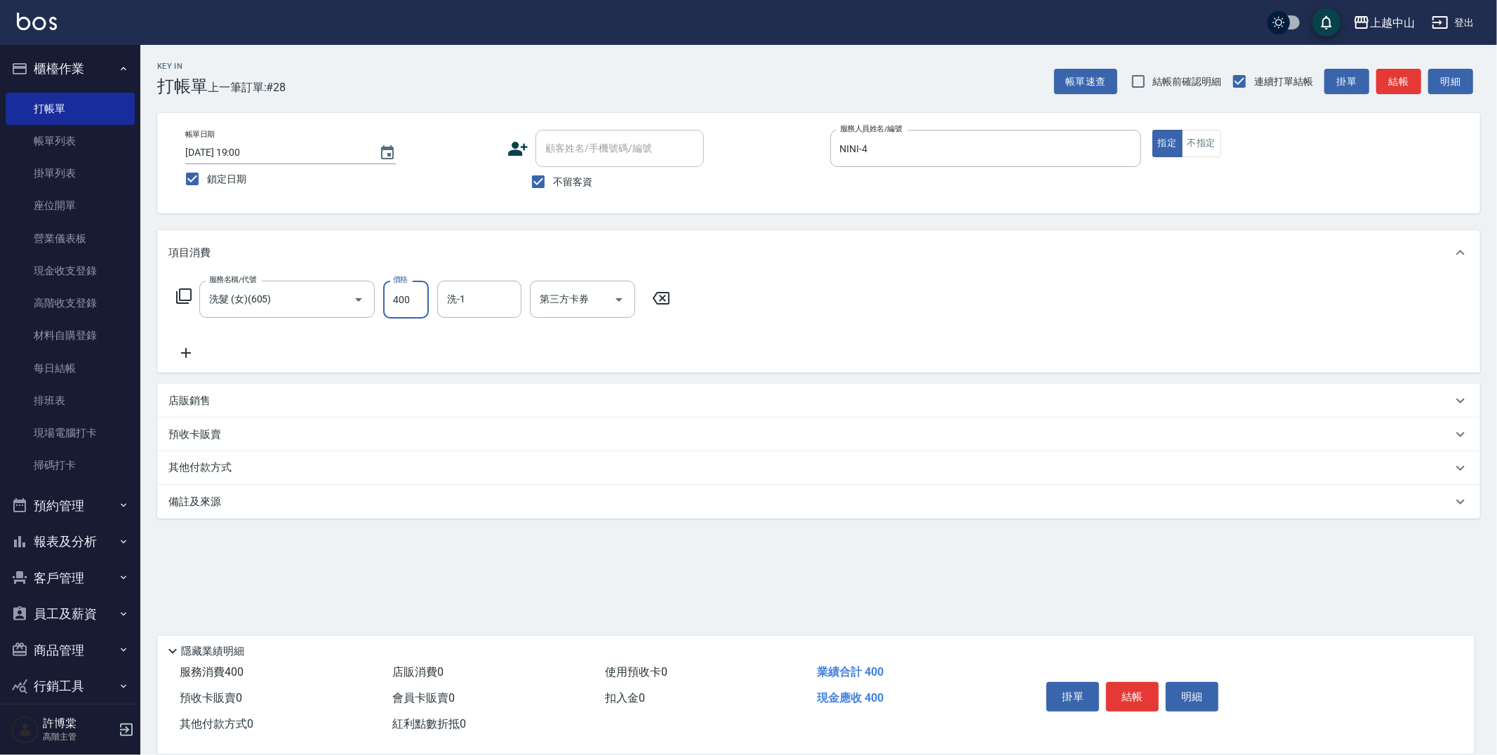
type input "400"
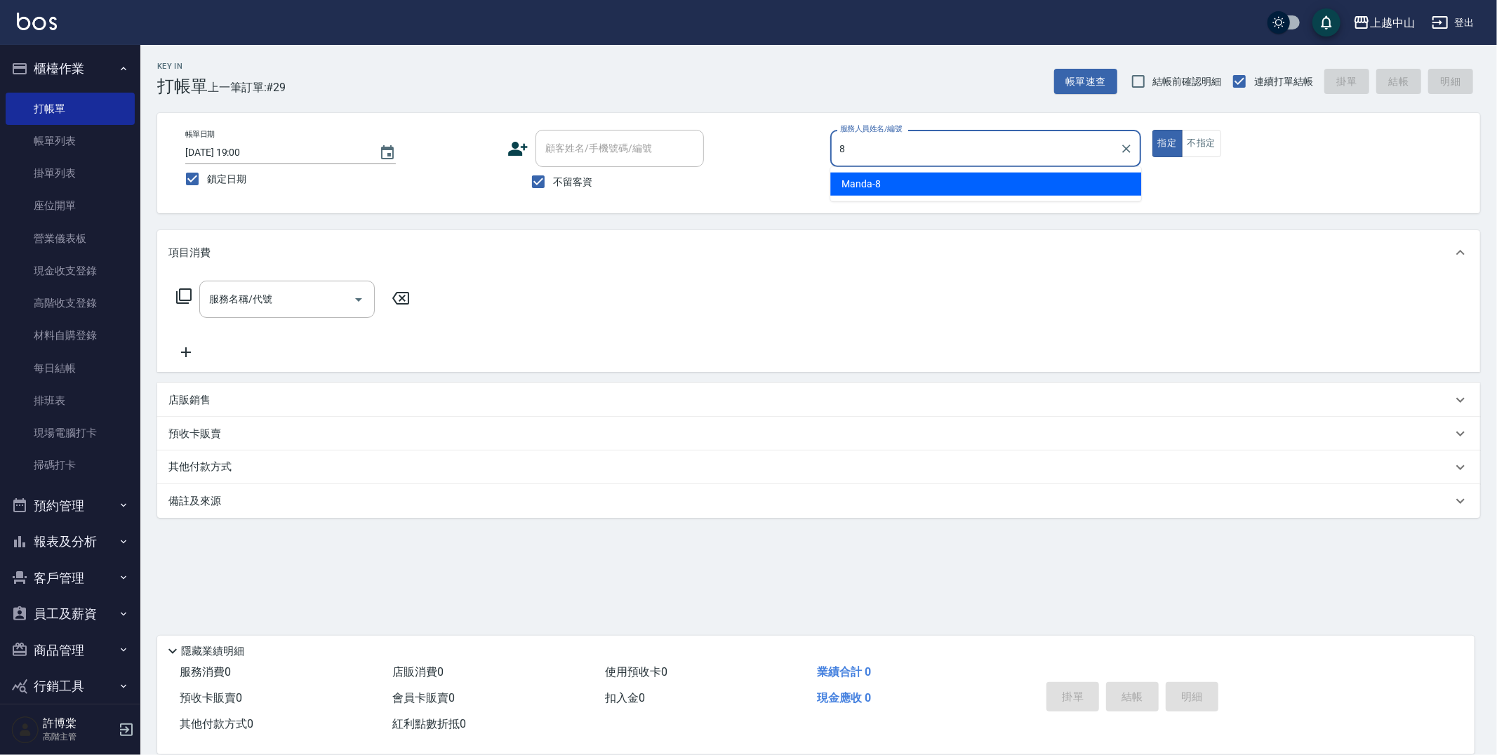
type input "Manda-8"
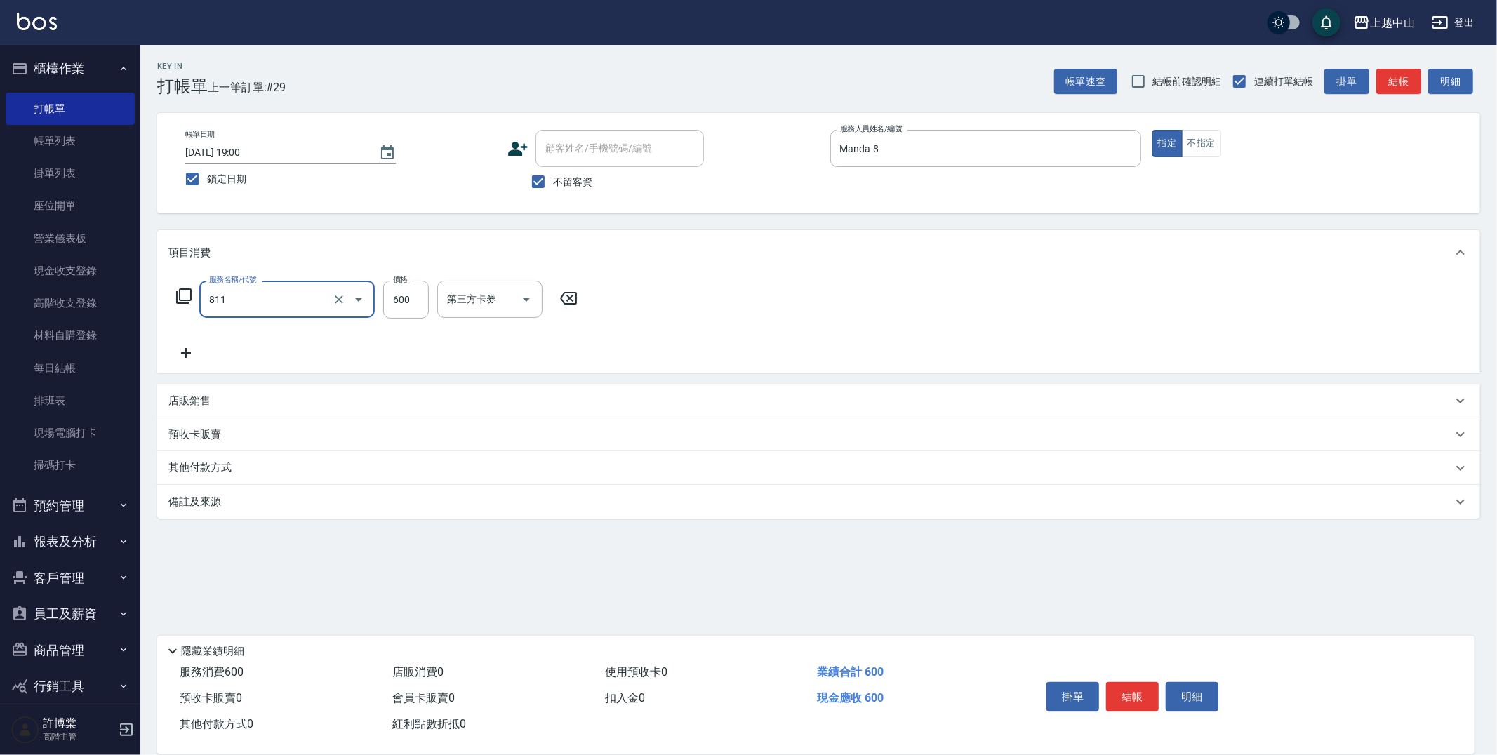
type input "洗+剪(811)"
type input "薇慈-36"
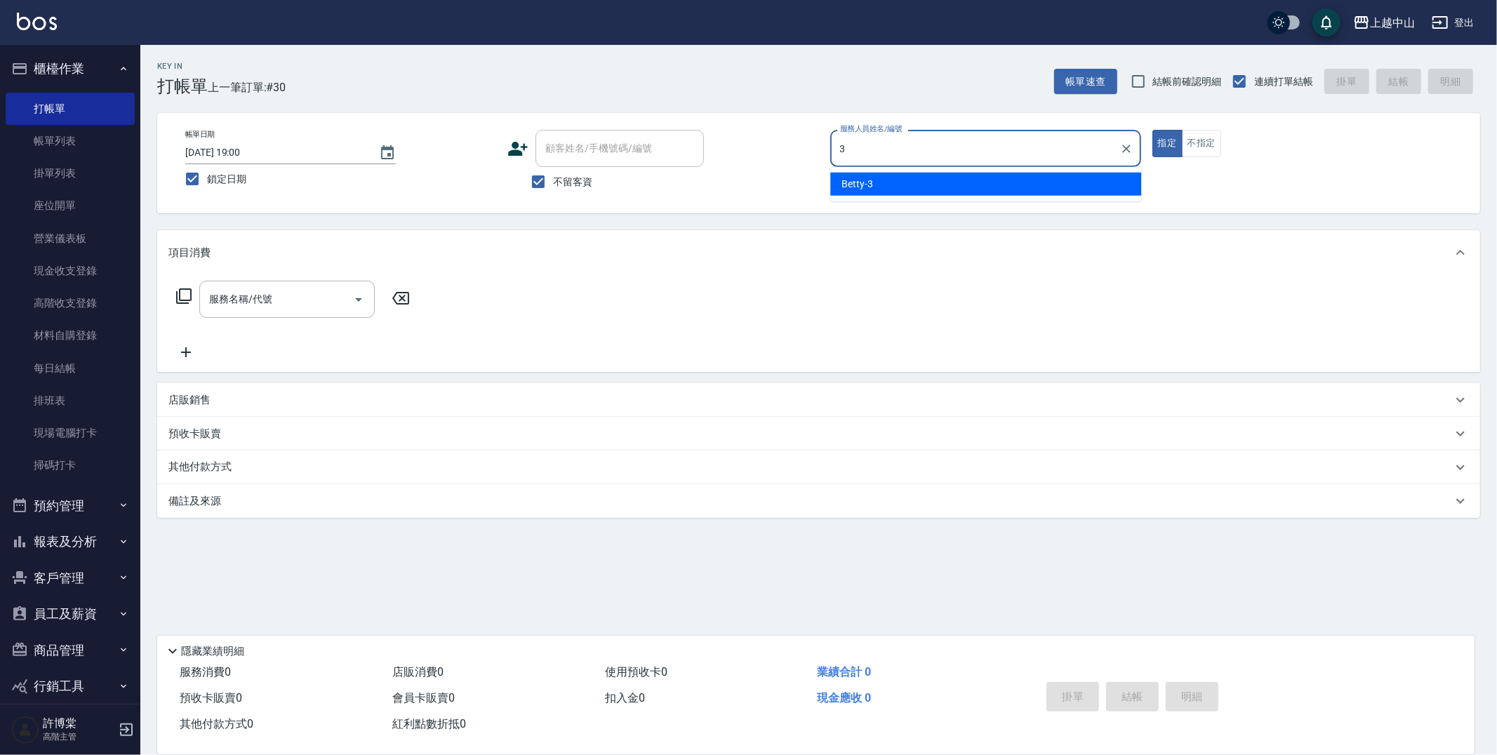
type input "Betty-3"
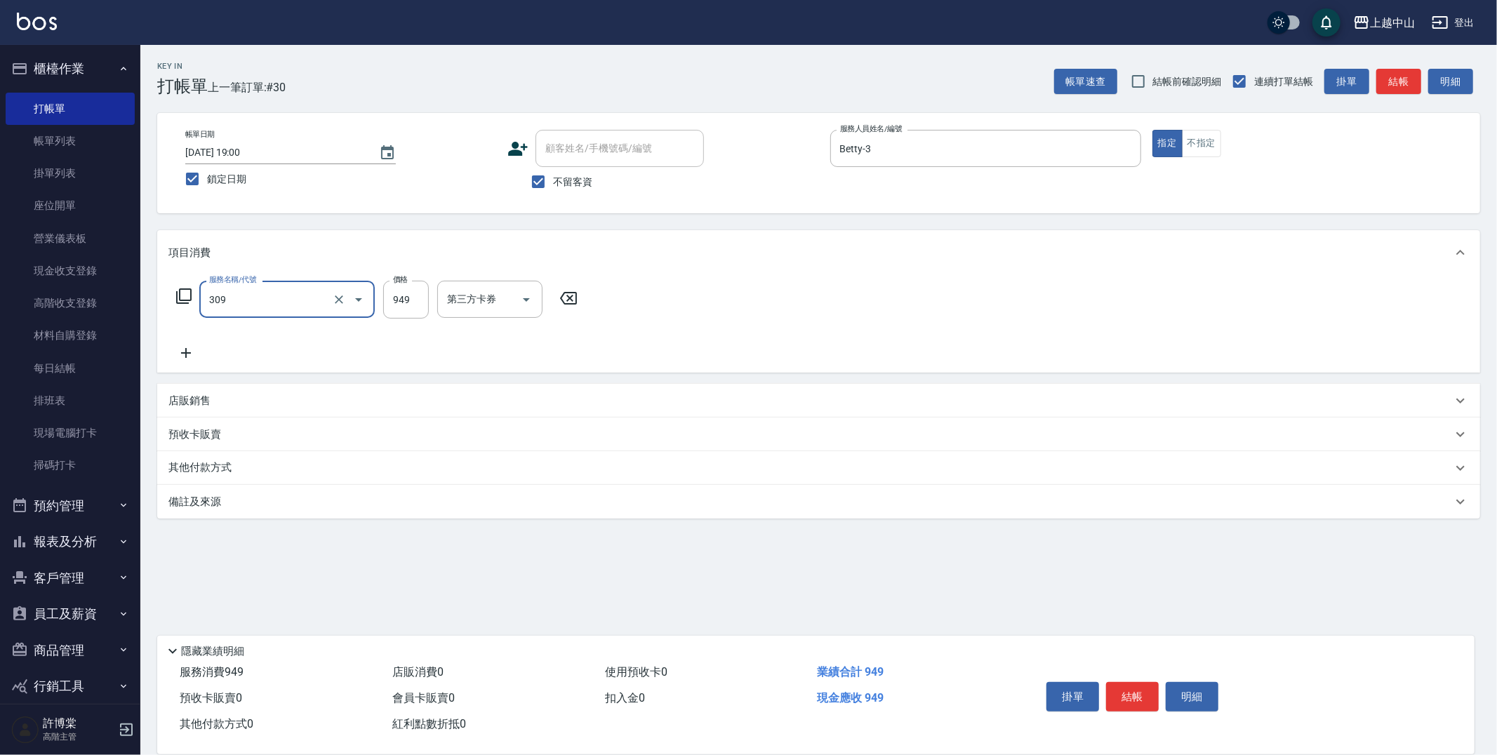
type input "森精萃舒壓調理髮浴(309)"
type input "1050"
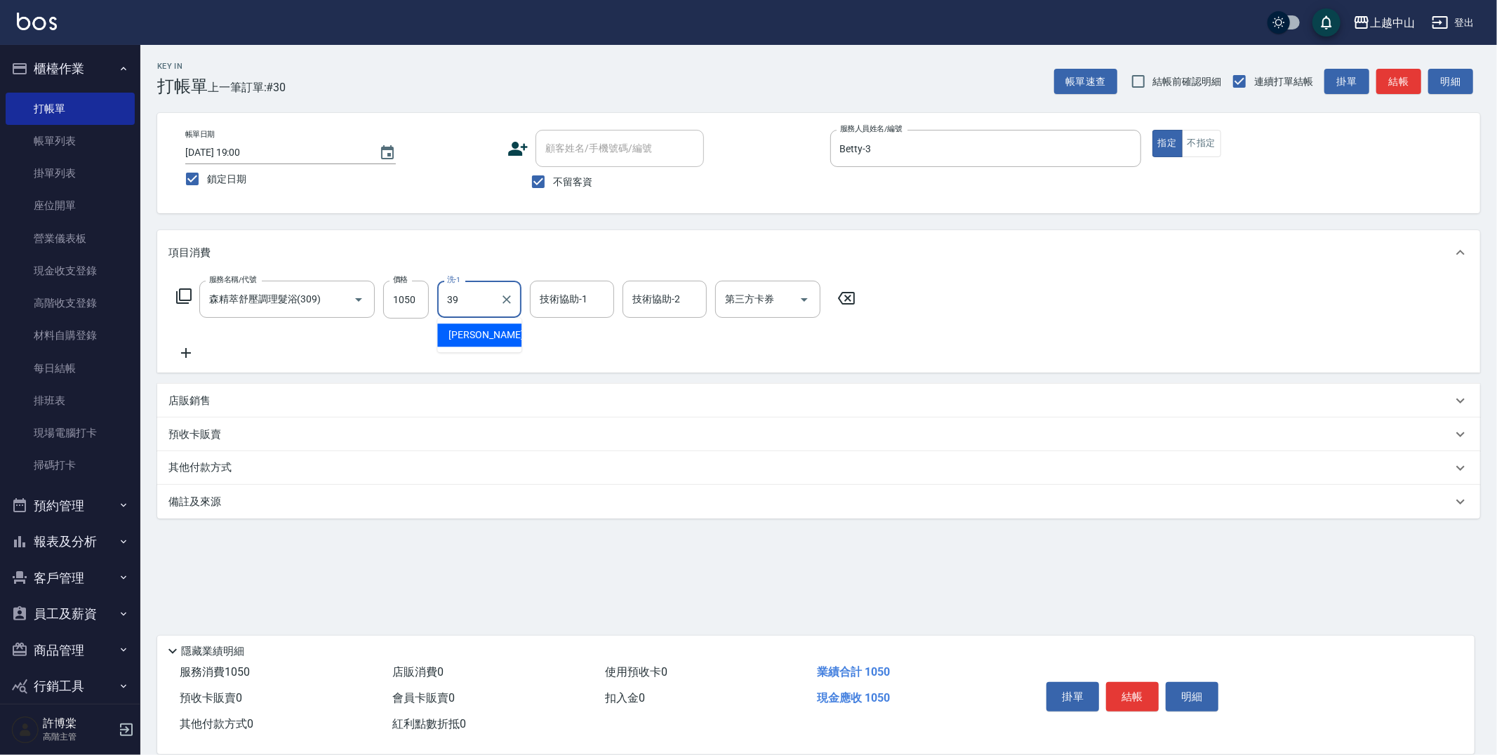
type input "俊彥-39"
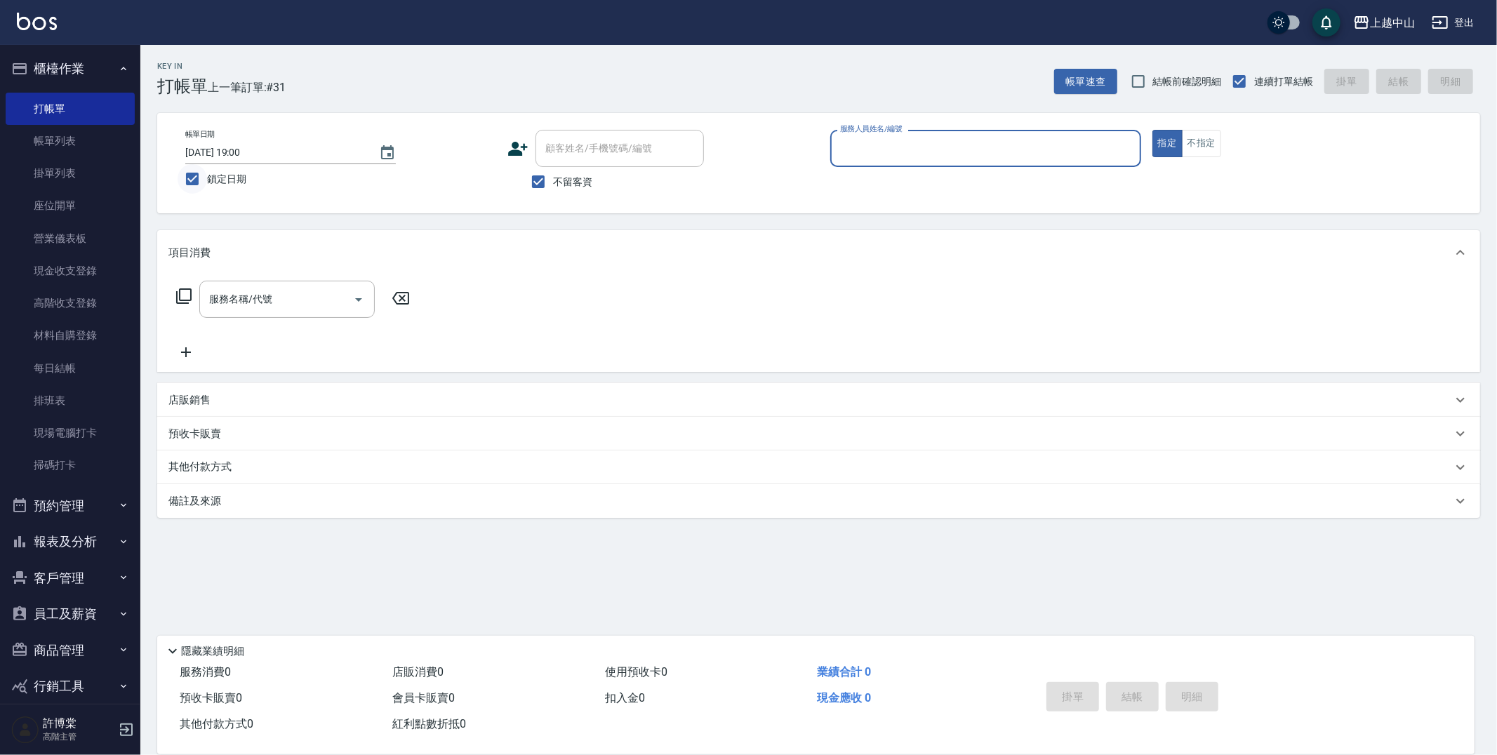
click at [194, 182] on input "鎖定日期" at bounding box center [192, 178] width 29 height 29
checkbox input "false"
type input "2025/10/12 19:54"
click at [60, 538] on button "報表及分析" at bounding box center [70, 541] width 129 height 36
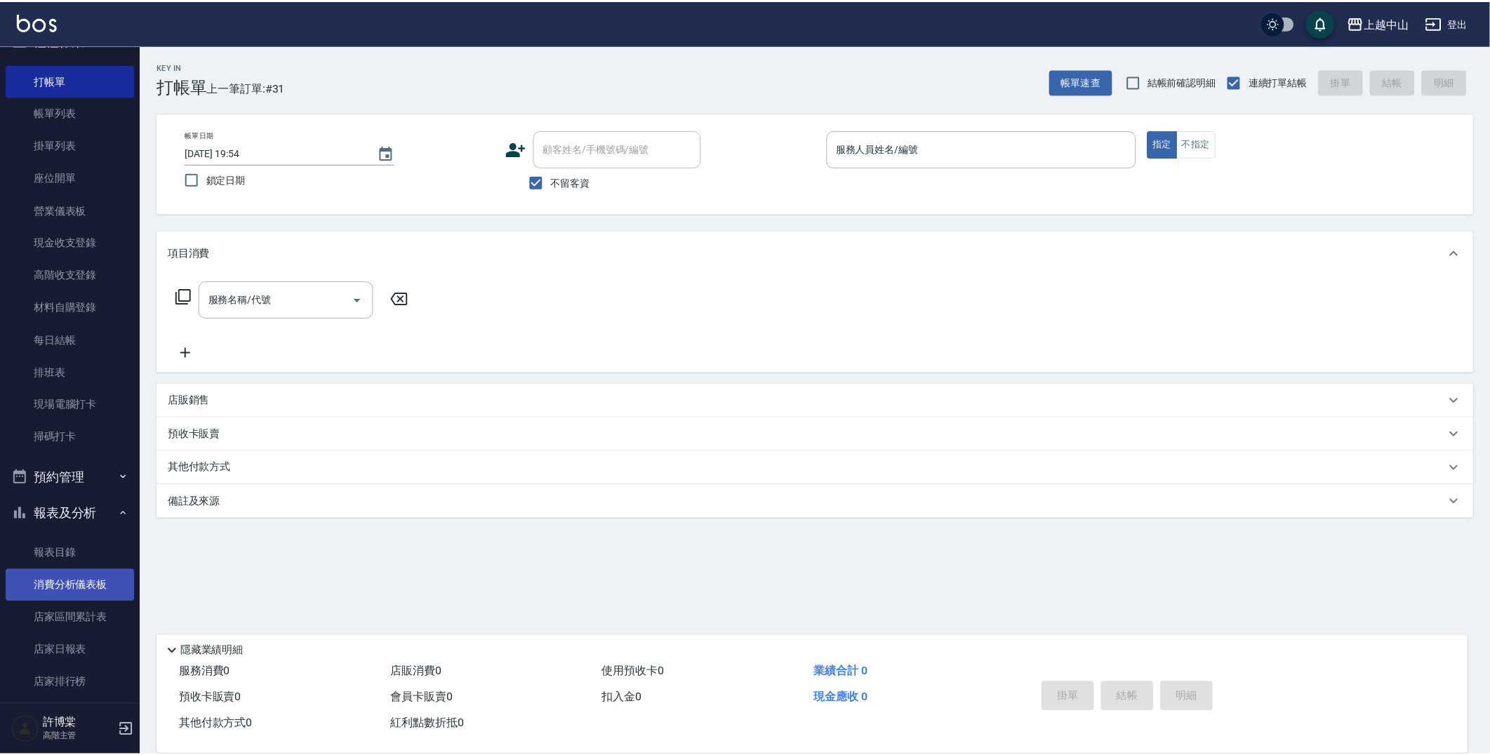
scroll to position [78, 0]
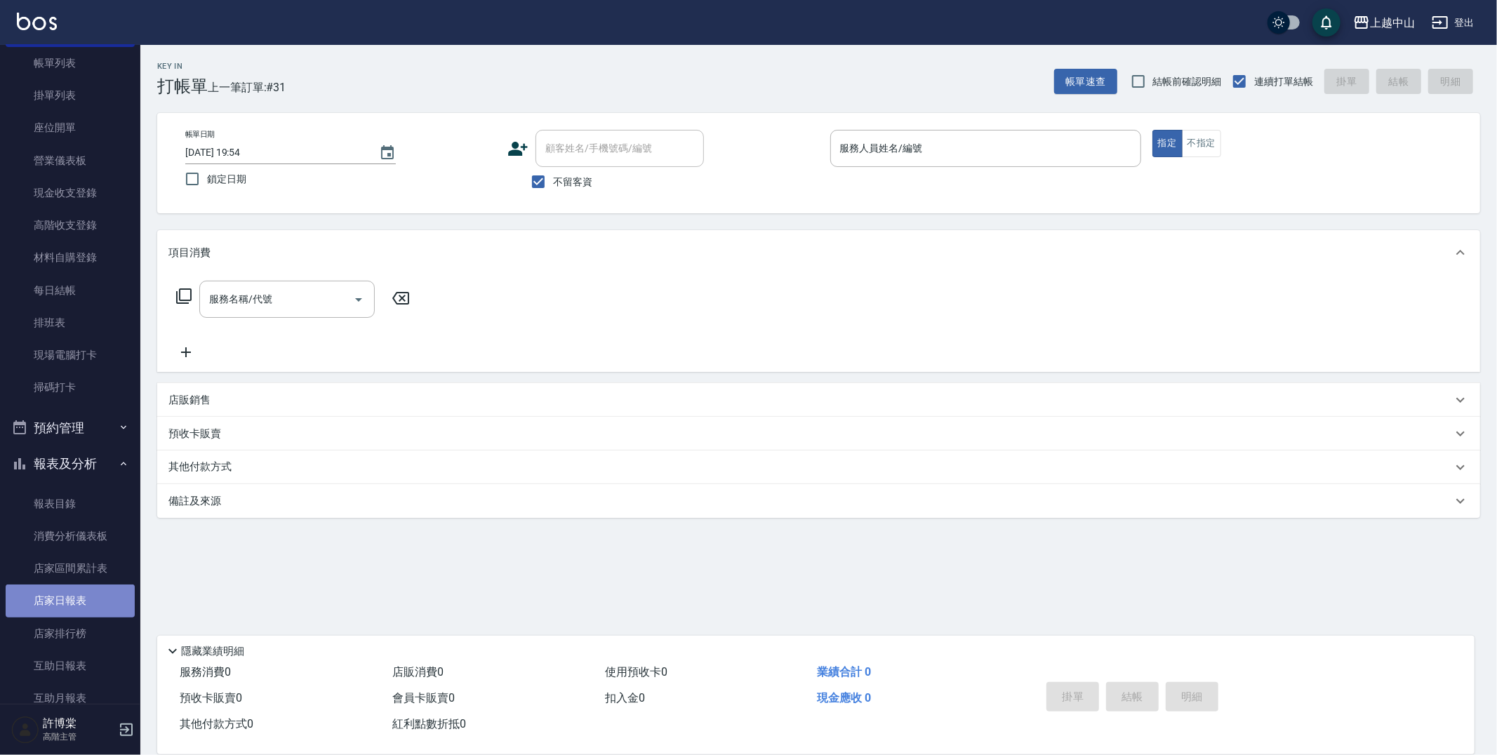
click at [79, 599] on link "店家日報表" at bounding box center [70, 601] width 129 height 32
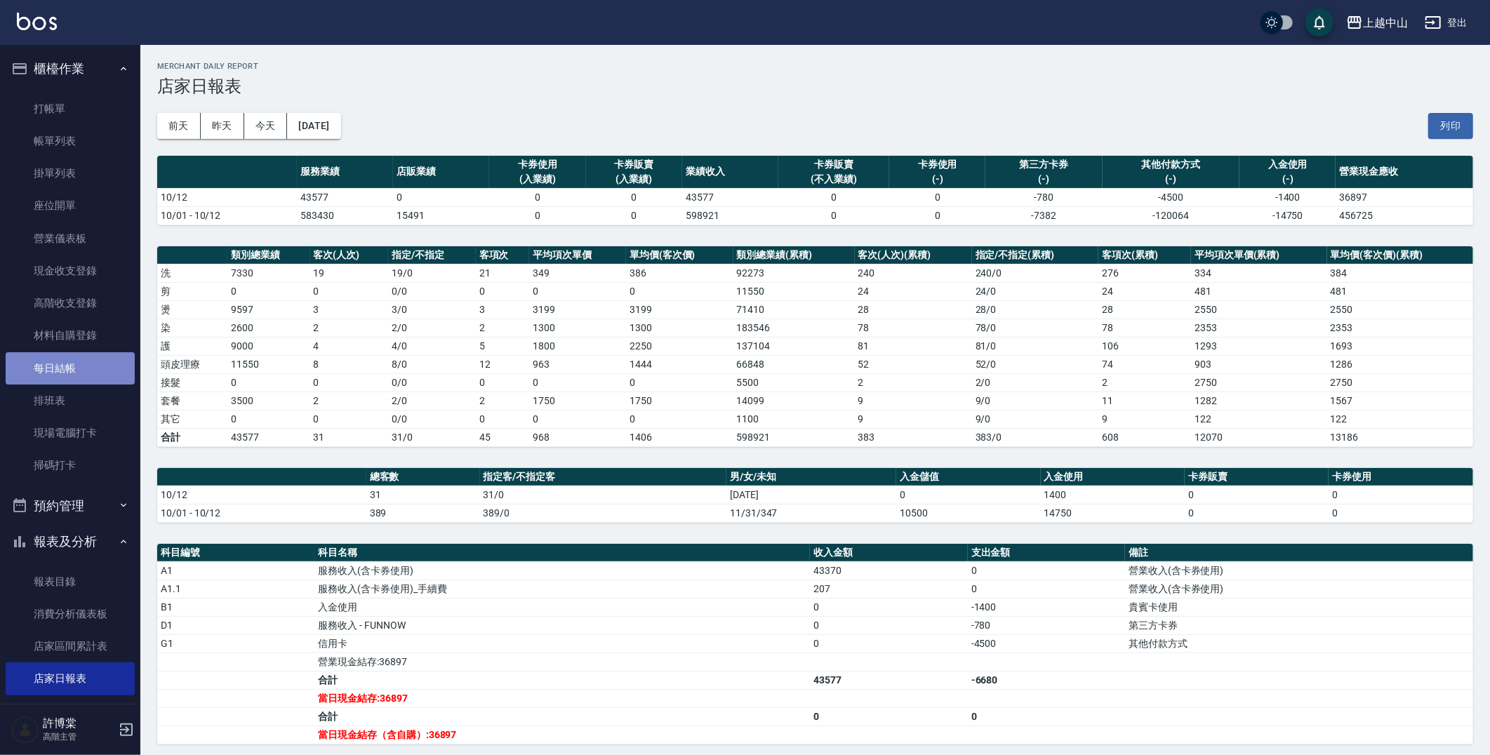
click at [88, 375] on link "每日結帳" at bounding box center [70, 368] width 129 height 32
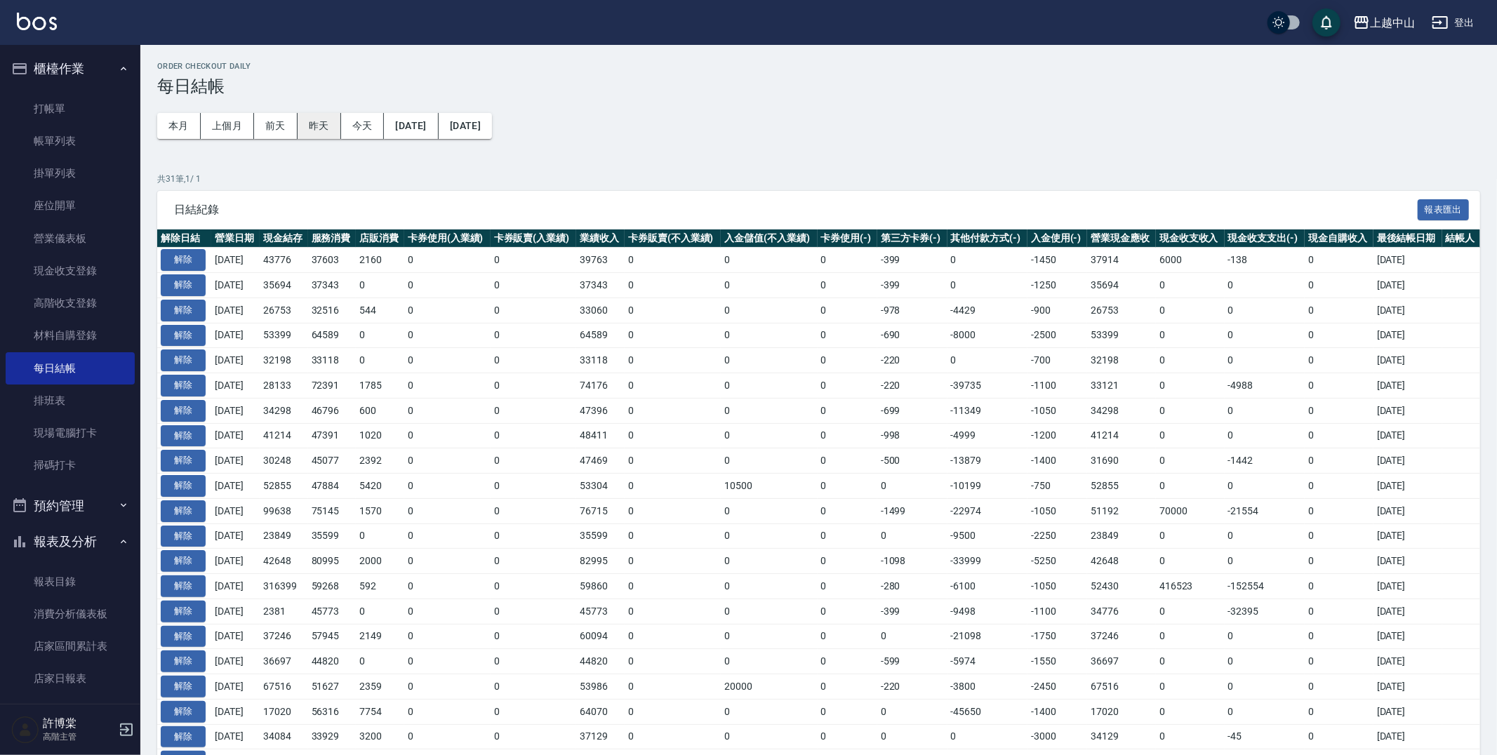
click at [341, 128] on button "昨天" at bounding box center [320, 126] width 44 height 26
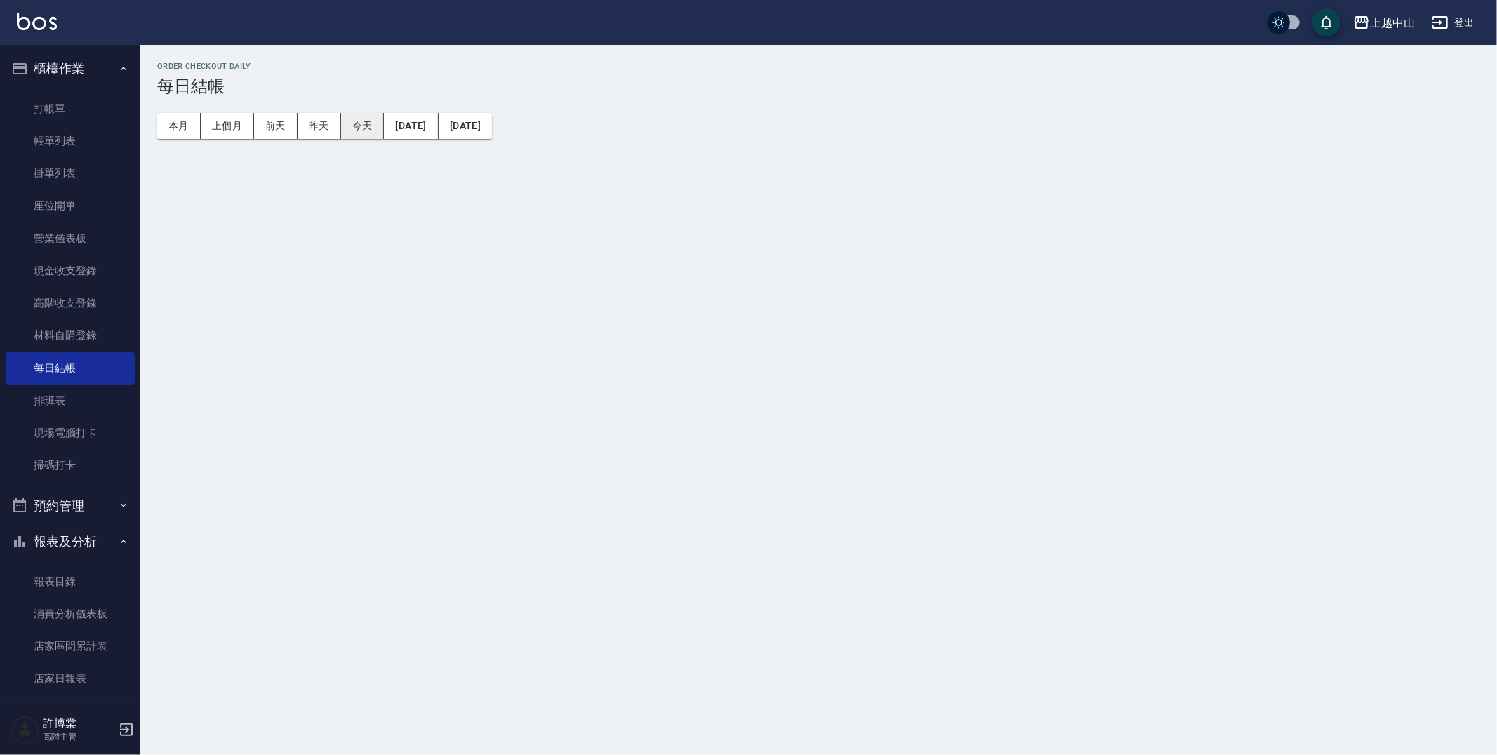
click at [363, 126] on button "今天" at bounding box center [363, 126] width 44 height 26
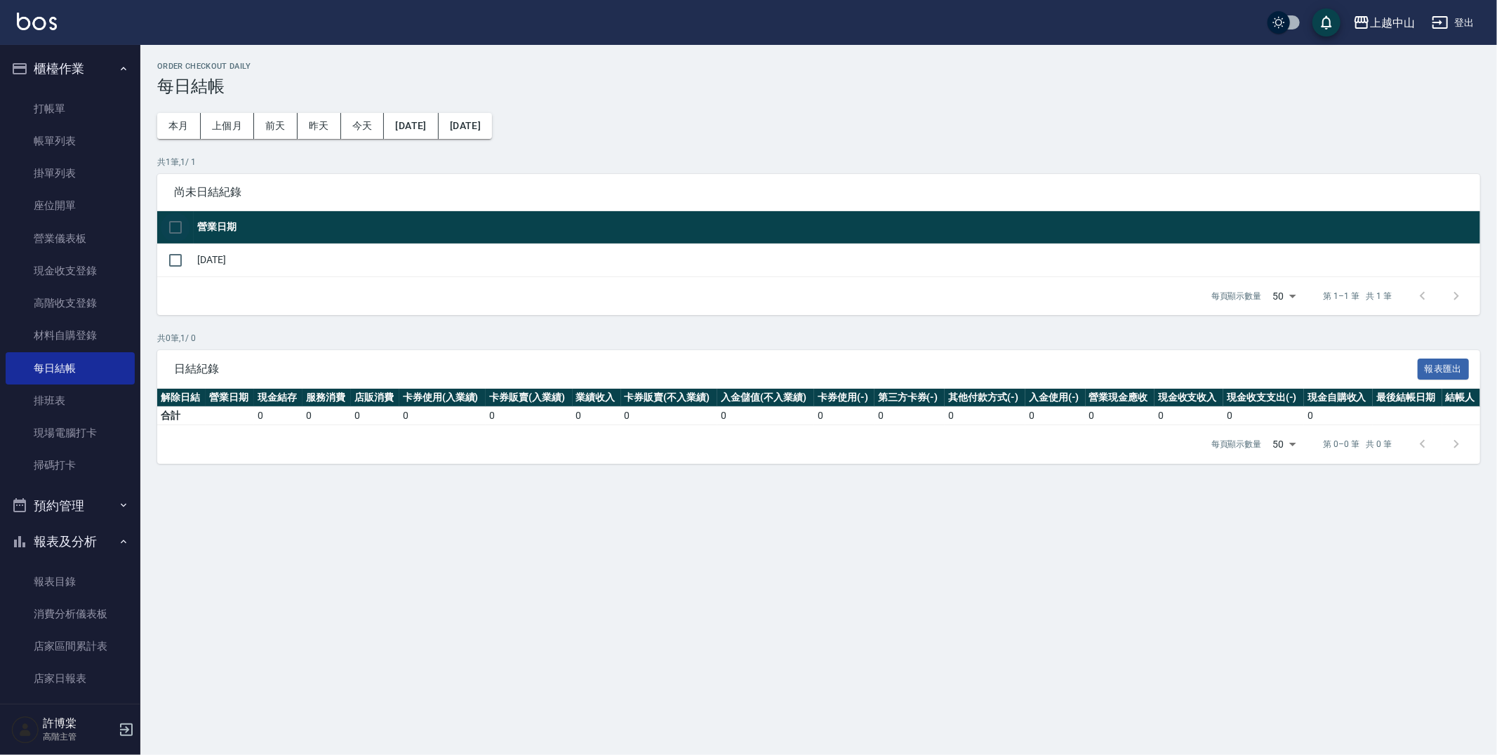
click at [173, 222] on input "checkbox" at bounding box center [175, 227] width 29 height 29
checkbox input "true"
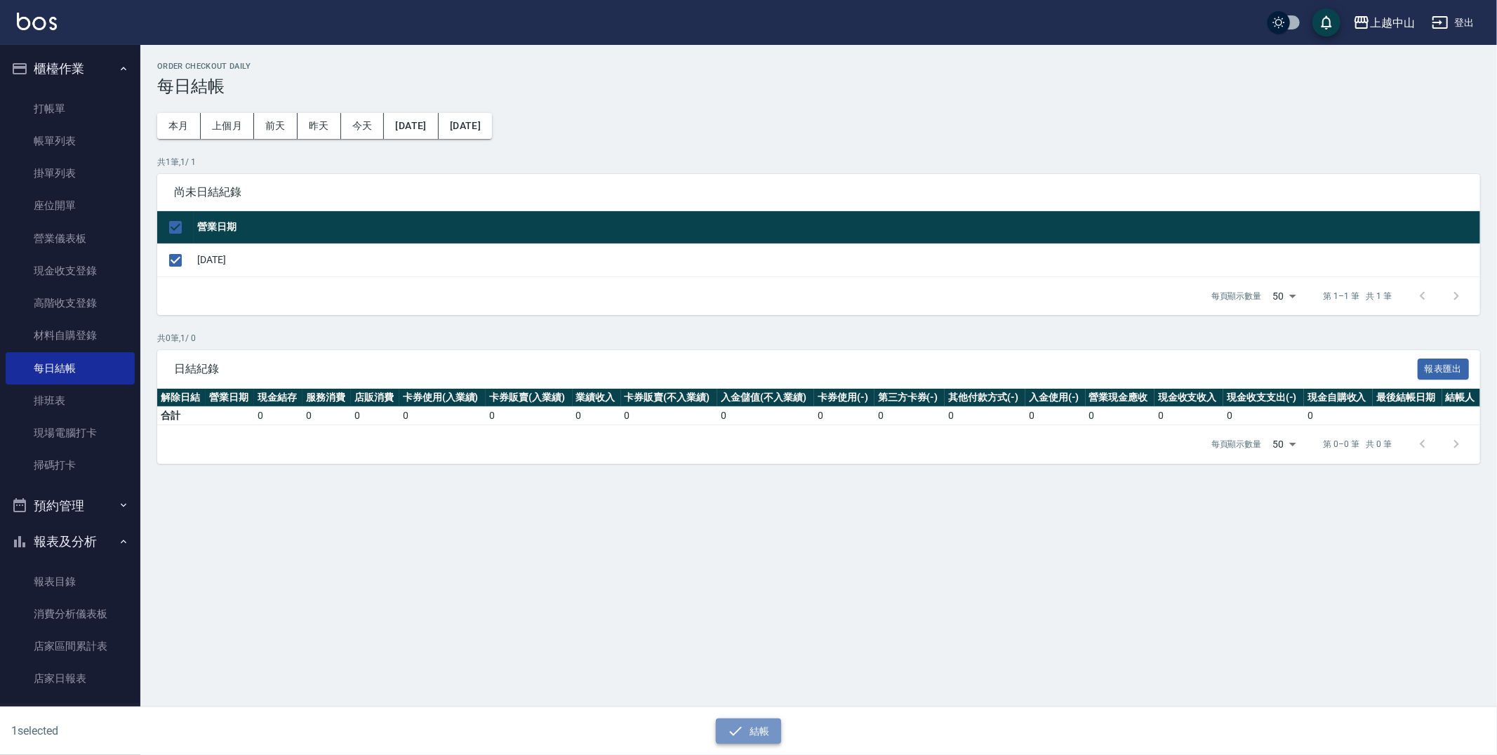
click at [756, 735] on button "結帳" at bounding box center [748, 732] width 65 height 26
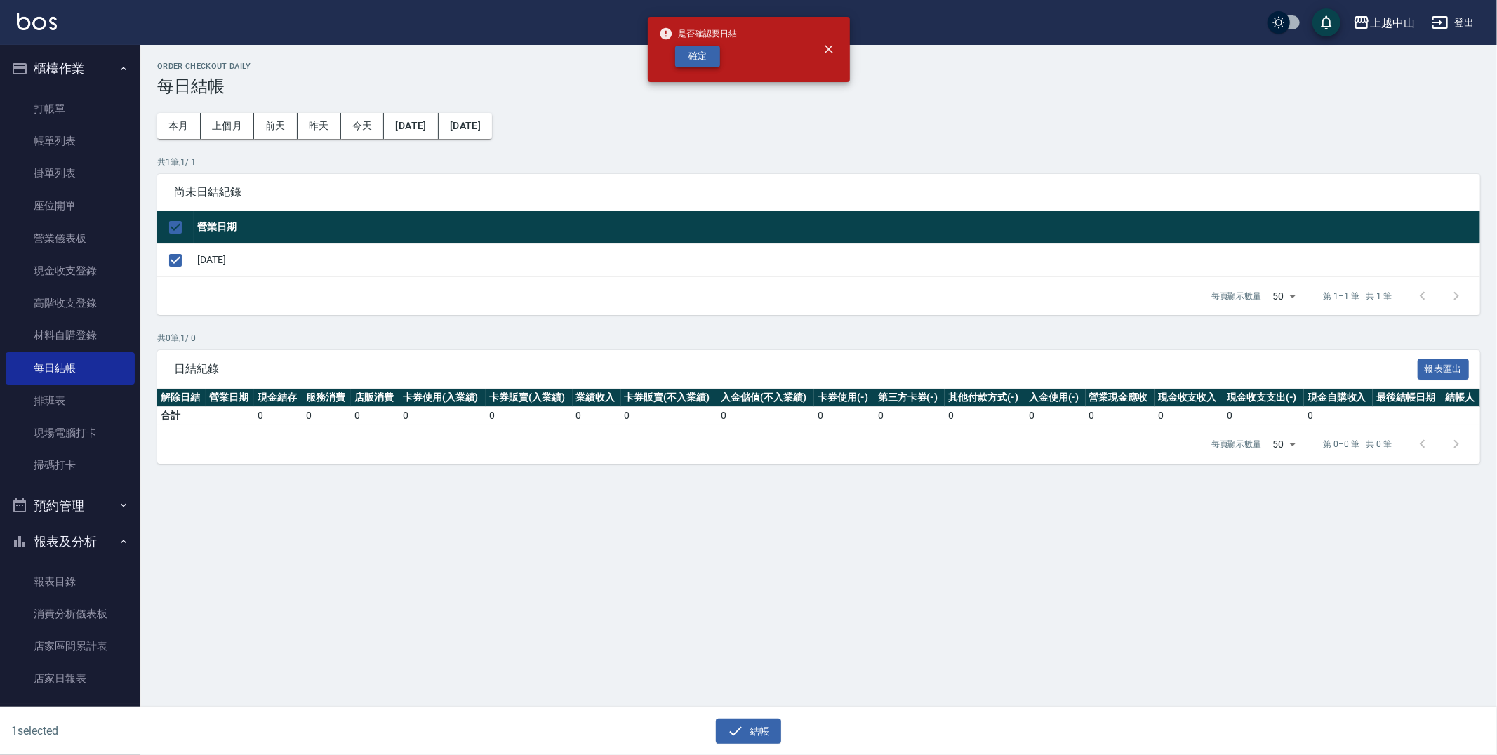
click at [703, 56] on button "確定" at bounding box center [697, 57] width 45 height 22
checkbox input "false"
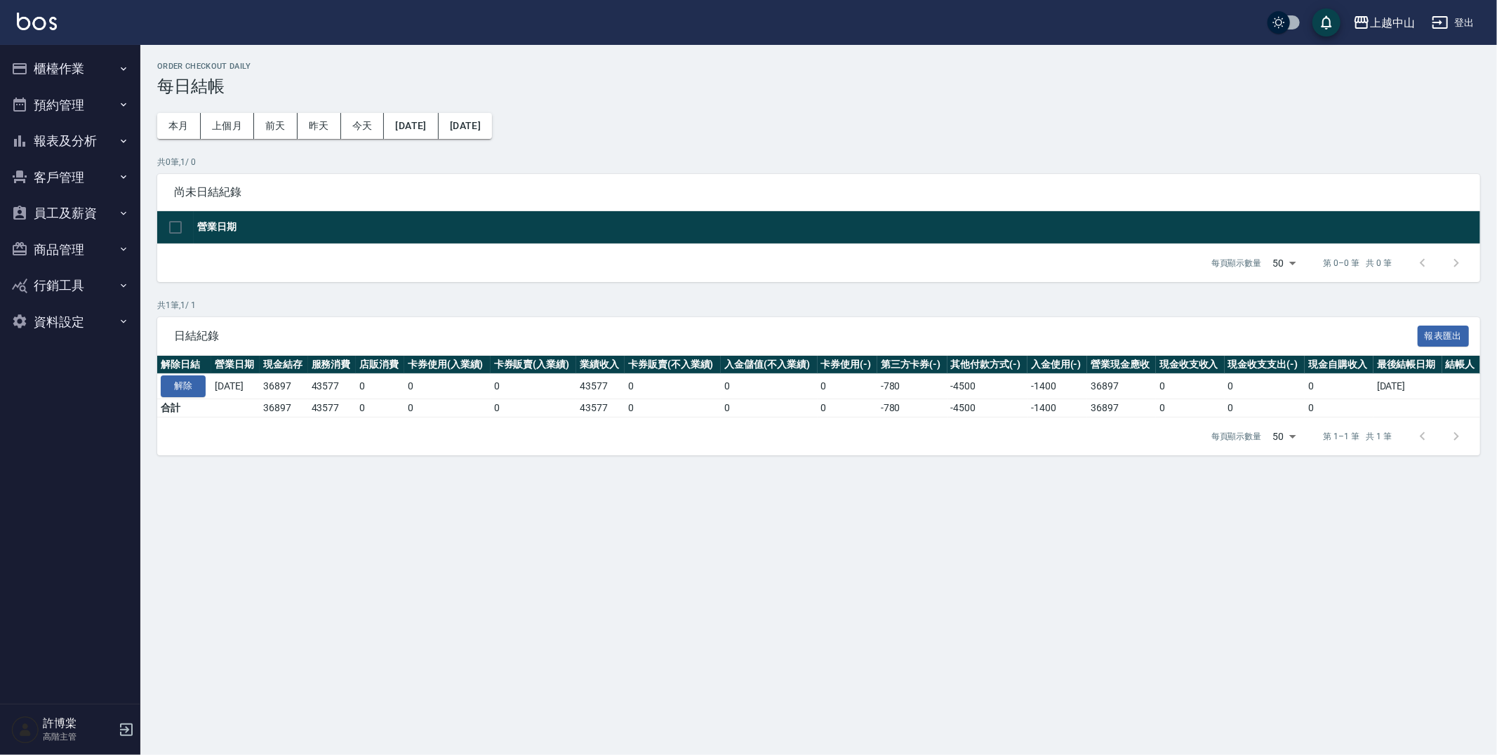
click at [84, 137] on button "報表及分析" at bounding box center [70, 141] width 129 height 36
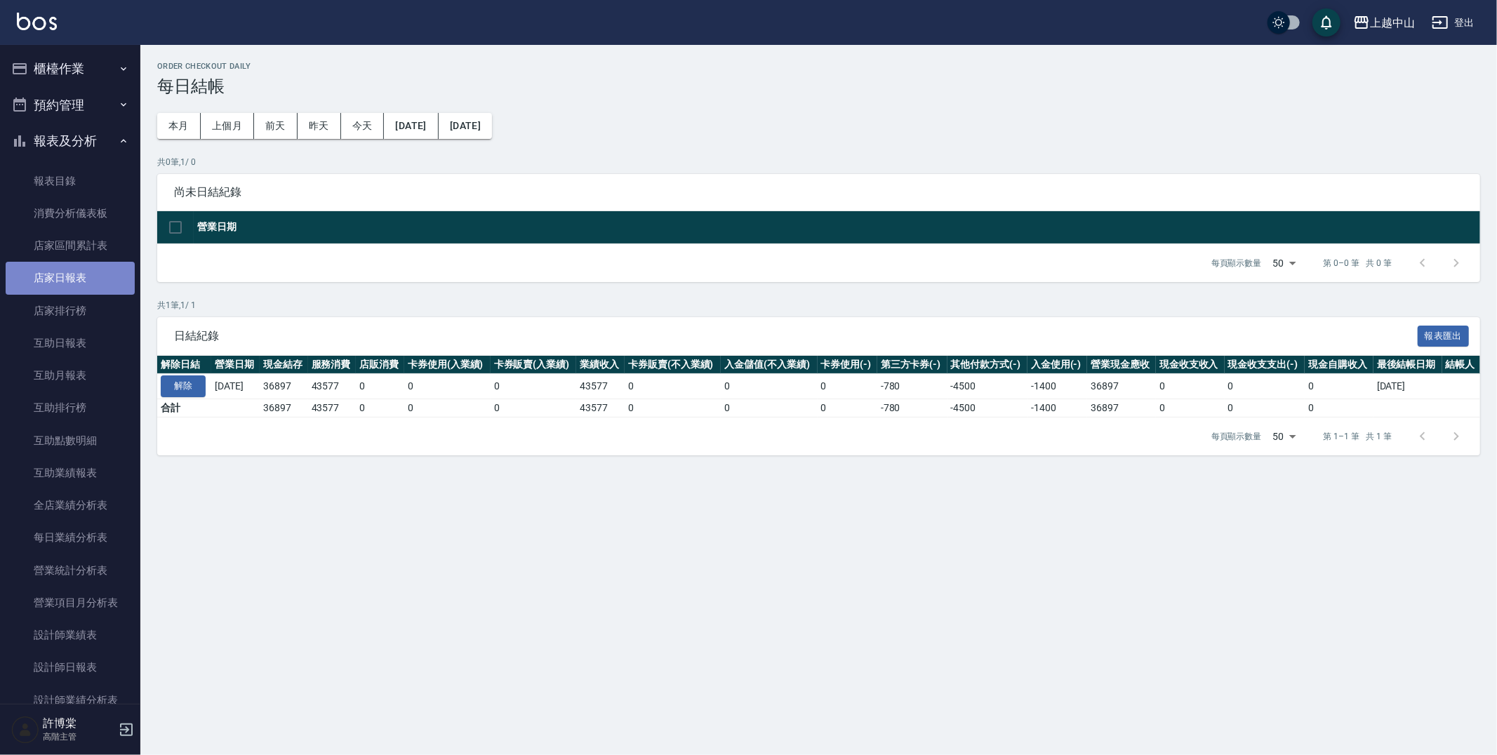
click at [85, 290] on link "店家日報表" at bounding box center [70, 278] width 129 height 32
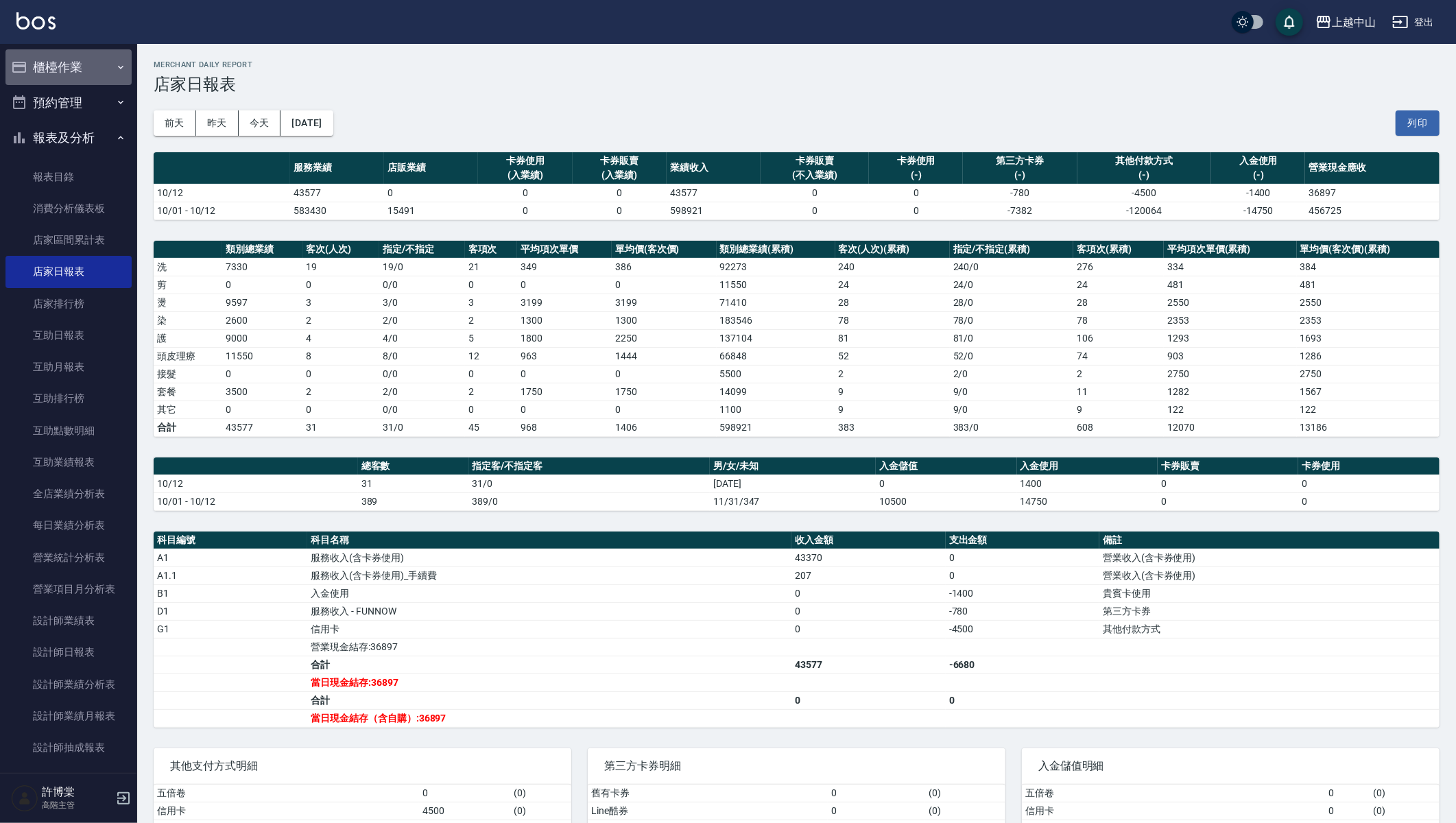
click at [72, 69] on button "櫃檯作業" at bounding box center [68, 67] width 126 height 35
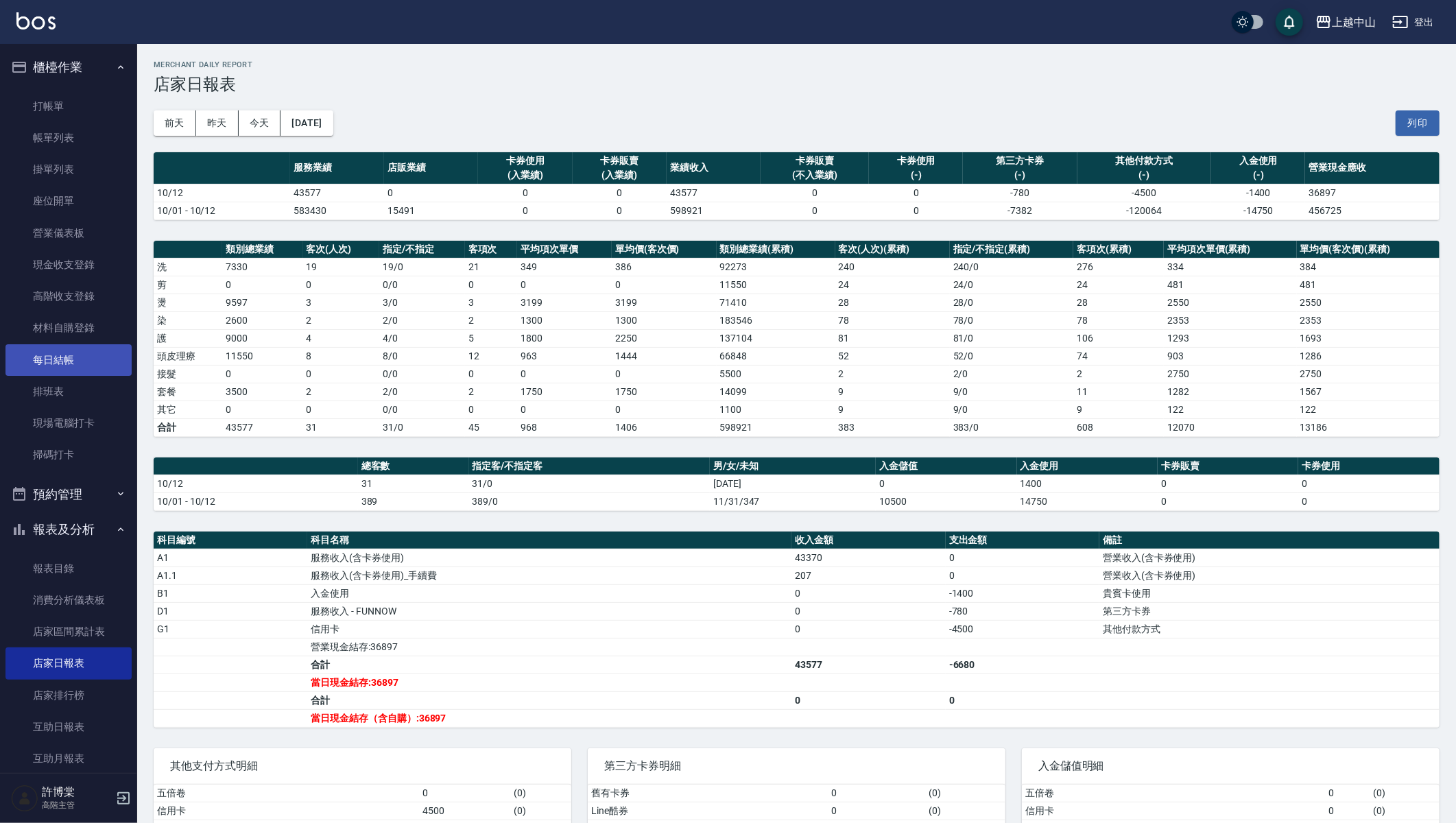
click at [68, 354] on link "每日結帳" at bounding box center [68, 360] width 126 height 31
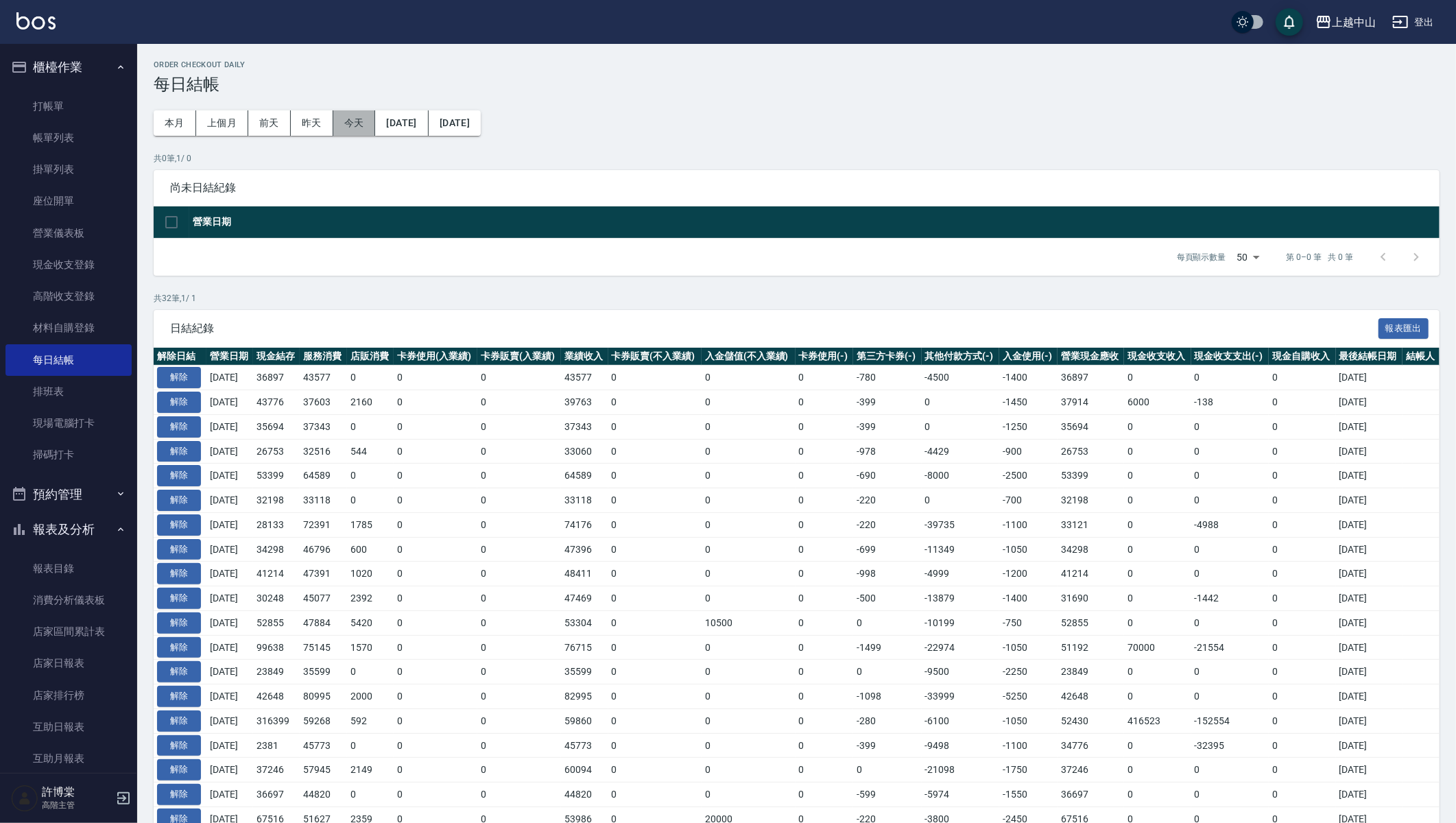
click at [368, 123] on button "今天" at bounding box center [355, 123] width 43 height 25
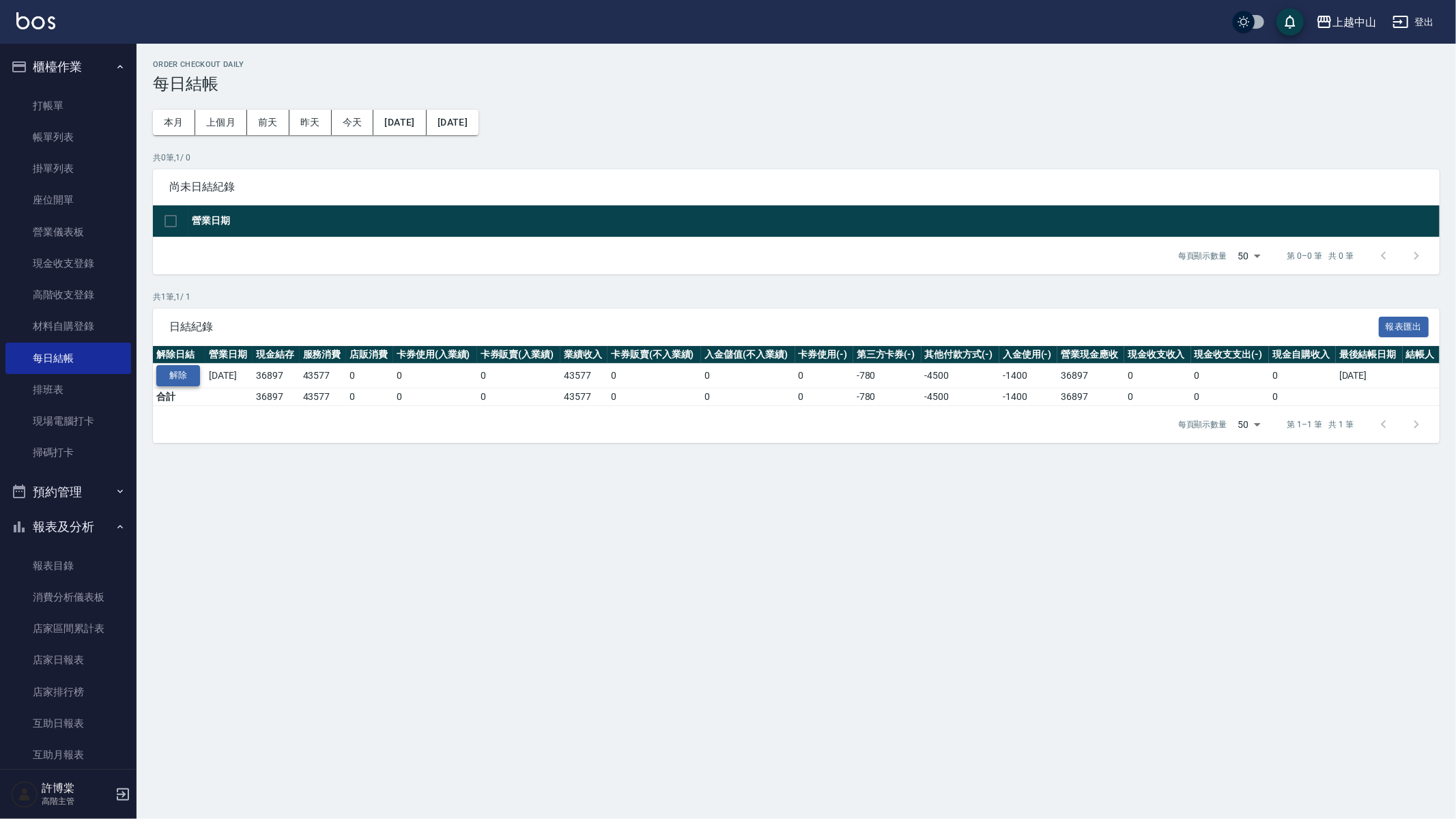
click at [185, 371] on button "解除" at bounding box center [178, 375] width 44 height 21
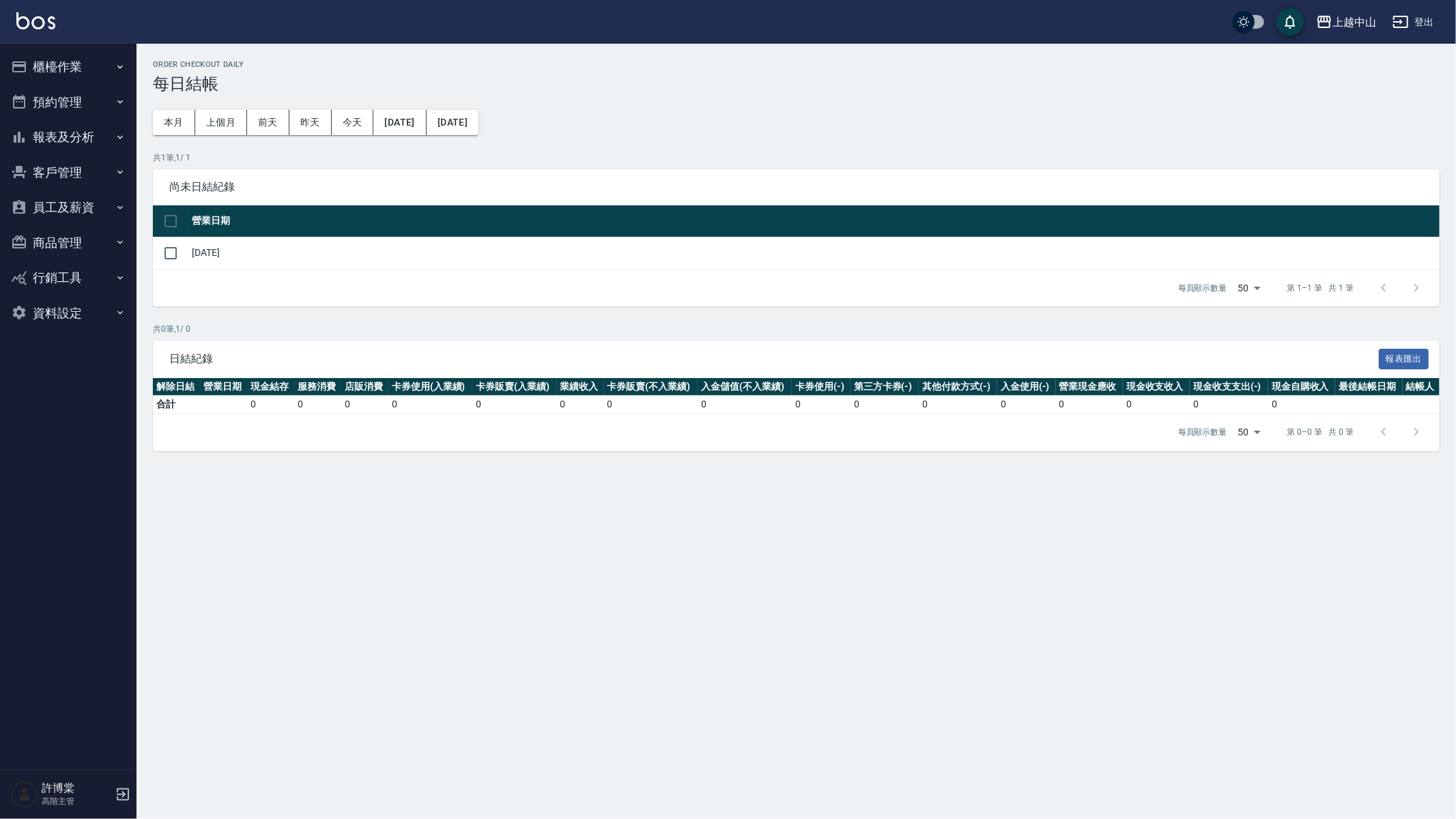
click at [159, 221] on input "checkbox" at bounding box center [170, 221] width 28 height 28
checkbox input "true"
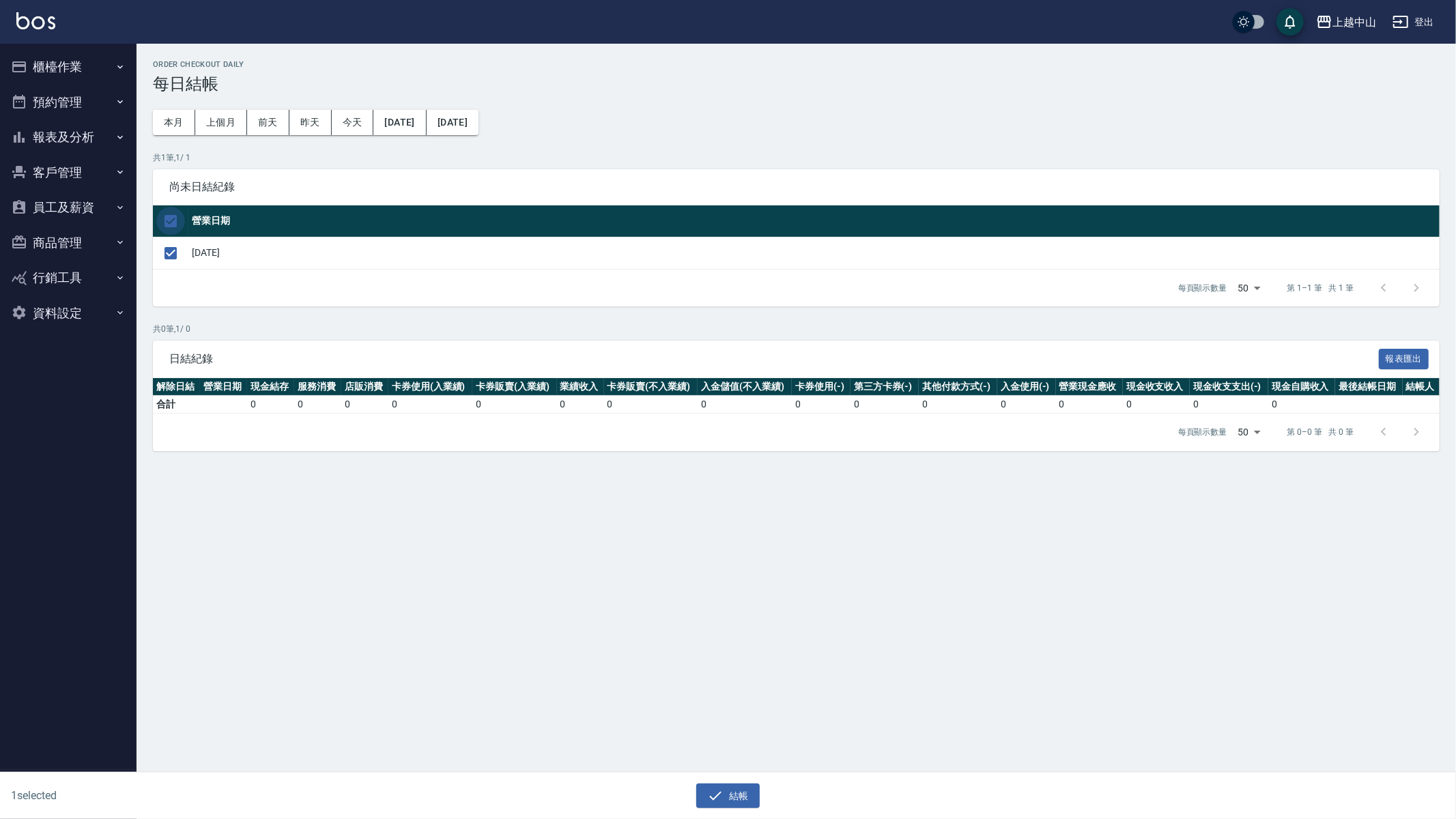
click at [163, 216] on input "checkbox" at bounding box center [170, 221] width 28 height 28
checkbox input "false"
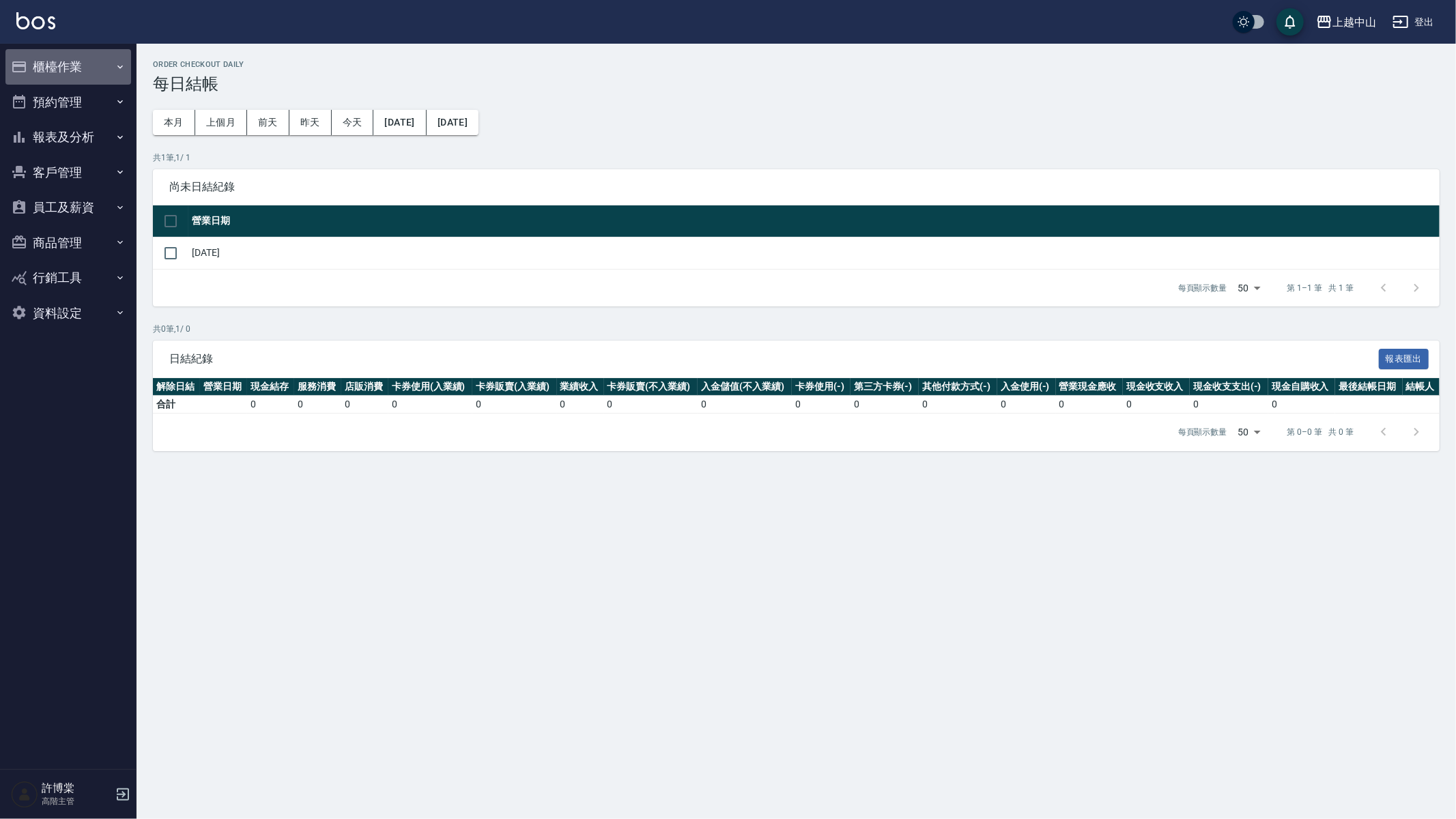
click at [97, 65] on button "櫃檯作業" at bounding box center [68, 67] width 125 height 35
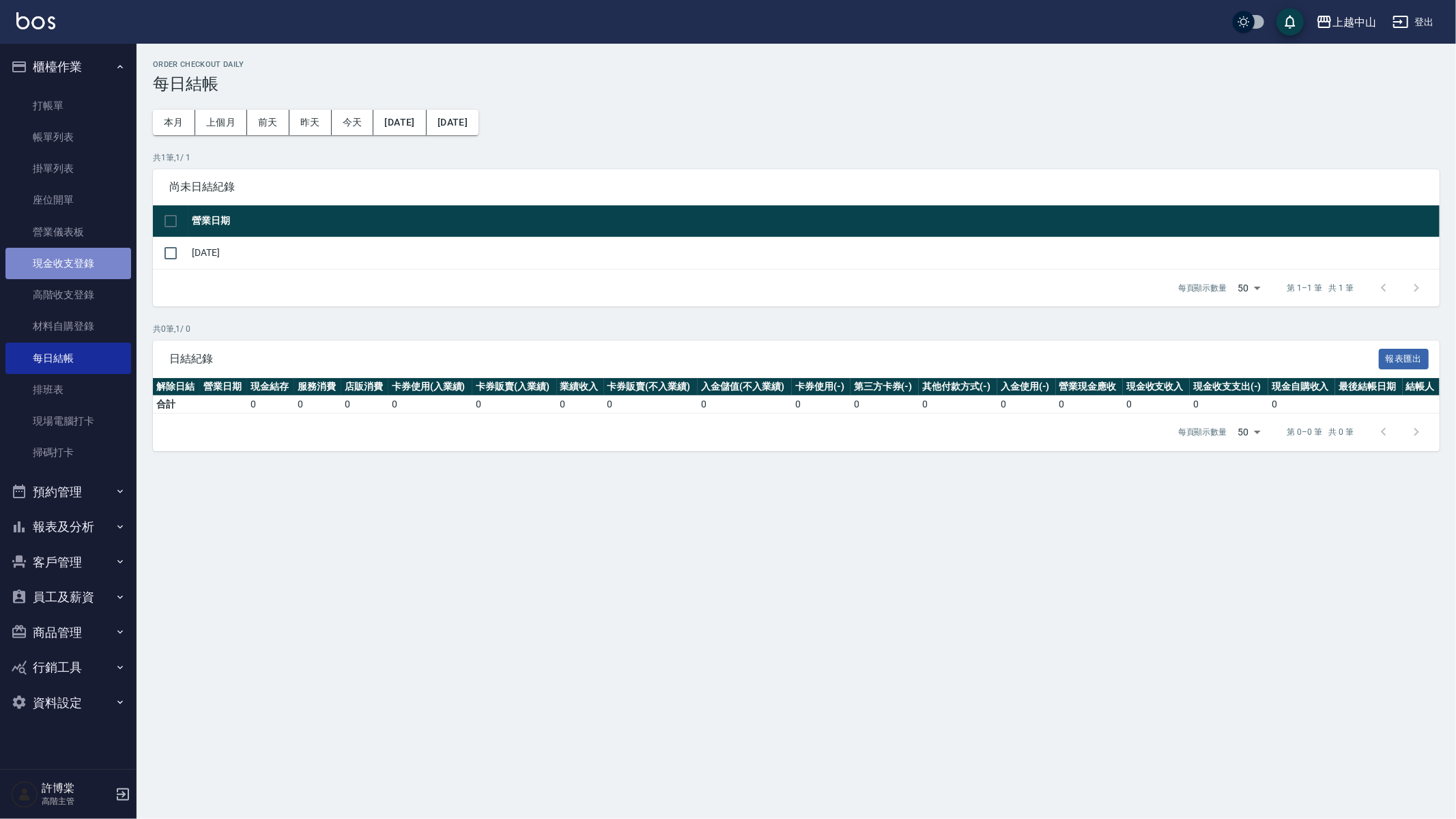
click at [82, 258] on link "現金收支登錄" at bounding box center [68, 264] width 125 height 31
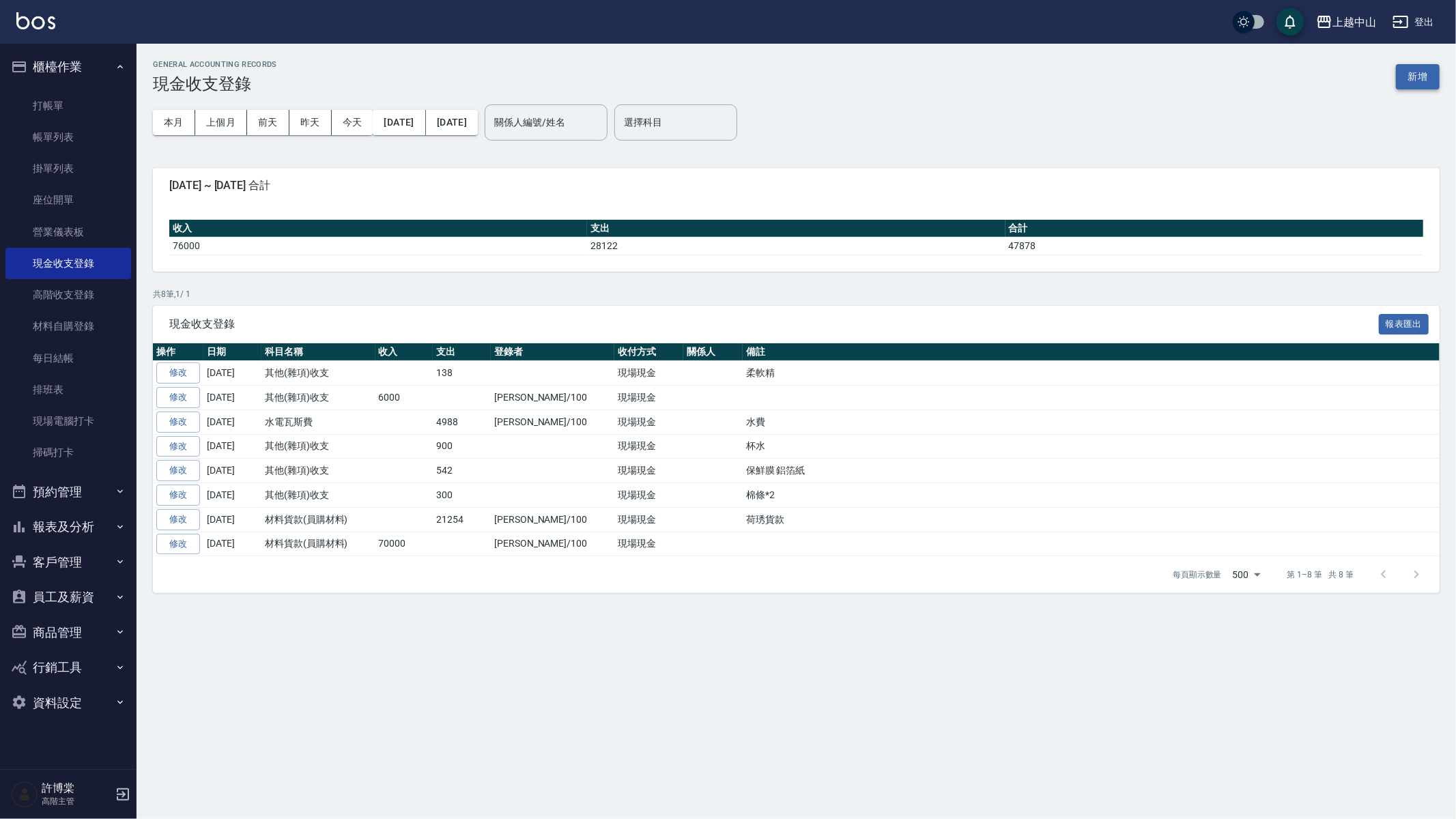
click at [1422, 82] on button "新增" at bounding box center [1417, 77] width 44 height 25
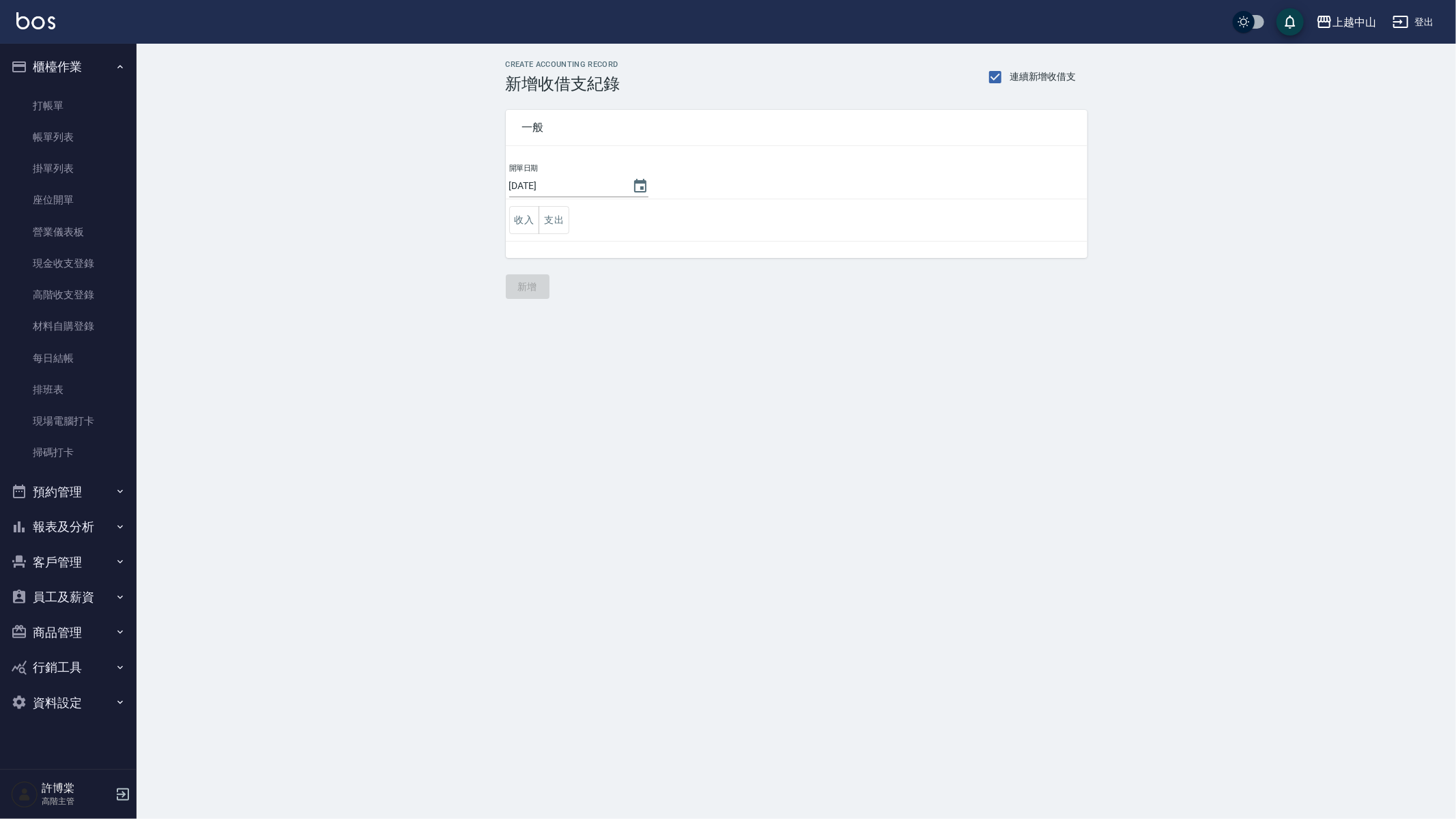
drag, startPoint x: 526, startPoint y: 223, endPoint x: 586, endPoint y: 267, distance: 74.4
click at [596, 289] on div "一般 開單日期 2025/10/12 收入 支出 新增" at bounding box center [797, 196] width 582 height 205
click at [551, 209] on button "支出" at bounding box center [554, 220] width 31 height 28
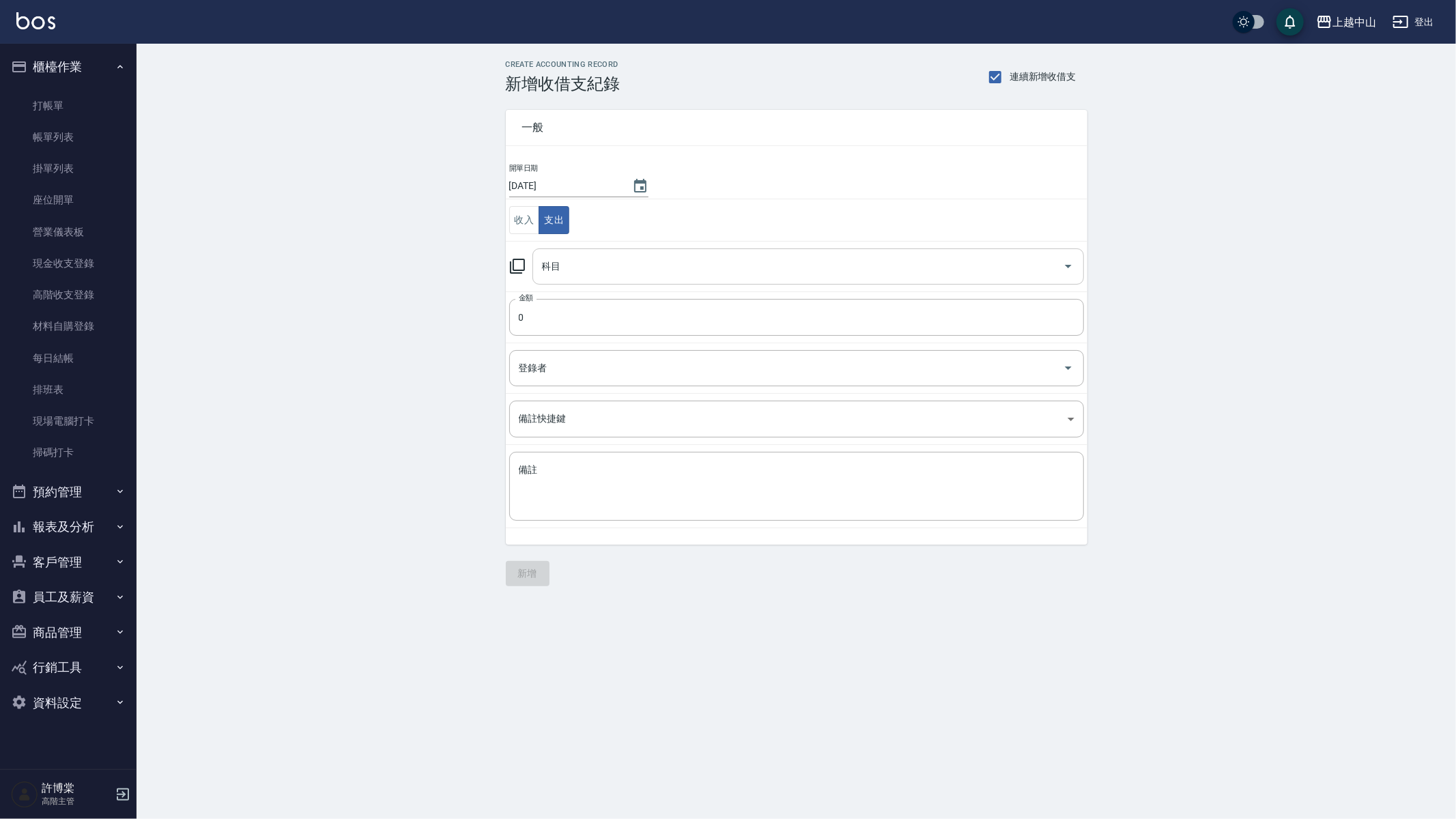
click at [605, 265] on input "科目" at bounding box center [798, 267] width 518 height 24
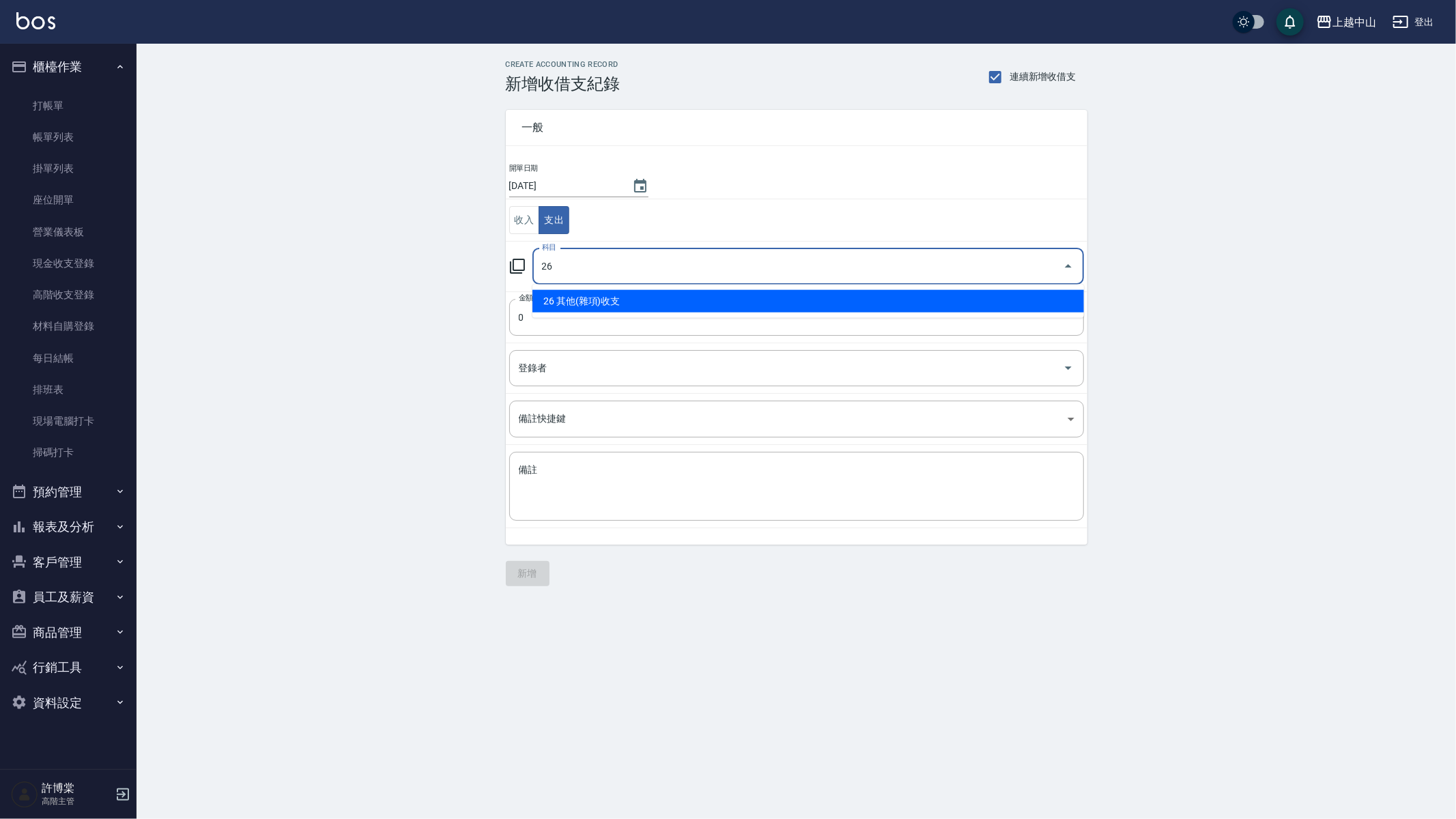
click at [691, 297] on li "26 其他(雜項)收支" at bounding box center [807, 301] width 551 height 22
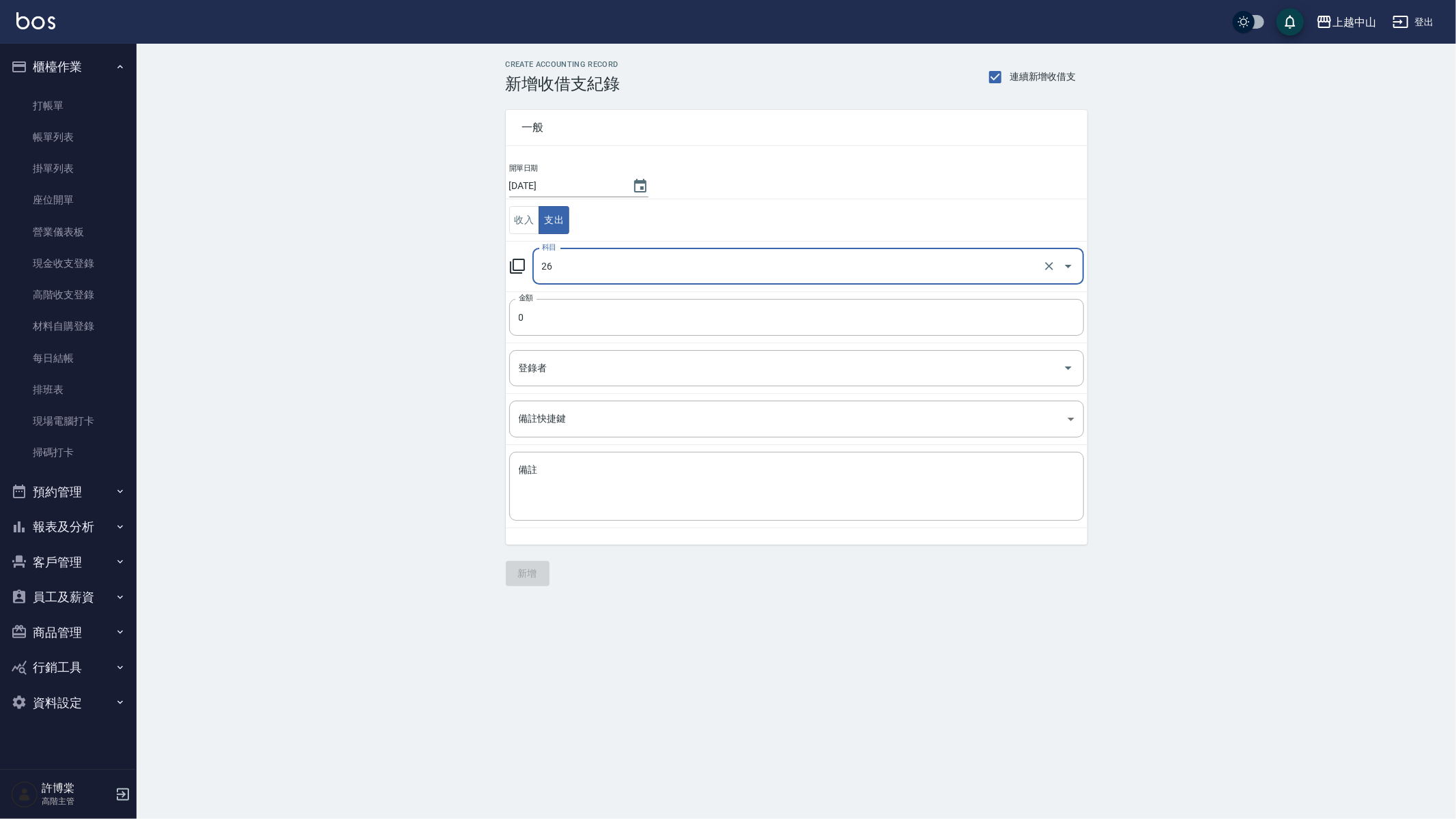
type input "26 其他(雜項)收支"
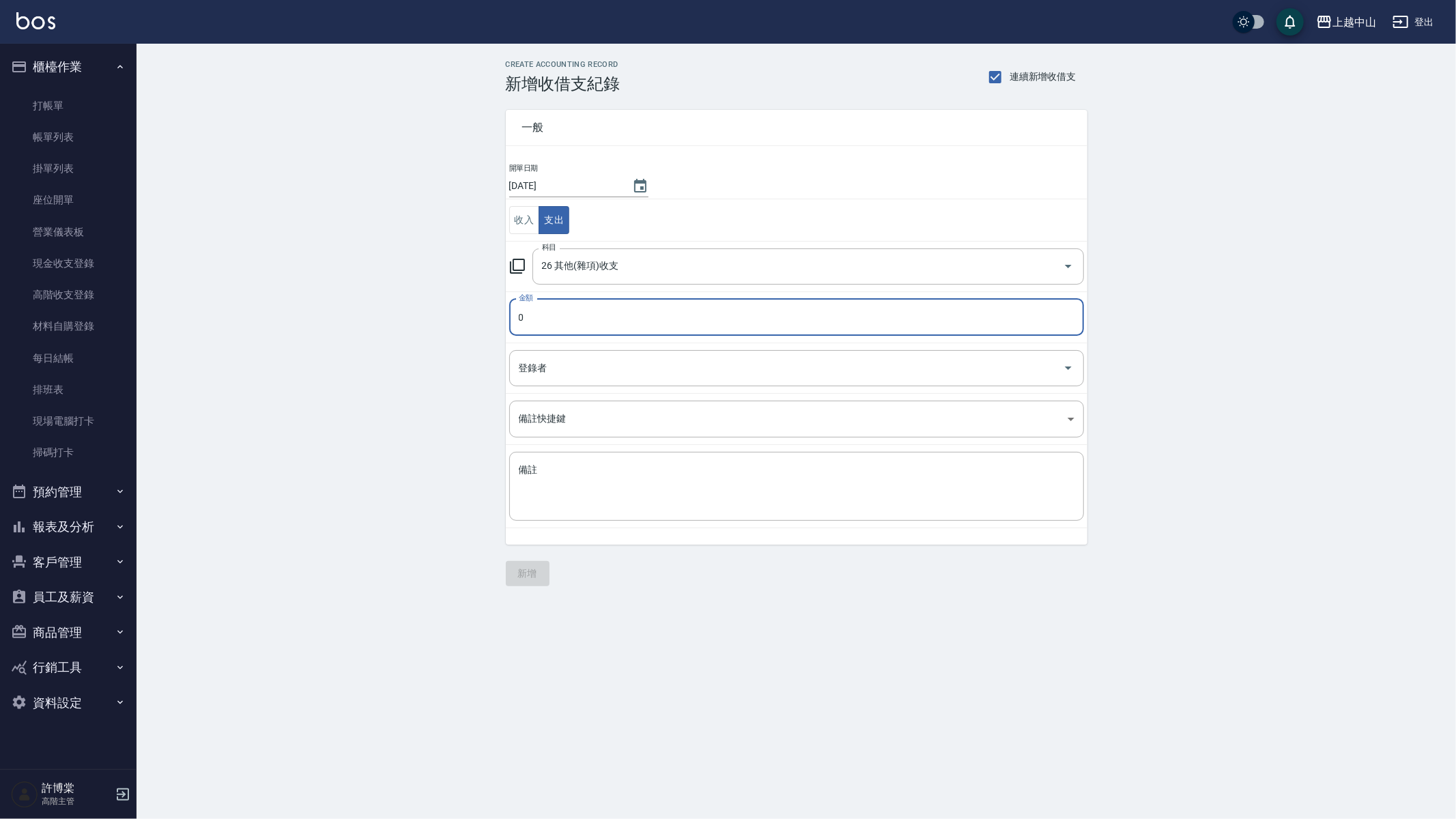
click at [644, 319] on input "0" at bounding box center [796, 317] width 575 height 37
drag, startPoint x: 564, startPoint y: 312, endPoint x: 494, endPoint y: 324, distance: 71.0
click at [494, 324] on div "一般 開單日期 2025/10/12 收入 支出 科目 26 其他(雜項)收支 科目 金額 0 金額 登錄者 登錄者 備註快捷鍵 ​ 備註快捷鍵 備註 x 備註" at bounding box center [788, 319] width 598 height 451
type input "195"
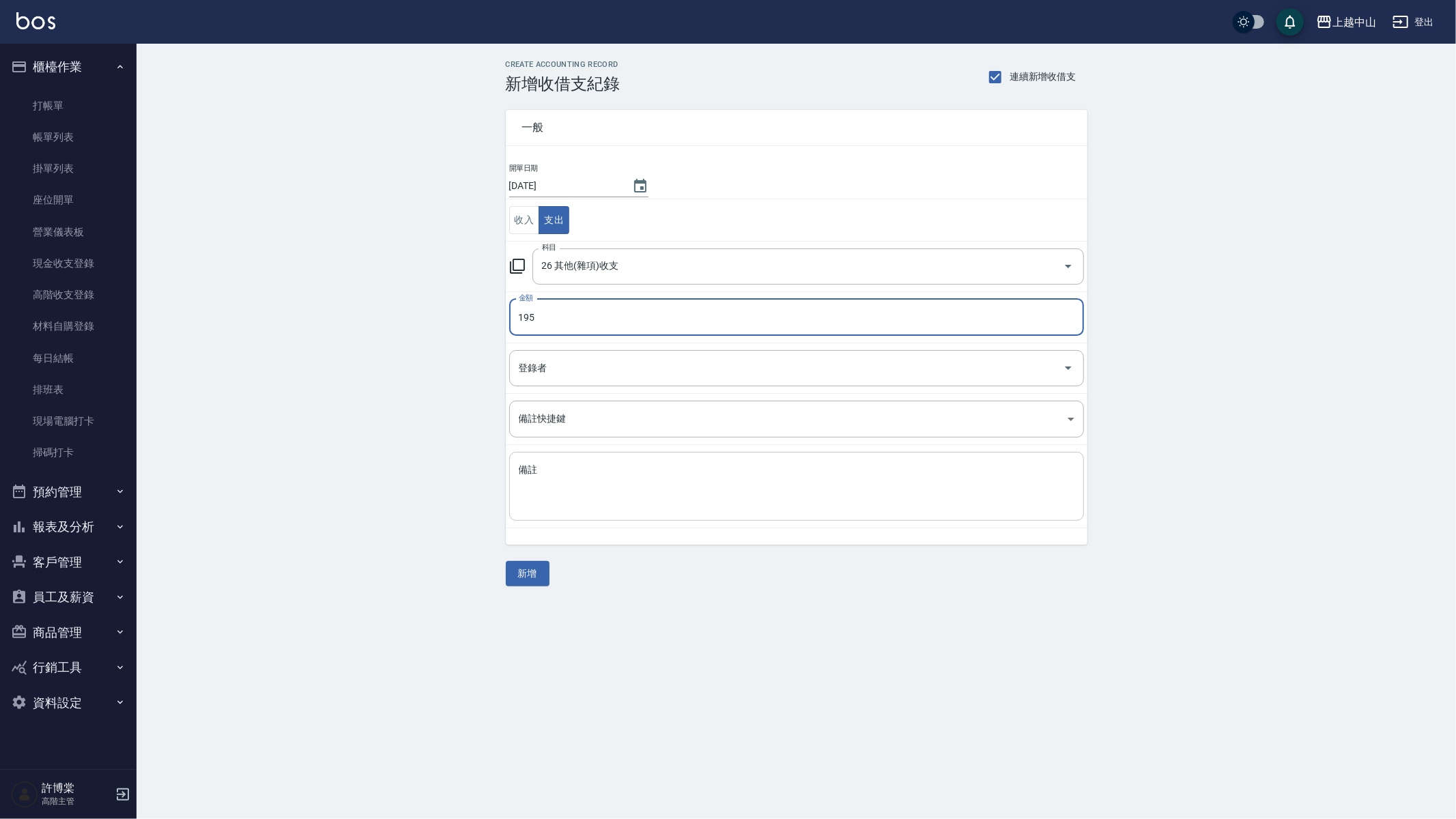
click at [686, 481] on textarea "備註" at bounding box center [796, 486] width 555 height 47
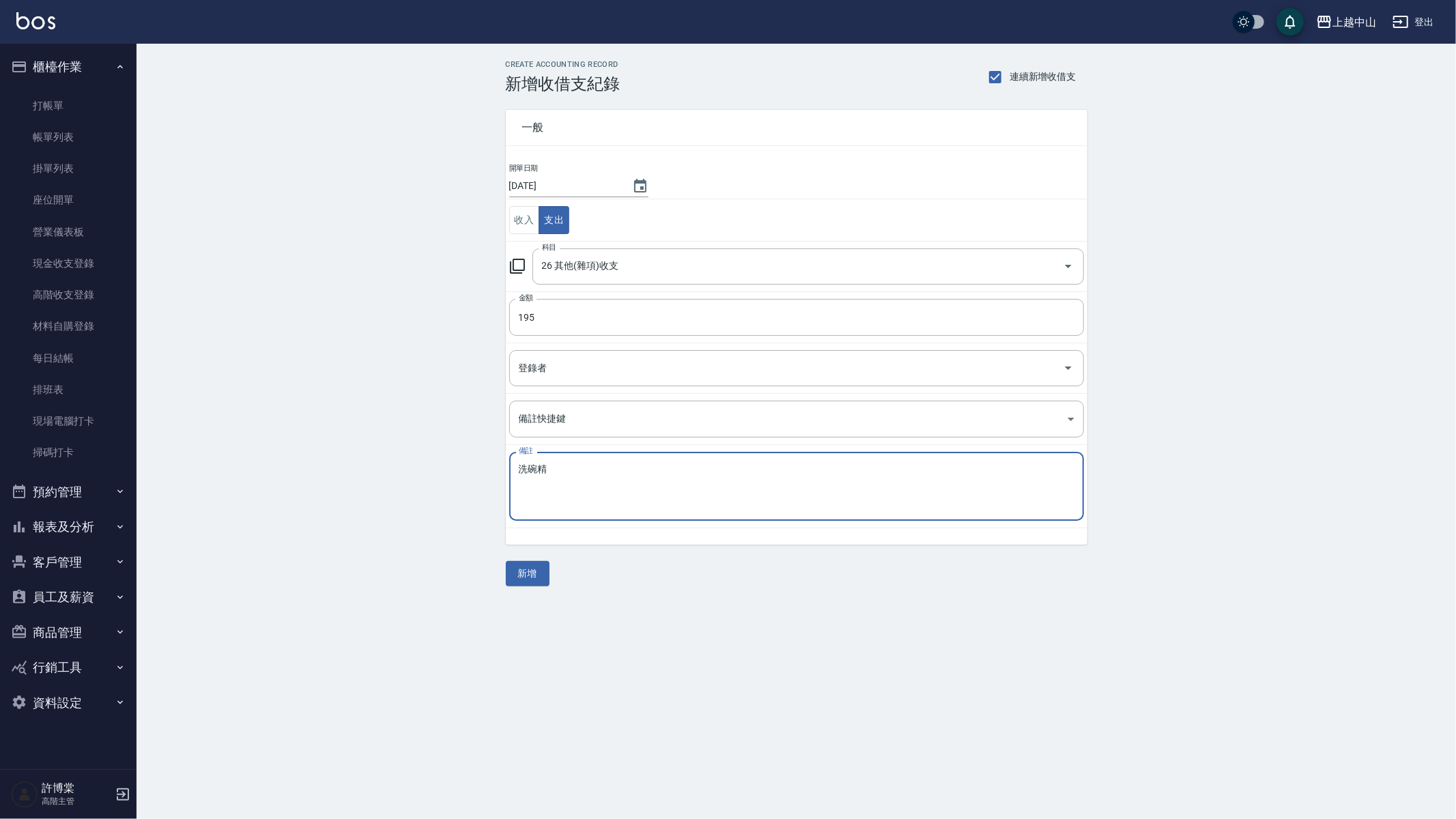
type textarea "洗碗精"
click at [585, 580] on div "一般 開單日期 2025/10/12 收入 支出 科目 26 其他(雜項)收支 科目 金額 195 金額 登錄者 登錄者 備註快捷鍵 ​ 備註快捷鍵 備註 洗…" at bounding box center [797, 339] width 582 height 493
click at [540, 578] on button "新增" at bounding box center [527, 574] width 44 height 25
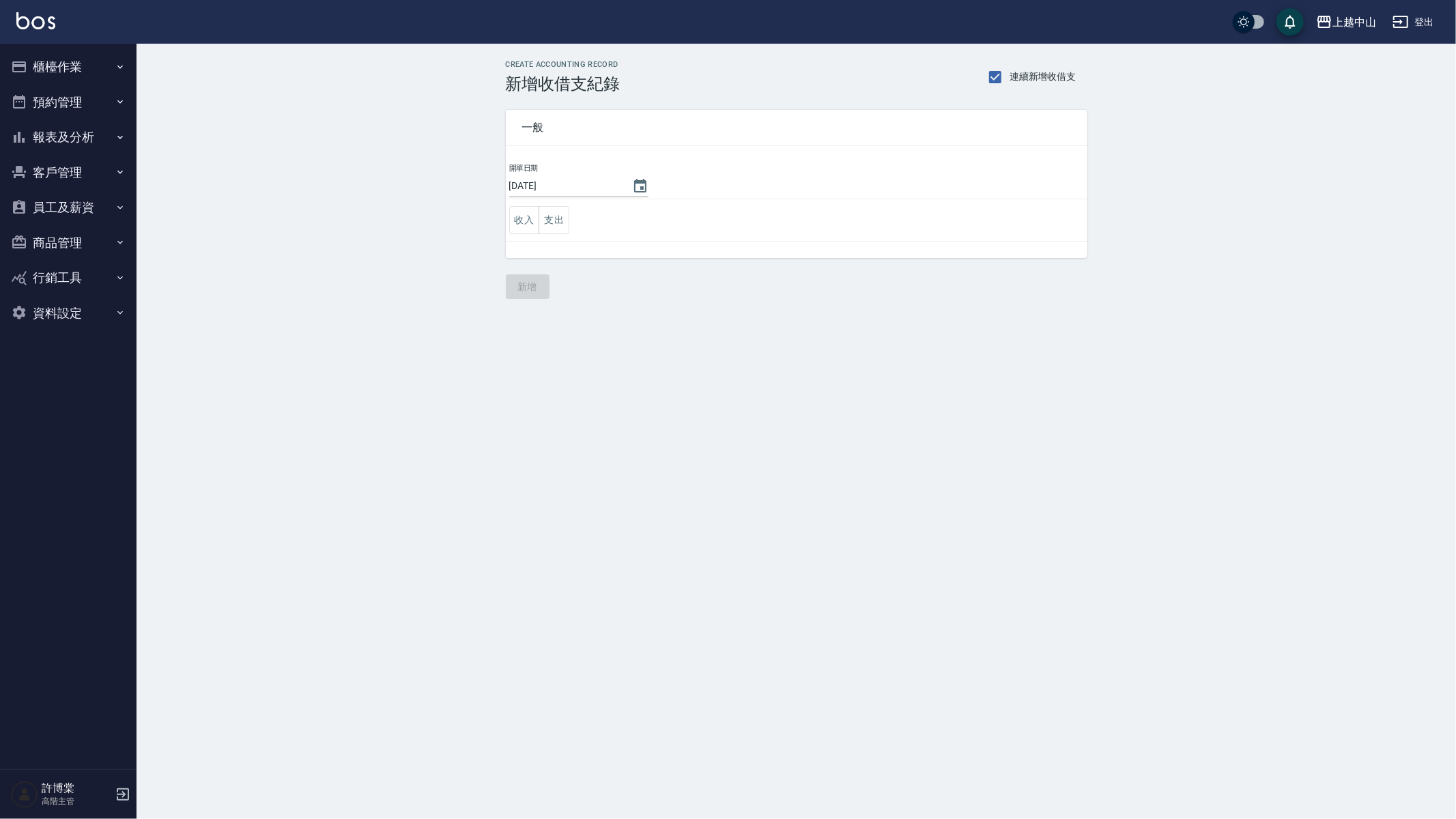
click at [63, 133] on button "報表及分析" at bounding box center [68, 137] width 125 height 35
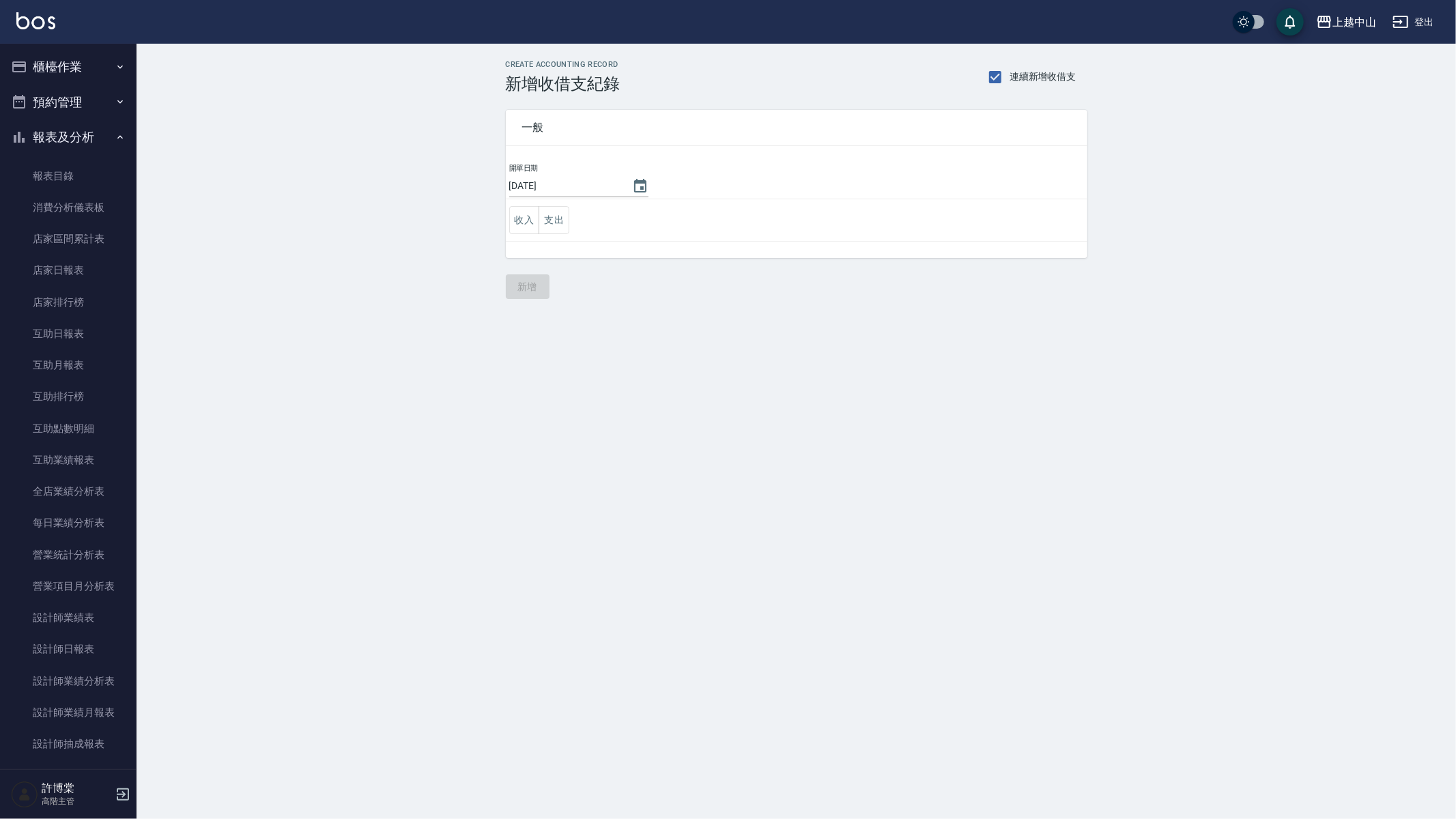
click at [92, 97] on button "預約管理" at bounding box center [68, 102] width 125 height 35
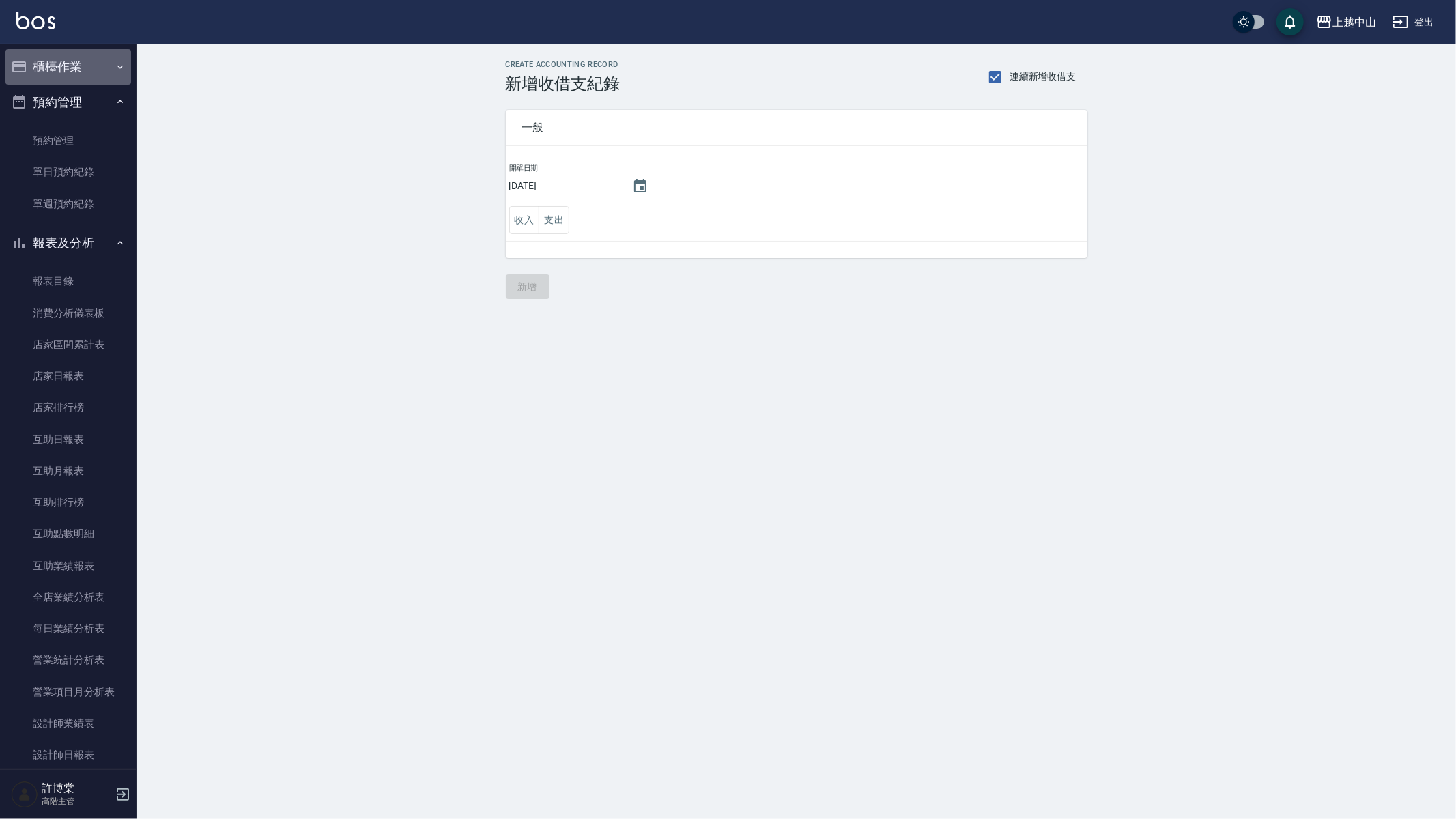
click at [90, 72] on button "櫃檯作業" at bounding box center [68, 67] width 125 height 35
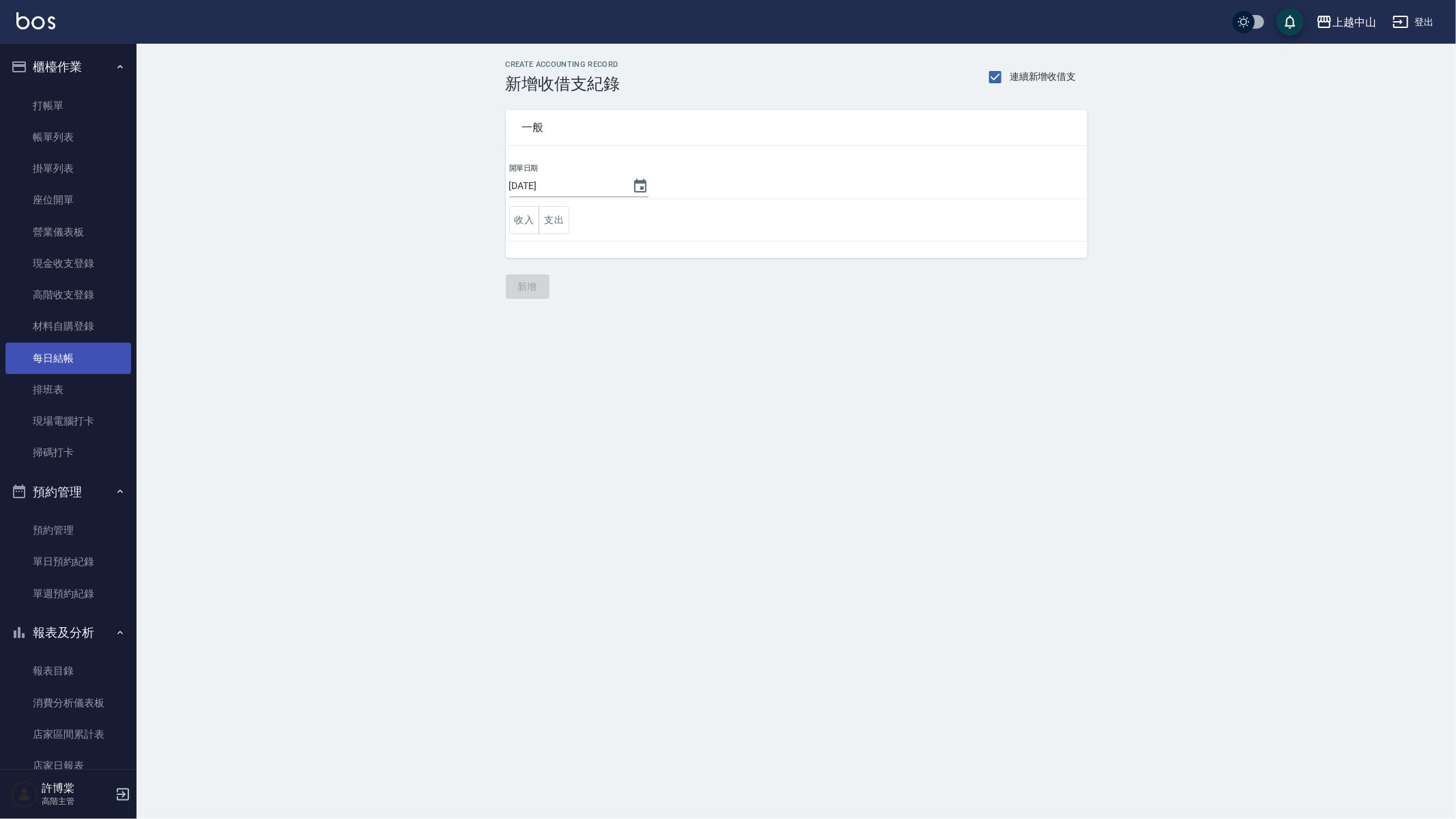
click at [77, 353] on link "每日結帳" at bounding box center [68, 358] width 125 height 31
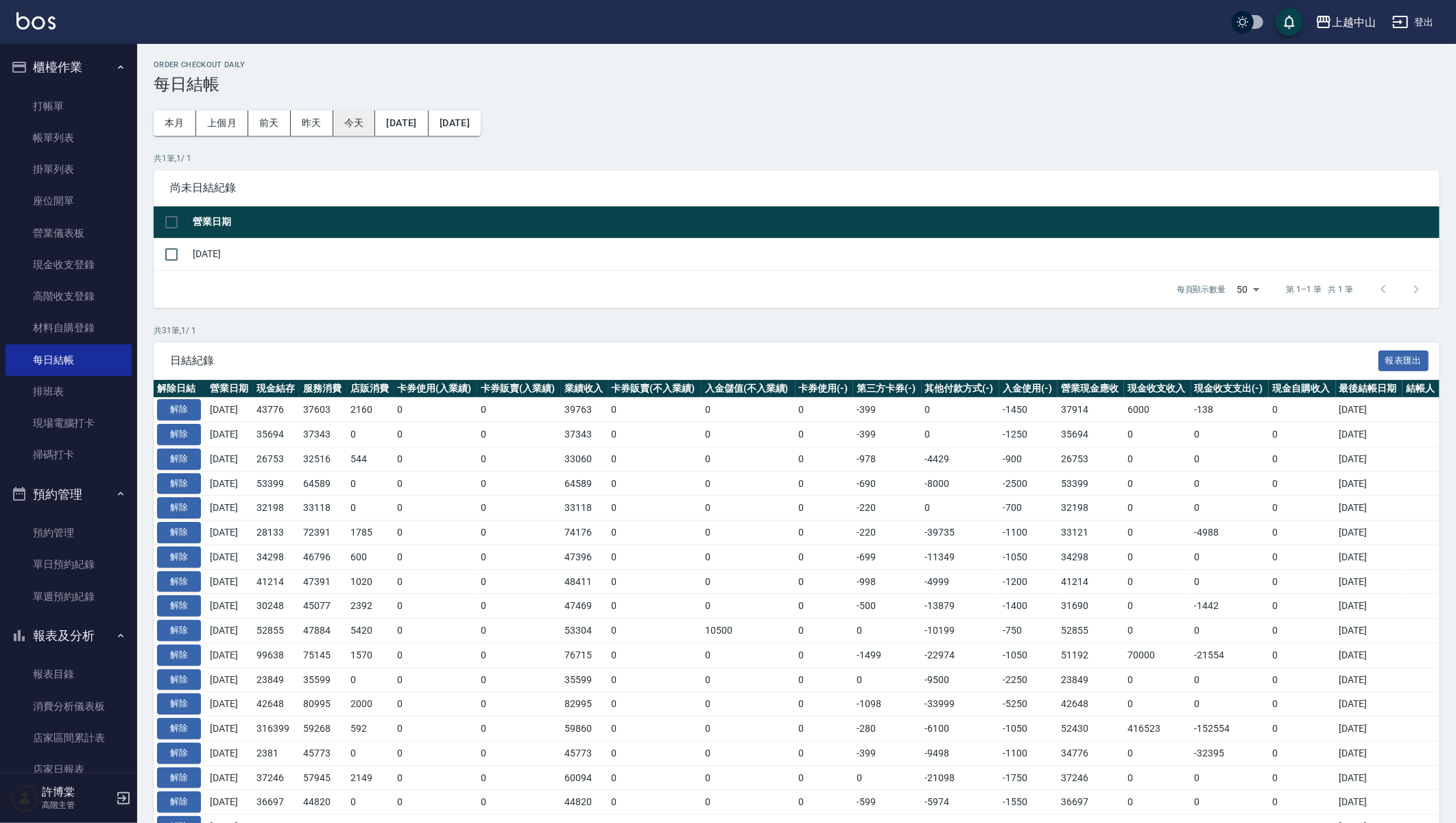
click at [355, 126] on button "今天" at bounding box center [355, 123] width 43 height 25
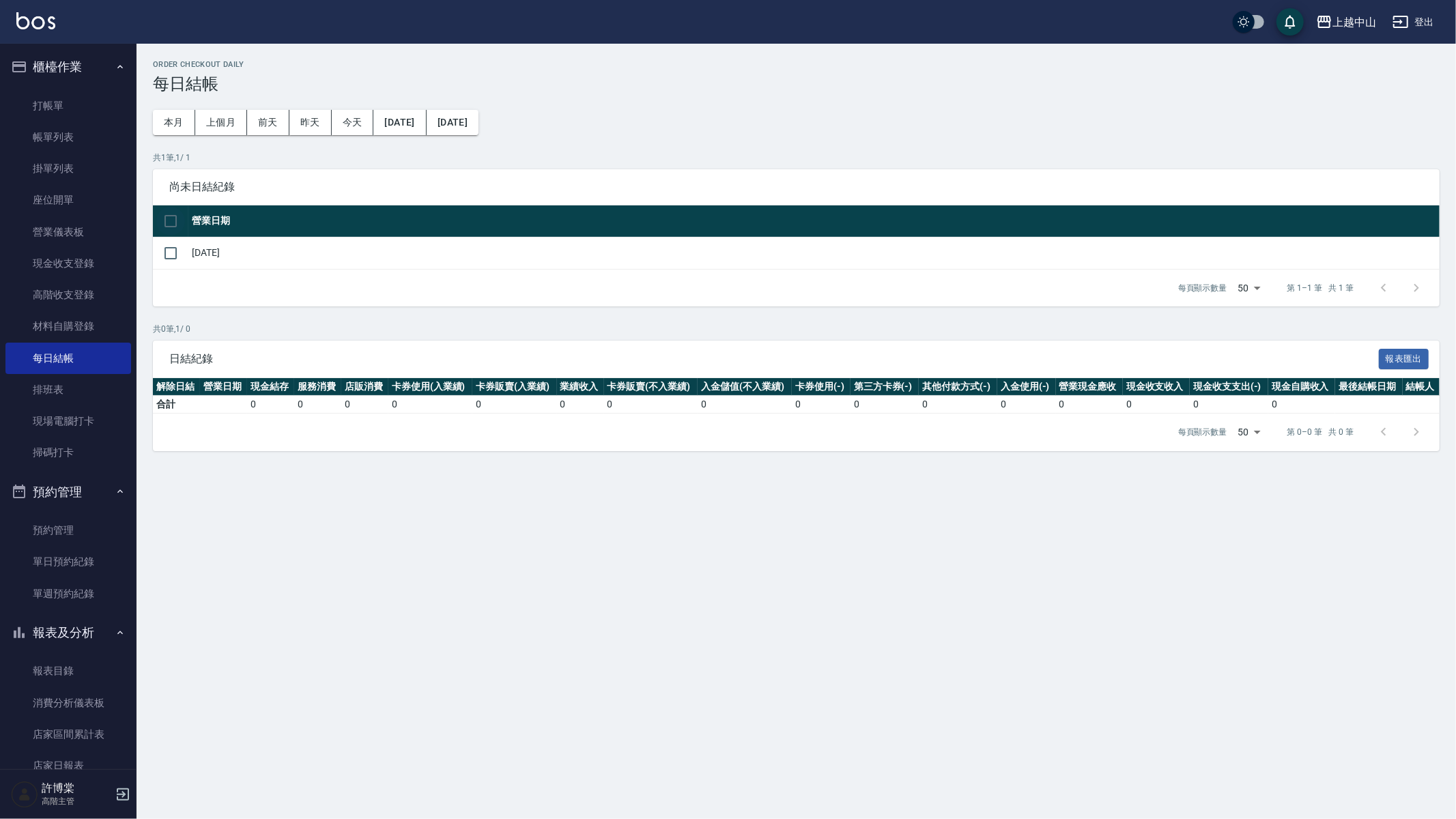
click at [175, 216] on input "checkbox" at bounding box center [170, 221] width 28 height 28
checkbox input "true"
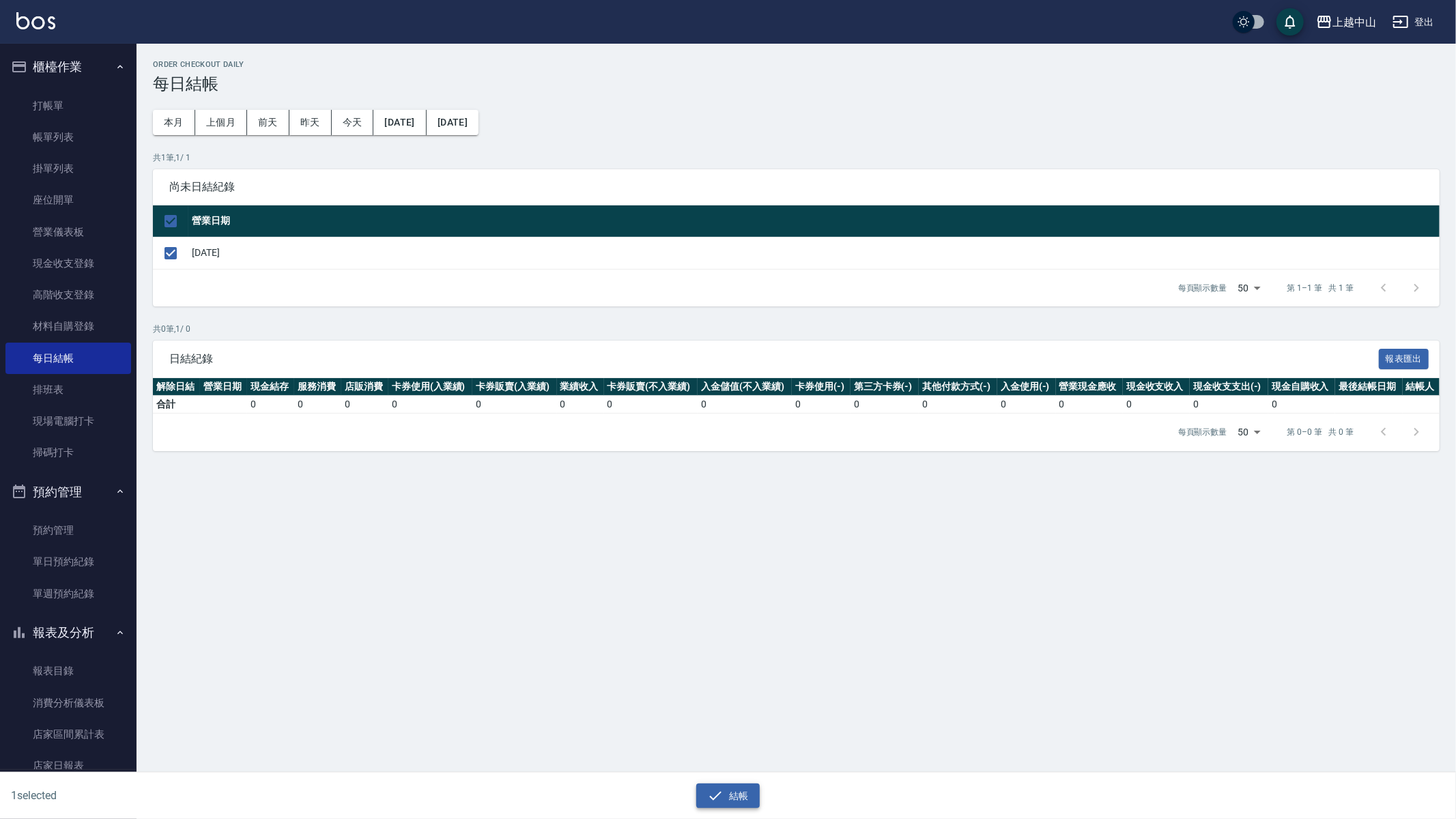
click at [725, 791] on button "結帳" at bounding box center [728, 797] width 63 height 25
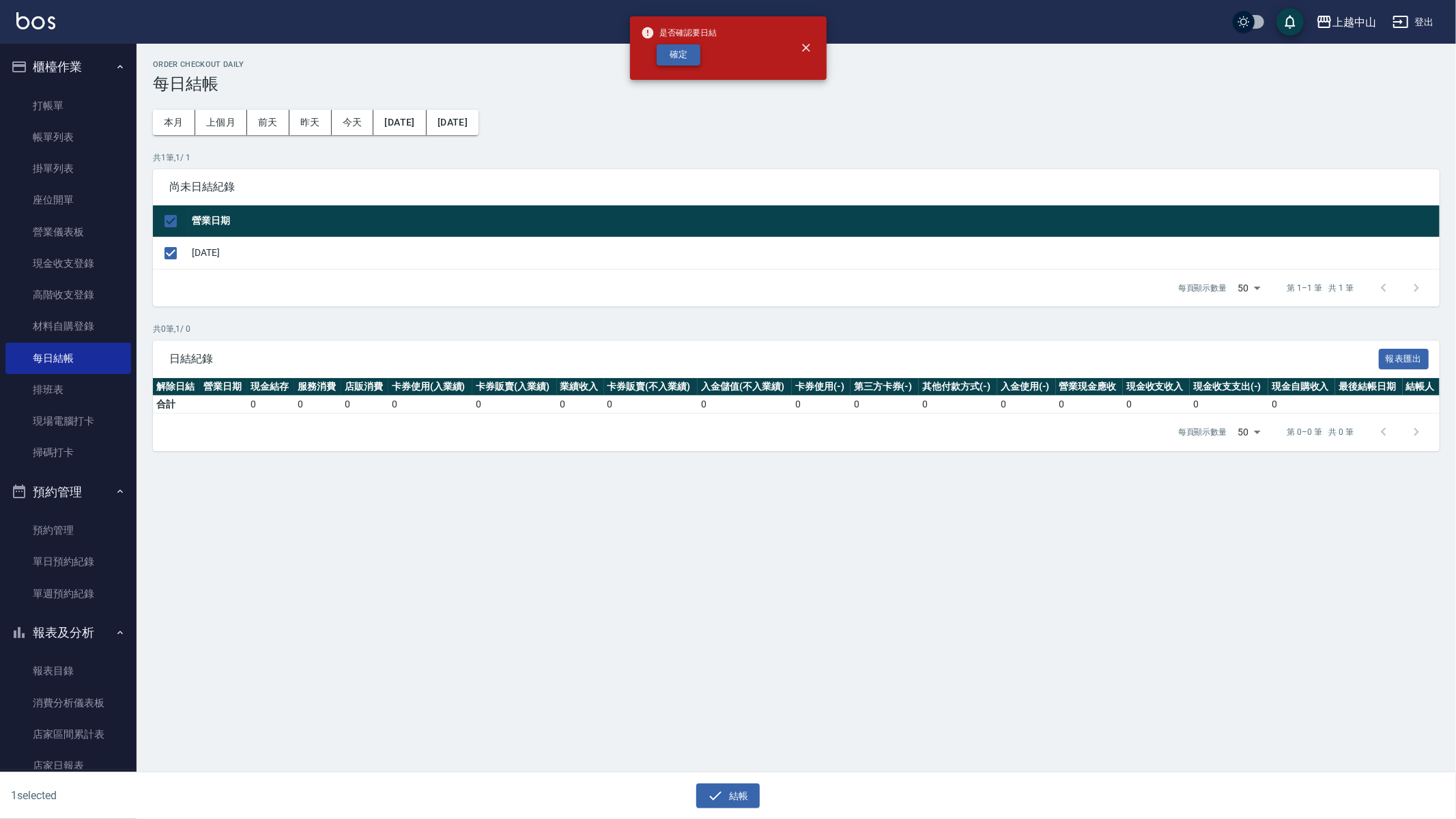
click at [685, 53] on button "確定" at bounding box center [678, 55] width 44 height 21
checkbox input "false"
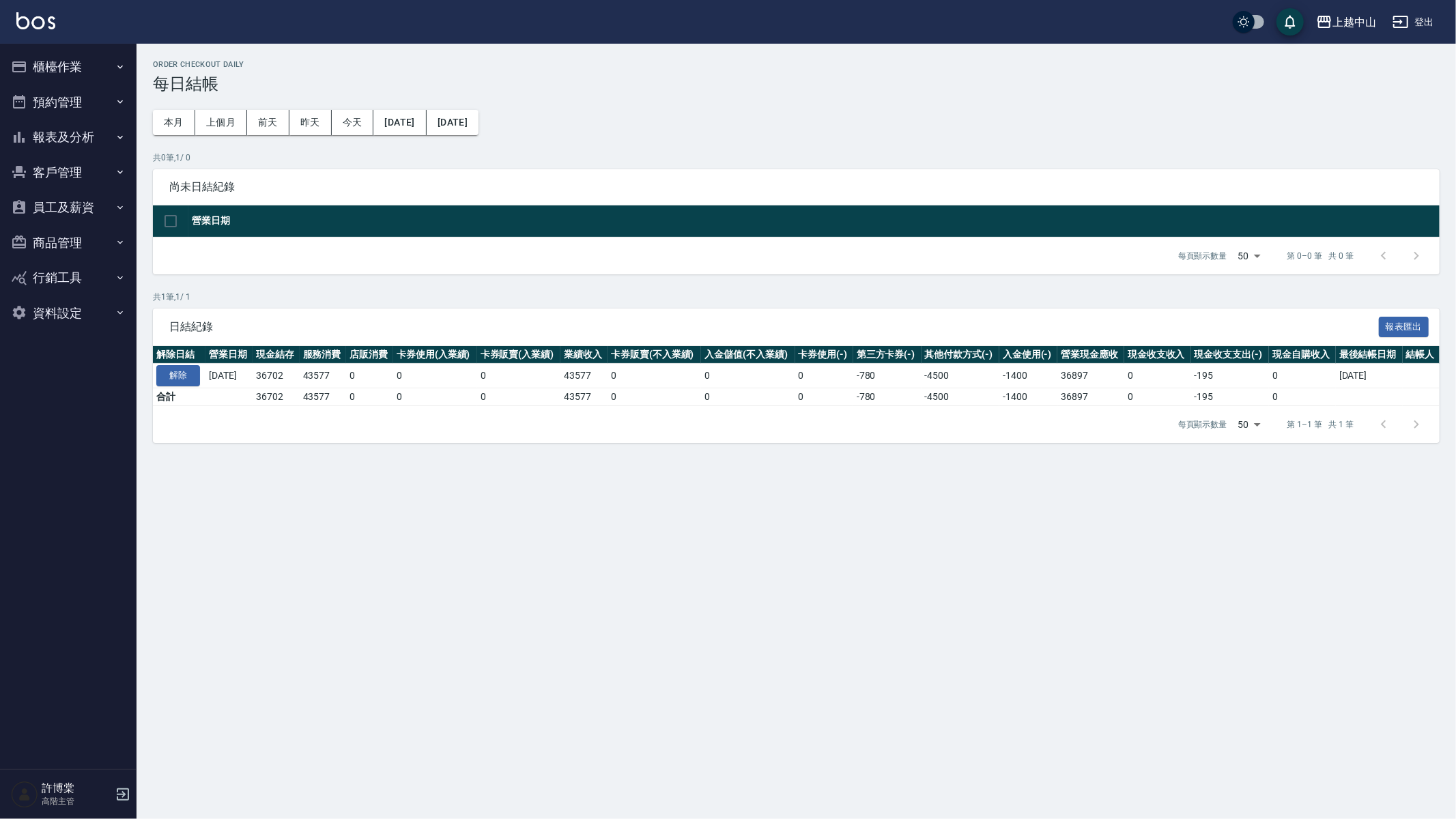
click at [65, 135] on button "報表及分析" at bounding box center [68, 137] width 125 height 35
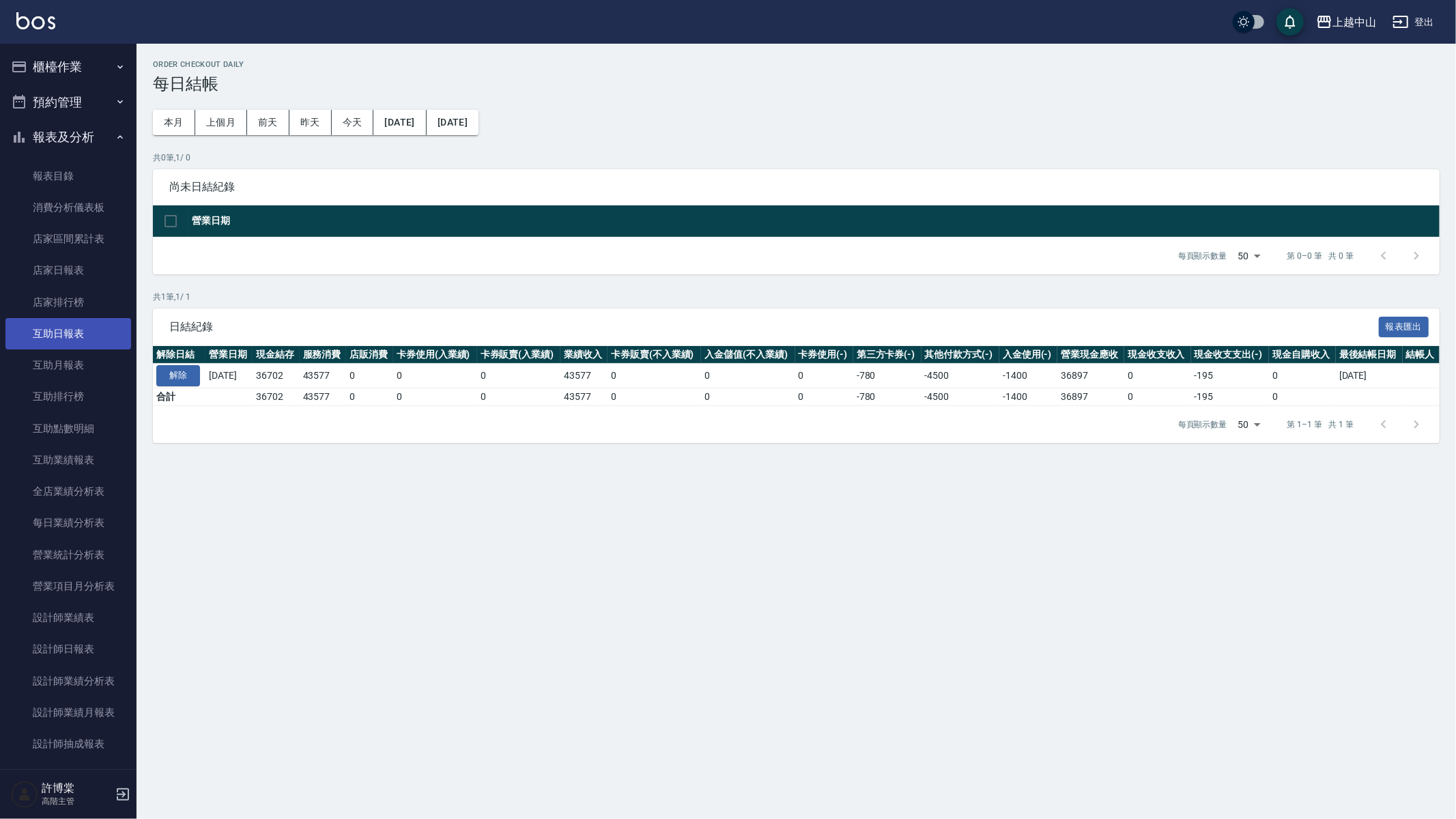
click at [59, 319] on link "互助日報表" at bounding box center [68, 334] width 125 height 31
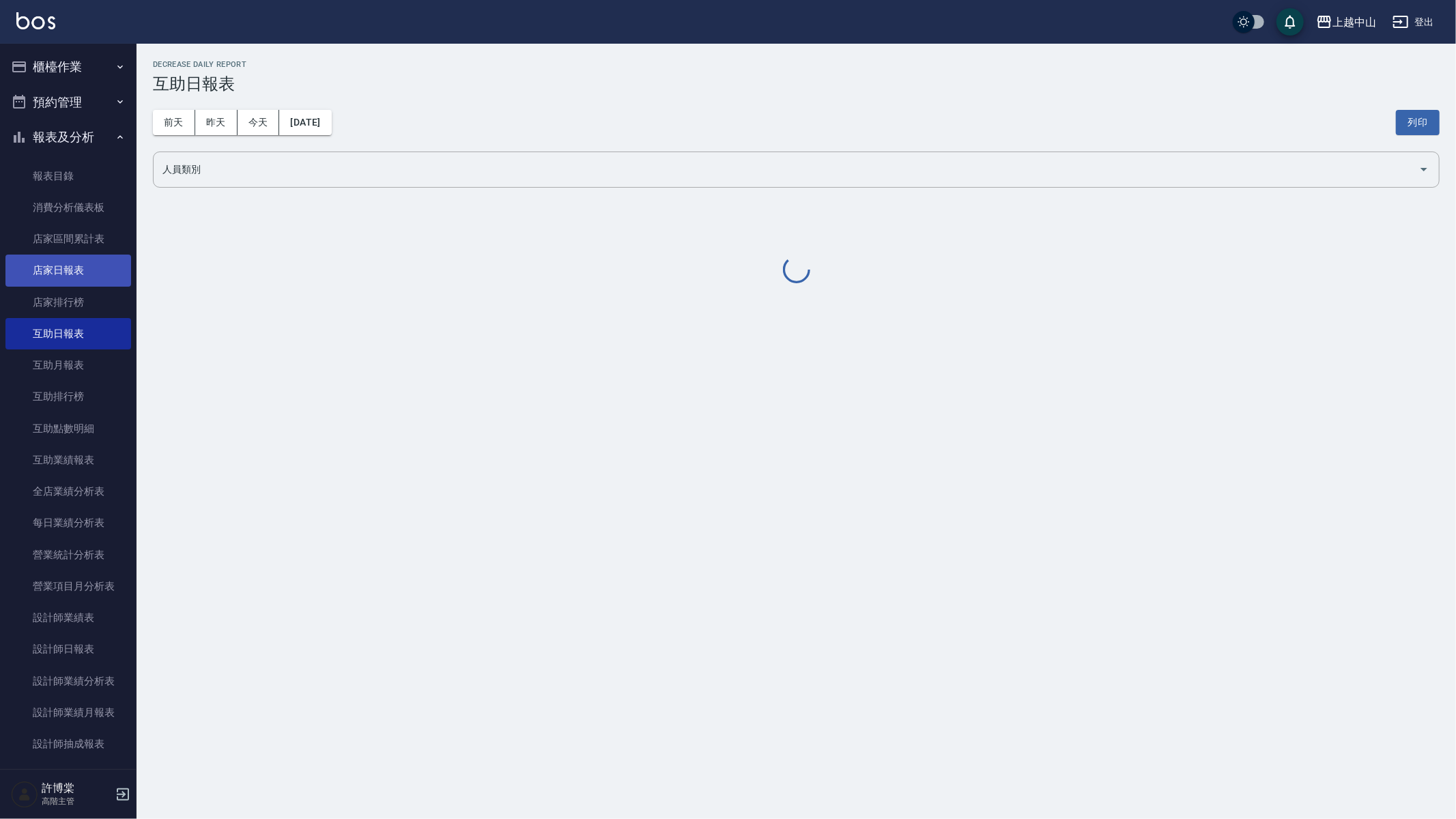
click at [65, 270] on link "店家日報表" at bounding box center [68, 270] width 125 height 31
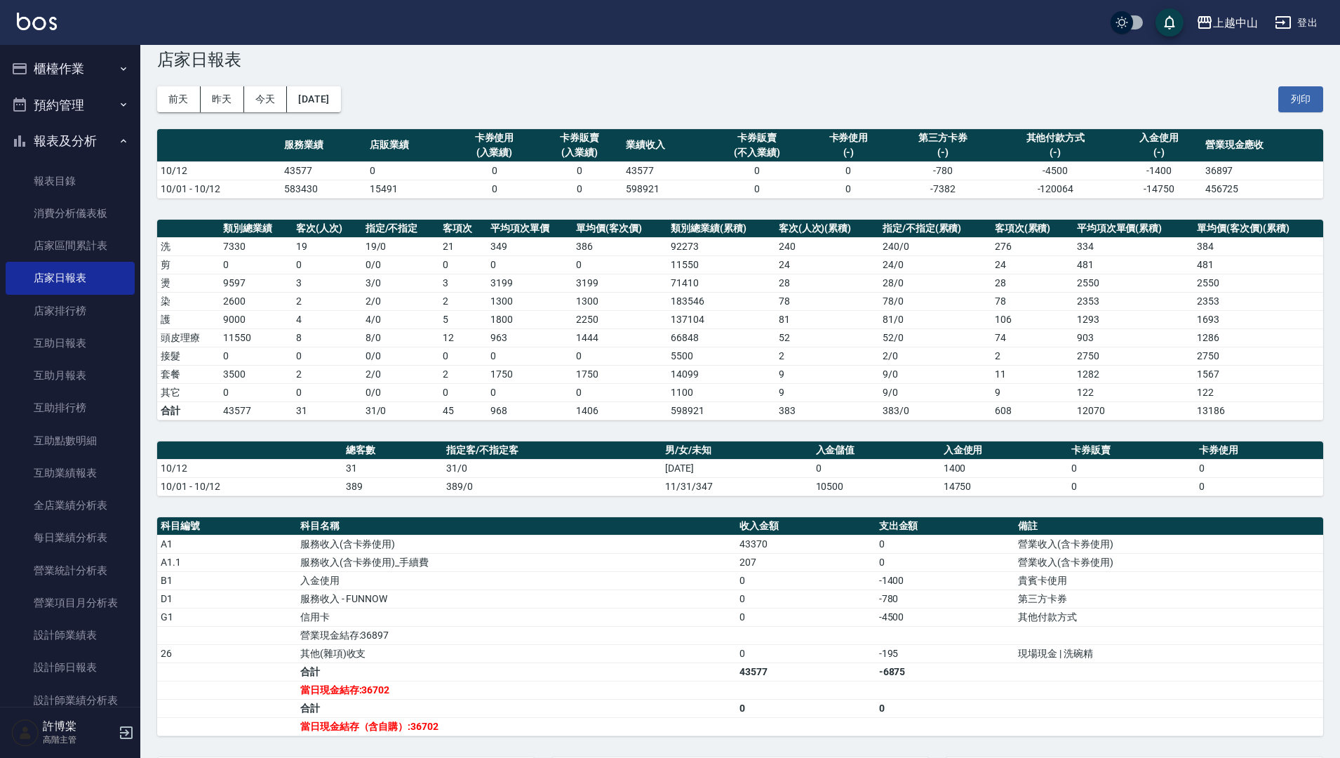
scroll to position [27, 0]
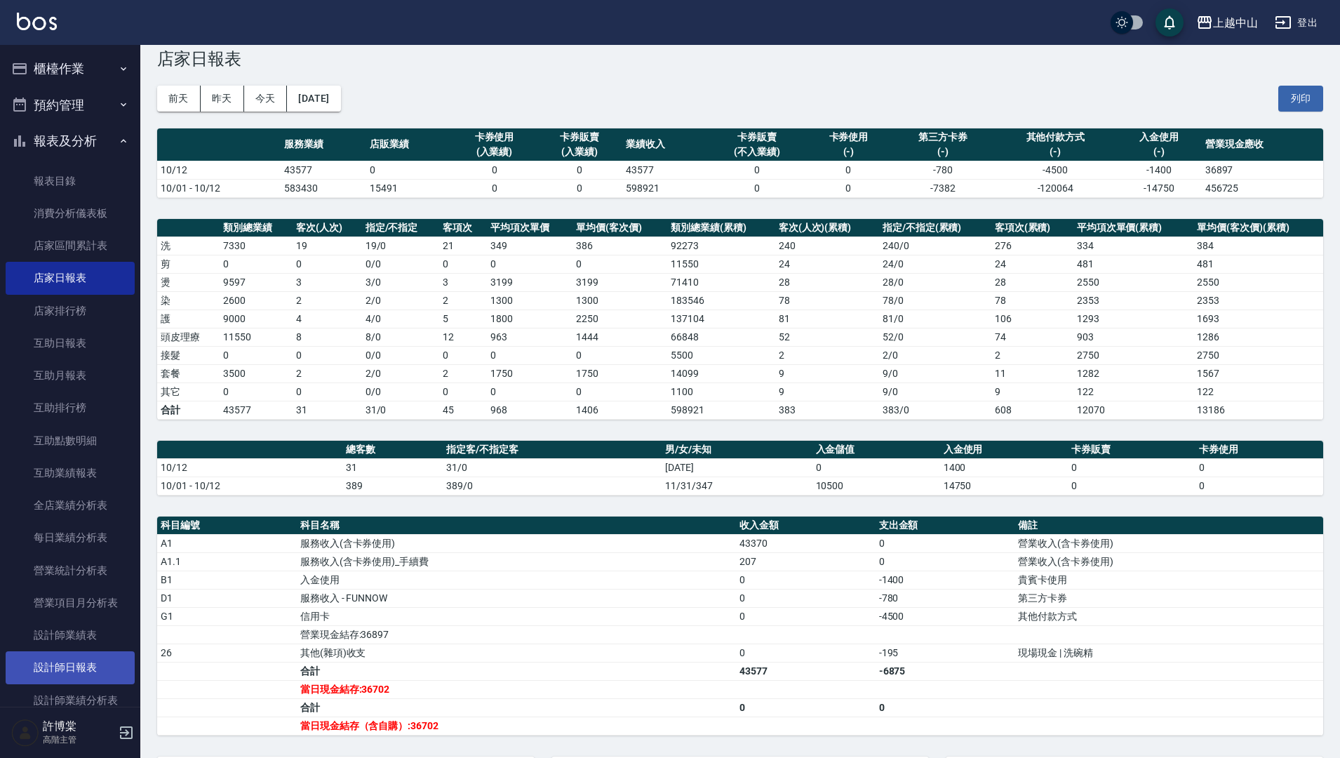
click at [88, 669] on link "設計師日報表" at bounding box center [70, 667] width 129 height 32
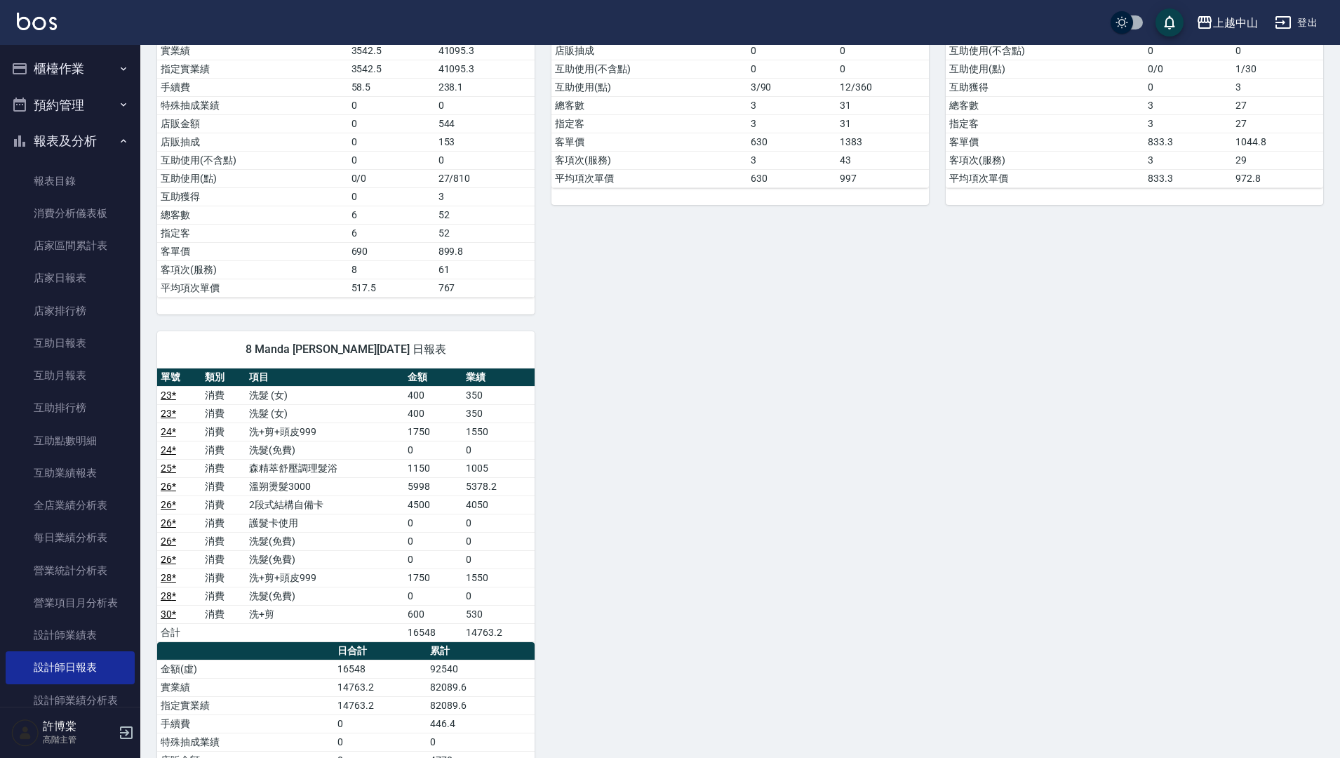
scroll to position [1107, 0]
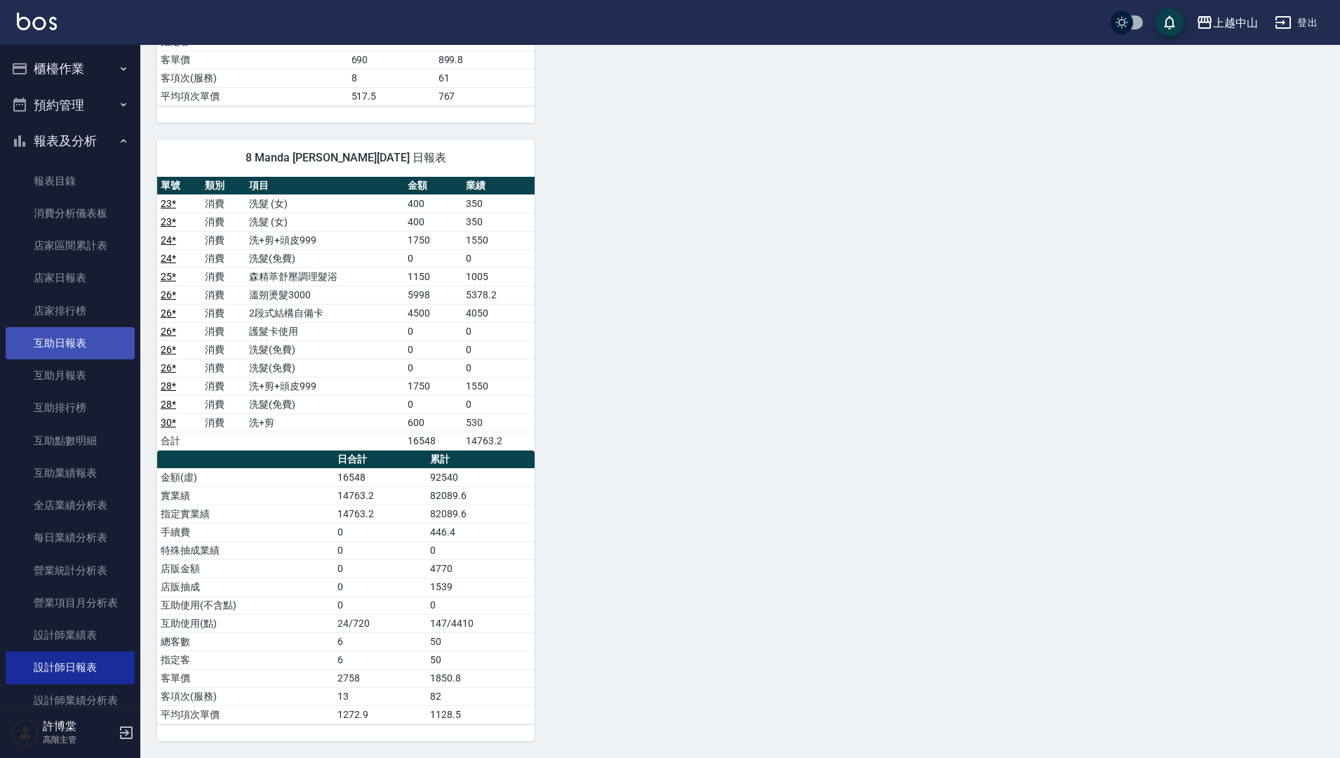
click at [43, 338] on link "互助日報表" at bounding box center [70, 343] width 129 height 32
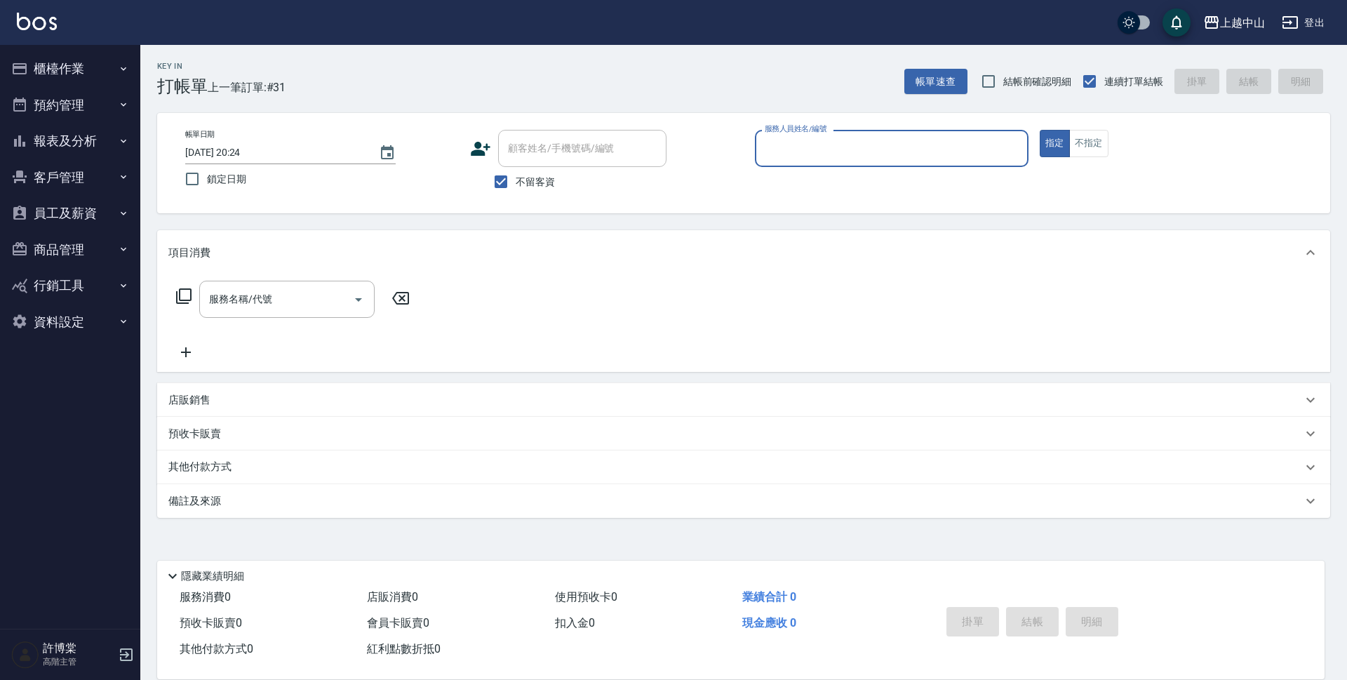
click at [69, 71] on button "櫃檯作業" at bounding box center [70, 69] width 129 height 36
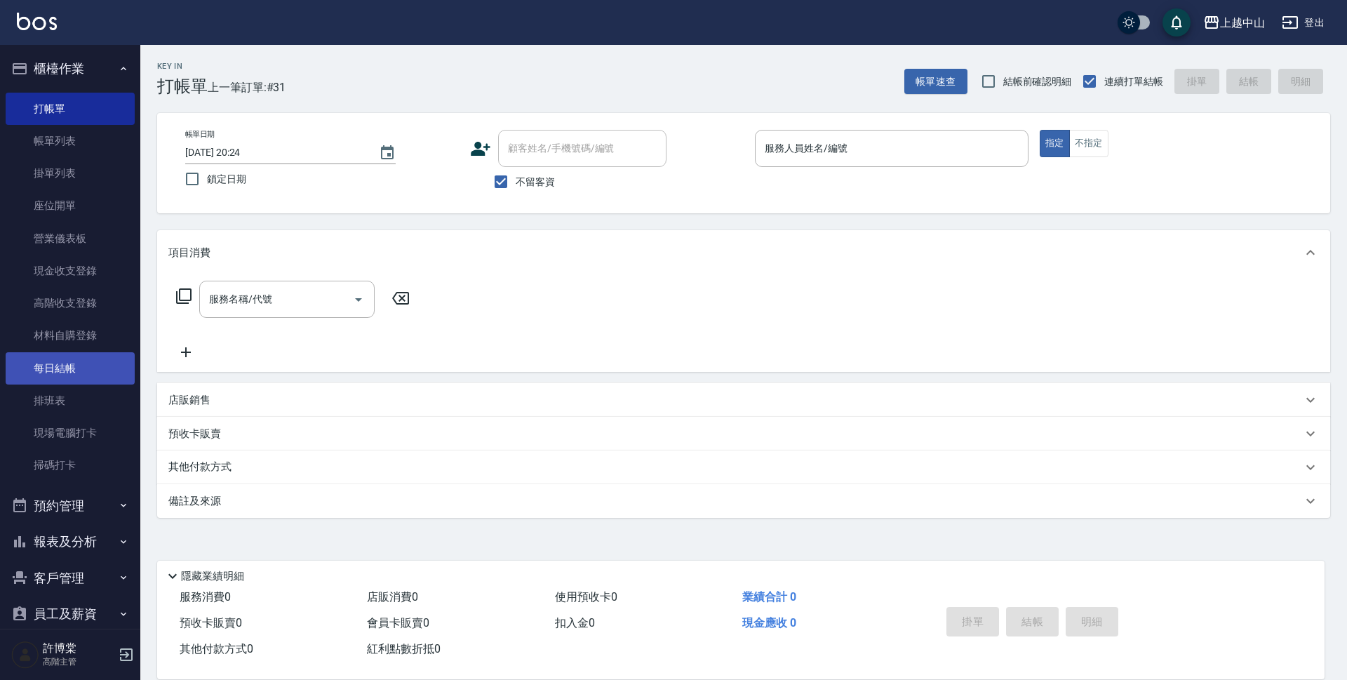
click at [67, 353] on link "每日結帳" at bounding box center [70, 368] width 129 height 32
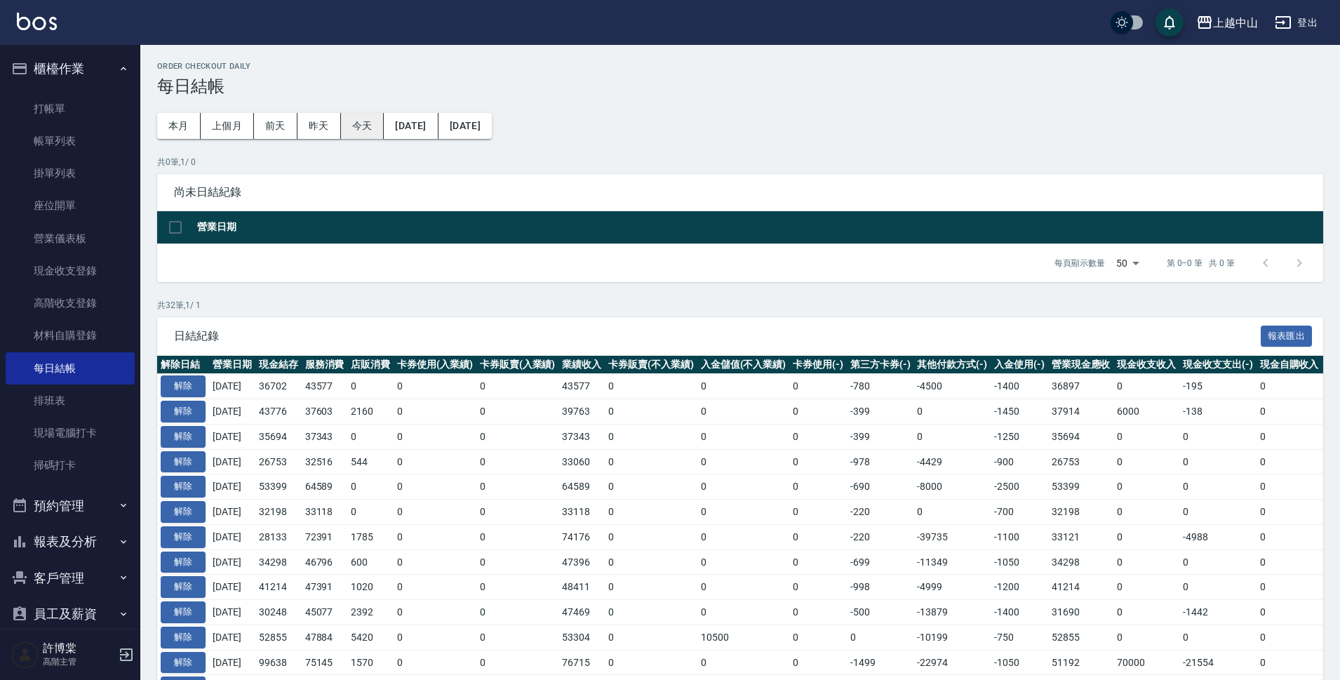
click at [345, 124] on button "今天" at bounding box center [363, 126] width 44 height 26
